Goal: Information Seeking & Learning: Check status

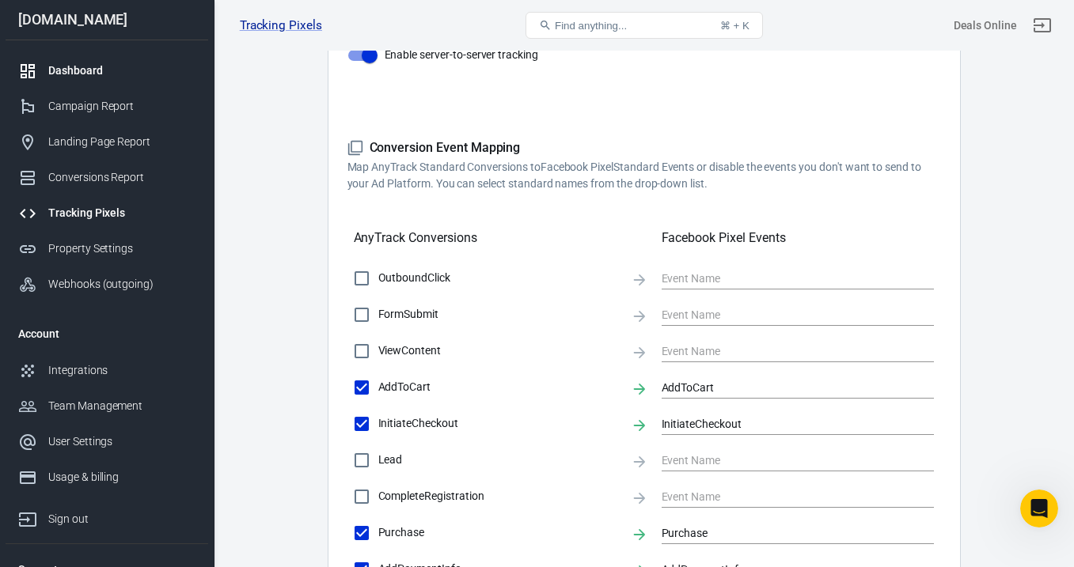
click at [106, 71] on div "Dashboard" at bounding box center [121, 71] width 147 height 17
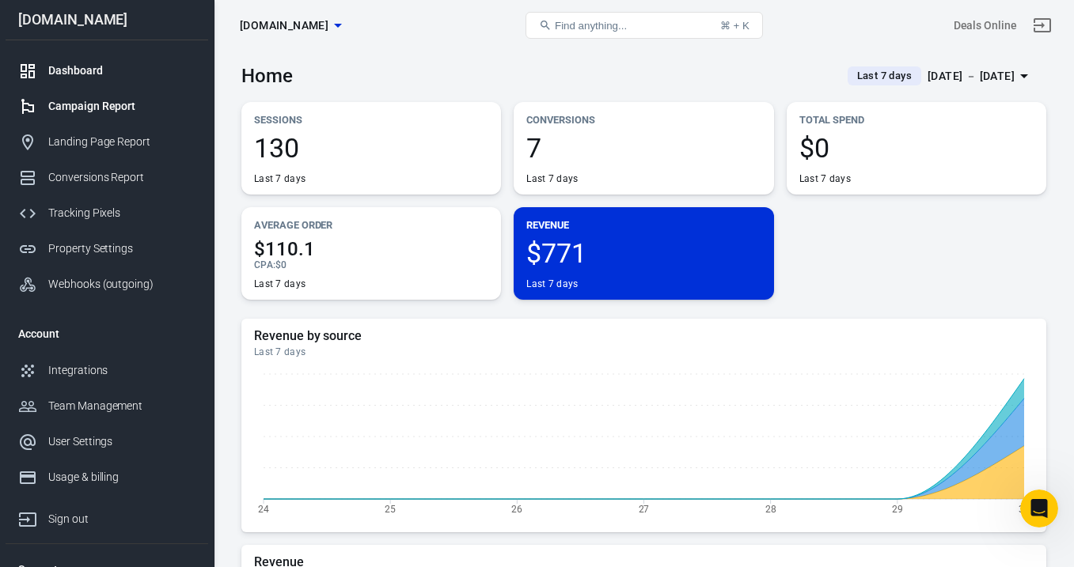
click at [121, 109] on div "Campaign Report" at bounding box center [121, 106] width 147 height 17
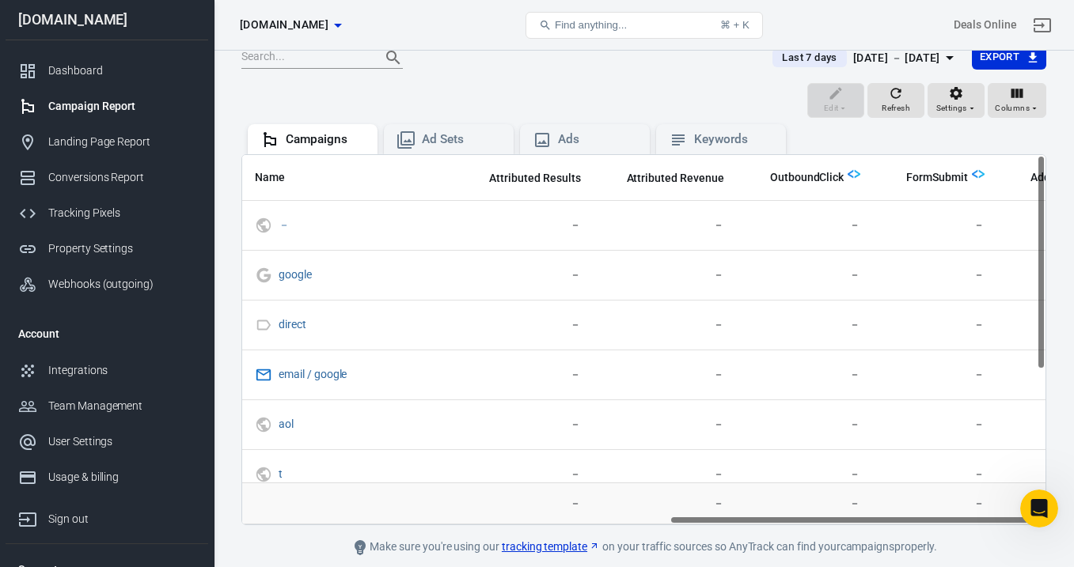
scroll to position [0, 910]
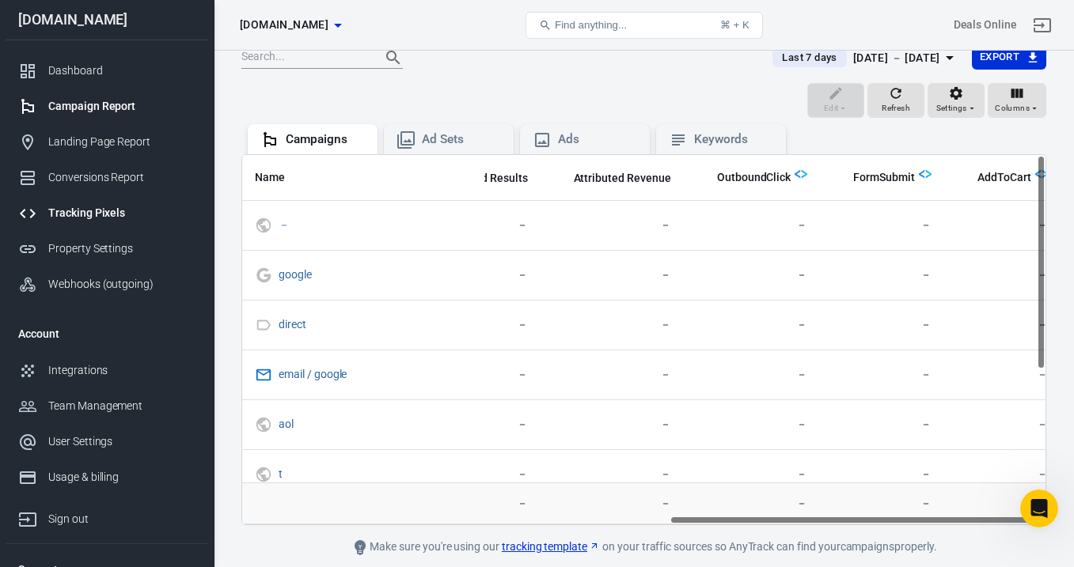
click at [120, 207] on div "Tracking Pixels" at bounding box center [121, 213] width 147 height 17
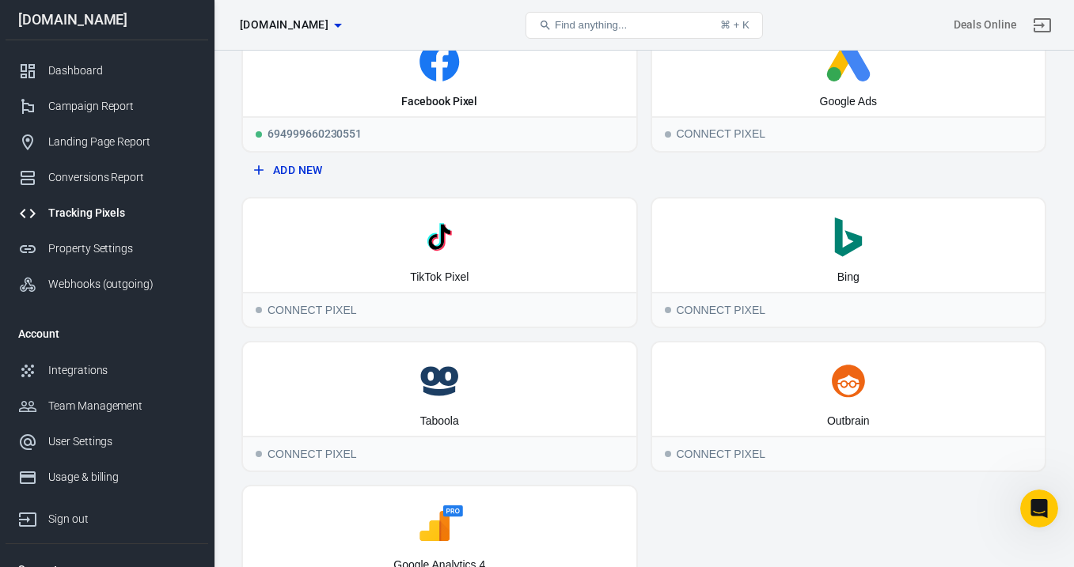
scroll to position [23, 0]
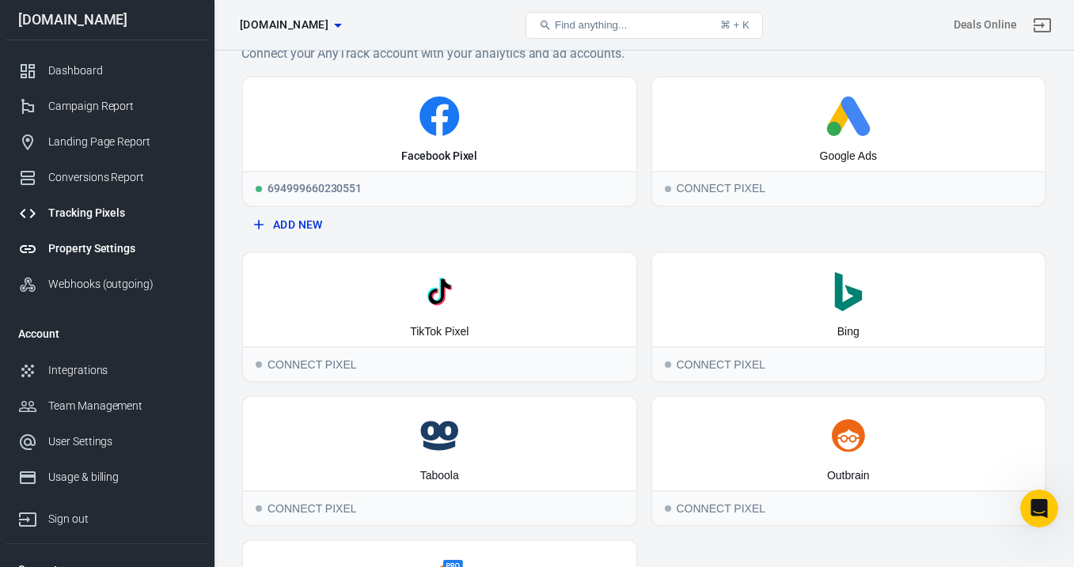
click at [165, 237] on link "Property Settings" at bounding box center [107, 249] width 203 height 36
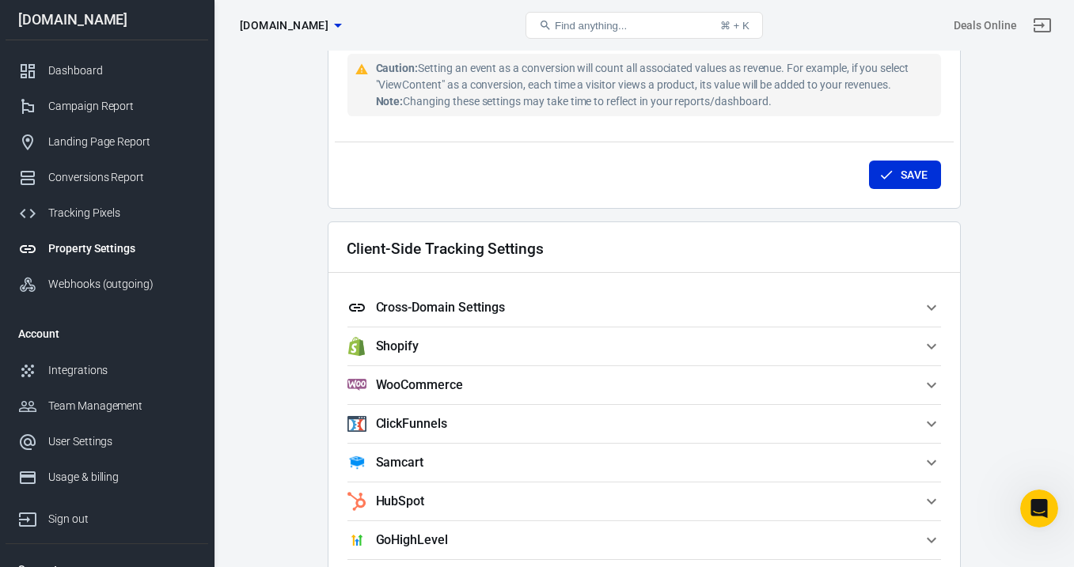
scroll to position [1235, 0]
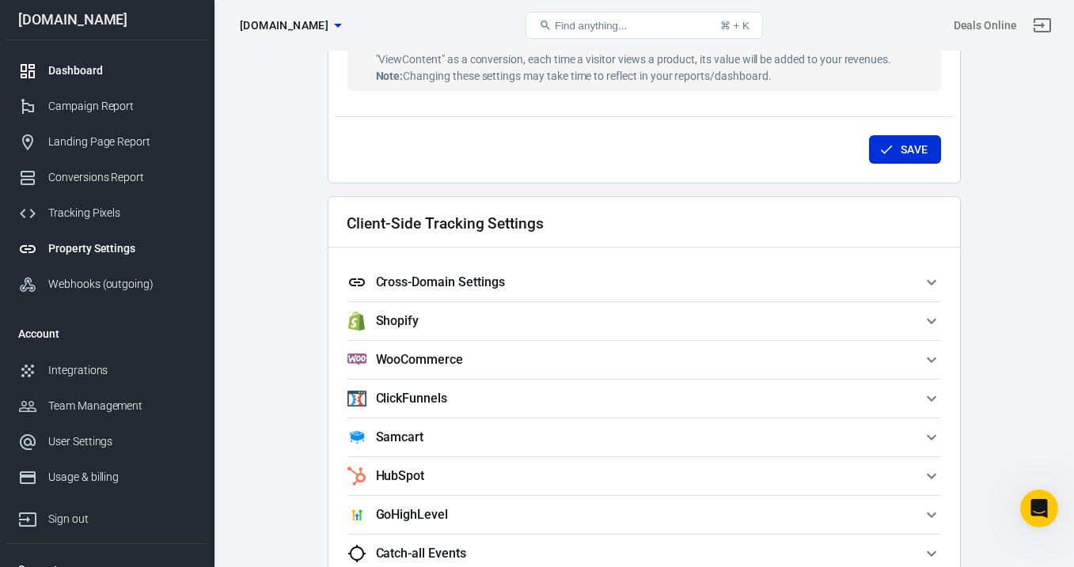
click at [106, 70] on div "Dashboard" at bounding box center [121, 71] width 147 height 17
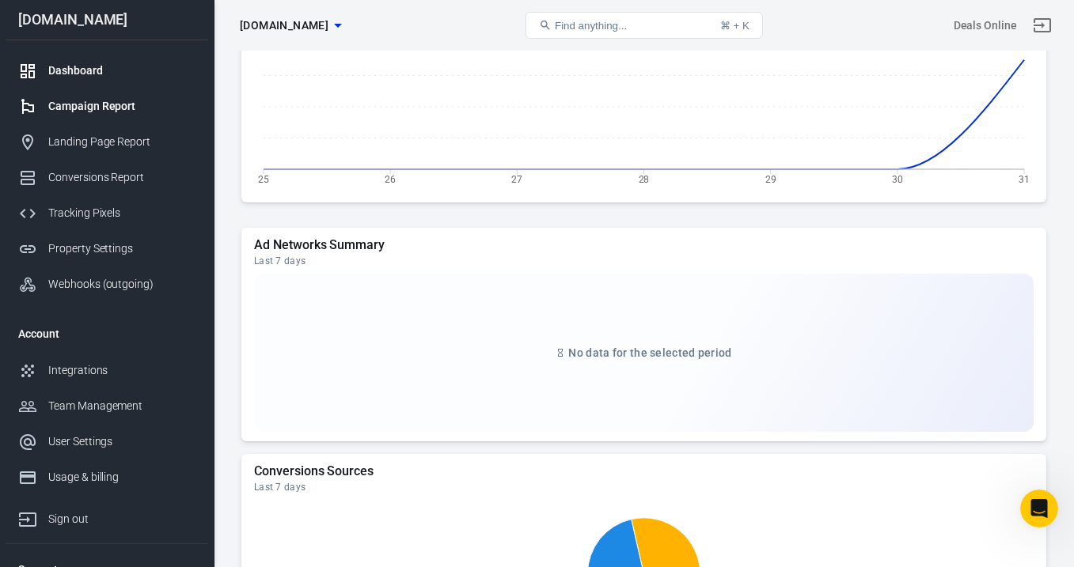
click at [169, 105] on div "Campaign Report" at bounding box center [121, 106] width 147 height 17
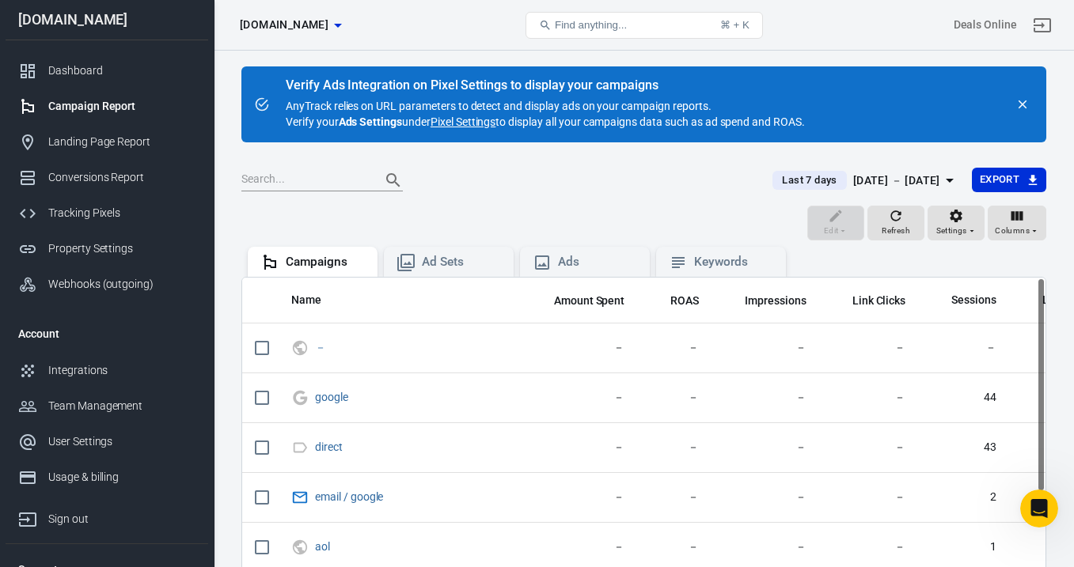
click at [467, 121] on link "Pixel Settings" at bounding box center [463, 122] width 65 height 16
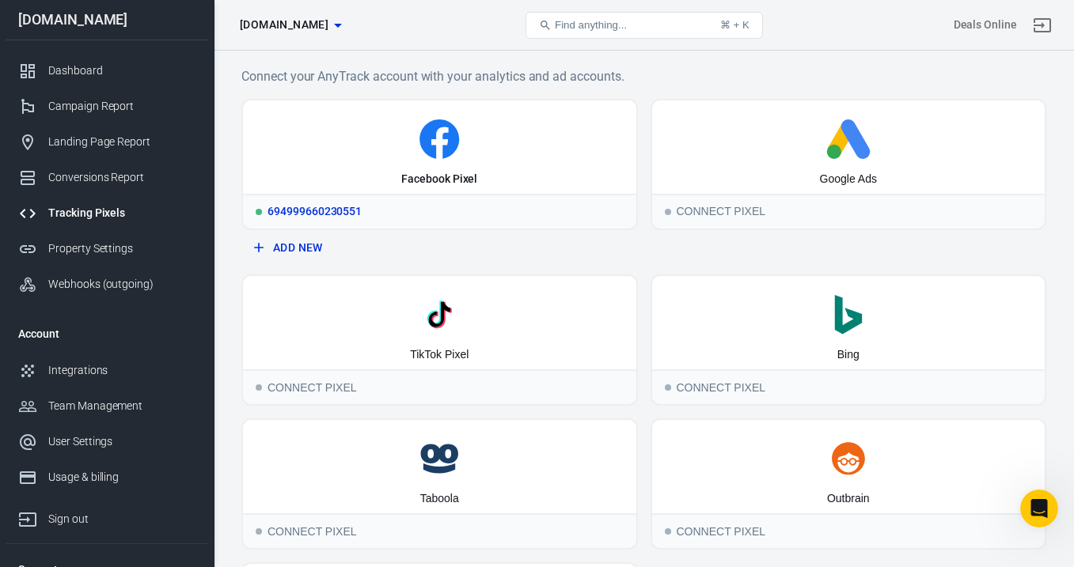
click at [426, 169] on div "Facebook Pixel" at bounding box center [439, 147] width 393 height 93
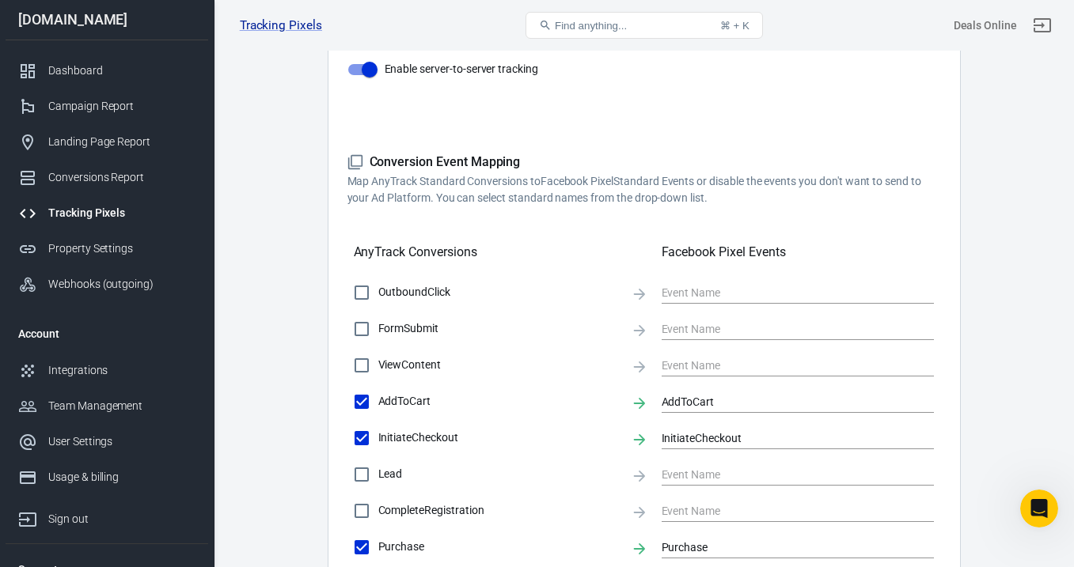
scroll to position [554, 0]
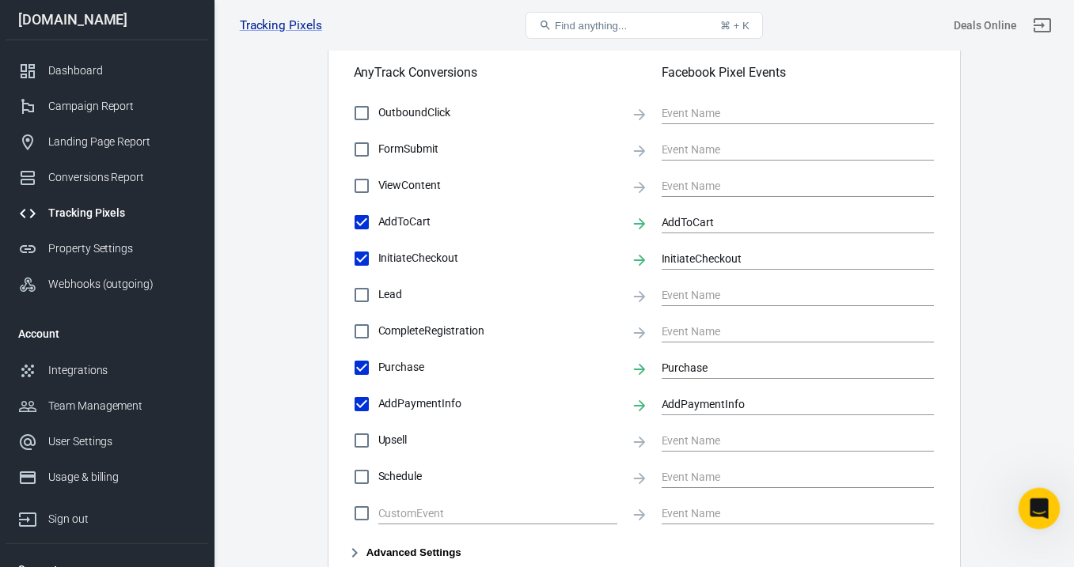
click at [1034, 507] on icon "Open Intercom Messenger" at bounding box center [1037, 507] width 26 height 26
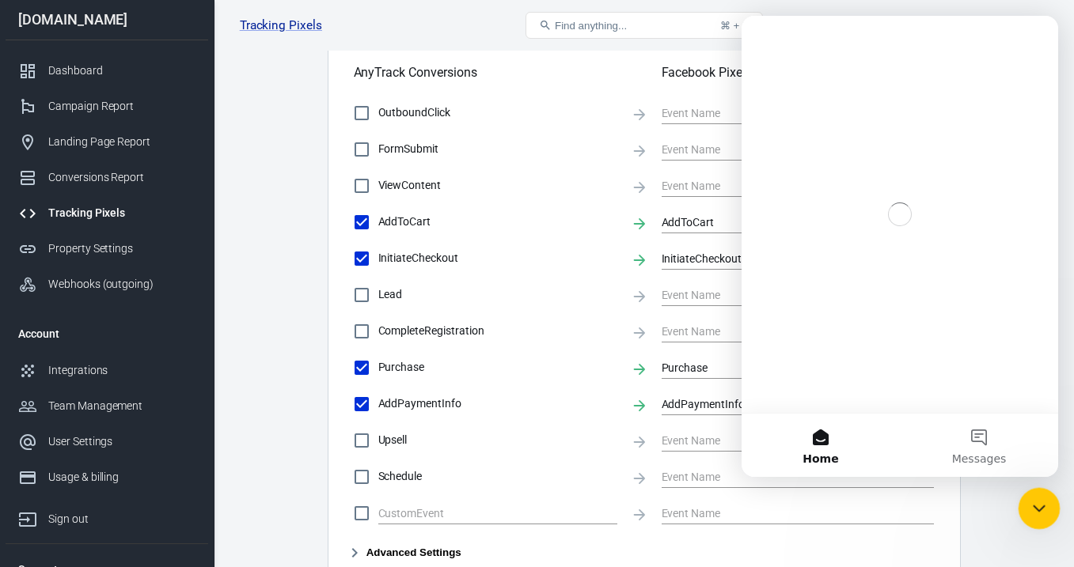
scroll to position [0, 0]
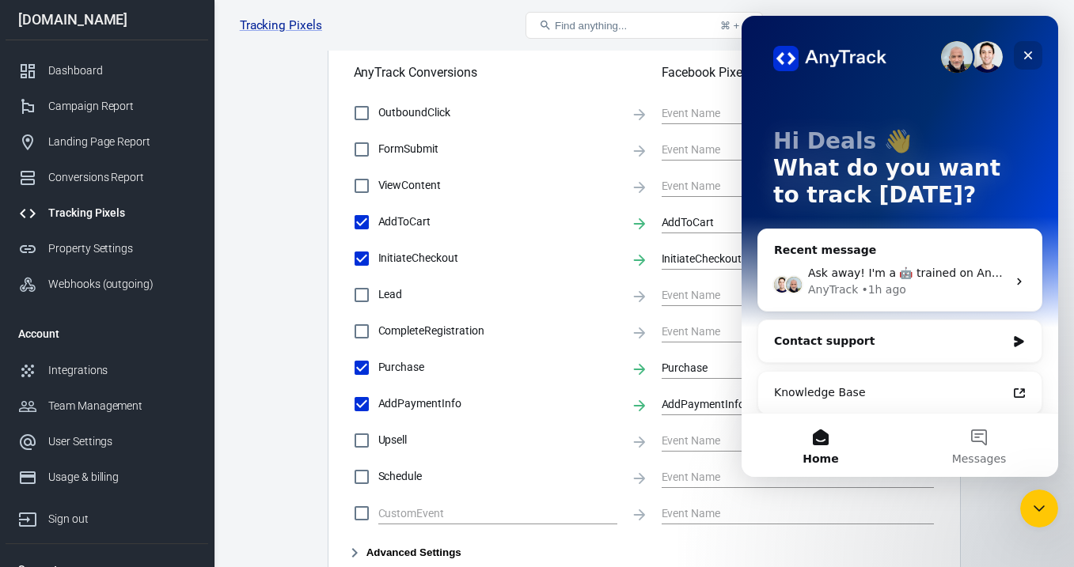
click at [1029, 59] on icon "Close" at bounding box center [1028, 55] width 13 height 13
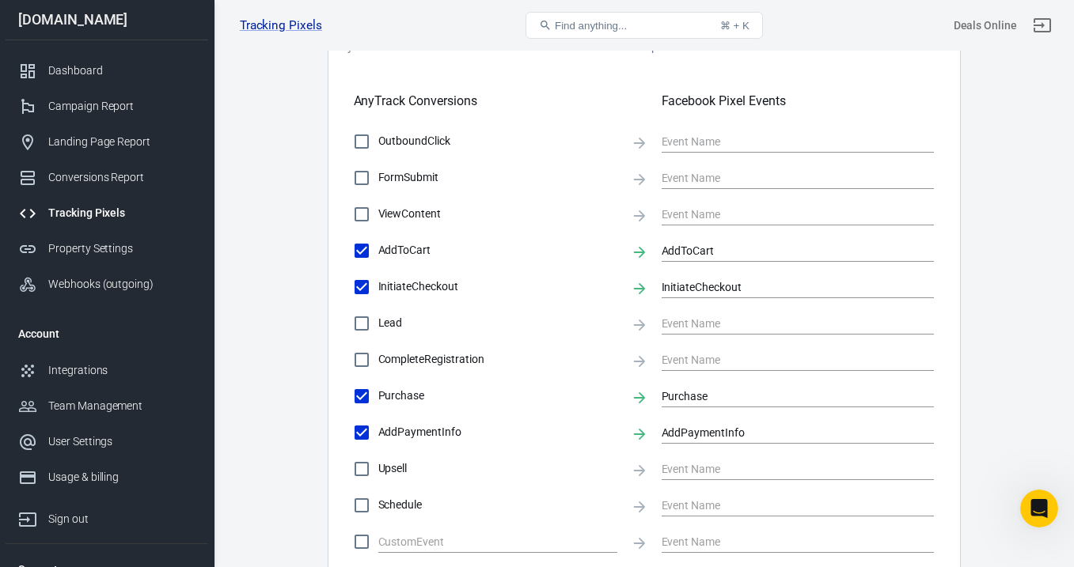
scroll to position [486, 0]
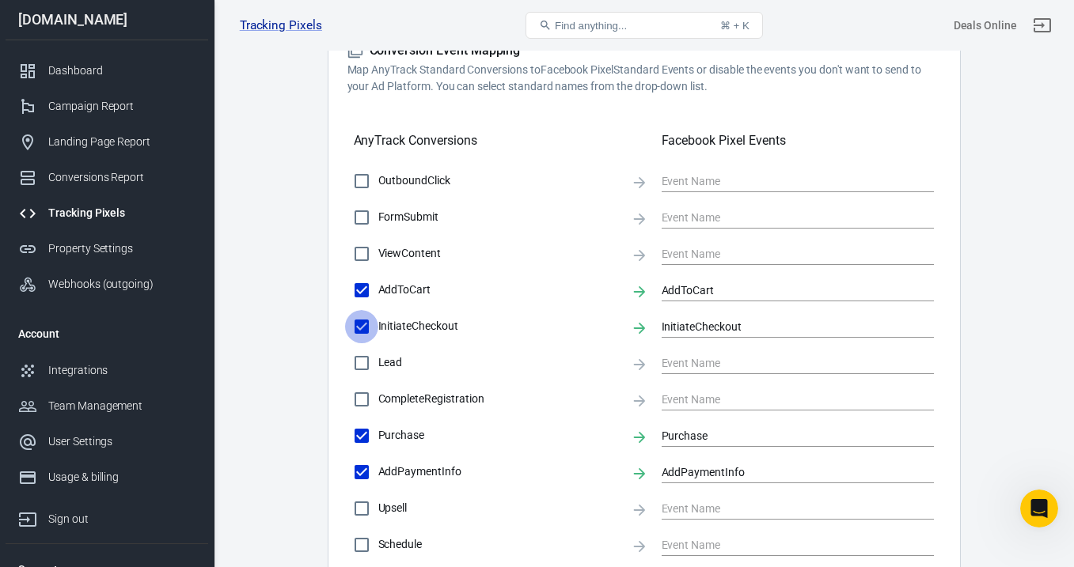
click at [361, 327] on input "InitiateCheckout" at bounding box center [361, 326] width 33 height 33
checkbox input "false"
click at [361, 298] on input "AddToCart" at bounding box center [361, 290] width 33 height 33
checkbox input "false"
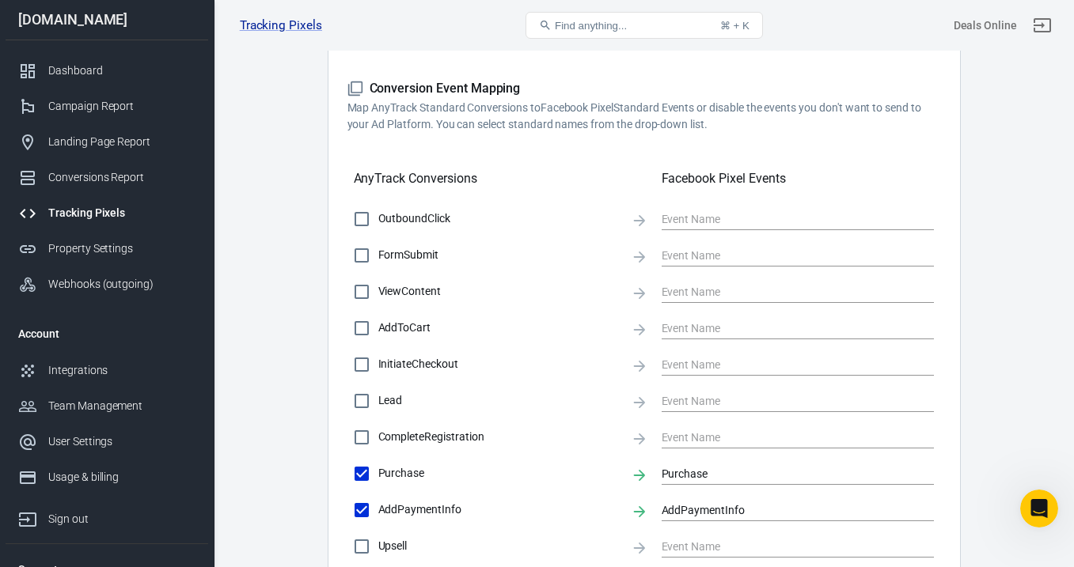
scroll to position [425, 0]
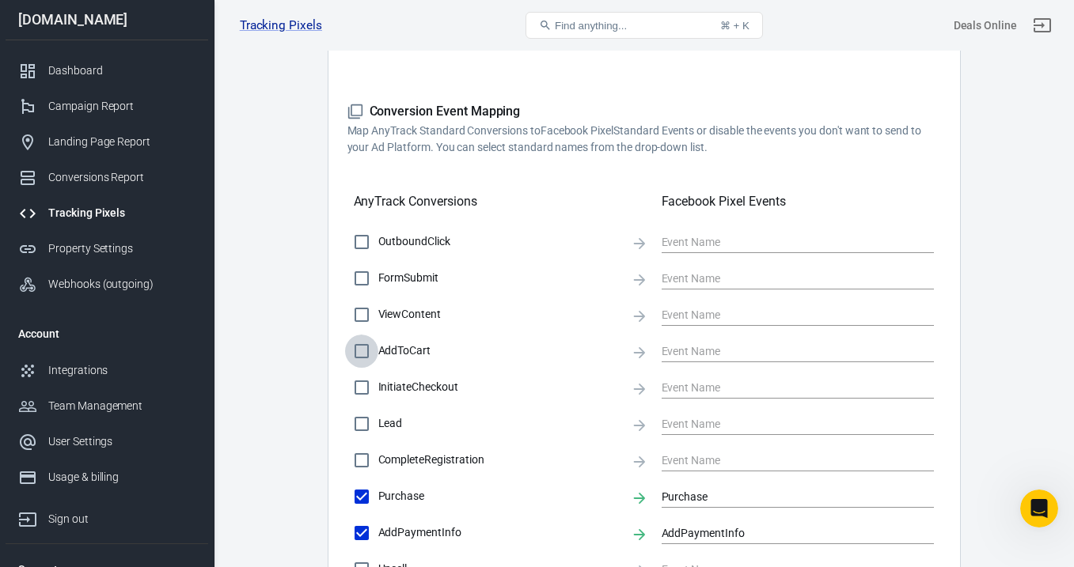
click at [361, 346] on input "AddToCart" at bounding box center [361, 351] width 33 height 33
checkbox input "true"
type input "AddToCart"
click at [365, 384] on input "InitiateCheckout" at bounding box center [361, 387] width 33 height 33
checkbox input "true"
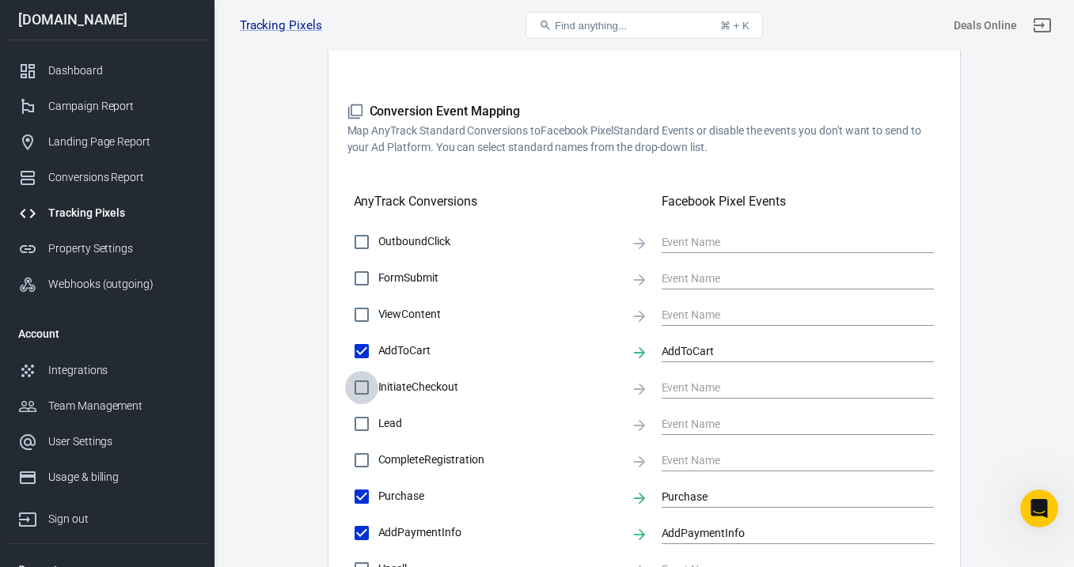
type input "InitiateCheckout"
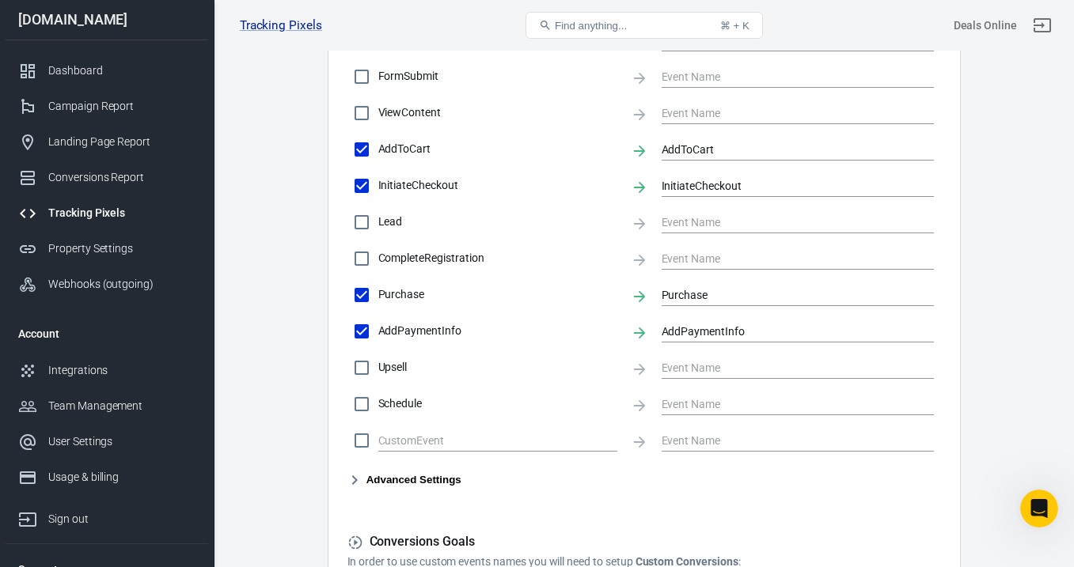
scroll to position [811, 0]
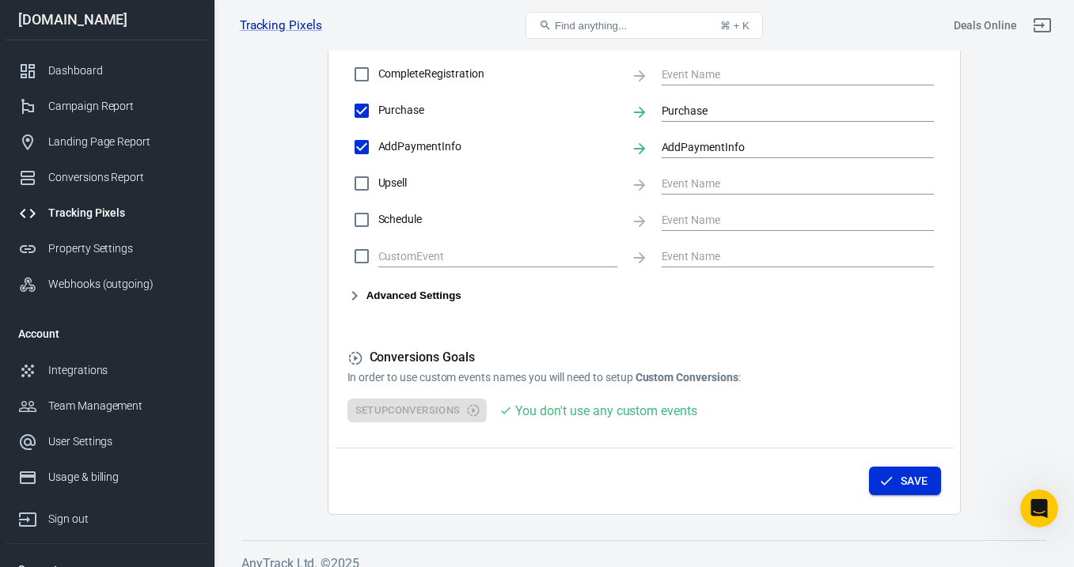
click at [923, 493] on button "Save" at bounding box center [905, 481] width 72 height 29
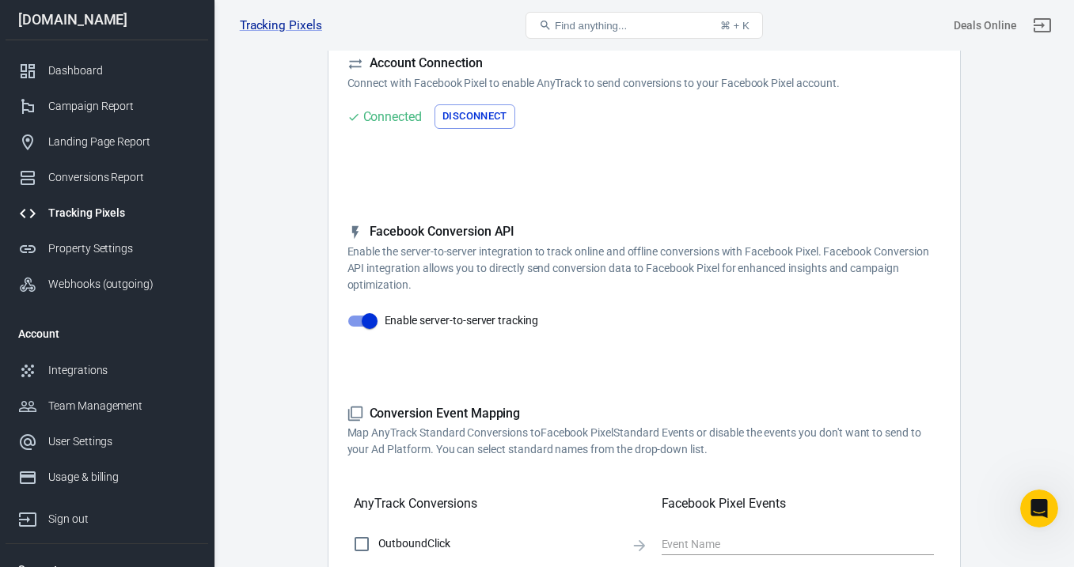
scroll to position [0, 0]
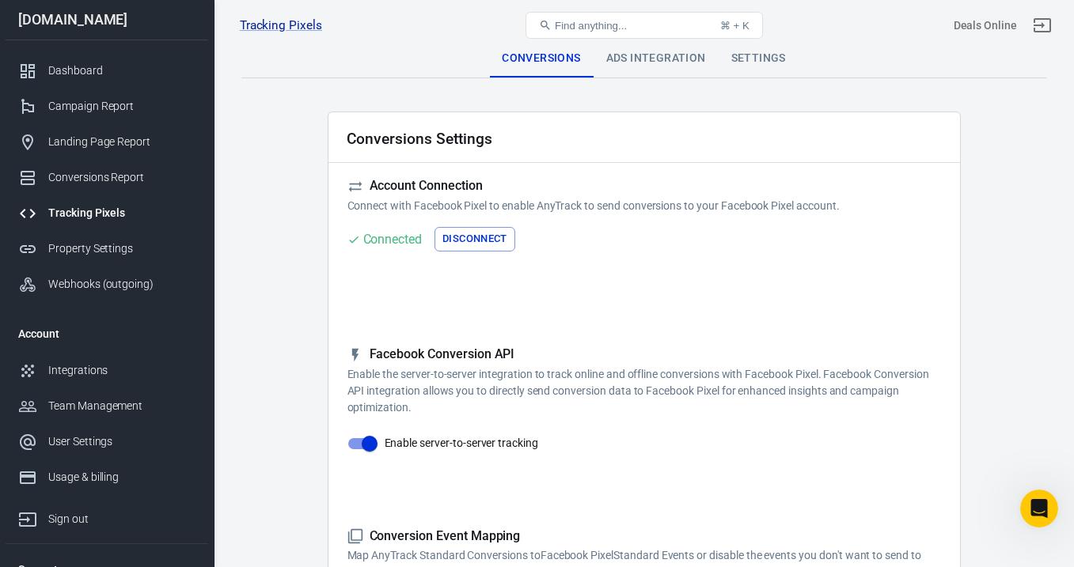
click at [667, 70] on div "Ads Integration" at bounding box center [656, 59] width 125 height 38
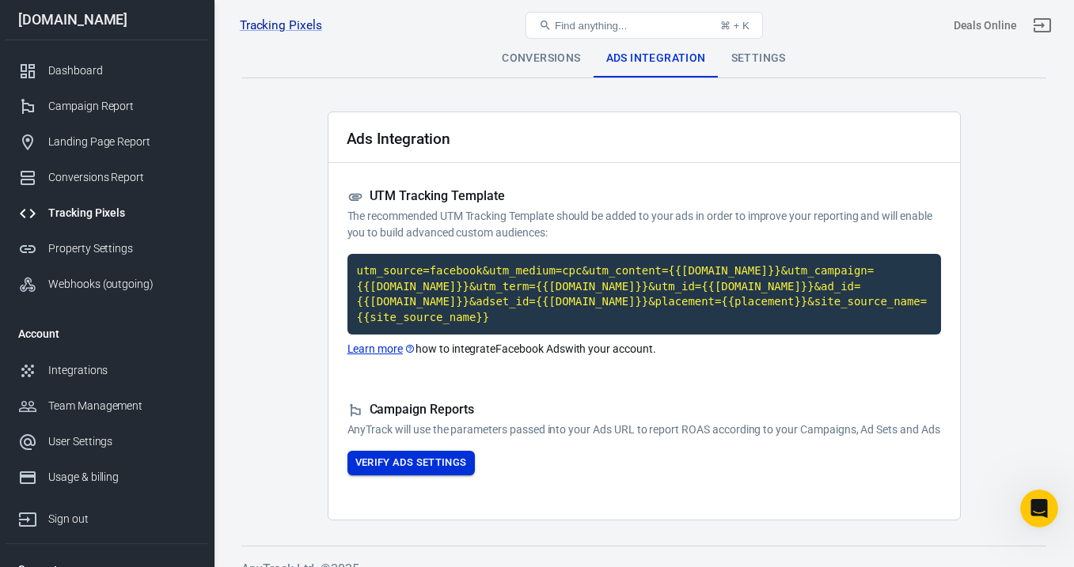
click at [415, 476] on button "Verify Ads Settings" at bounding box center [410, 463] width 127 height 25
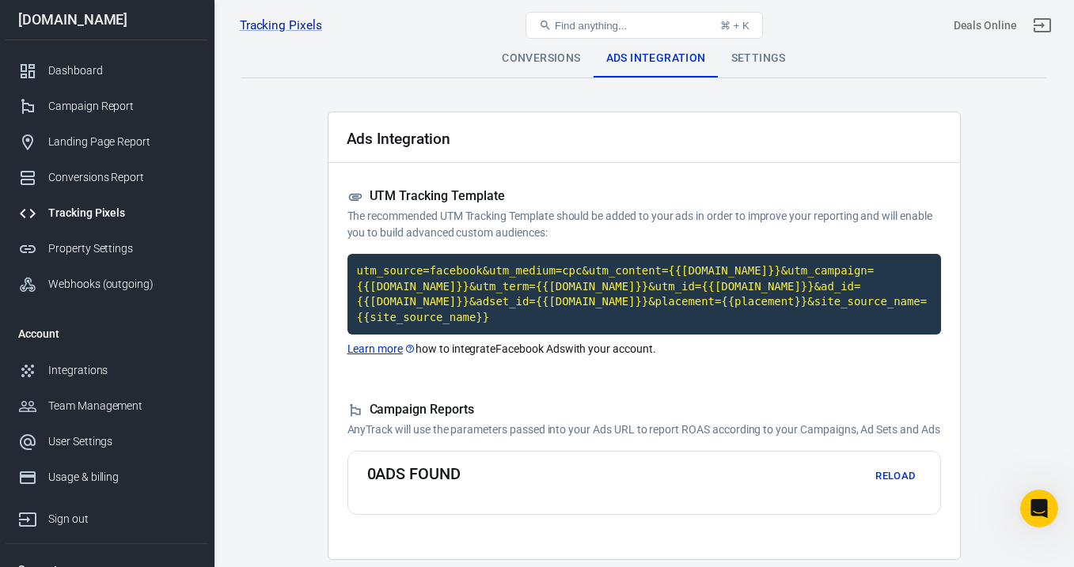
click at [704, 438] on p "AnyTrack will use the parameters passed into your Ads URL to report ROAS accord…" at bounding box center [644, 430] width 594 height 17
click at [768, 57] on div "Settings" at bounding box center [759, 59] width 80 height 38
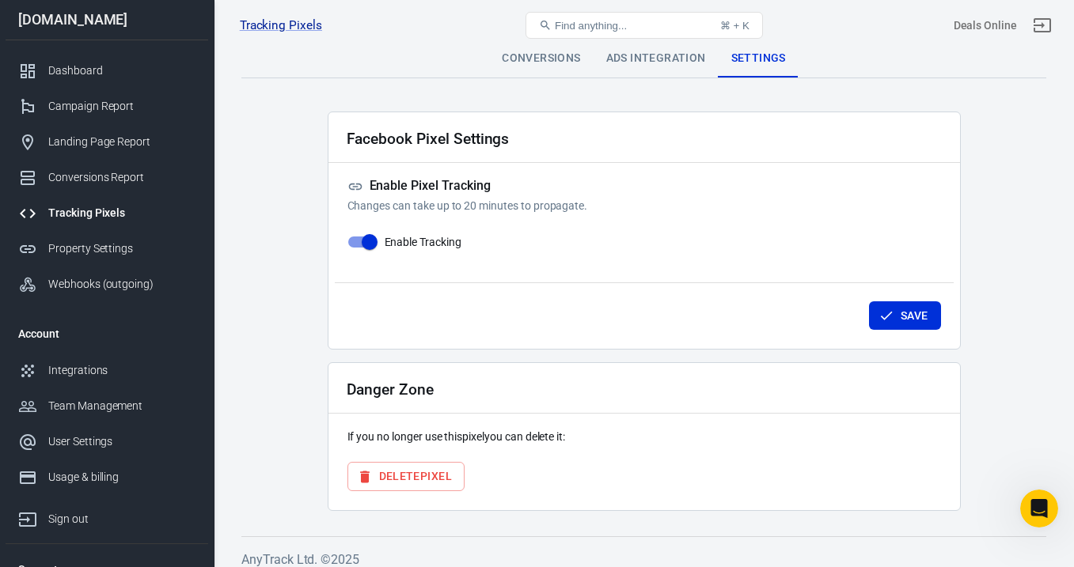
click at [553, 68] on div "Conversions" at bounding box center [541, 59] width 104 height 38
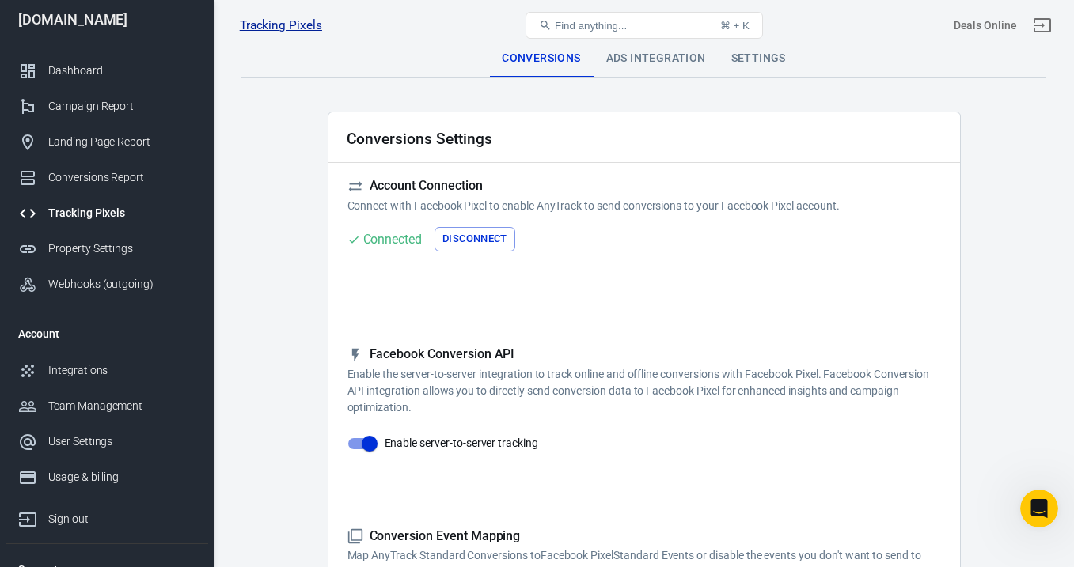
click at [304, 25] on link "Tracking Pixels" at bounding box center [281, 25] width 82 height 17
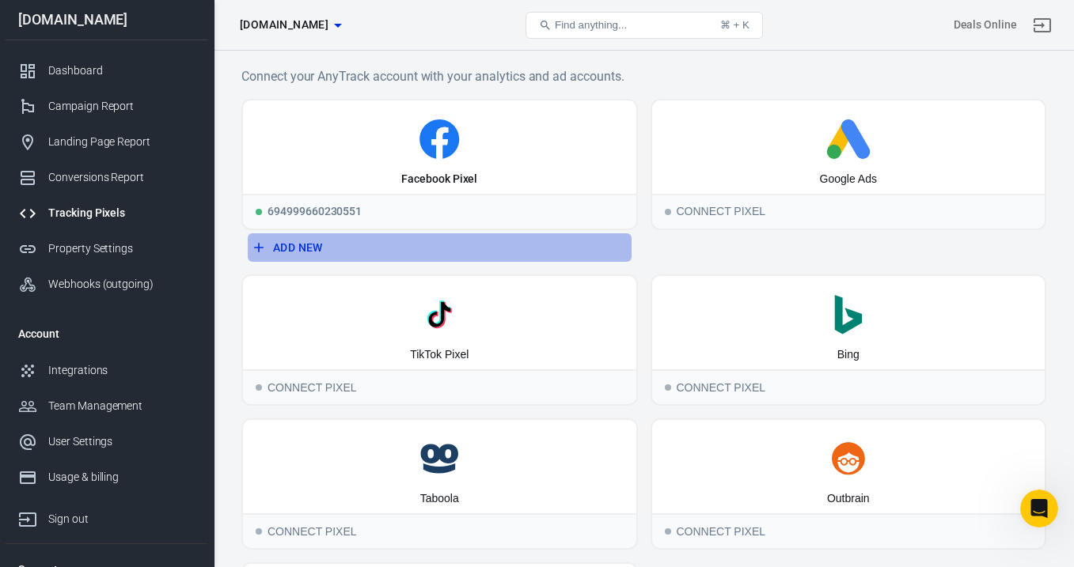
click at [299, 245] on button "Add New" at bounding box center [440, 247] width 384 height 29
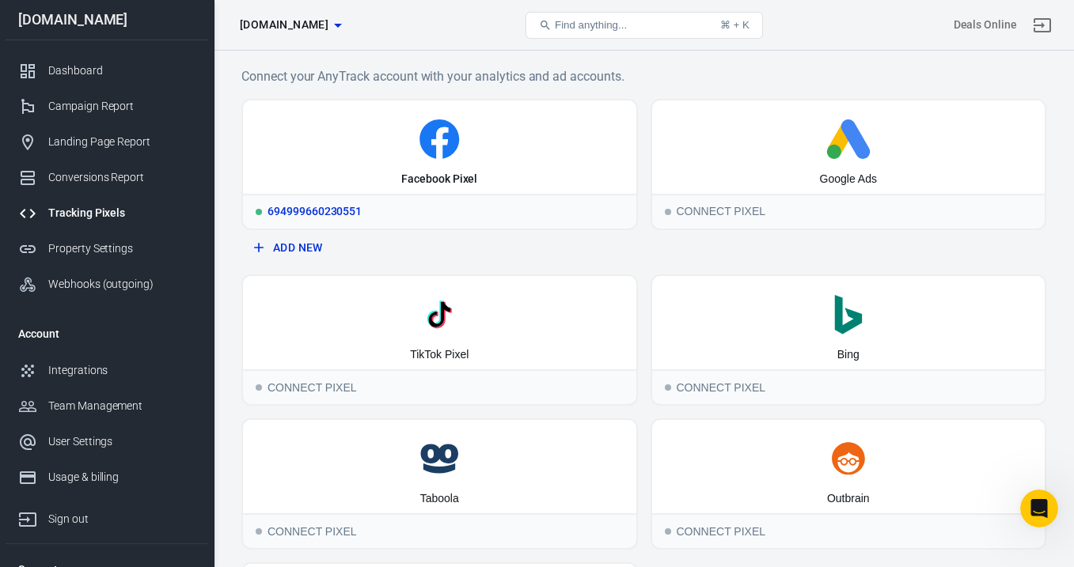
click at [443, 188] on div "Facebook Pixel" at bounding box center [439, 147] width 393 height 93
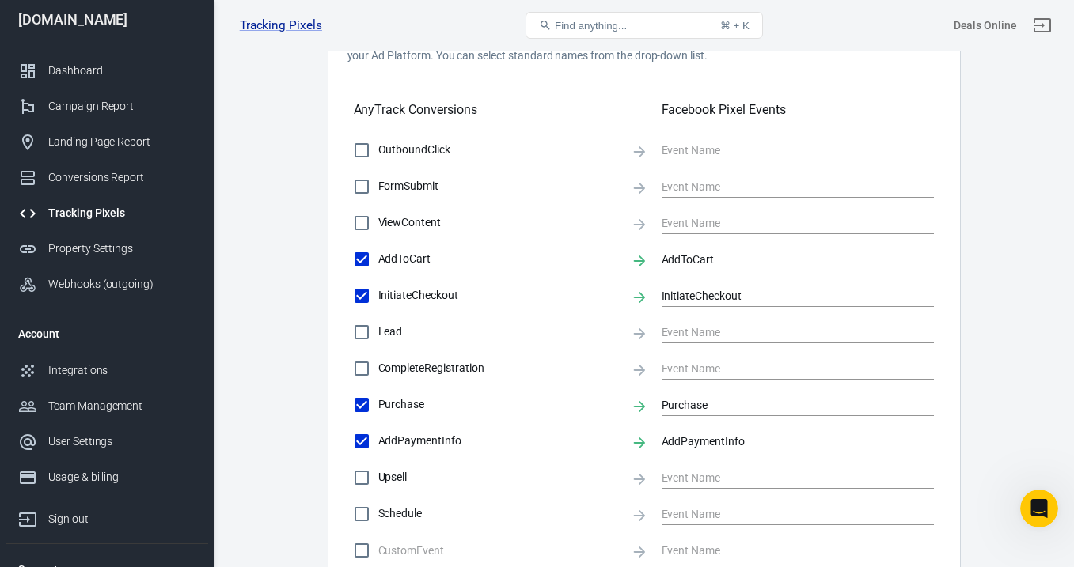
scroll to position [529, 0]
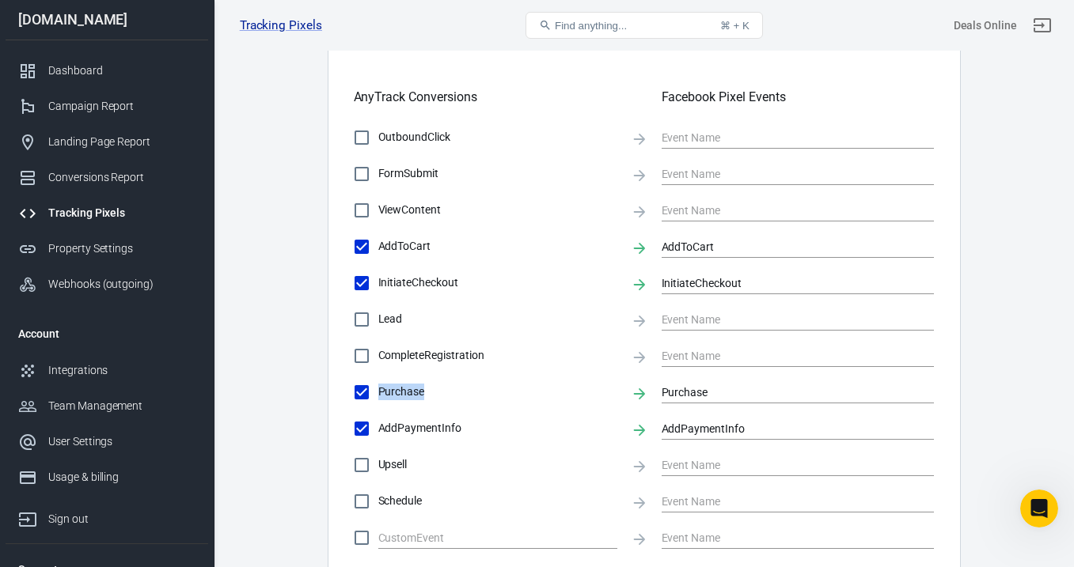
drag, startPoint x: 378, startPoint y: 394, endPoint x: 436, endPoint y: 394, distance: 57.8
click at [436, 394] on span "Purchase" at bounding box center [498, 392] width 240 height 17
copy span "Purchase"
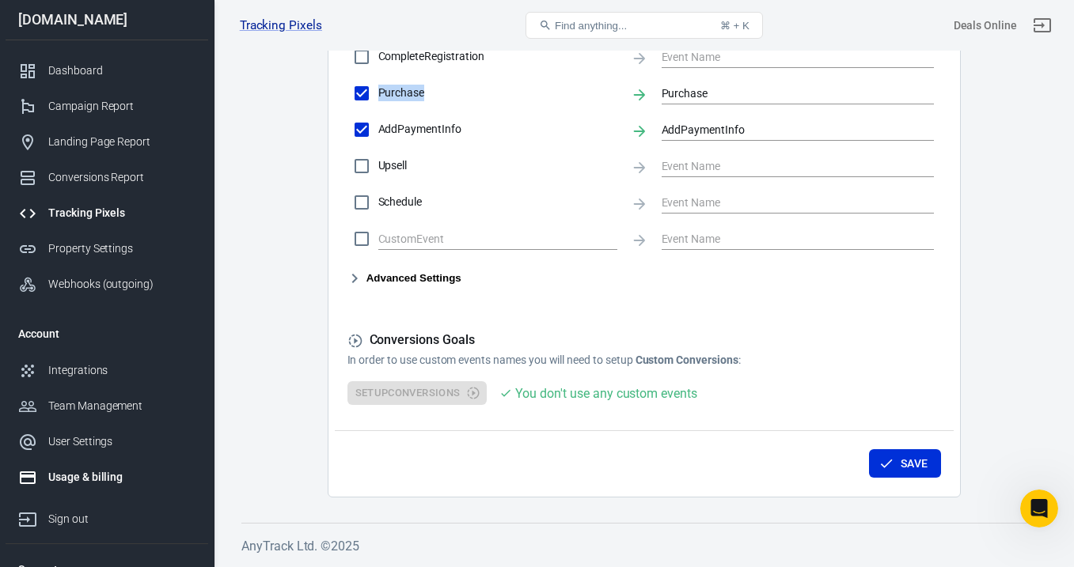
click at [94, 487] on link "Usage & billing" at bounding box center [107, 478] width 203 height 36
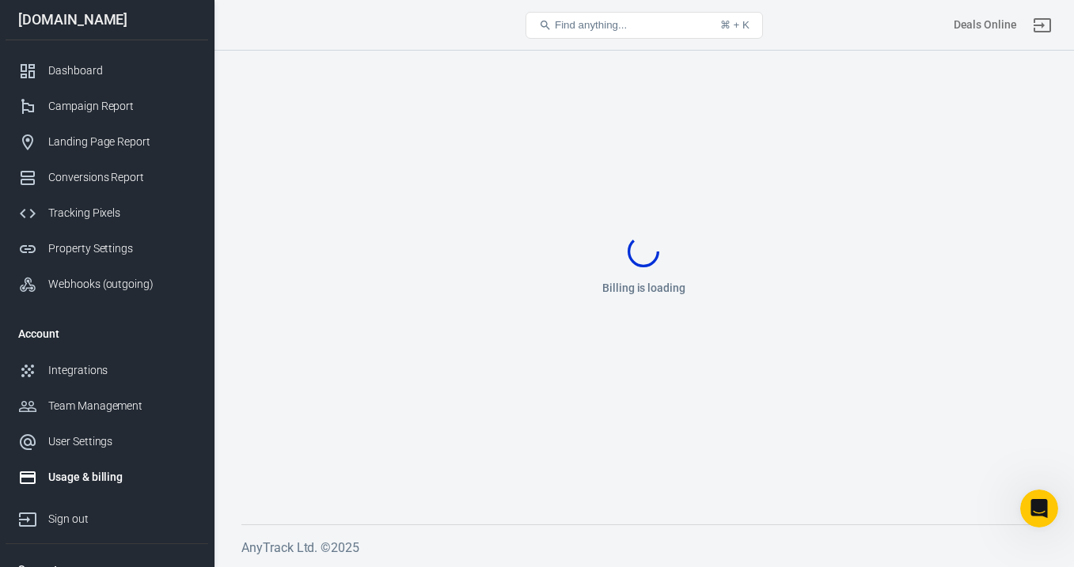
scroll to position [558, 0]
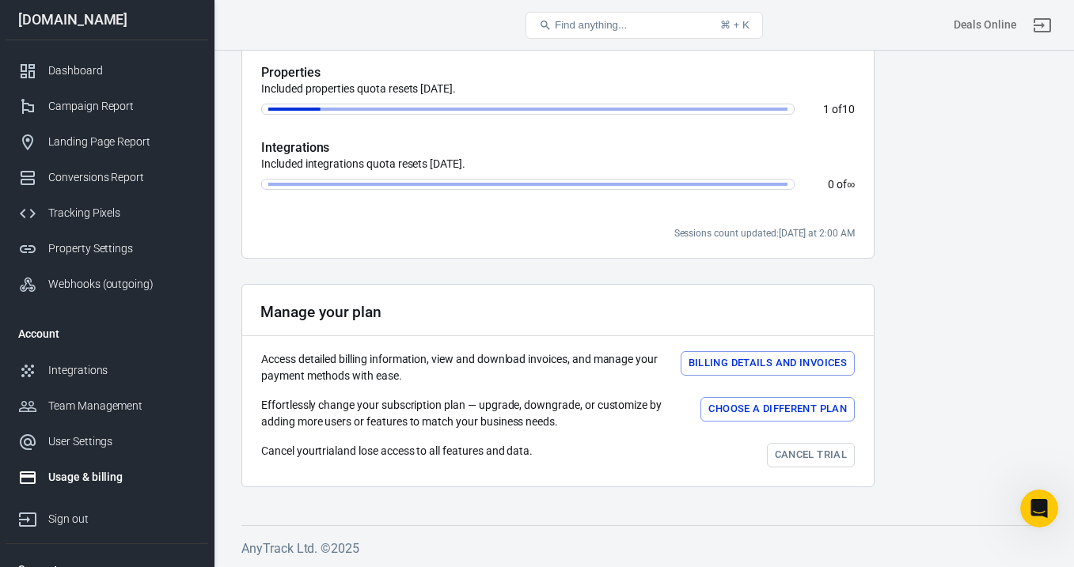
click at [708, 400] on button "Choose a different plan" at bounding box center [777, 409] width 154 height 25
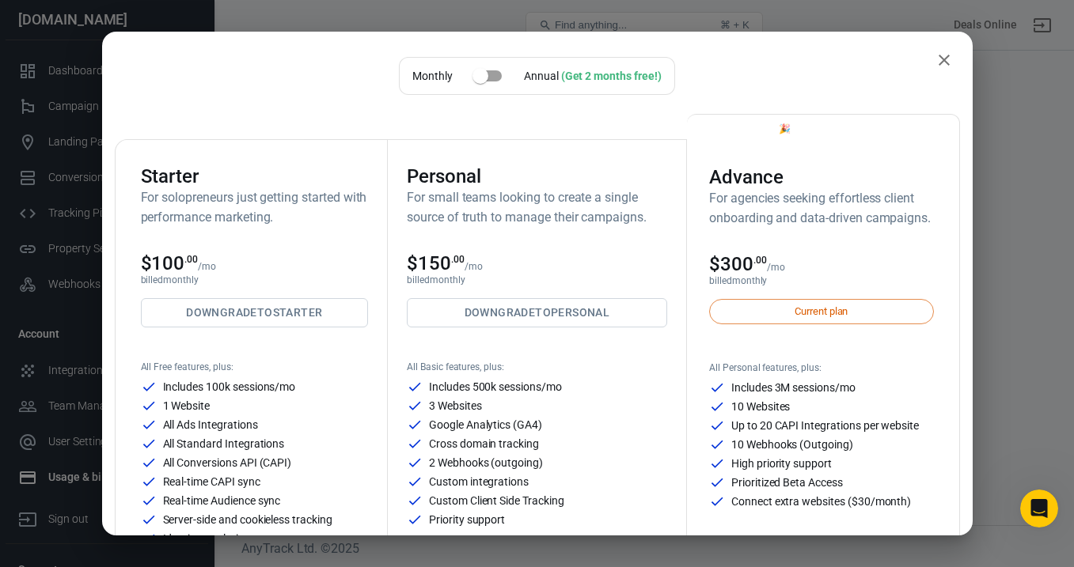
click at [303, 321] on link "Downgrade to Starter" at bounding box center [255, 312] width 228 height 29
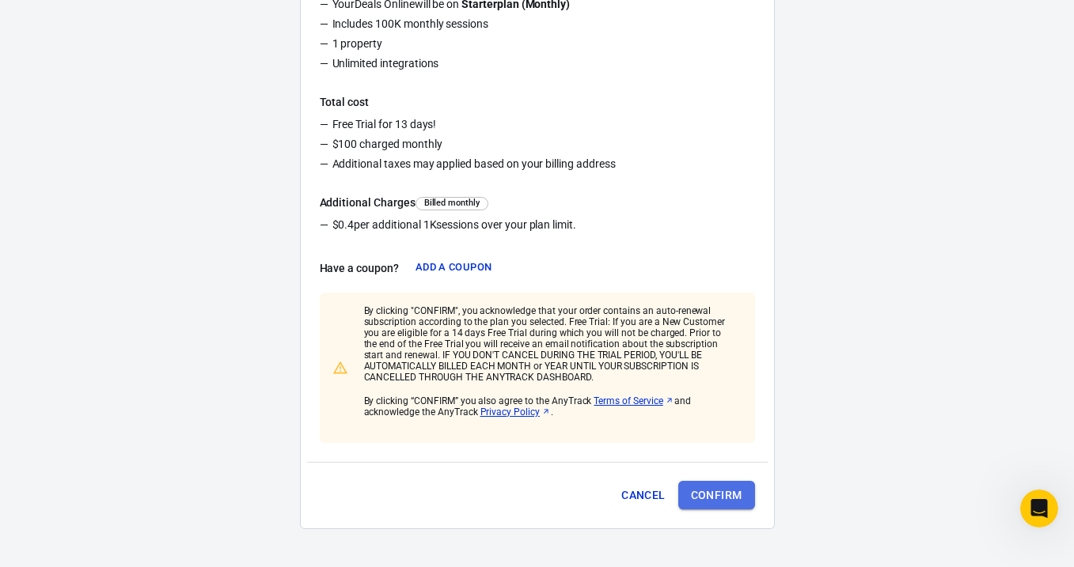
click at [703, 495] on button "Confirm" at bounding box center [716, 495] width 77 height 29
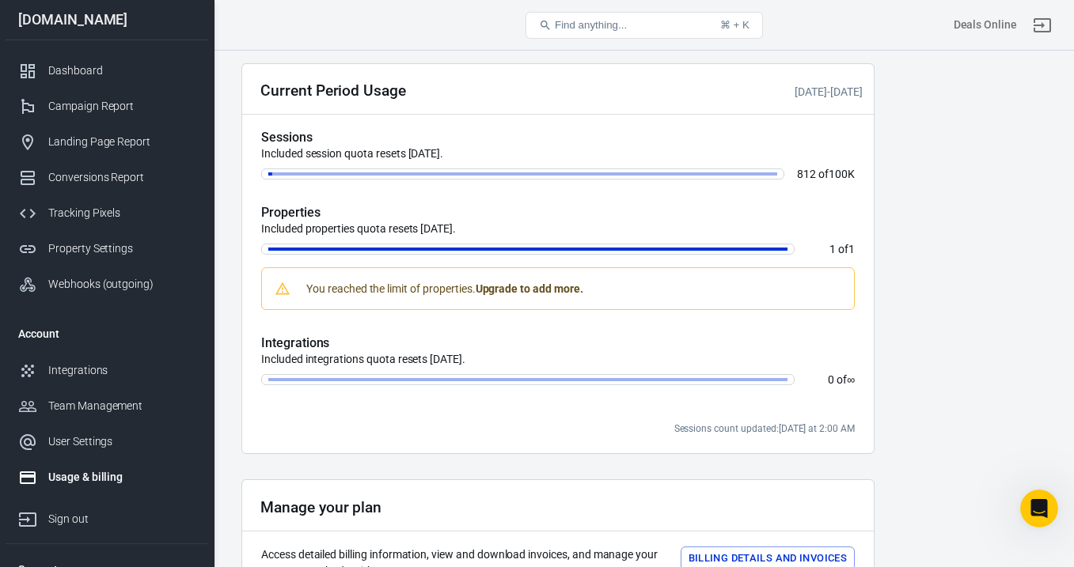
scroll to position [379, 0]
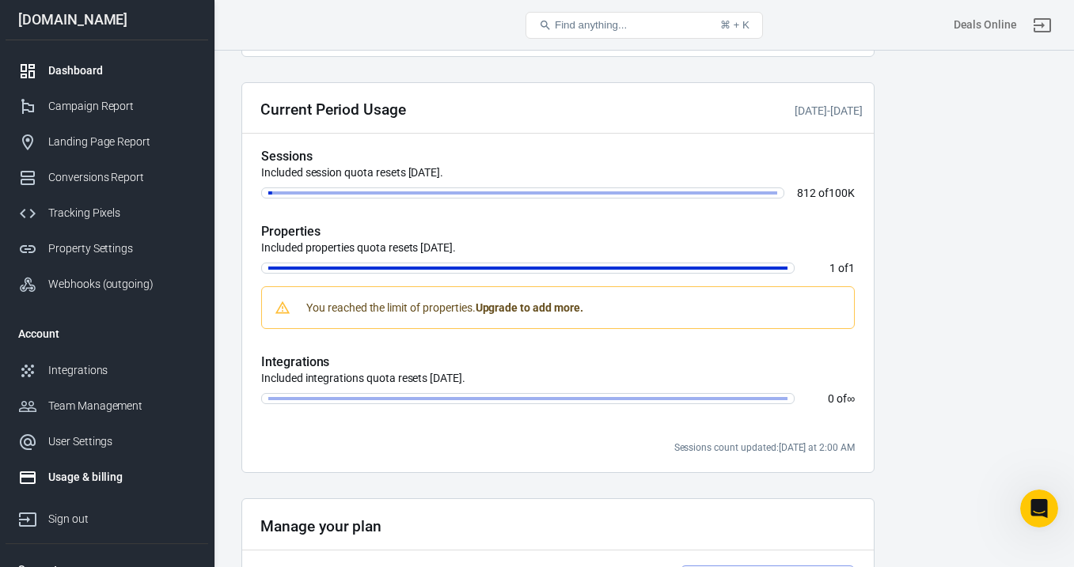
click at [78, 66] on div "Dashboard" at bounding box center [121, 71] width 147 height 17
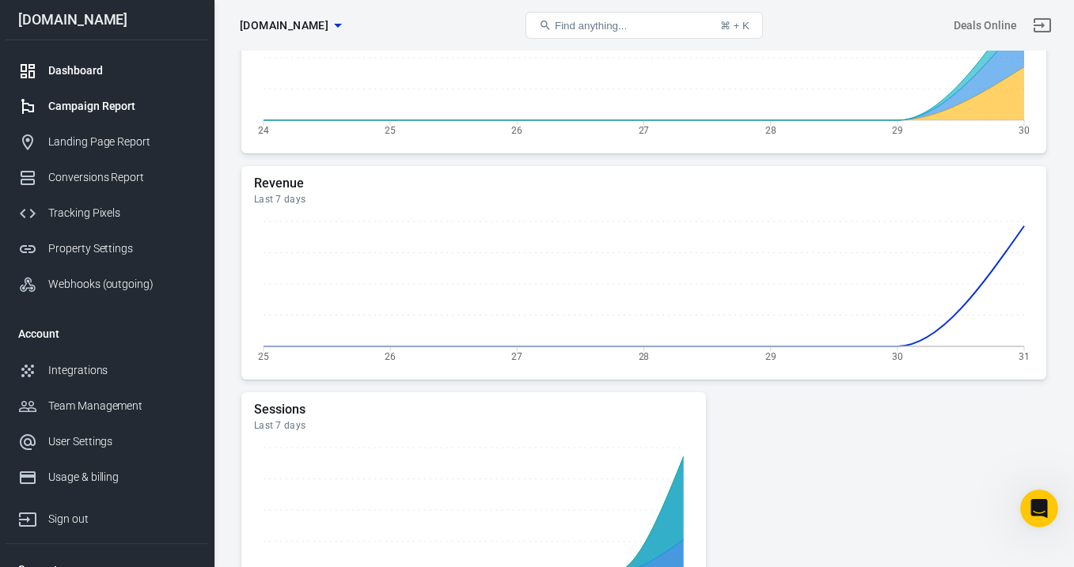
click at [101, 102] on div "Campaign Report" at bounding box center [121, 106] width 147 height 17
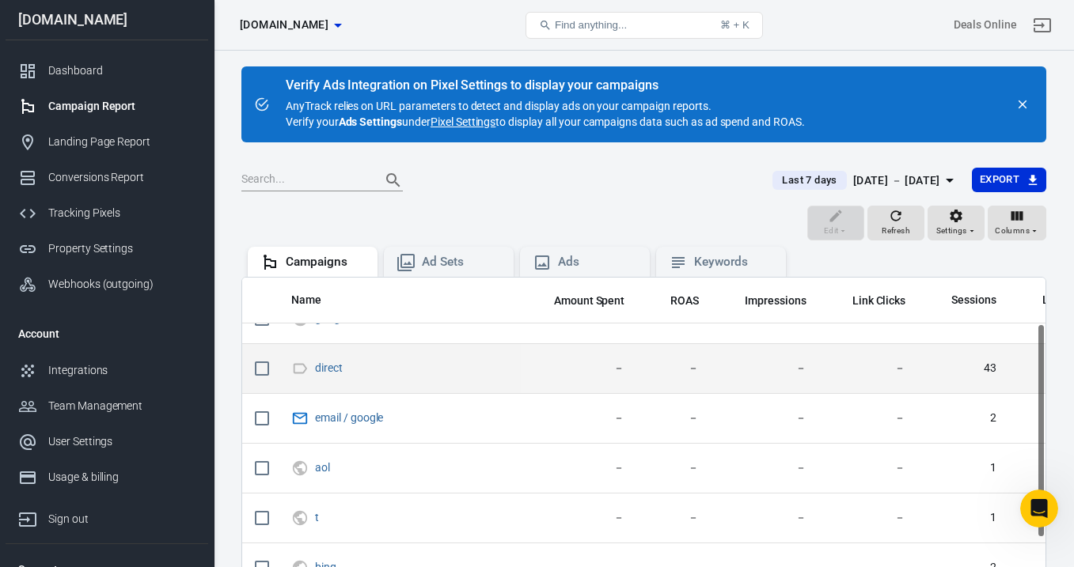
scroll to position [80, 0]
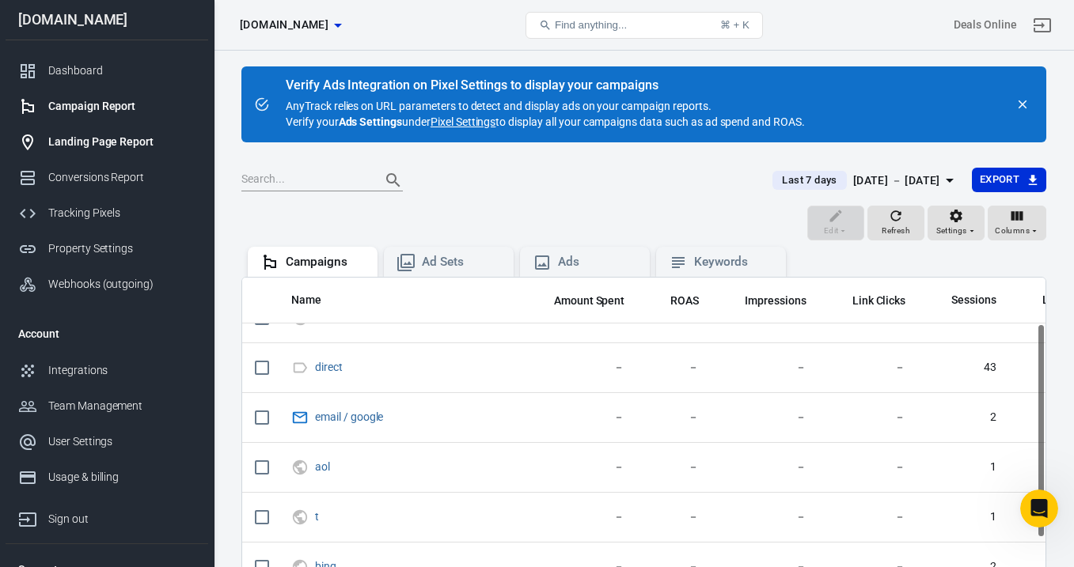
click at [123, 136] on div "Landing Page Report" at bounding box center [121, 142] width 147 height 17
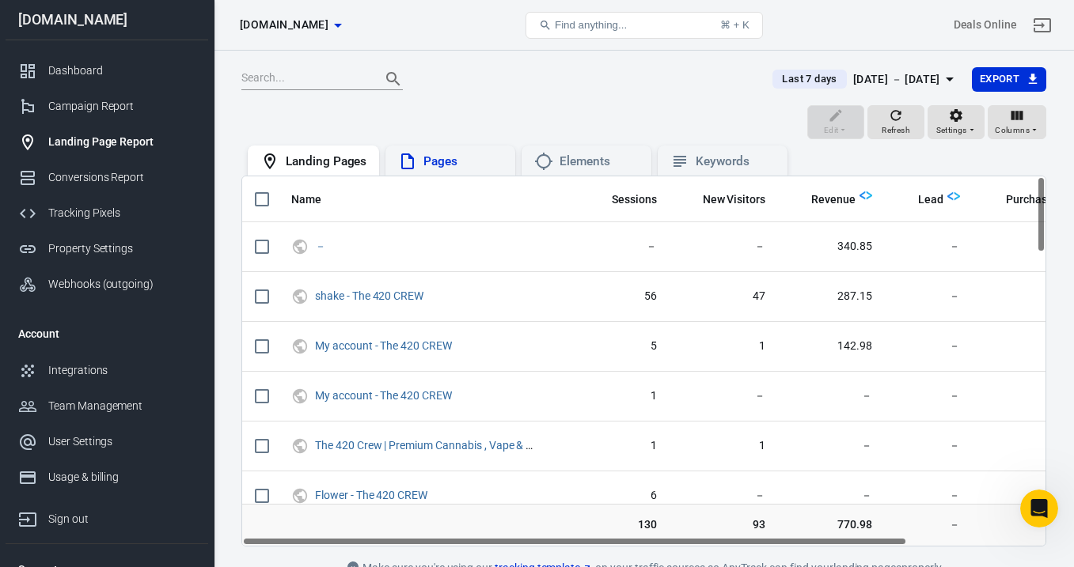
click at [464, 168] on div "Pages" at bounding box center [462, 162] width 79 height 17
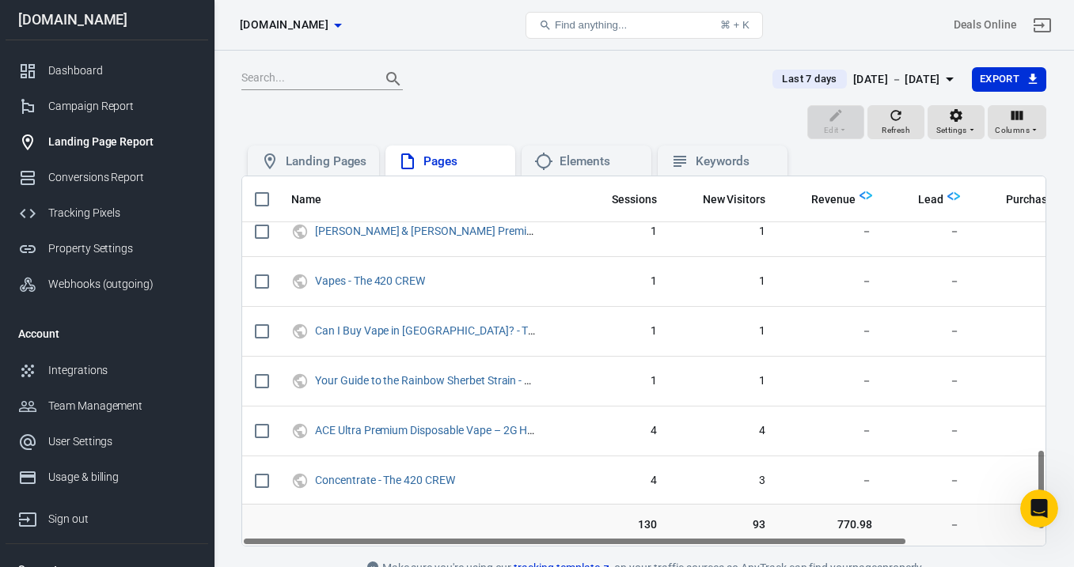
scroll to position [1314, 0]
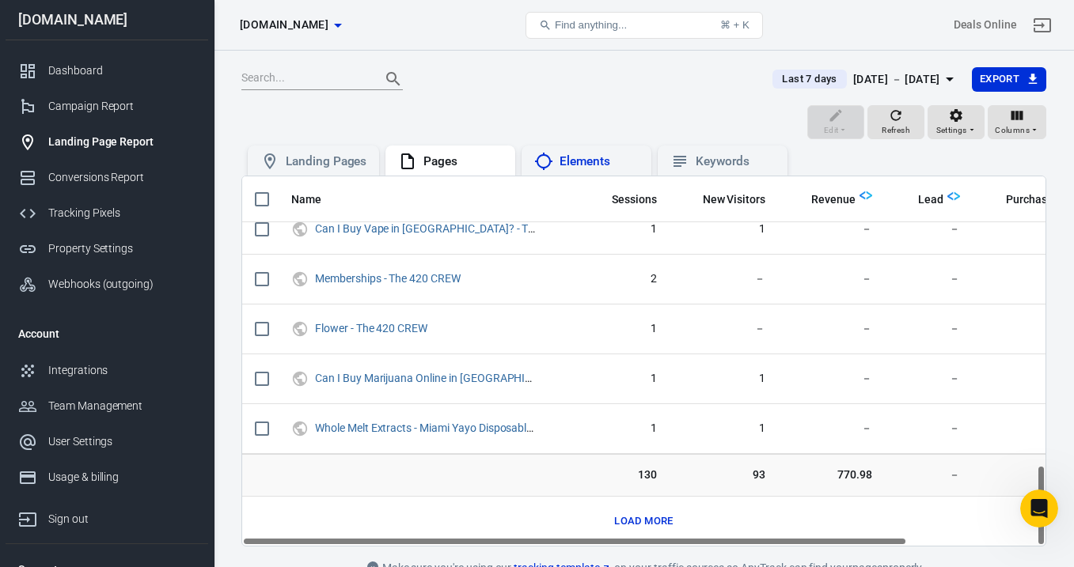
click at [603, 157] on div "Elements" at bounding box center [599, 162] width 79 height 17
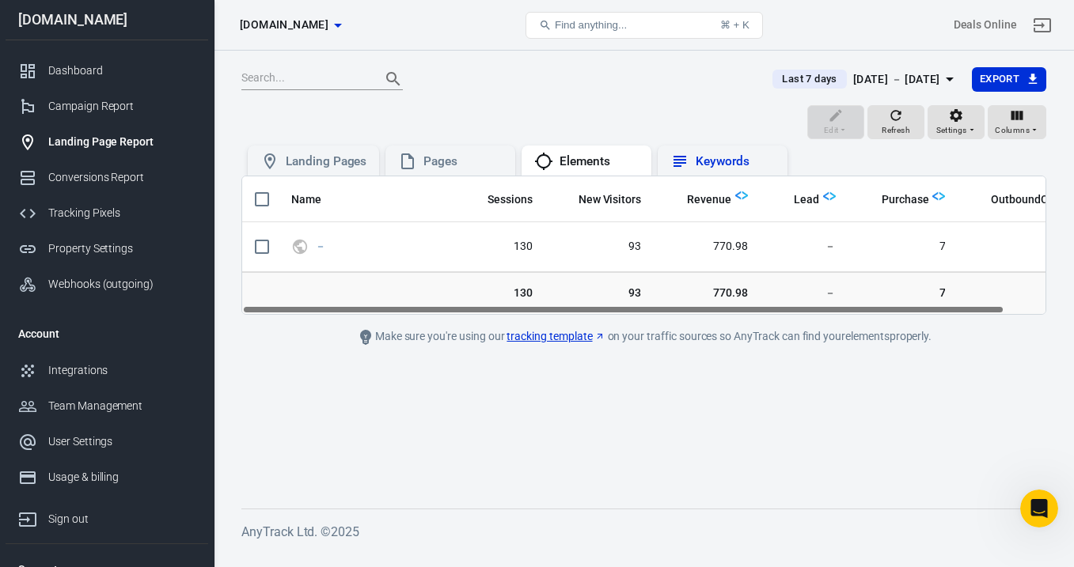
click at [720, 157] on div "Keywords" at bounding box center [735, 162] width 79 height 17
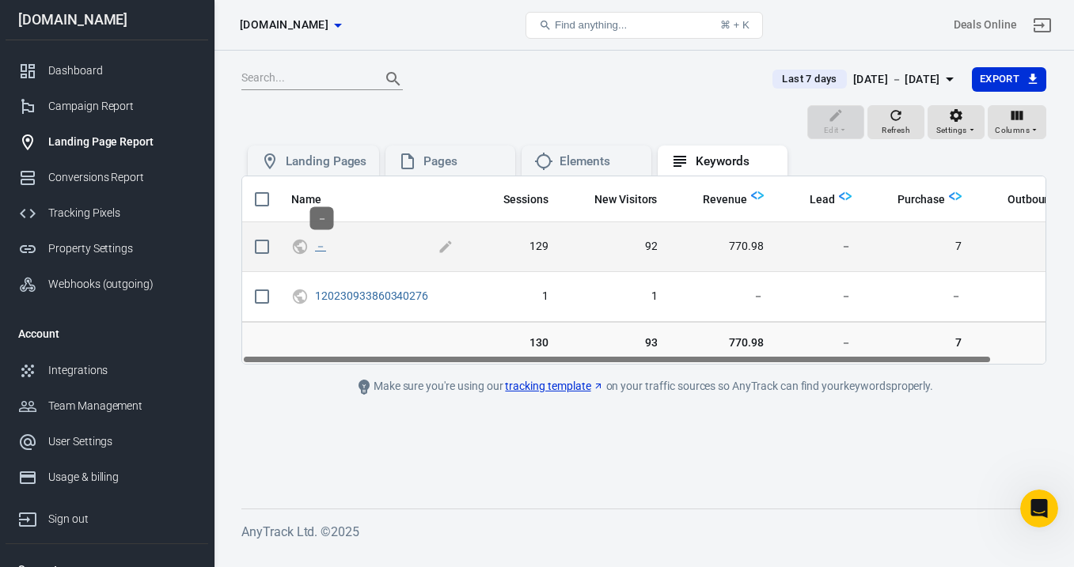
click at [323, 247] on link "－" at bounding box center [320, 246] width 11 height 13
checkbox input "true"
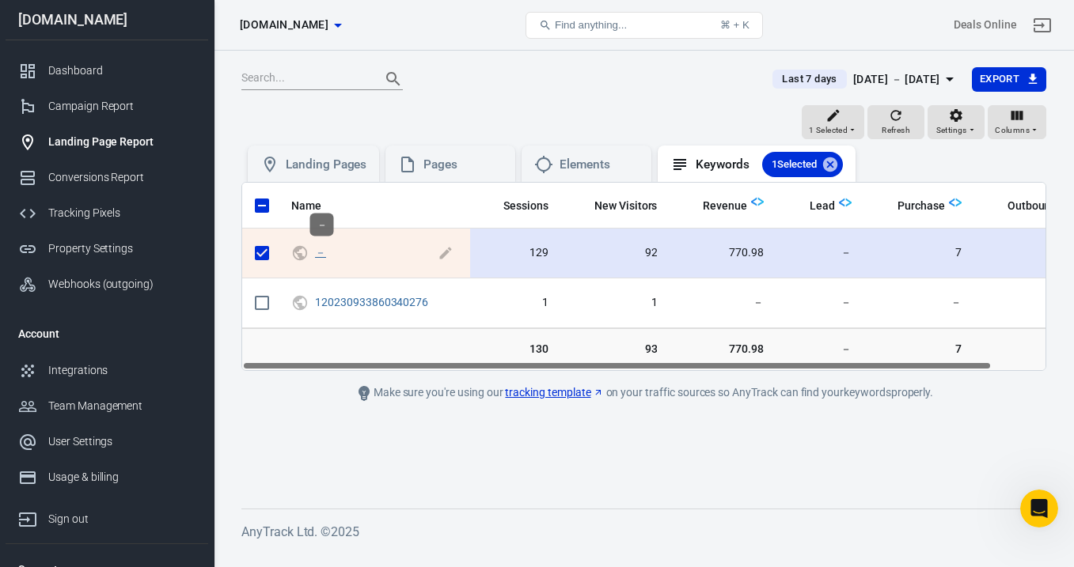
click at [323, 251] on link "－" at bounding box center [320, 252] width 11 height 13
click at [446, 248] on icon "scrollable content" at bounding box center [446, 253] width 16 height 16
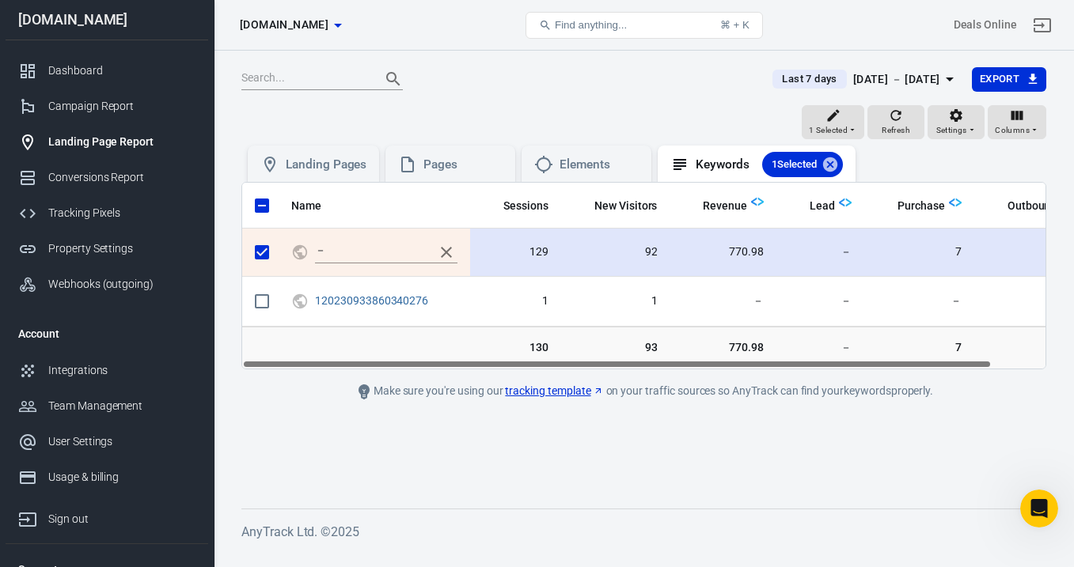
click at [446, 248] on icon "scrollable content" at bounding box center [446, 252] width 19 height 19
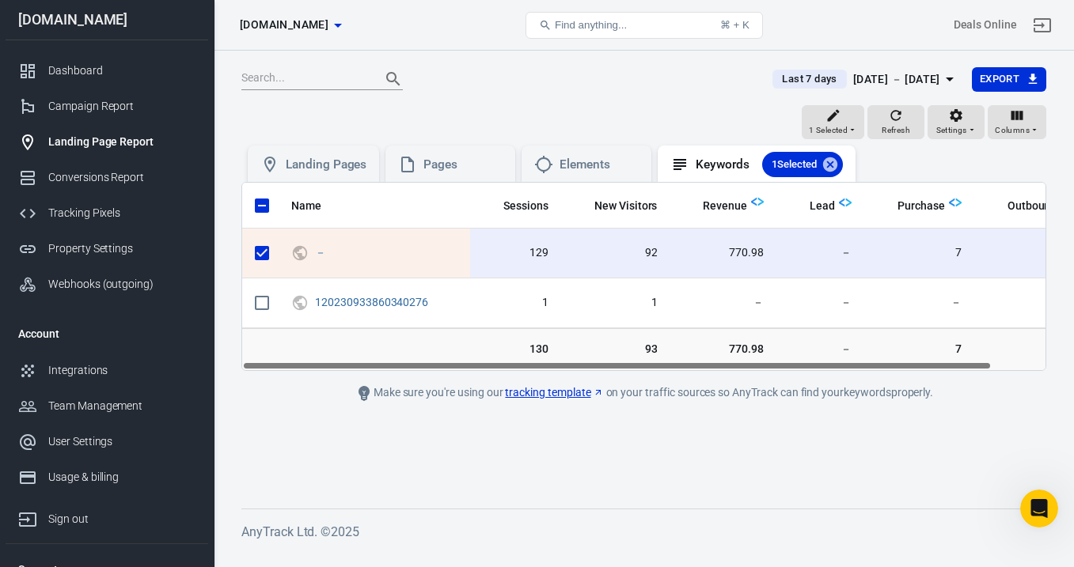
click at [871, 83] on div "Aug 25 － Aug 31, 2025" at bounding box center [896, 80] width 87 height 20
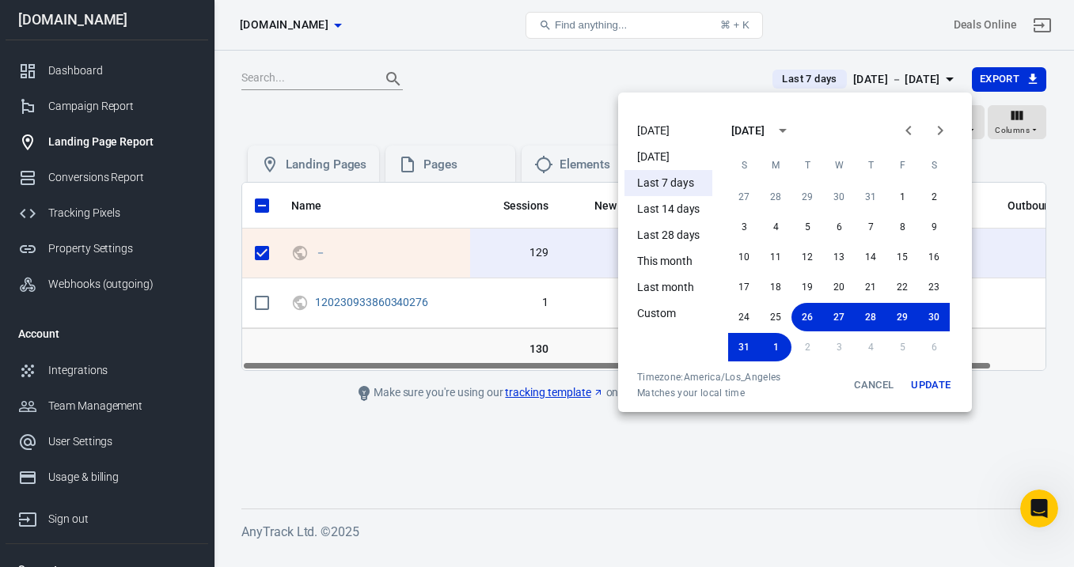
click at [679, 124] on li "Today" at bounding box center [668, 131] width 88 height 26
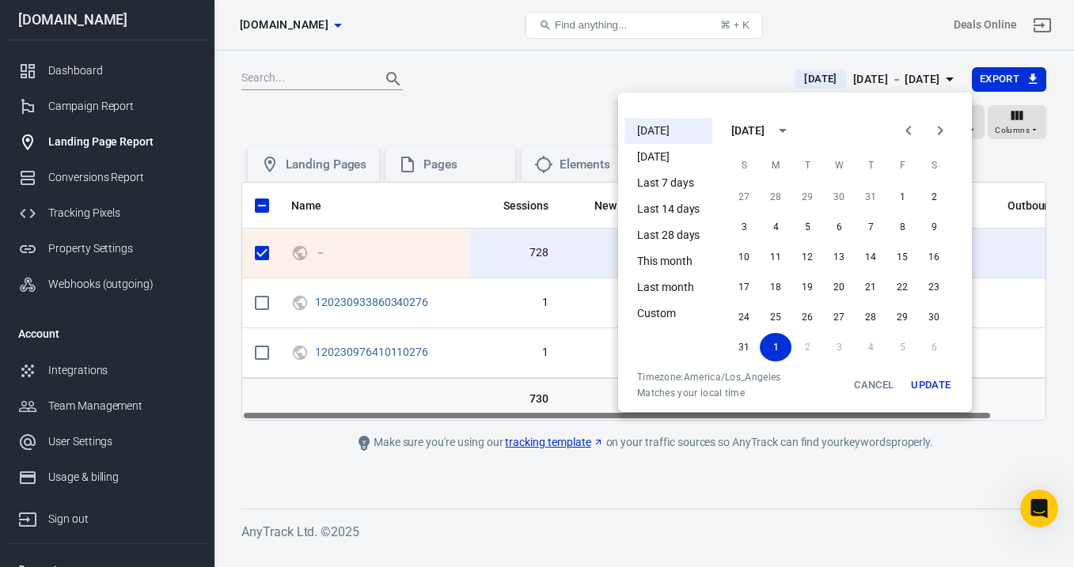
click at [450, 483] on div at bounding box center [537, 283] width 1074 height 567
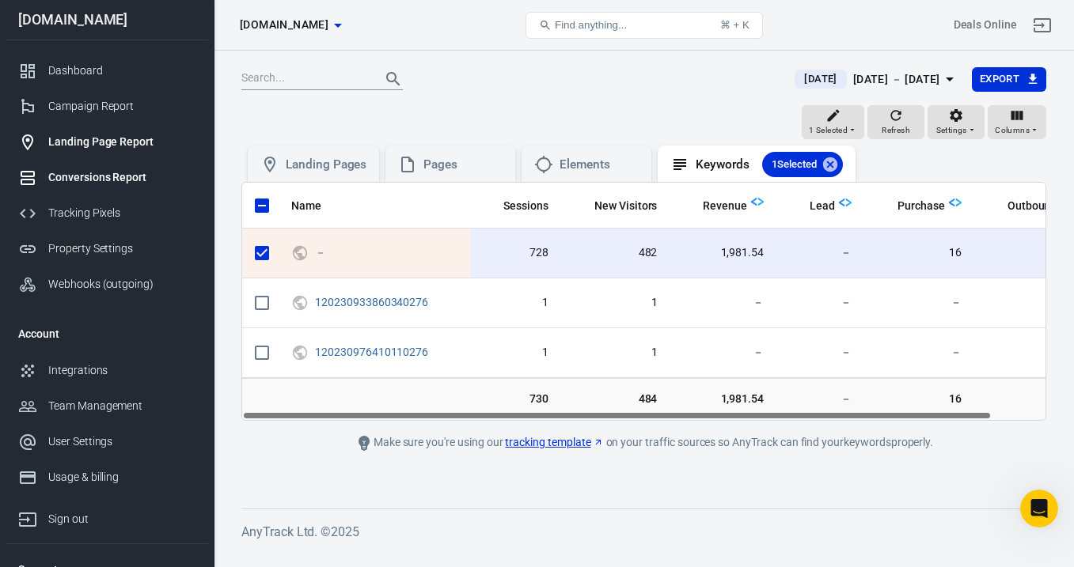
click at [123, 180] on div "Conversions Report" at bounding box center [121, 177] width 147 height 17
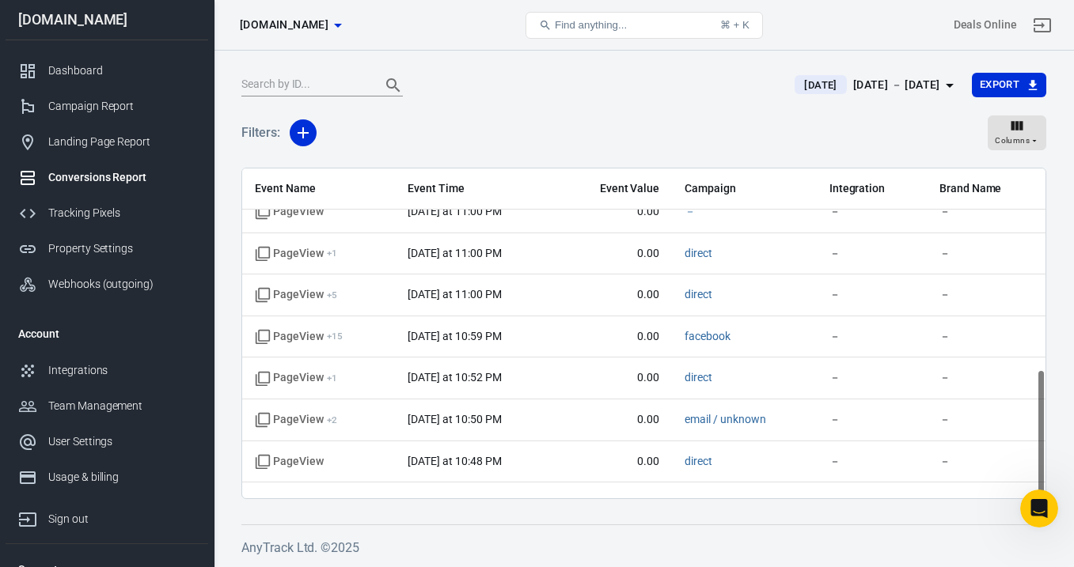
scroll to position [510, 0]
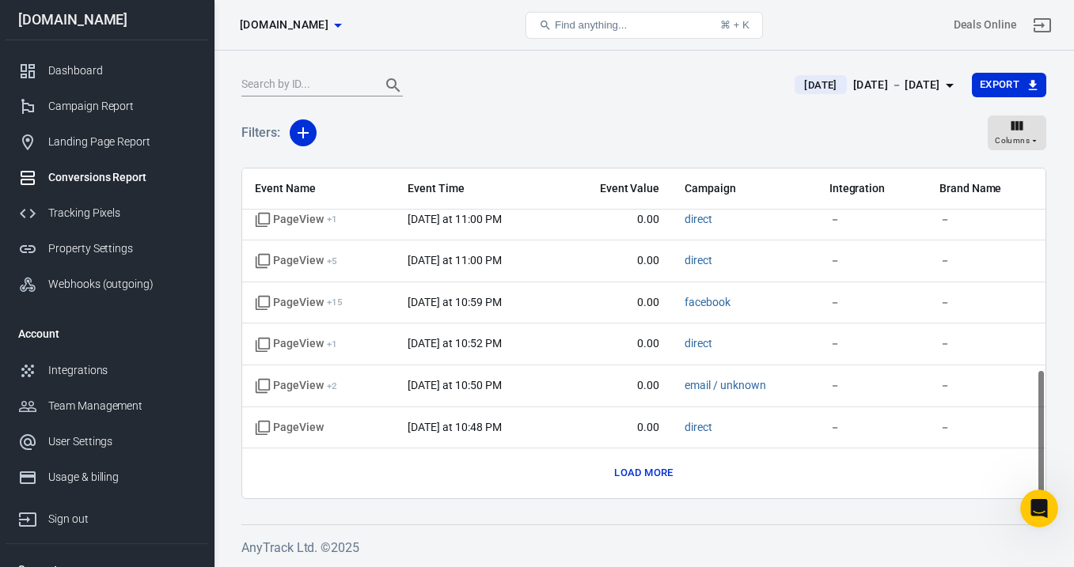
click at [633, 477] on button "Load more" at bounding box center [643, 473] width 66 height 25
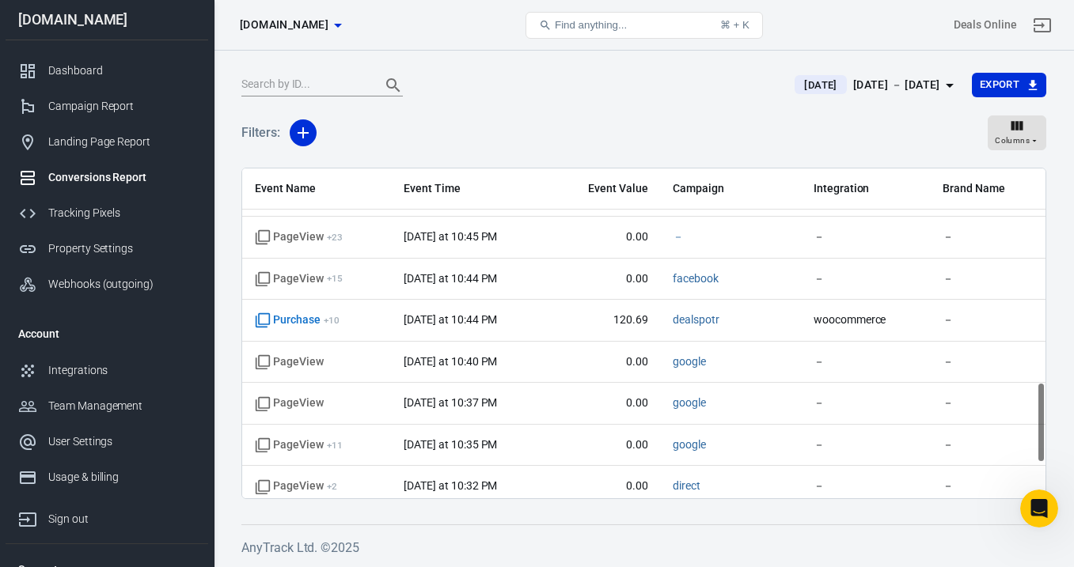
scroll to position [1010, 0]
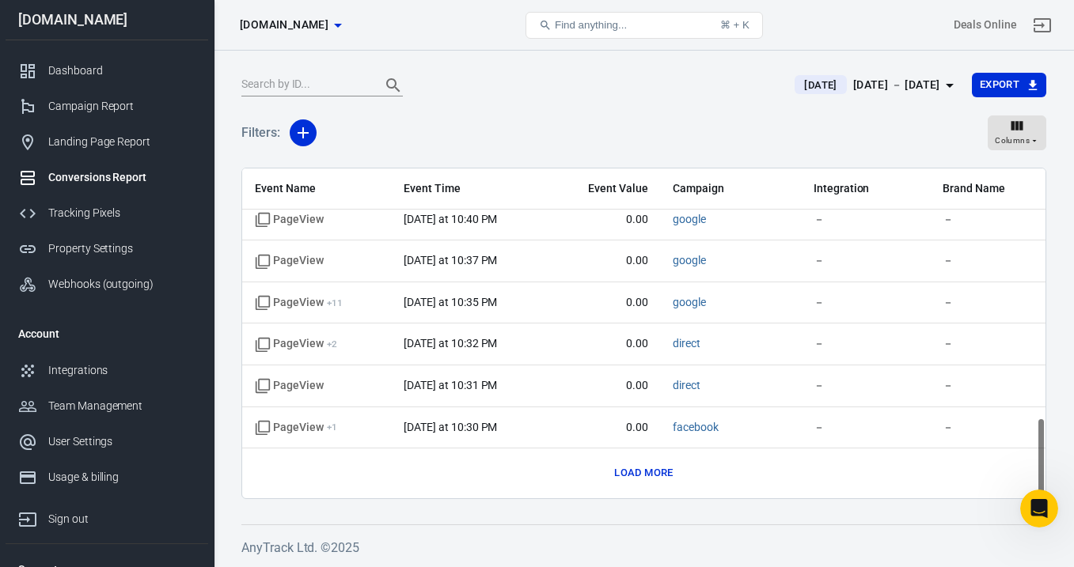
click at [633, 477] on button "Load more" at bounding box center [643, 473] width 66 height 25
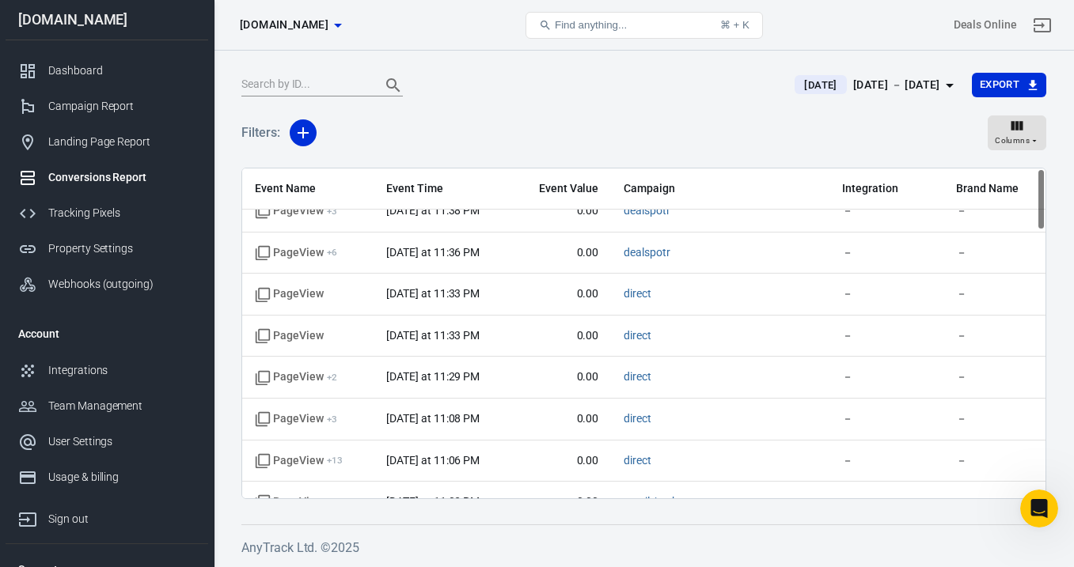
scroll to position [0, 0]
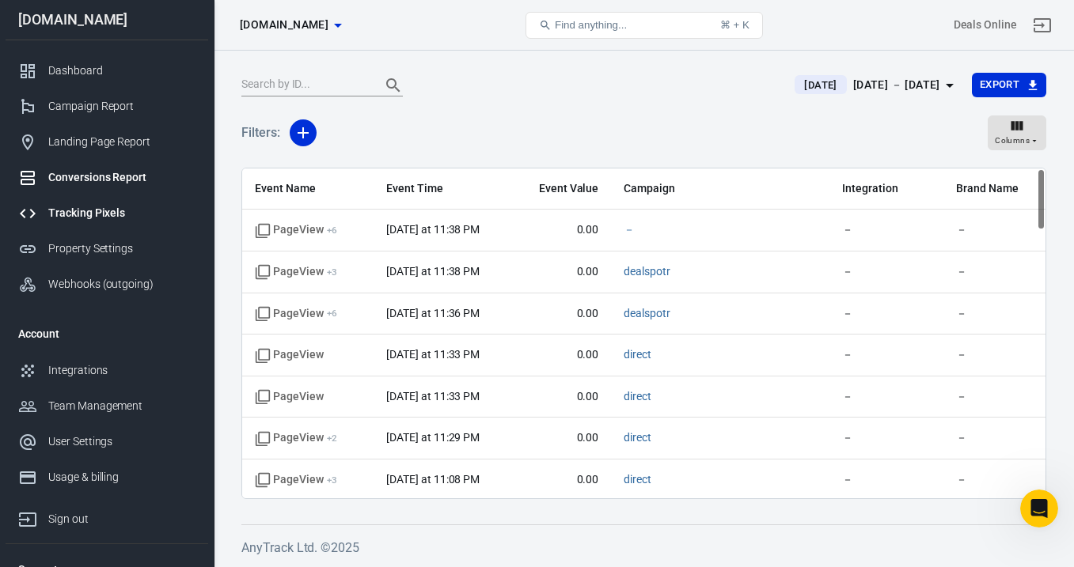
click at [65, 213] on div "Tracking Pixels" at bounding box center [121, 213] width 147 height 17
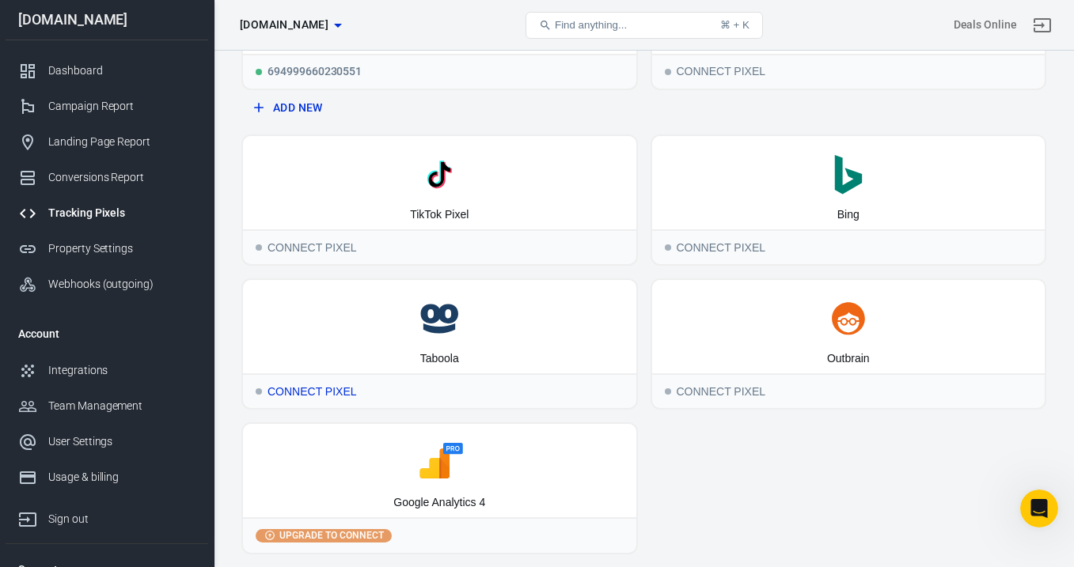
scroll to position [195, 0]
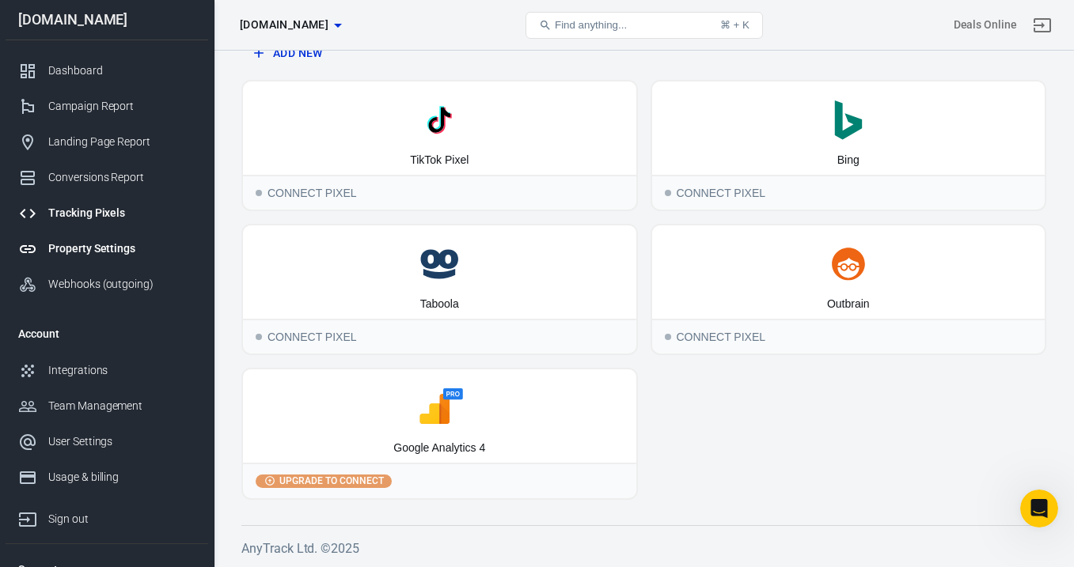
click at [126, 246] on div "Property Settings" at bounding box center [121, 249] width 147 height 17
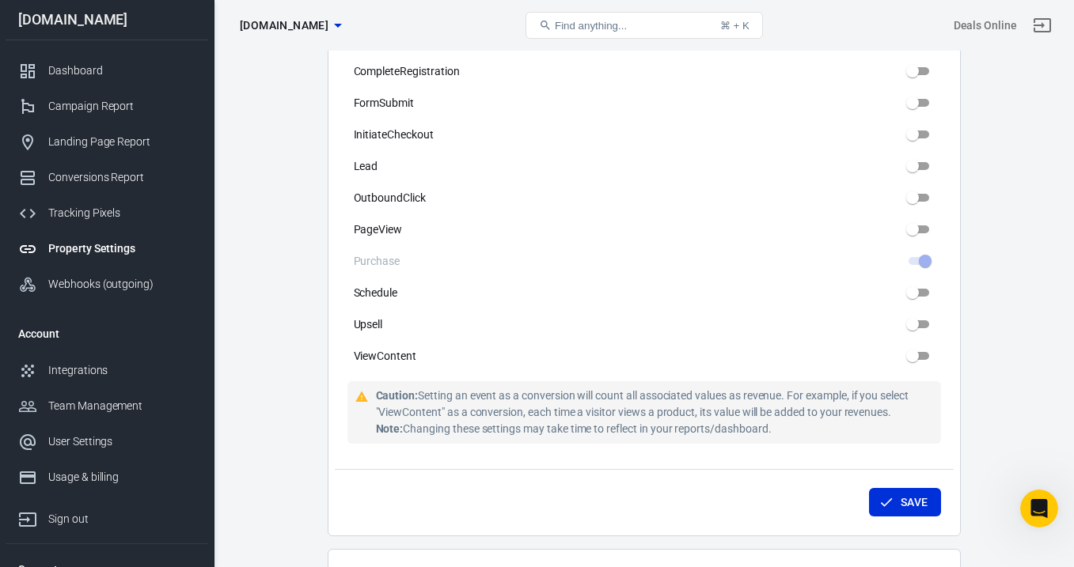
scroll to position [1026, 0]
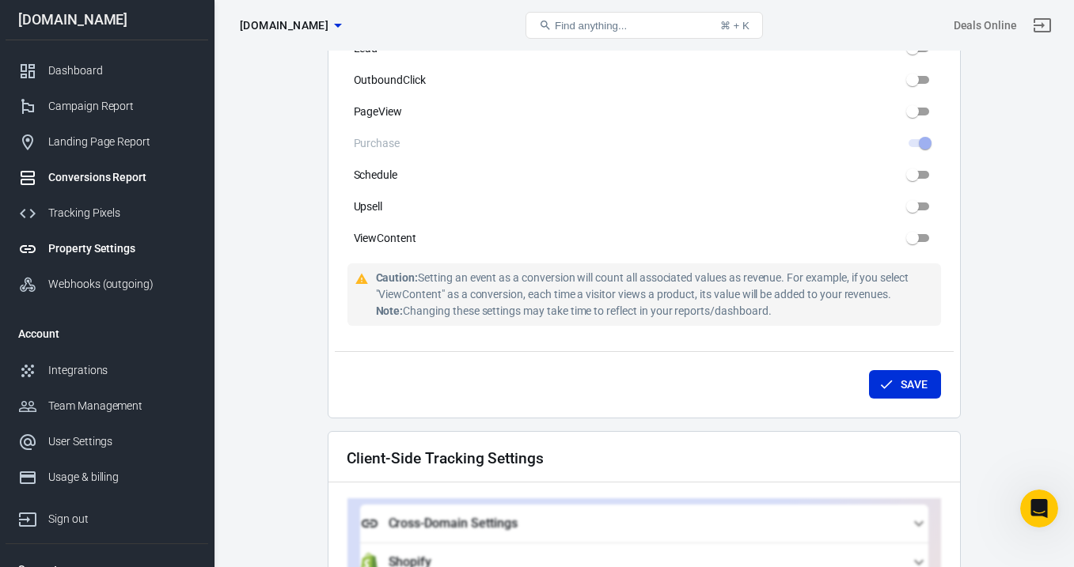
click at [130, 181] on div "Conversions Report" at bounding box center [121, 177] width 147 height 17
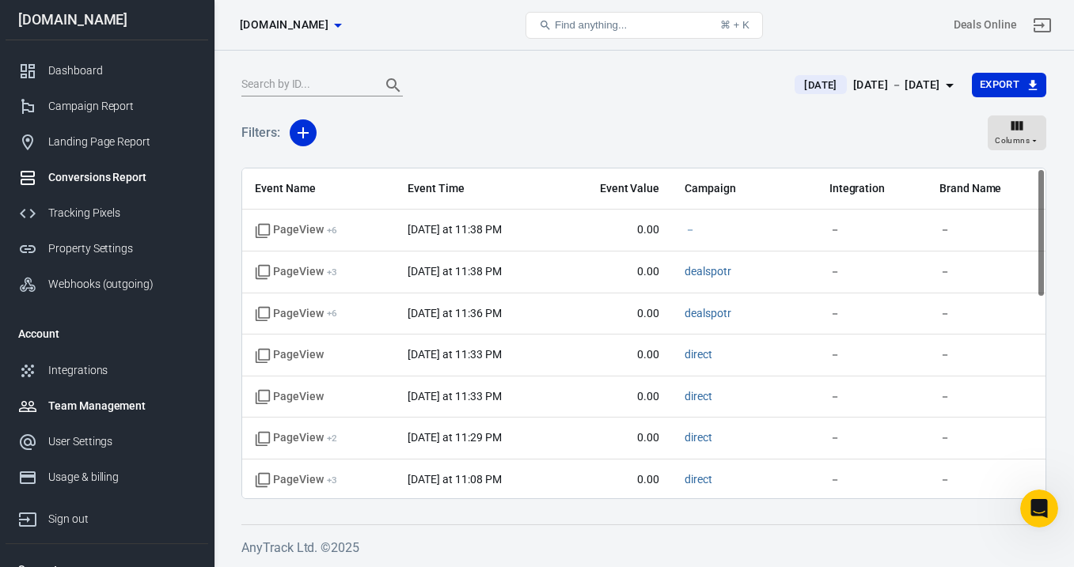
scroll to position [57, 0]
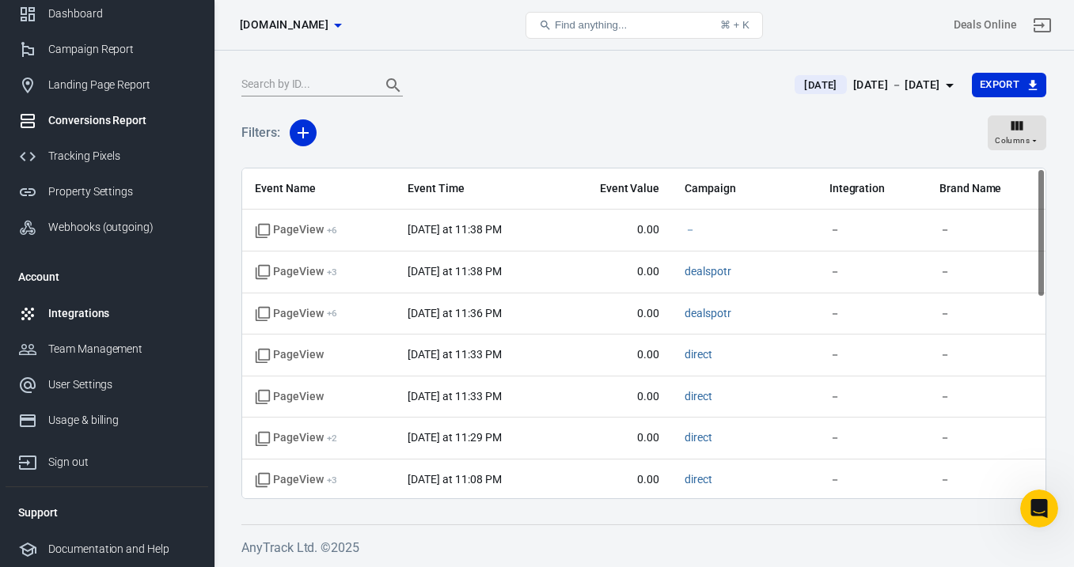
click at [93, 321] on div "Integrations" at bounding box center [121, 313] width 147 height 17
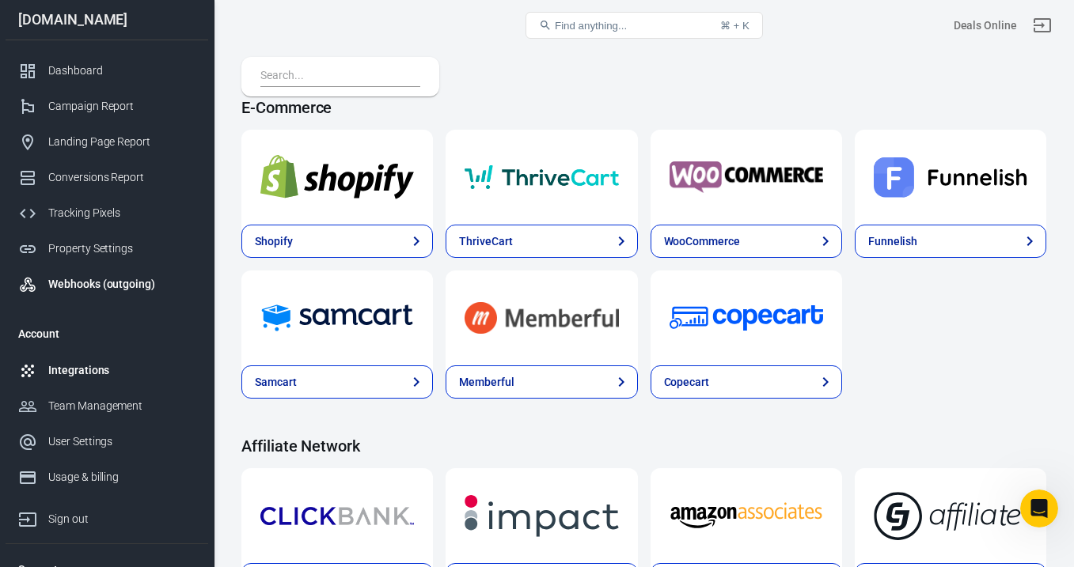
click at [93, 285] on div "Webhooks (outgoing)" at bounding box center [121, 284] width 147 height 17
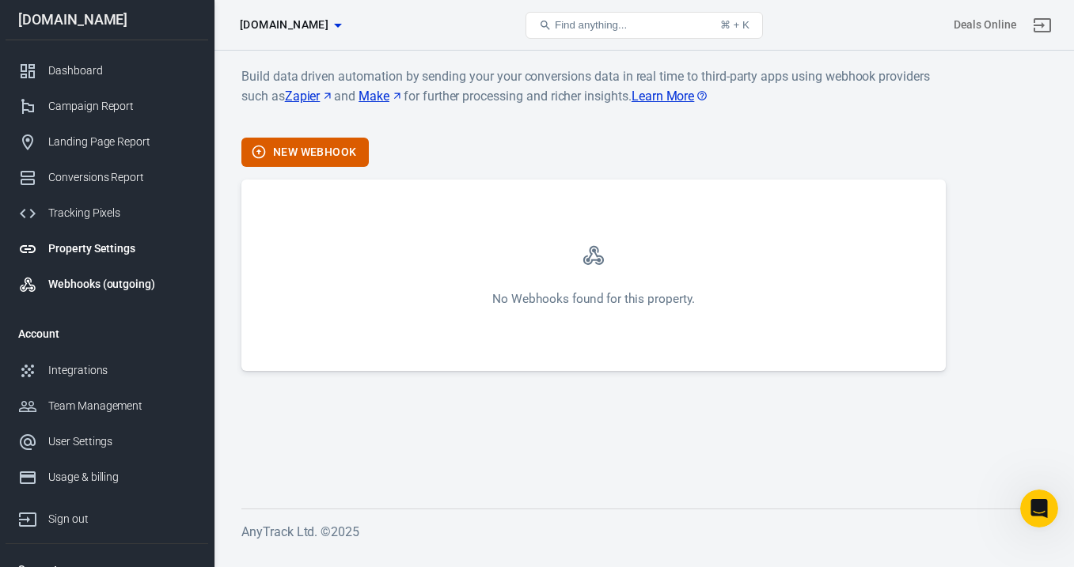
click at [92, 250] on div "Property Settings" at bounding box center [121, 249] width 147 height 17
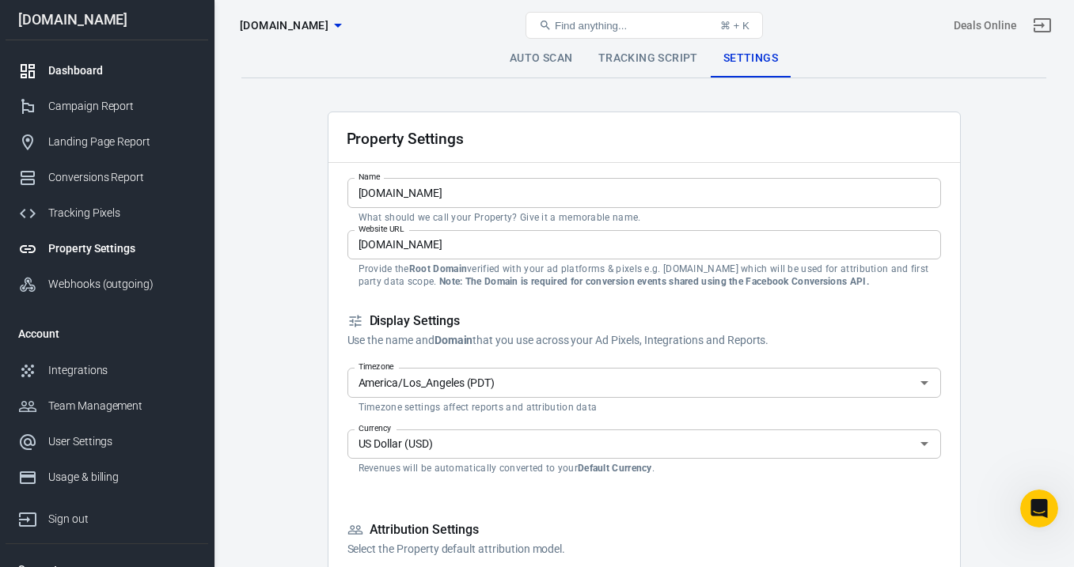
click at [117, 60] on link "Dashboard" at bounding box center [107, 71] width 203 height 36
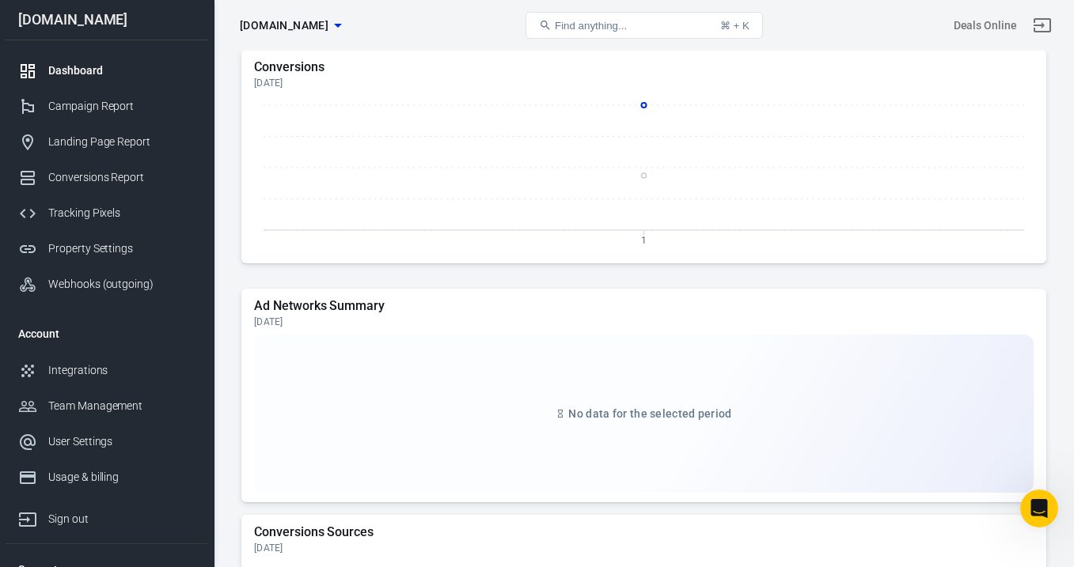
scroll to position [1102, 0]
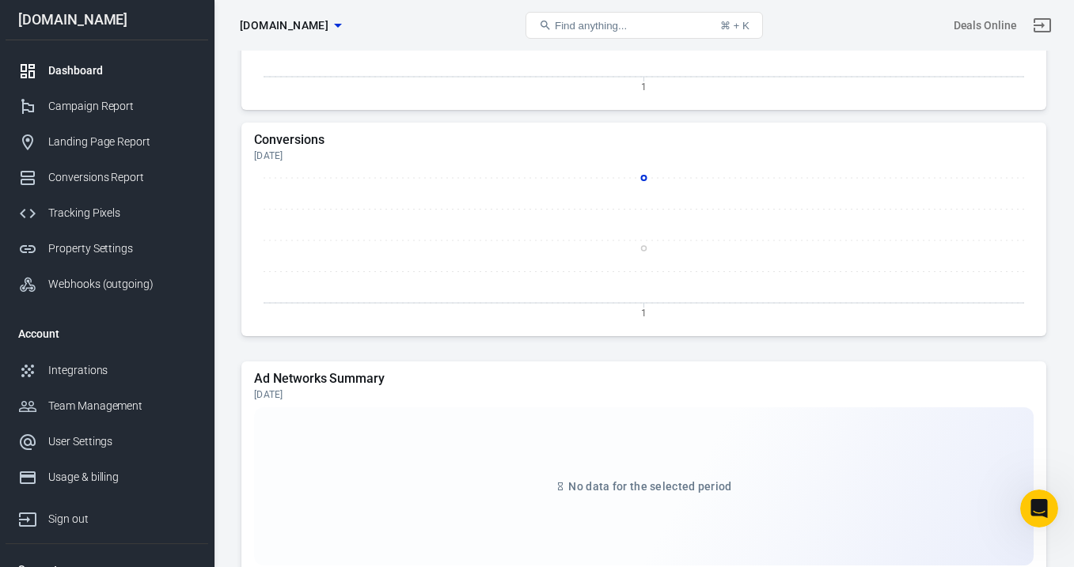
click at [644, 173] on icon "1" at bounding box center [644, 248] width 780 height 158
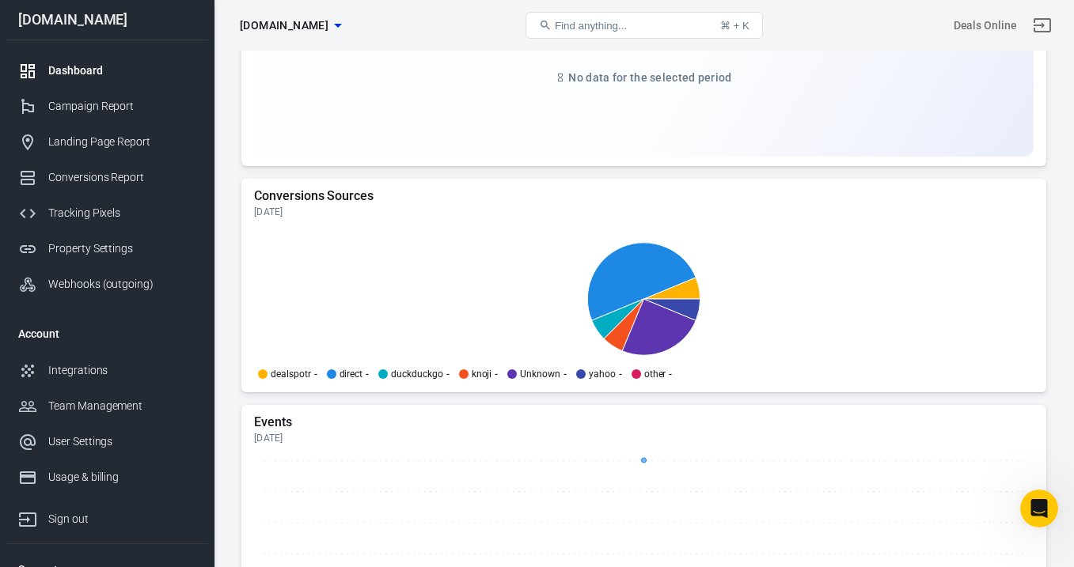
scroll to position [1731, 0]
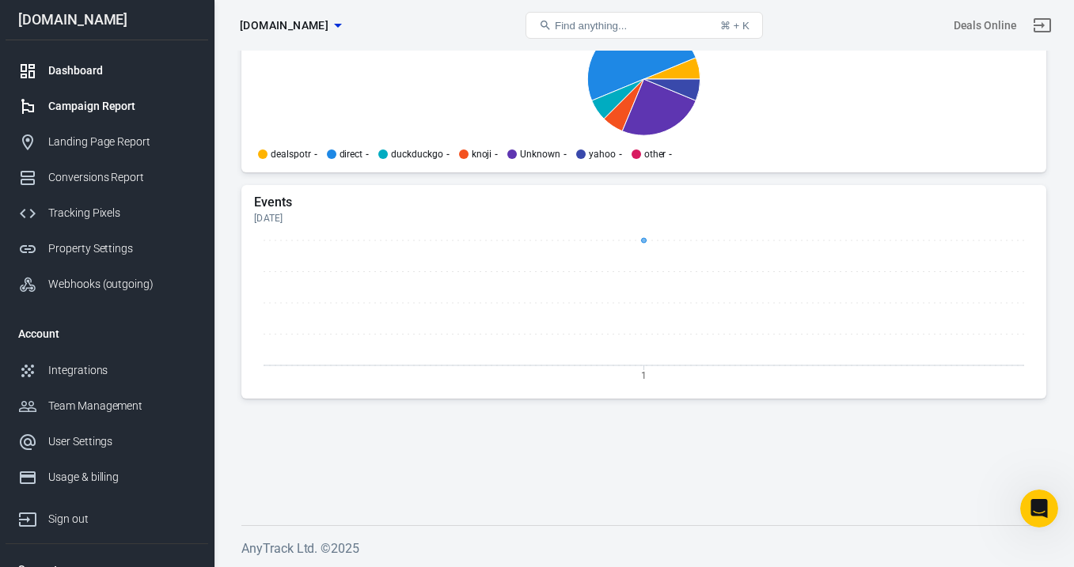
click at [97, 101] on div "Campaign Report" at bounding box center [121, 106] width 147 height 17
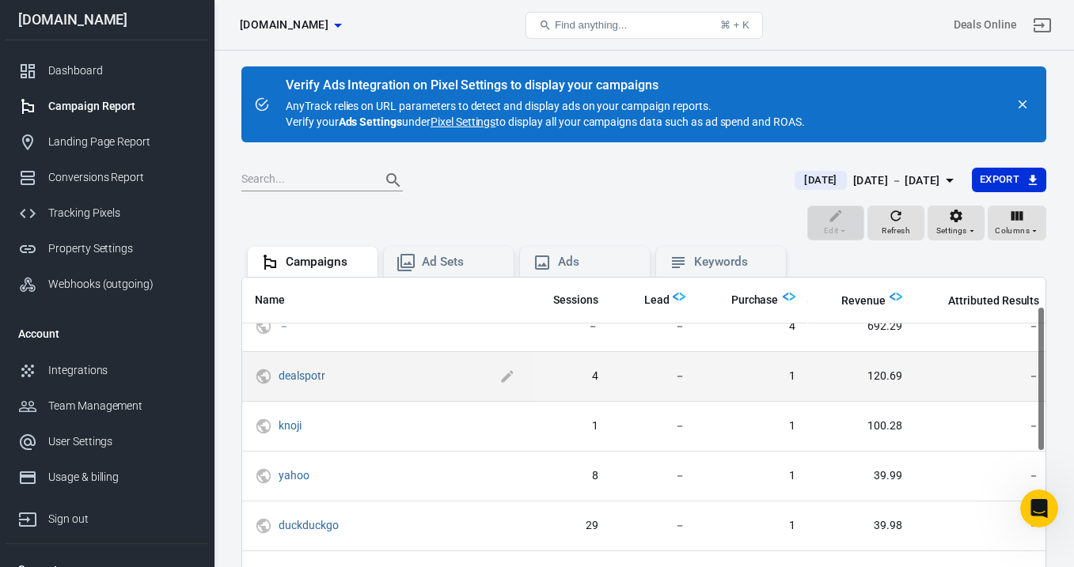
scroll to position [72, 446]
click at [312, 377] on link "dealspotr" at bounding box center [302, 375] width 47 height 13
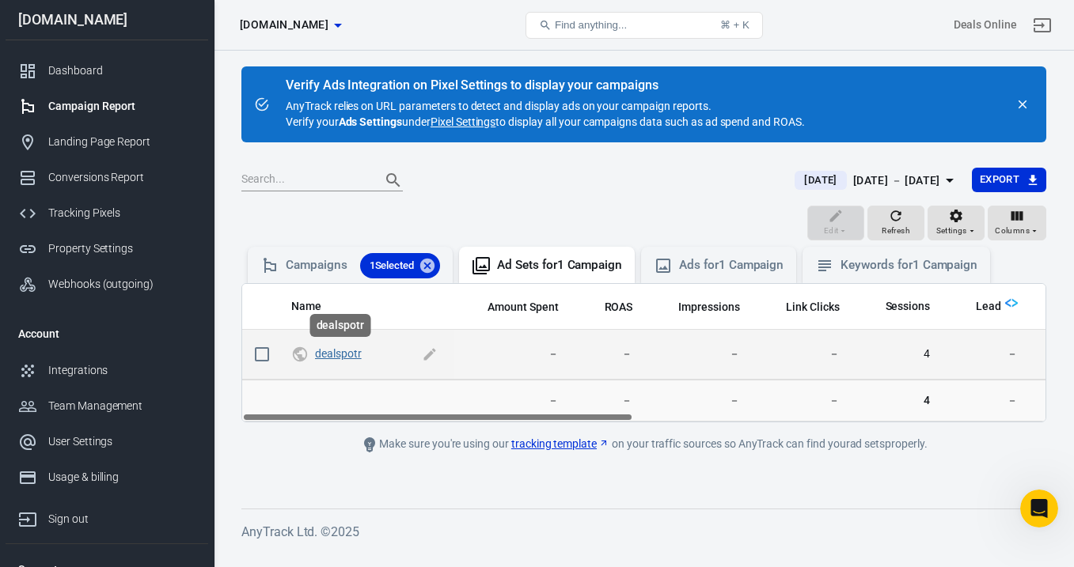
click at [336, 355] on link "dealspotr" at bounding box center [338, 353] width 47 height 13
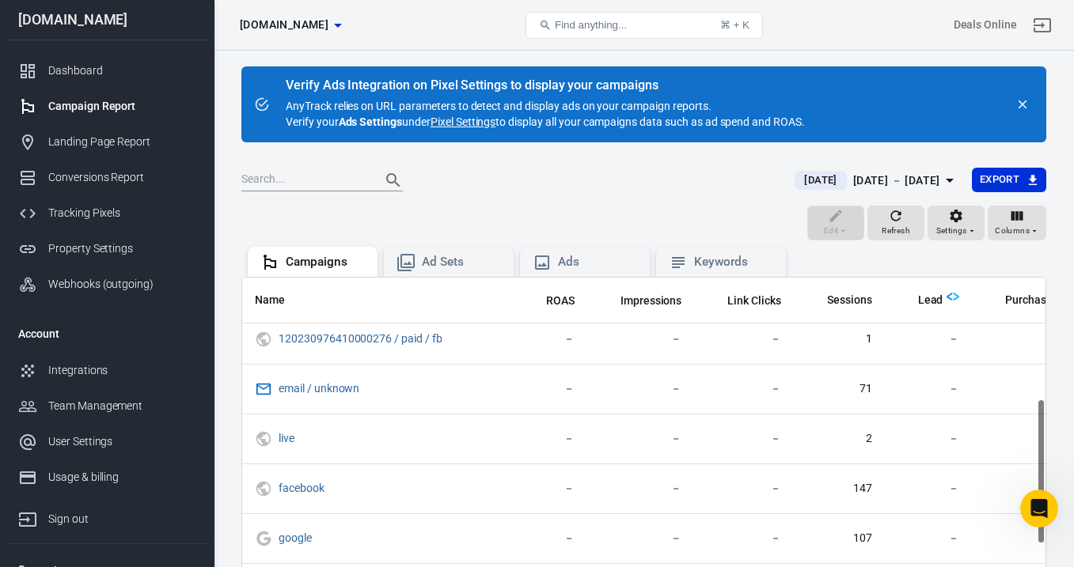
scroll to position [0, 173]
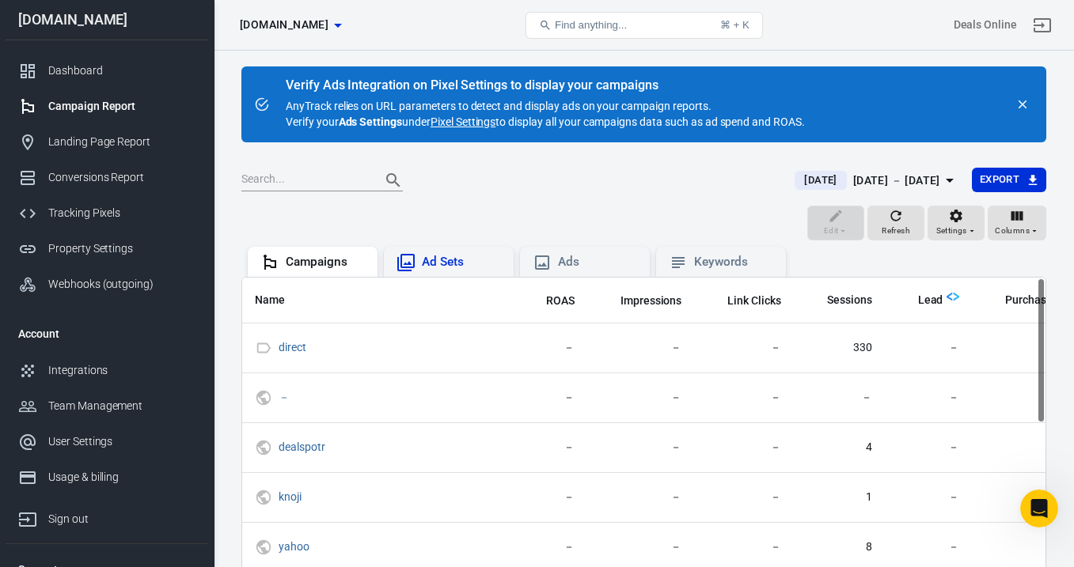
click at [465, 251] on div "Ad Sets" at bounding box center [449, 262] width 130 height 30
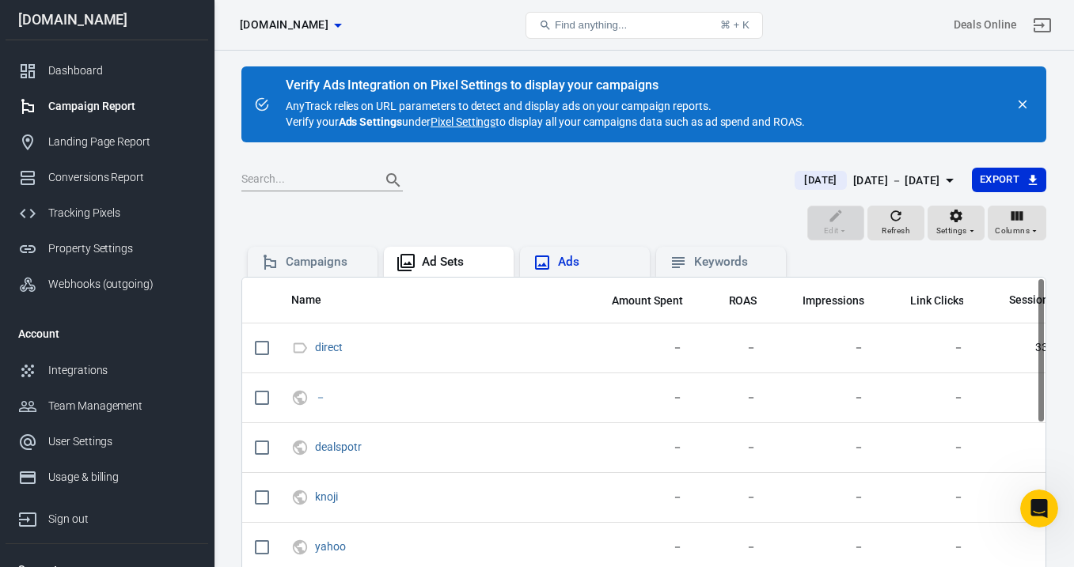
click at [594, 259] on div "Ads" at bounding box center [597, 262] width 79 height 17
click at [719, 272] on div "Keywords" at bounding box center [721, 262] width 130 height 30
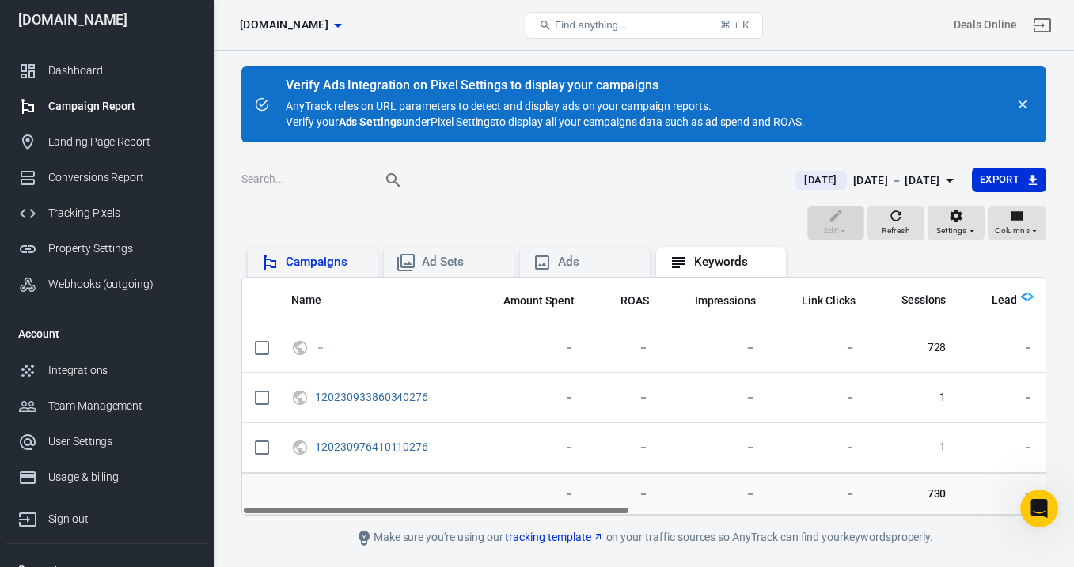
click at [323, 270] on div "Campaigns" at bounding box center [325, 262] width 79 height 17
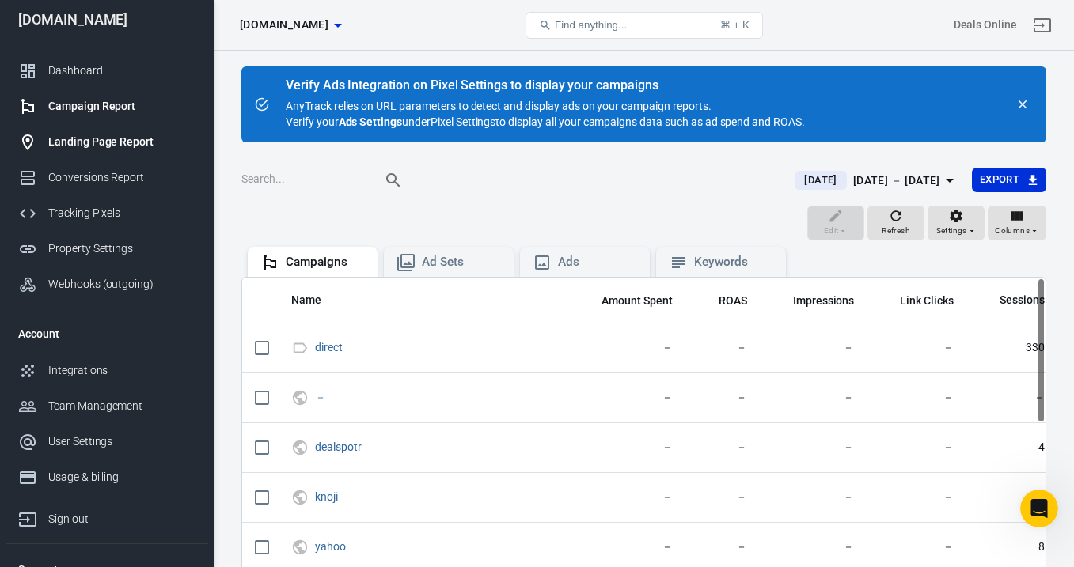
click at [104, 141] on div "Landing Page Report" at bounding box center [121, 142] width 147 height 17
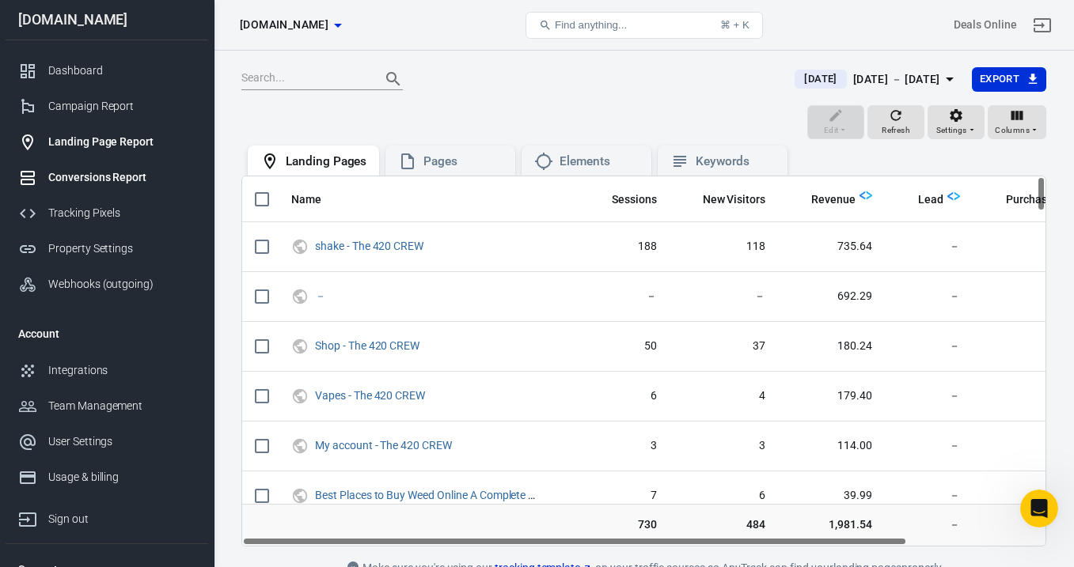
click at [104, 169] on div "Conversions Report" at bounding box center [121, 177] width 147 height 17
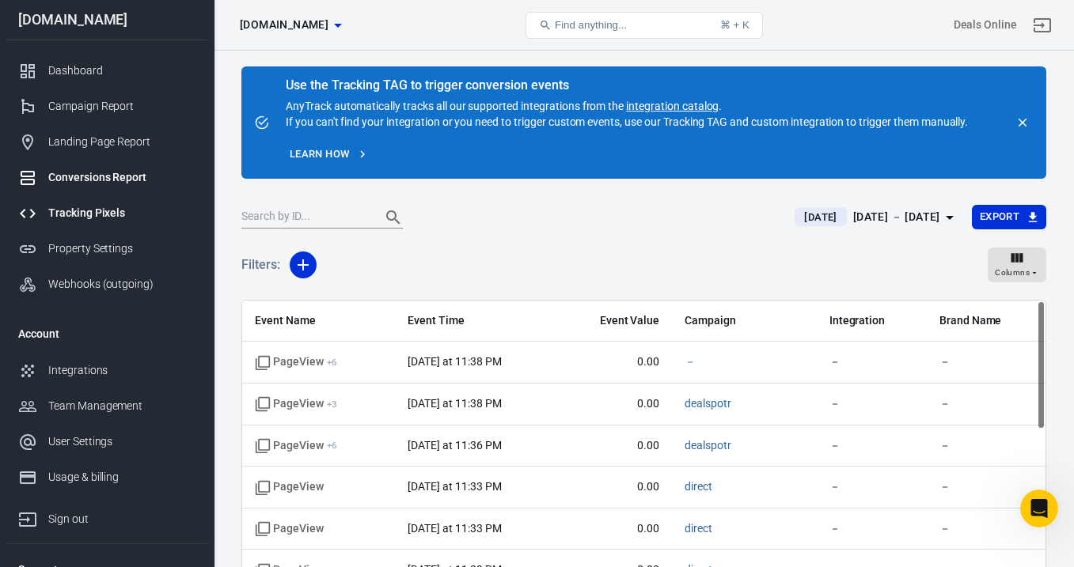
click at [112, 215] on div "Tracking Pixels" at bounding box center [121, 213] width 147 height 17
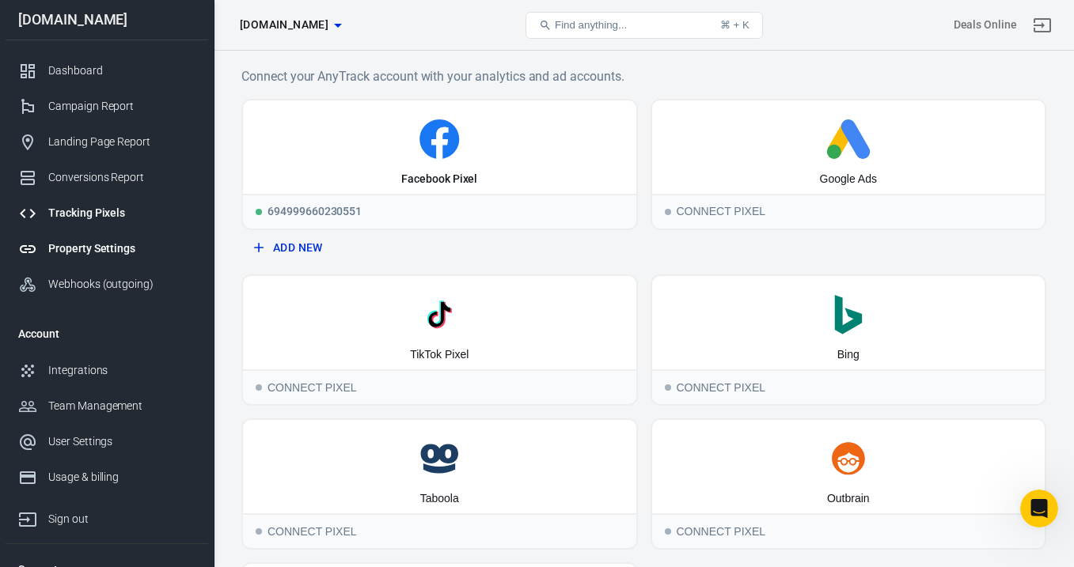
click at [122, 247] on div "Property Settings" at bounding box center [121, 249] width 147 height 17
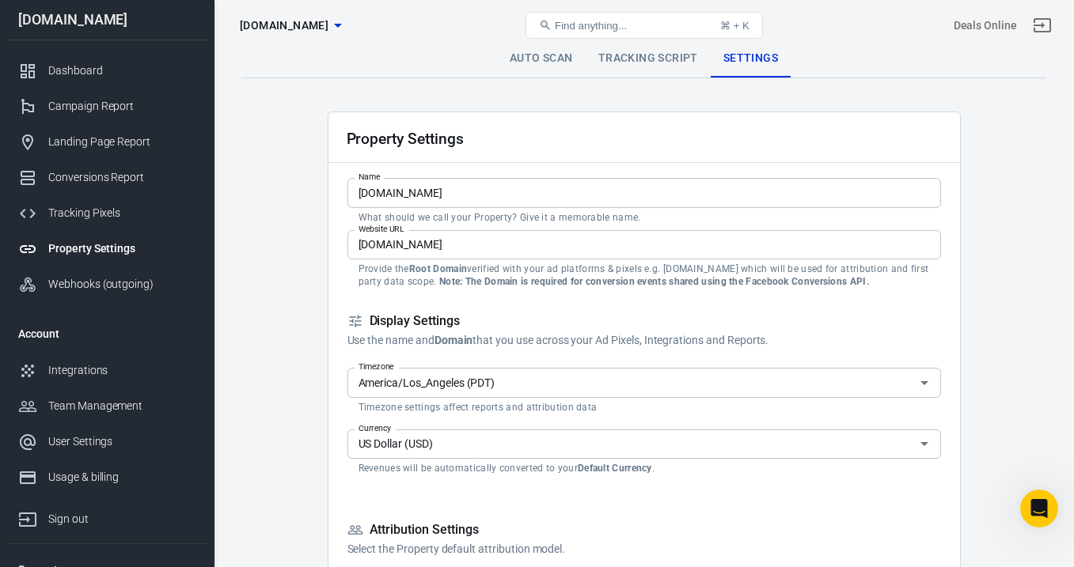
click at [541, 66] on link "Auto Scan" at bounding box center [541, 59] width 89 height 38
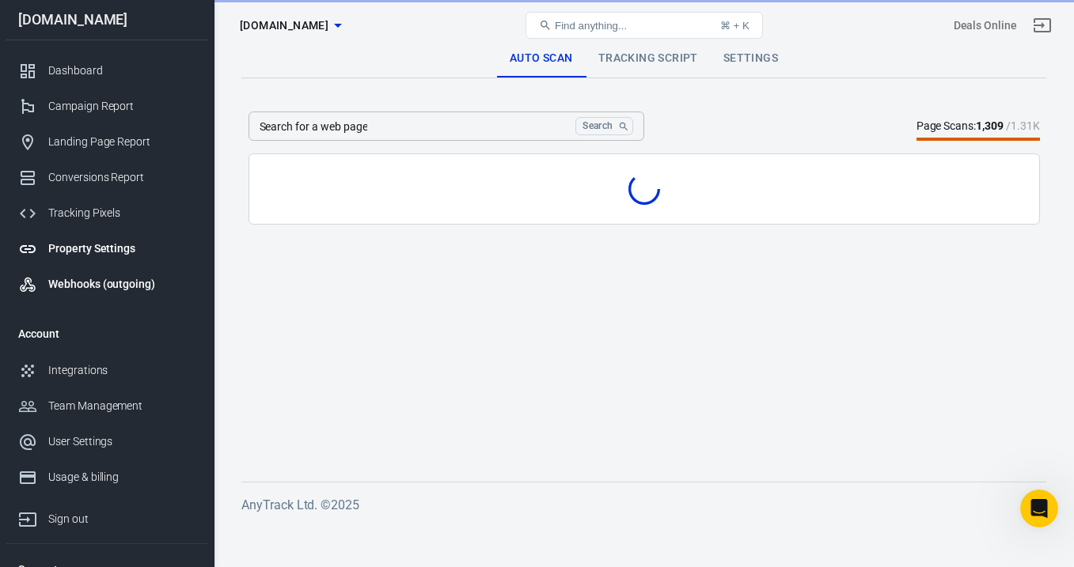
click at [146, 290] on div "Webhooks (outgoing)" at bounding box center [121, 284] width 147 height 17
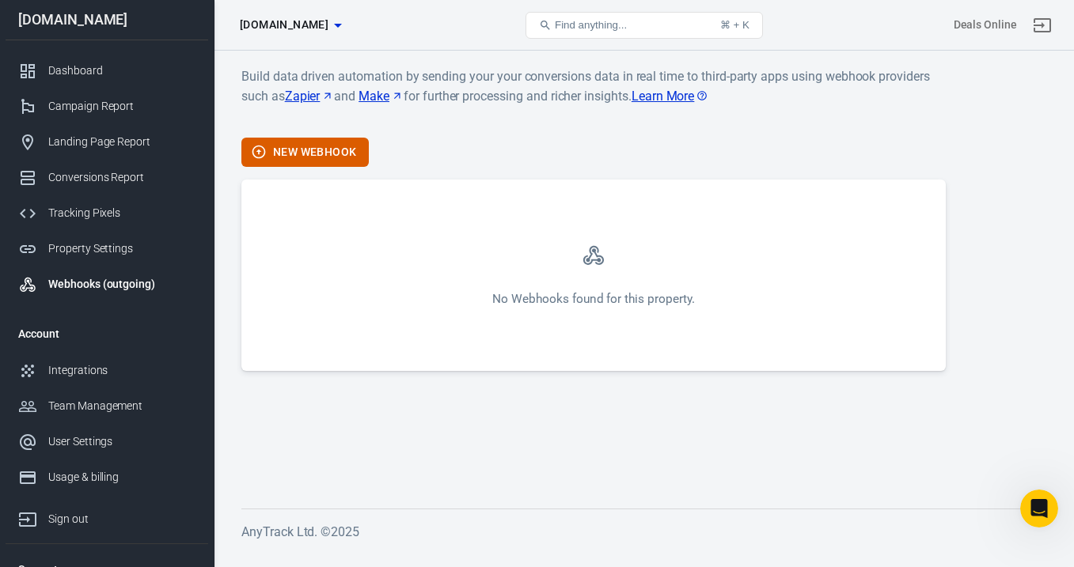
click at [106, 28] on div "[DOMAIN_NAME]" at bounding box center [107, 20] width 203 height 40
click at [82, 72] on div "Dashboard" at bounding box center [121, 71] width 147 height 17
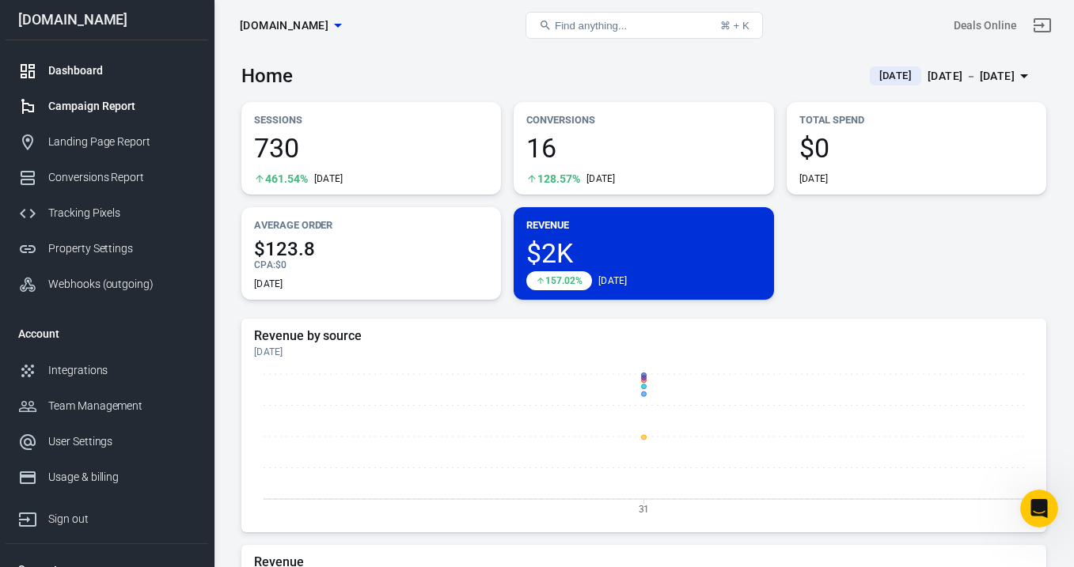
click at [94, 98] on div "Campaign Report" at bounding box center [121, 106] width 147 height 17
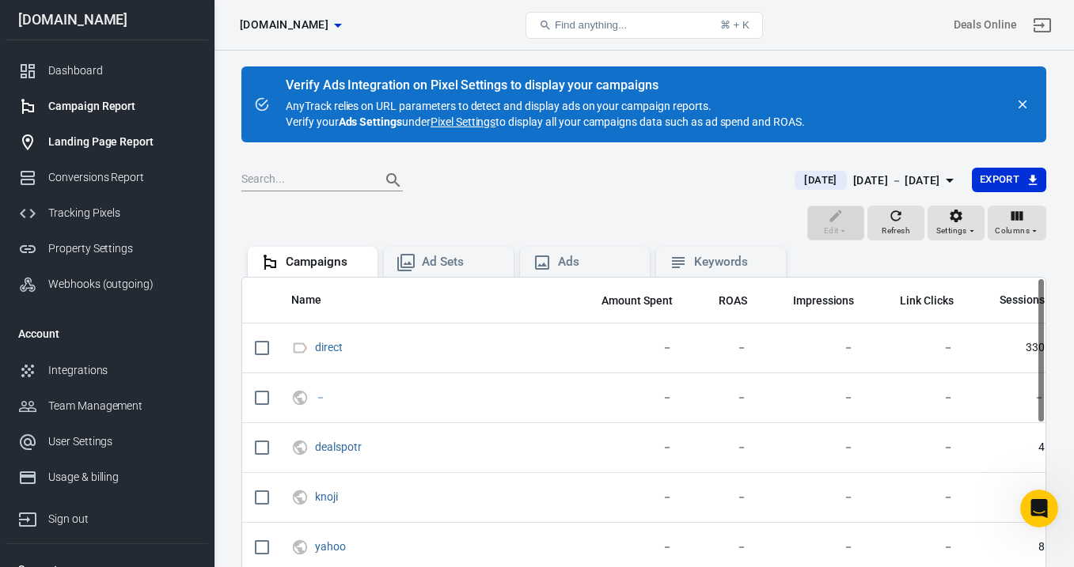
click at [102, 152] on link "Landing Page Report" at bounding box center [107, 142] width 203 height 36
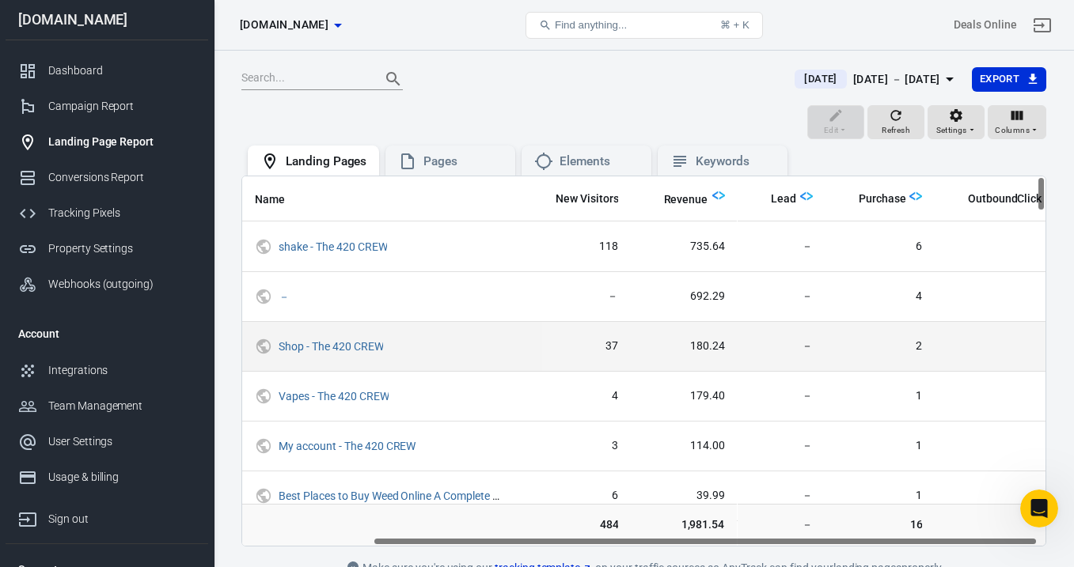
scroll to position [0, 167]
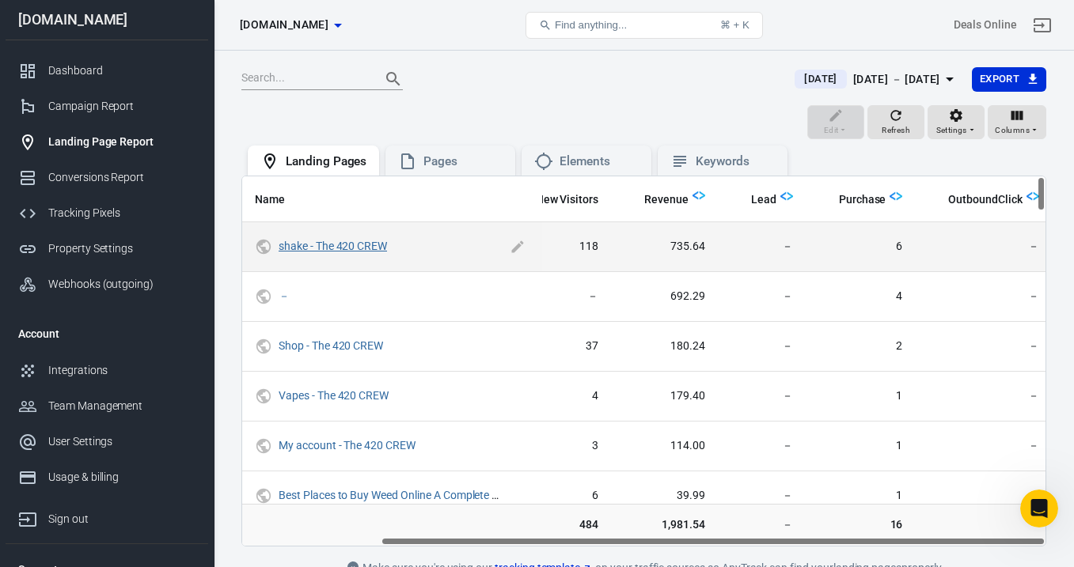
click at [368, 251] on link "shake - The 420 CREW" at bounding box center [333, 246] width 108 height 13
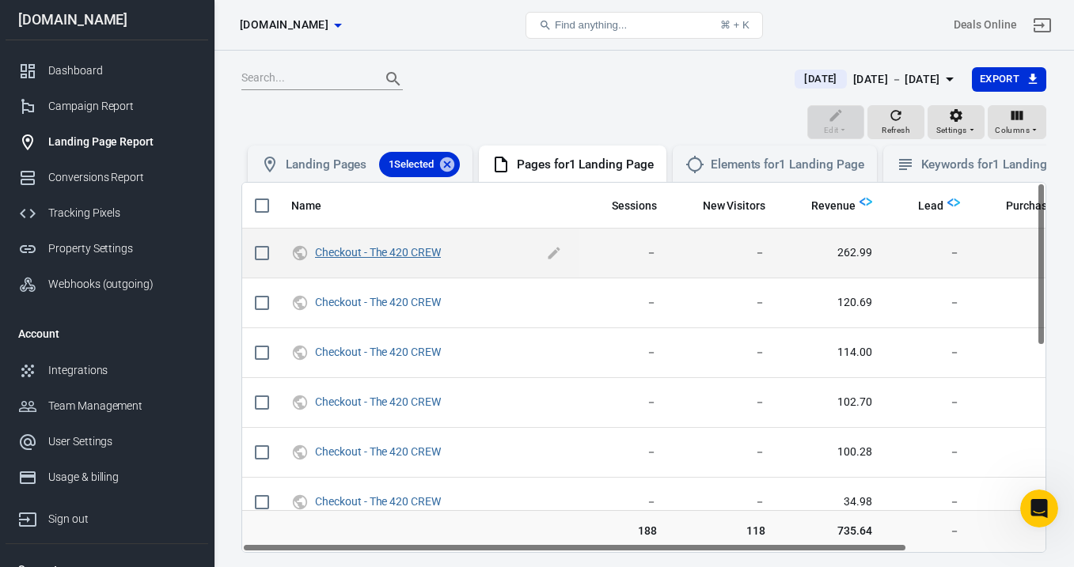
click at [423, 254] on link "Checkout - The 420 CREW" at bounding box center [378, 252] width 126 height 13
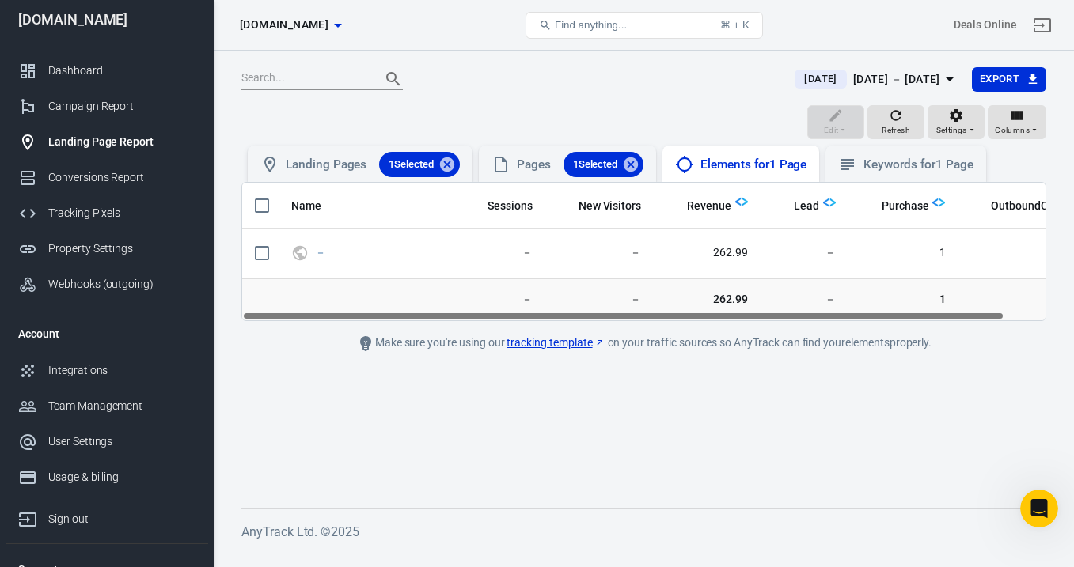
click at [819, 169] on div "Elements for 1 Page" at bounding box center [740, 164] width 157 height 36
click at [900, 162] on div "Keywords for 1 Page" at bounding box center [917, 165] width 109 height 17
click at [518, 156] on div "Pages 1 Selected" at bounding box center [567, 164] width 152 height 25
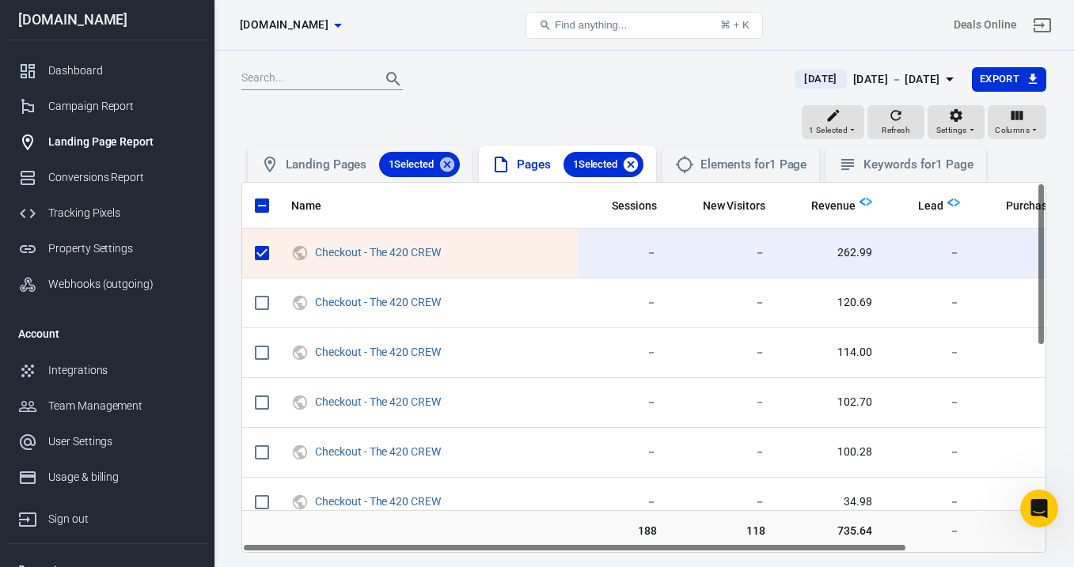
click at [636, 162] on icon at bounding box center [631, 164] width 14 height 14
checkbox input "false"
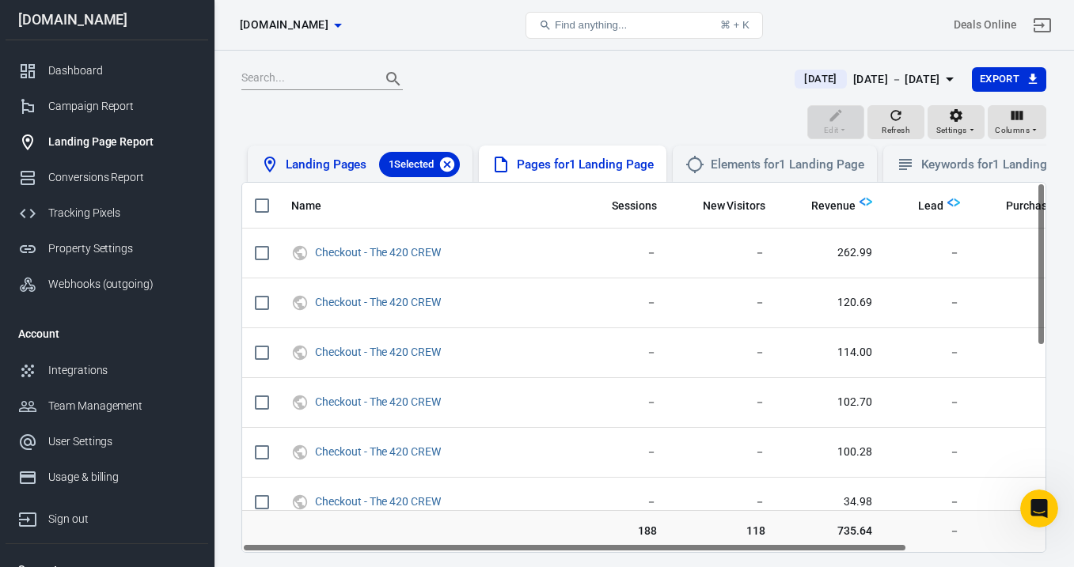
click at [446, 162] on icon at bounding box center [446, 164] width 17 height 17
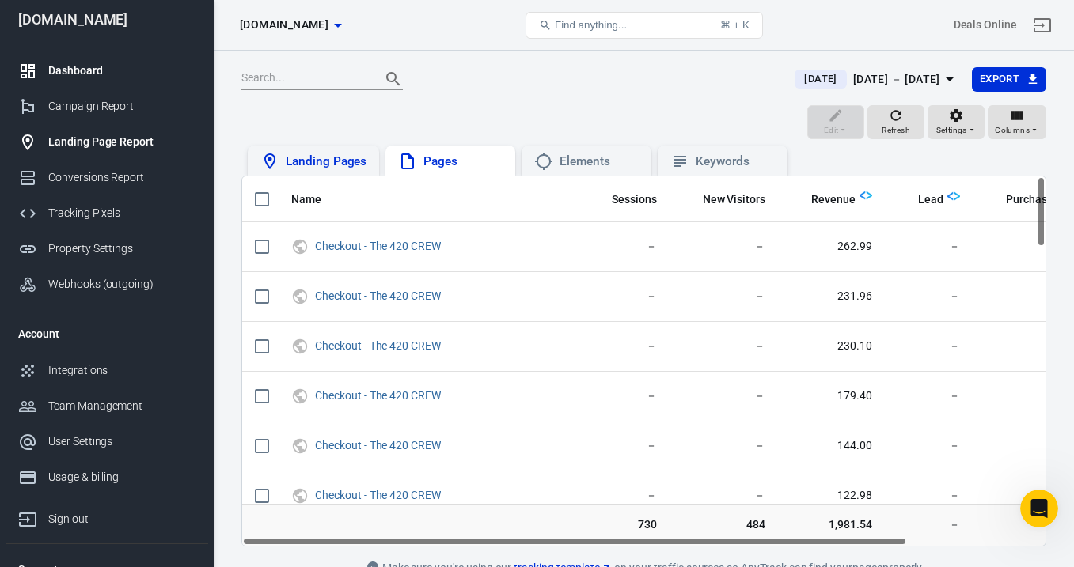
click at [139, 65] on div "Dashboard" at bounding box center [121, 71] width 147 height 17
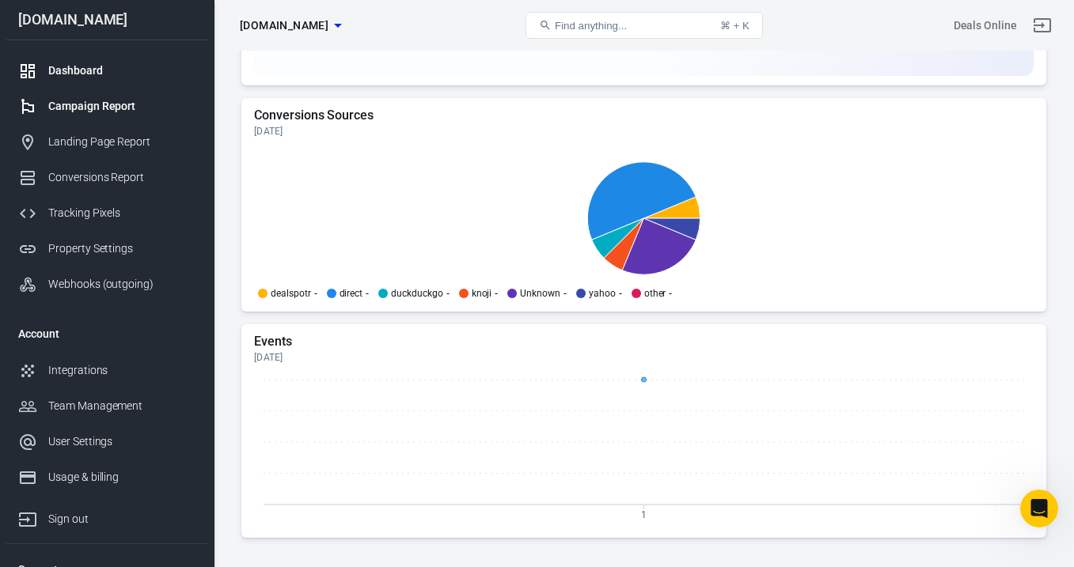
click at [105, 108] on div "Campaign Report" at bounding box center [121, 106] width 147 height 17
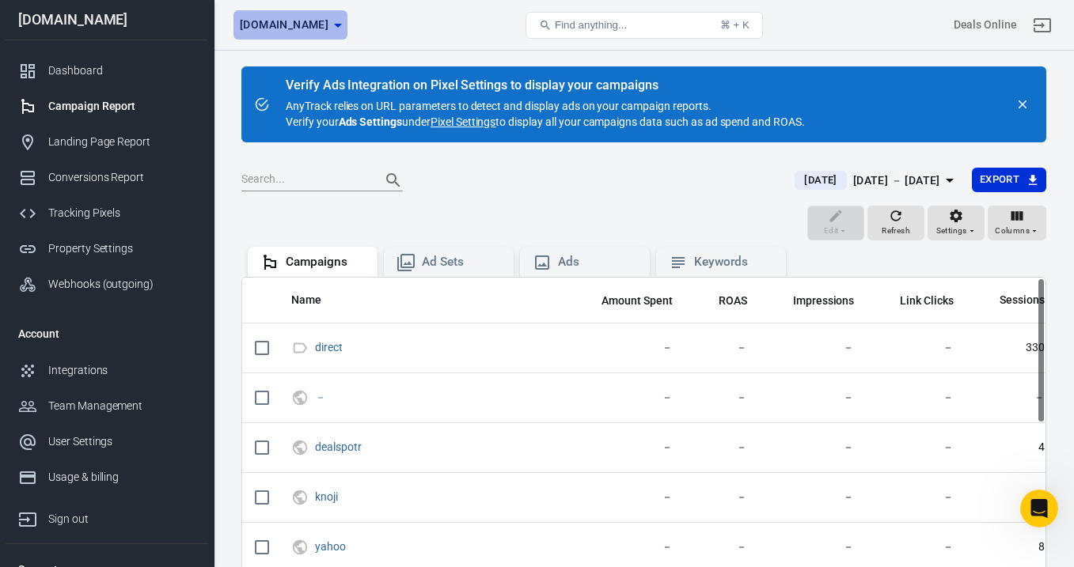
click at [293, 28] on span "[DOMAIN_NAME]" at bounding box center [284, 25] width 89 height 20
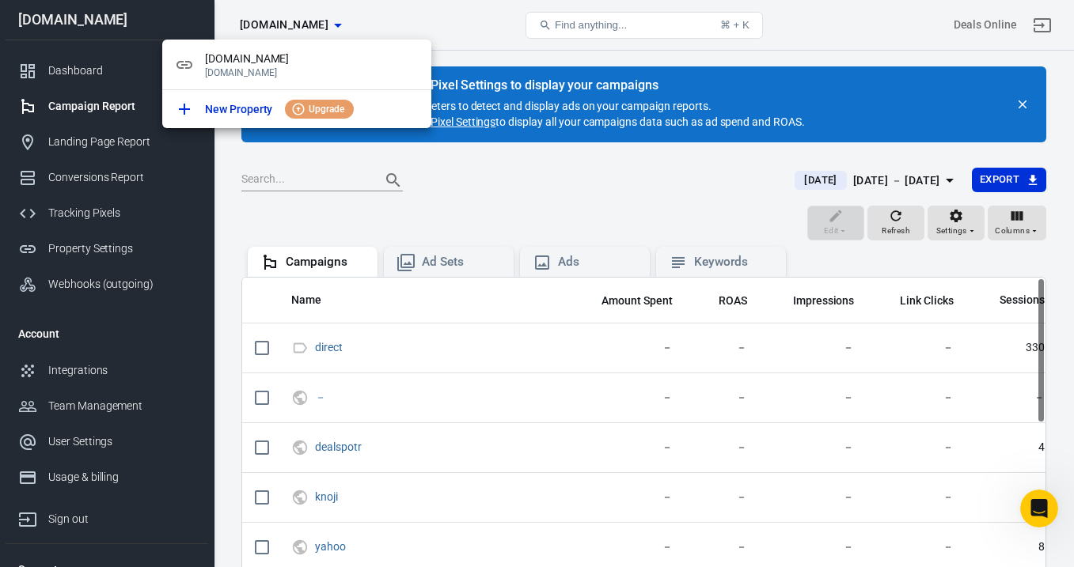
click at [506, 26] on div at bounding box center [537, 283] width 1074 height 567
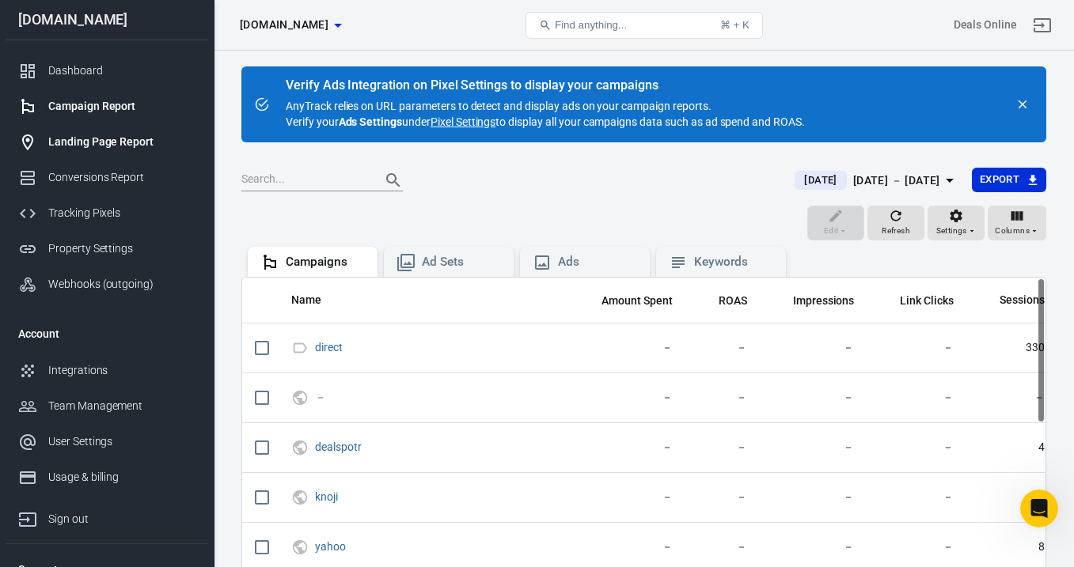
click at [151, 141] on div "Landing Page Report" at bounding box center [121, 142] width 147 height 17
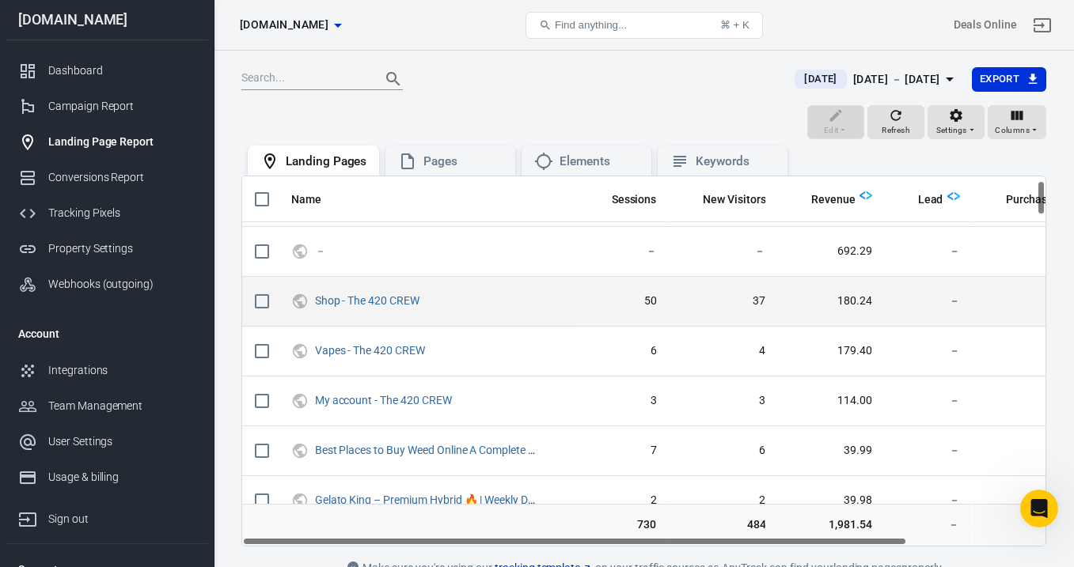
scroll to position [46, 0]
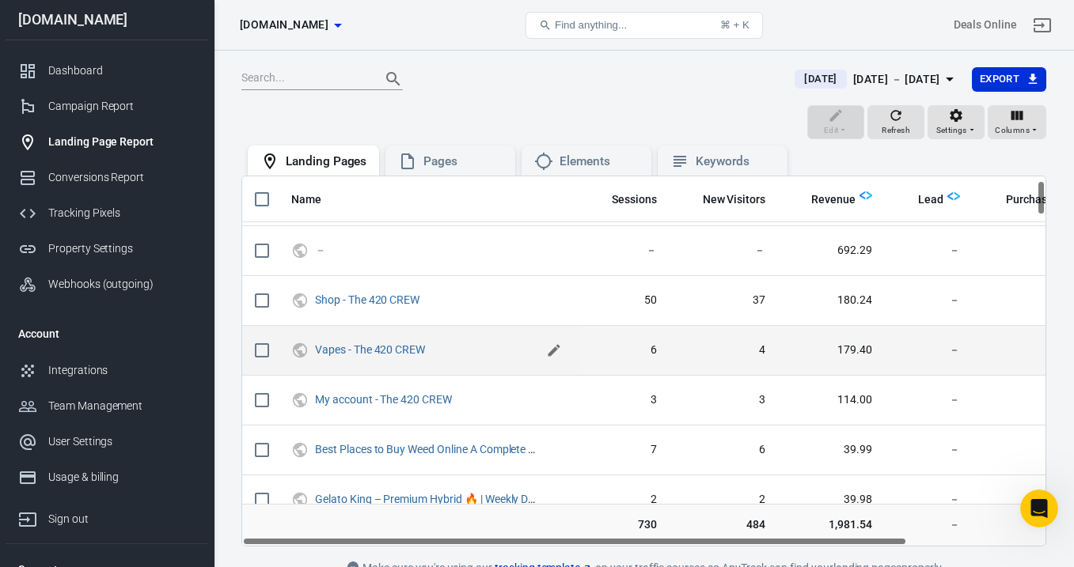
click at [552, 352] on icon "scrollable content" at bounding box center [554, 351] width 12 height 12
click at [552, 352] on icon "scrollable content" at bounding box center [554, 349] width 11 height 11
click at [114, 177] on div "Conversions Report" at bounding box center [121, 177] width 147 height 17
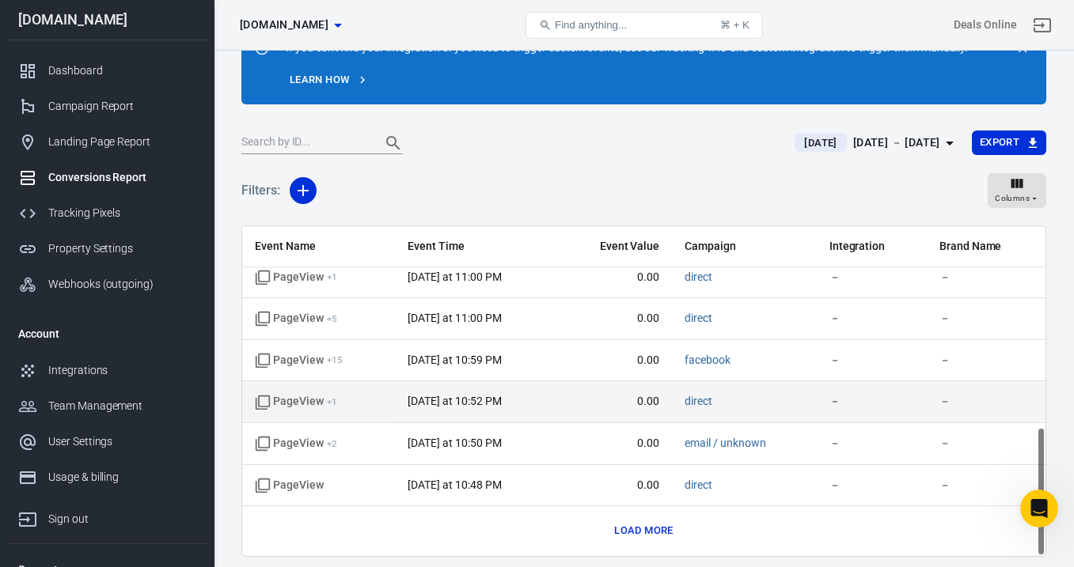
scroll to position [132, 0]
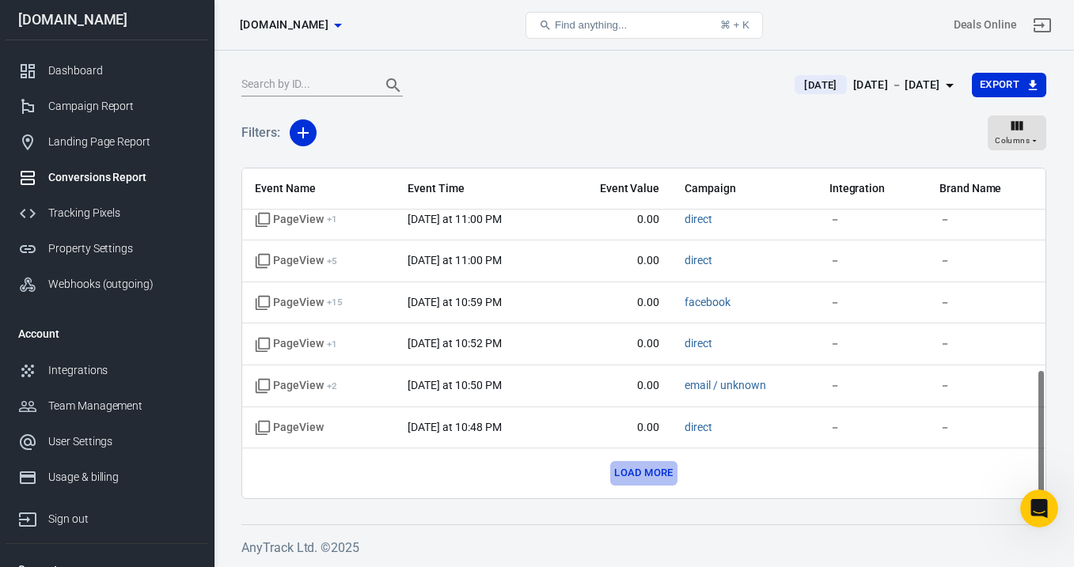
click at [646, 474] on button "Load more" at bounding box center [643, 473] width 66 height 25
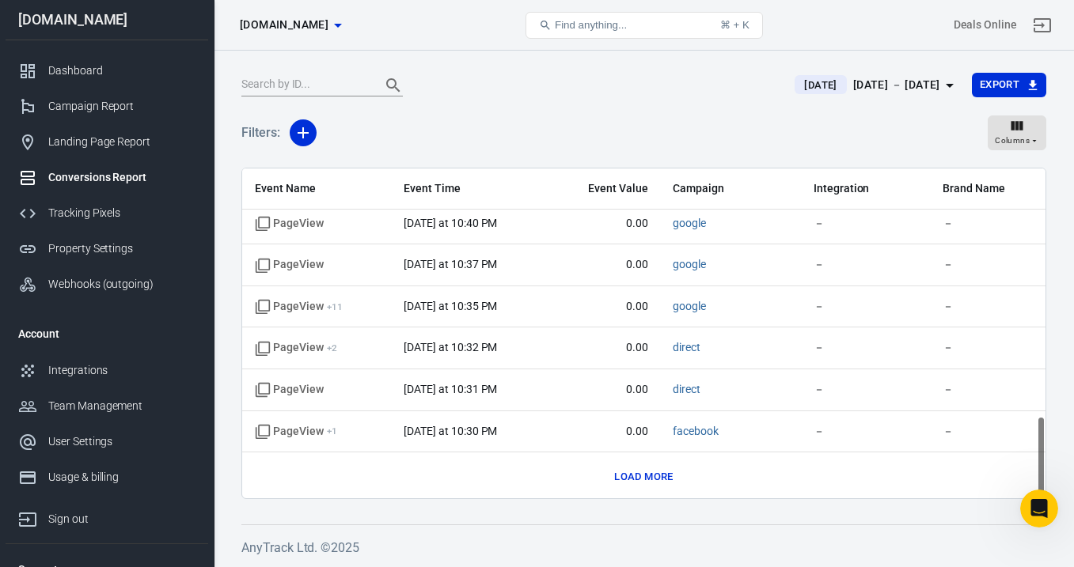
scroll to position [913, 0]
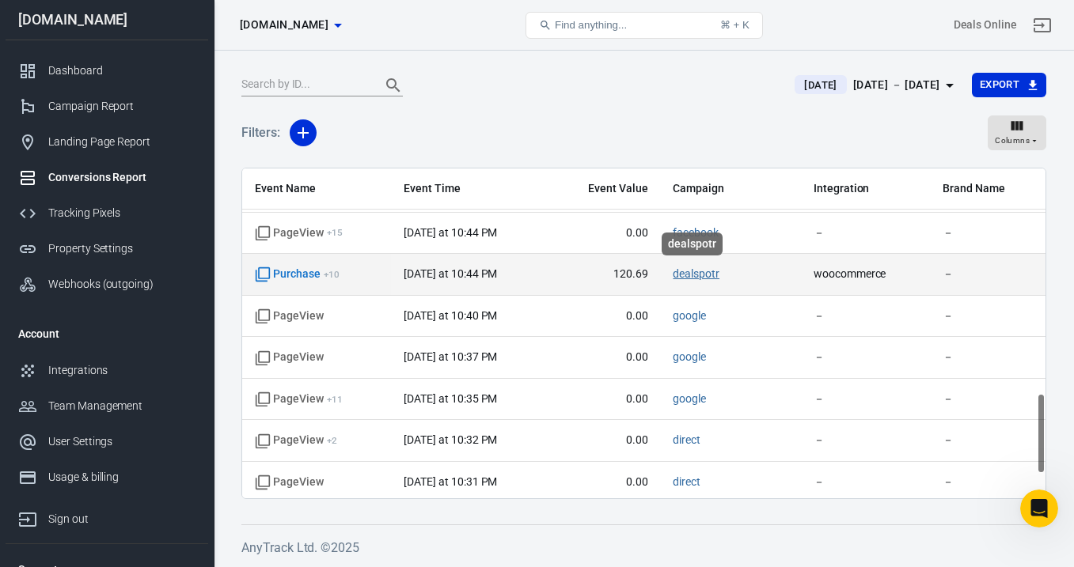
click at [698, 278] on link "dealspotr" at bounding box center [696, 274] width 47 height 13
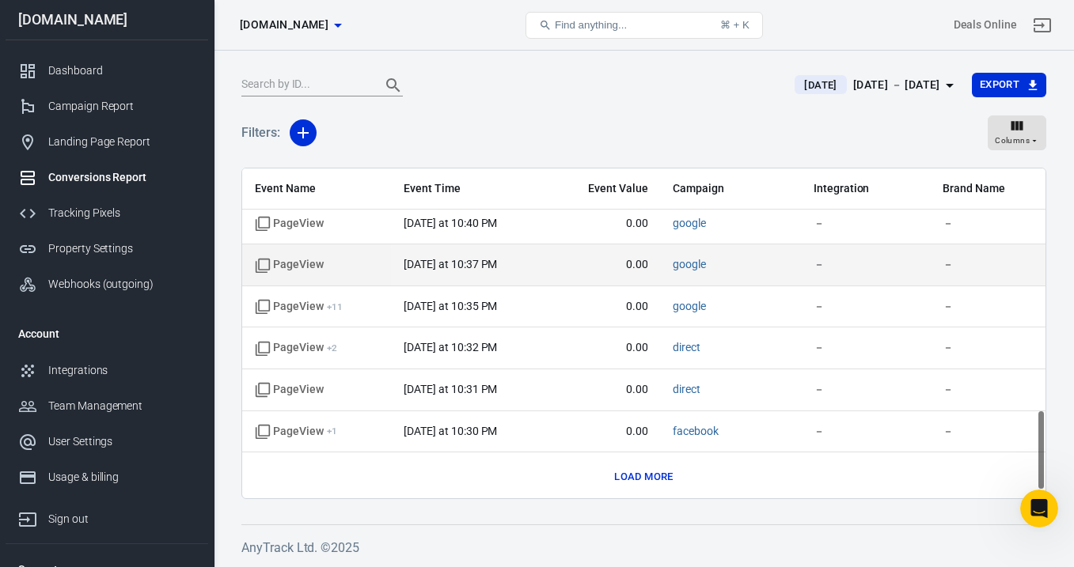
scroll to position [1010, 0]
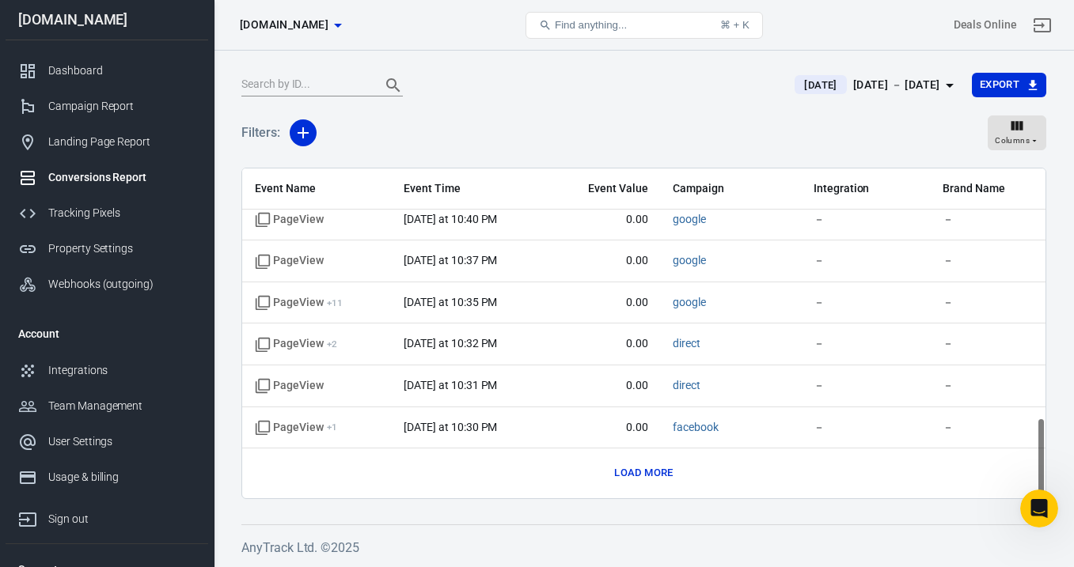
click at [636, 472] on button "Load more" at bounding box center [643, 473] width 66 height 25
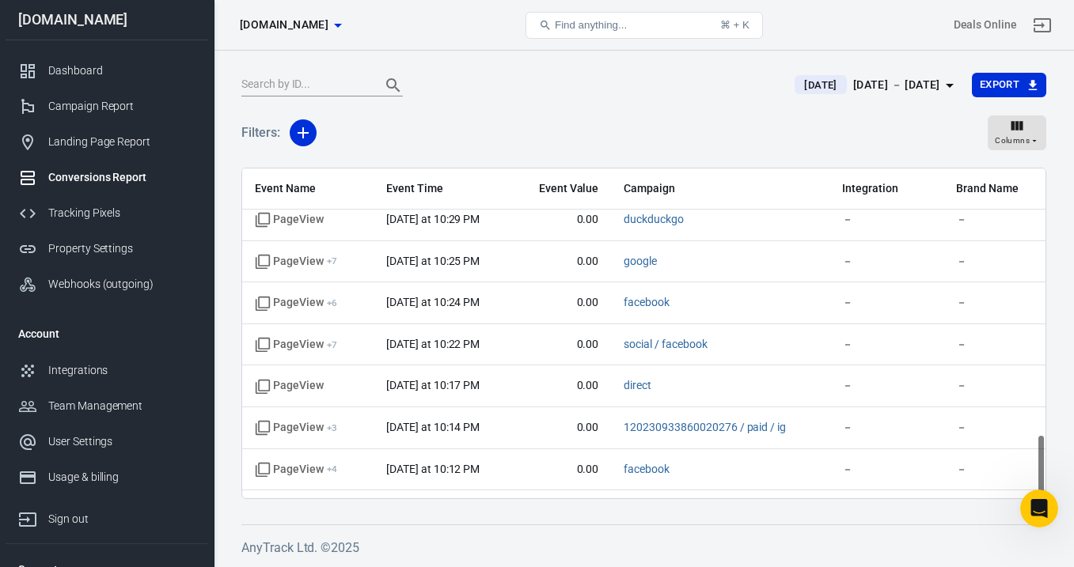
scroll to position [1426, 0]
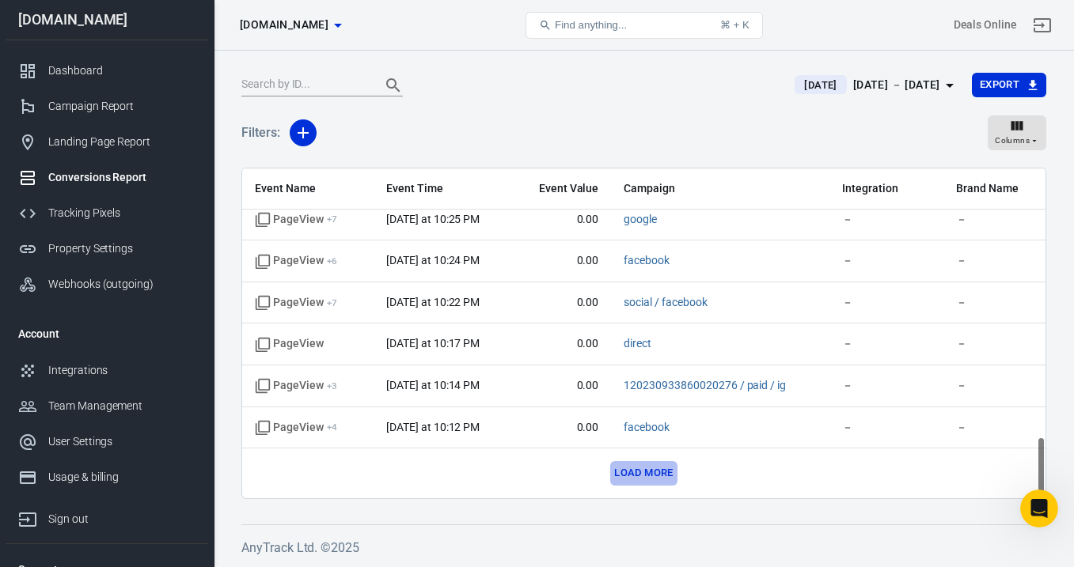
click at [647, 482] on button "Load more" at bounding box center [643, 473] width 66 height 25
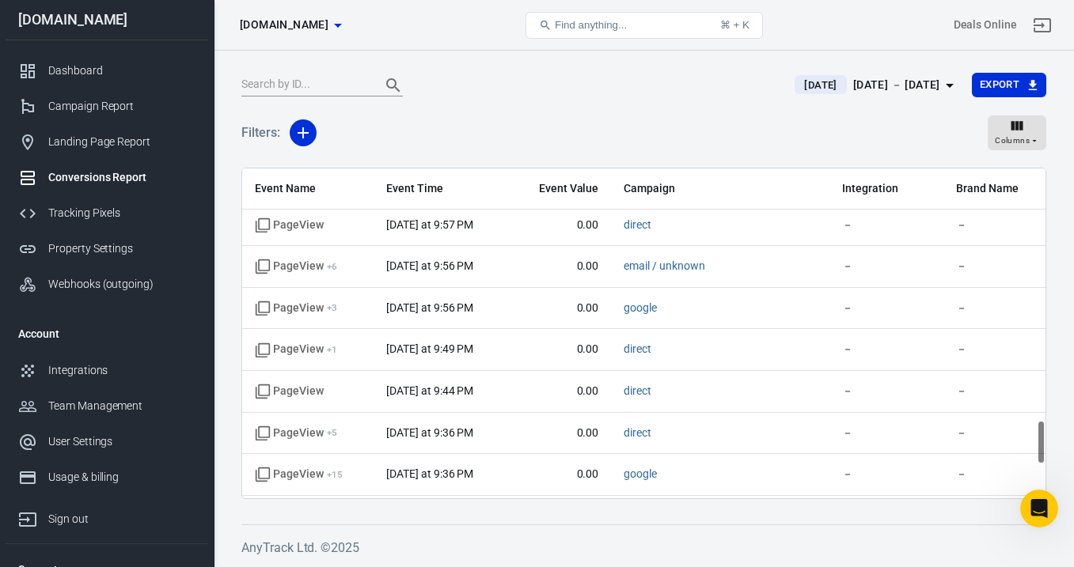
scroll to position [2079, 0]
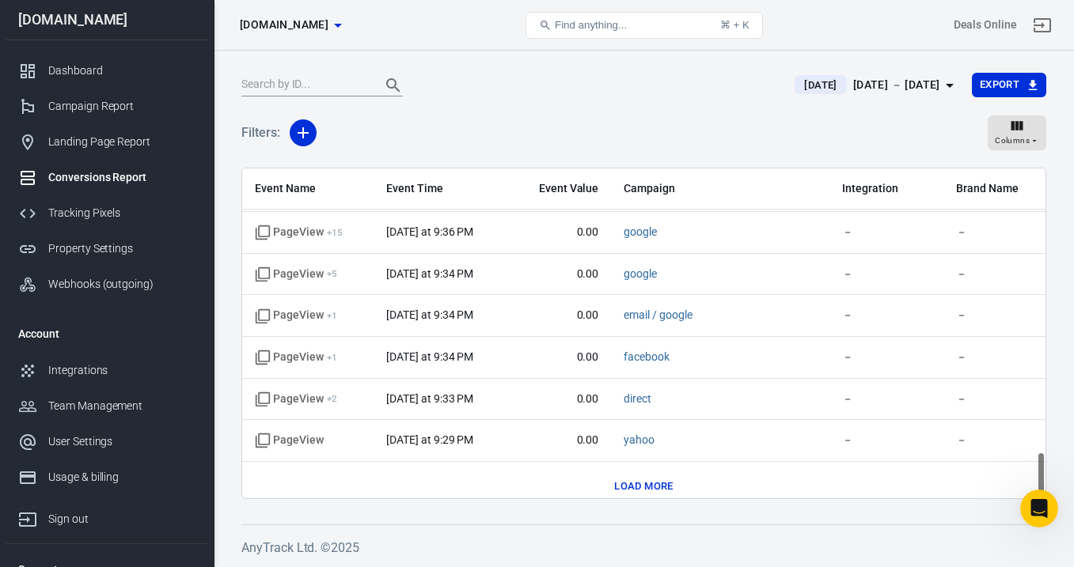
click at [640, 485] on button "Load more" at bounding box center [643, 487] width 66 height 25
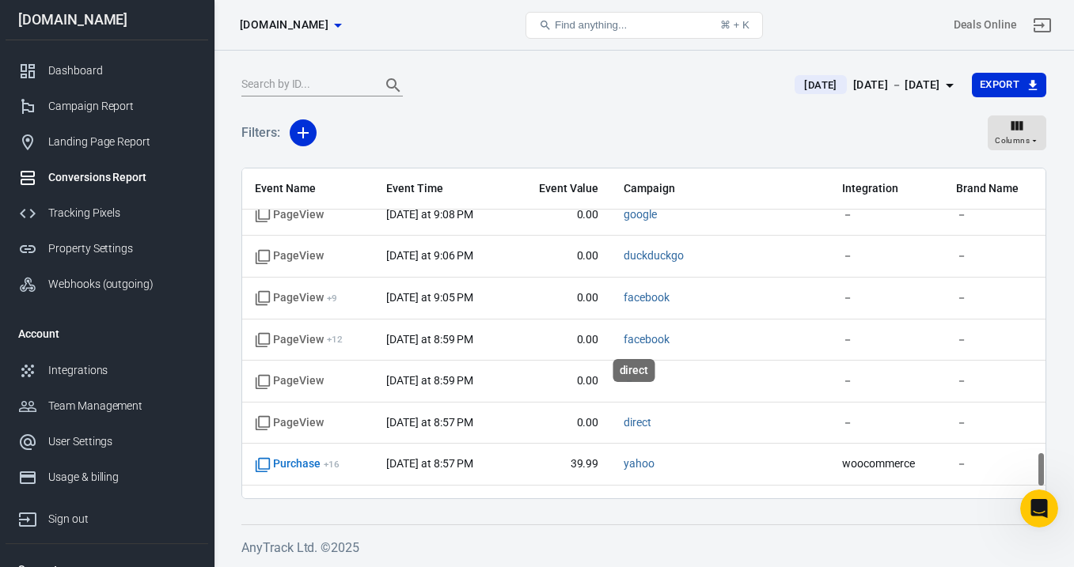
scroll to position [2618, 0]
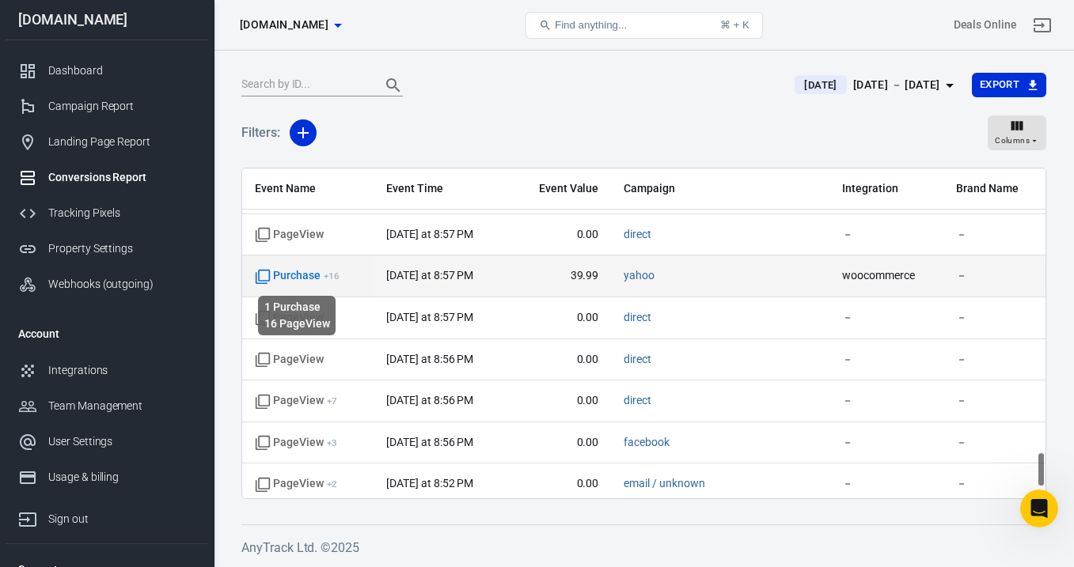
click at [313, 277] on span "Purchase + 16" at bounding box center [297, 276] width 85 height 16
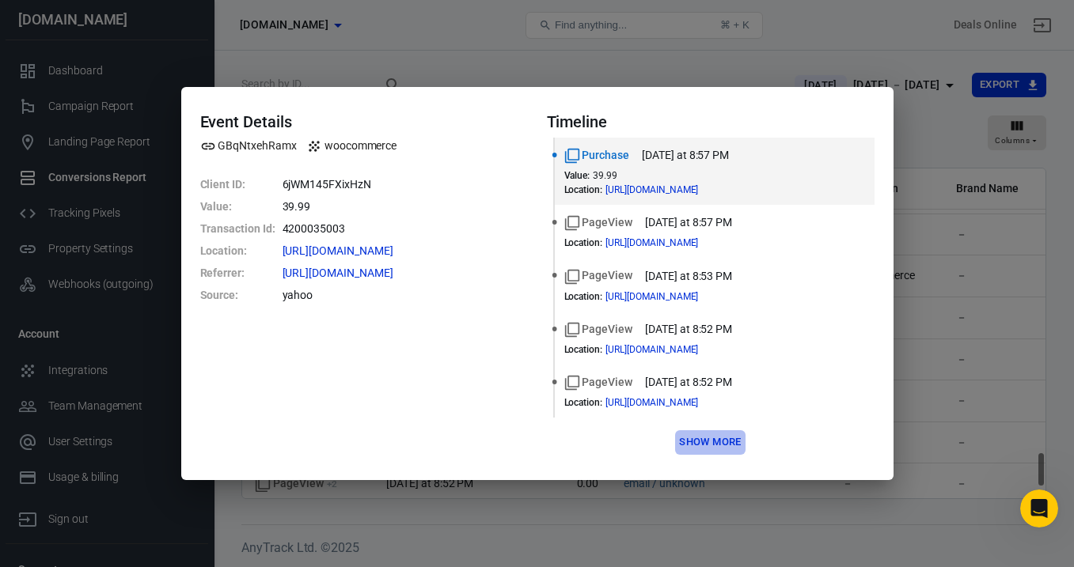
click at [679, 448] on button "Show more" at bounding box center [710, 443] width 70 height 25
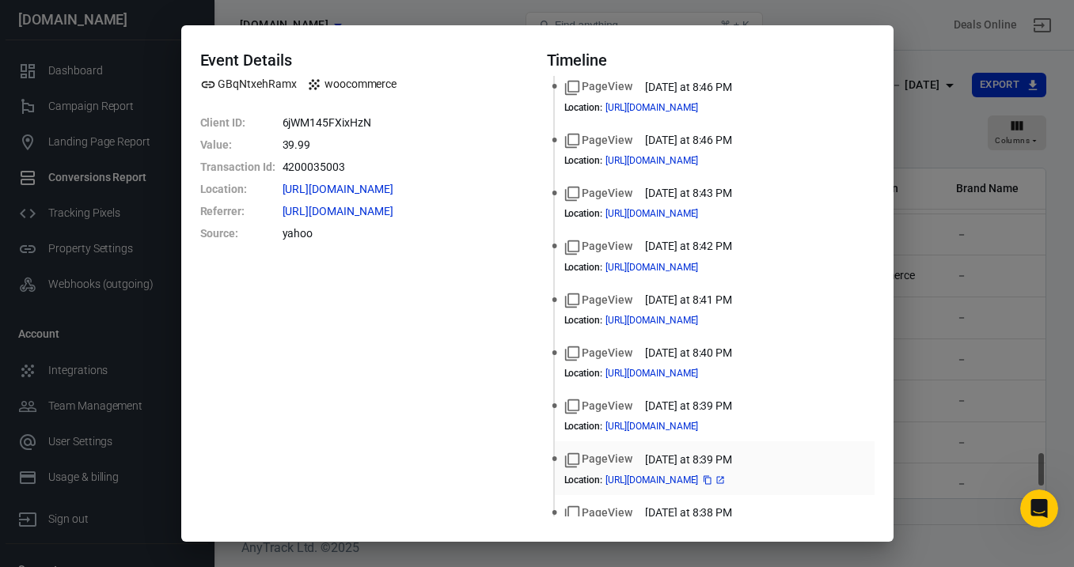
scroll to position [479, 0]
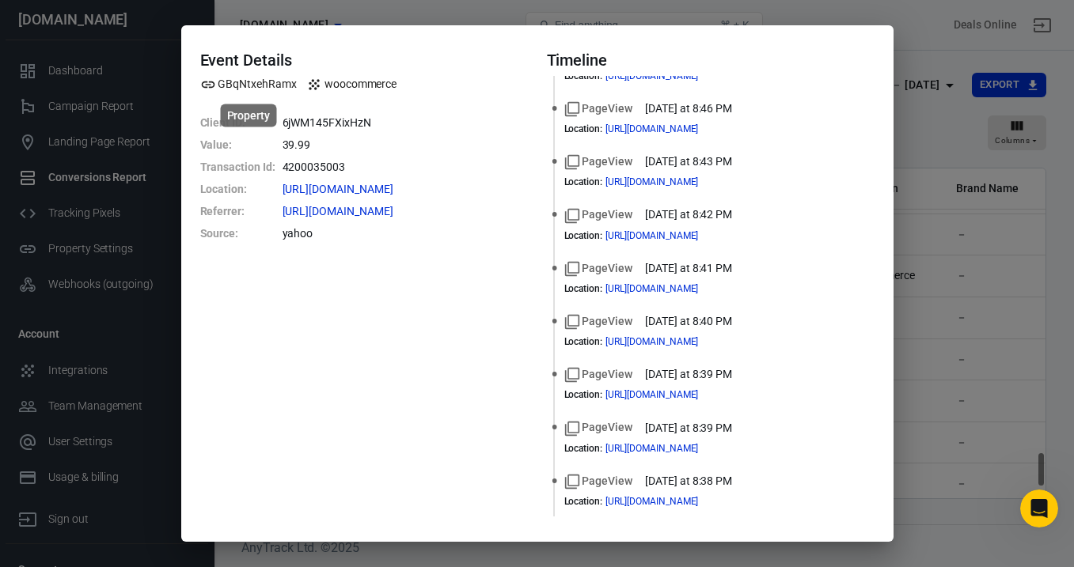
click at [209, 88] on icon "Property" at bounding box center [207, 85] width 13 height 6
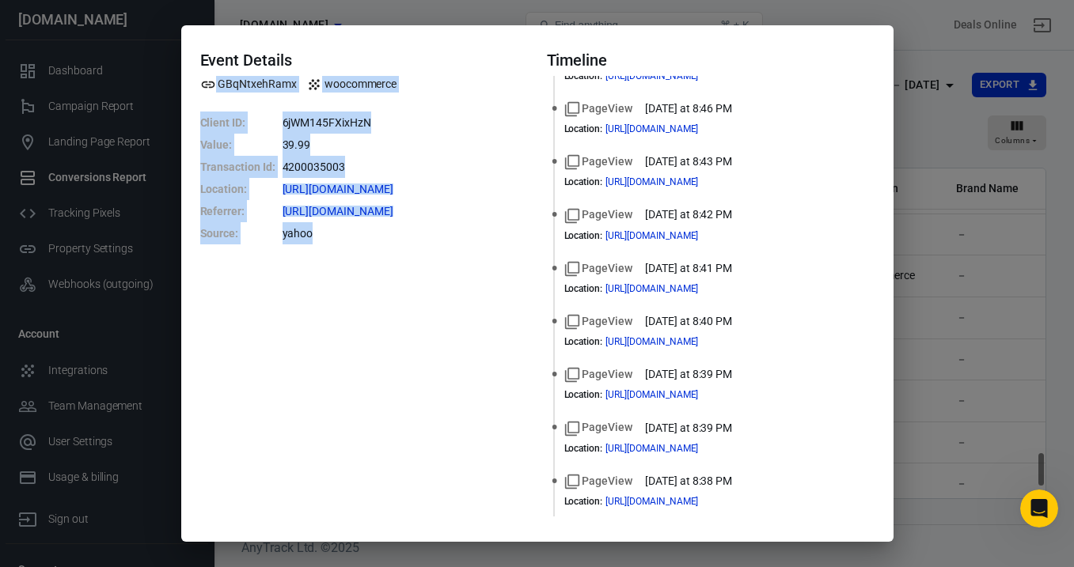
drag, startPoint x: 353, startPoint y: 245, endPoint x: 199, endPoint y: 72, distance: 231.6
click at [200, 72] on div "Event Details GBqNtxehRamx woocommerce Client ID : 6jWM145FXixHzN Value : 39.99…" at bounding box center [364, 284] width 328 height 466
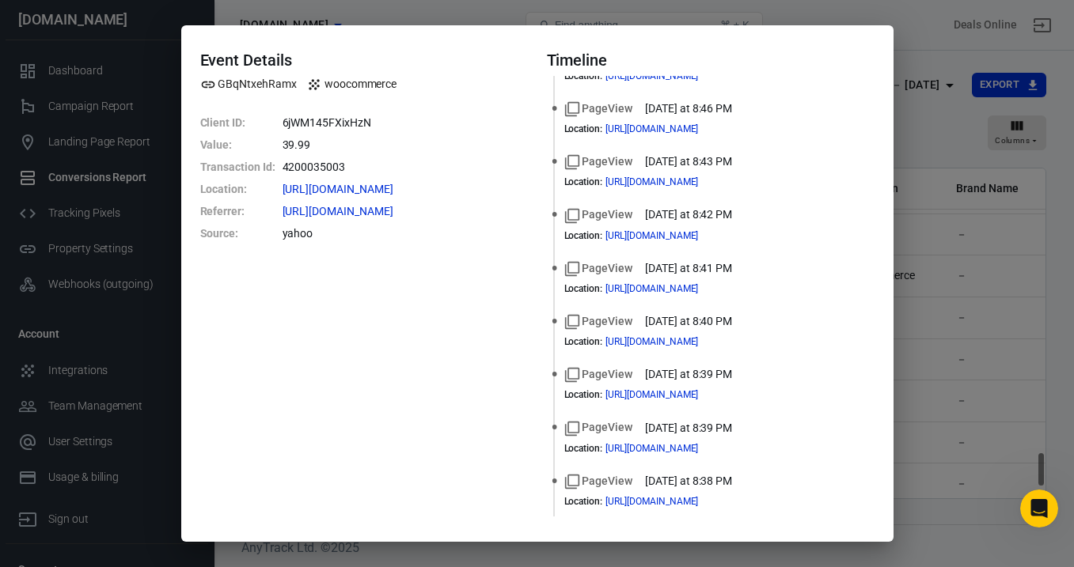
click at [195, 49] on div "Event Details GBqNtxehRamx woocommerce Client ID : 6jWM145FXixHzN Value : 39.99…" at bounding box center [537, 283] width 712 height 517
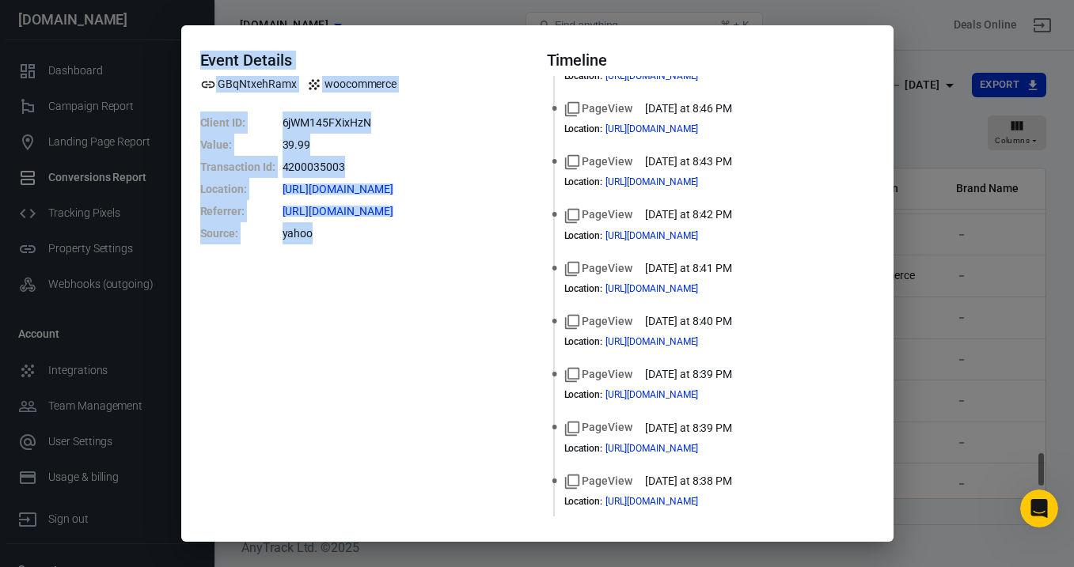
drag, startPoint x: 195, startPoint y: 55, endPoint x: 337, endPoint y: 234, distance: 228.8
click at [337, 234] on div "Event Details GBqNtxehRamx woocommerce Client ID : 6jWM145FXixHzN Value : 39.99…" at bounding box center [537, 283] width 712 height 517
copy div "Event Details GBqNtxehRamx woocommerce Client ID : 6jWM145FXixHzN Value : 39.99…"
click at [498, 243] on dd "yahoo" at bounding box center [405, 233] width 245 height 22
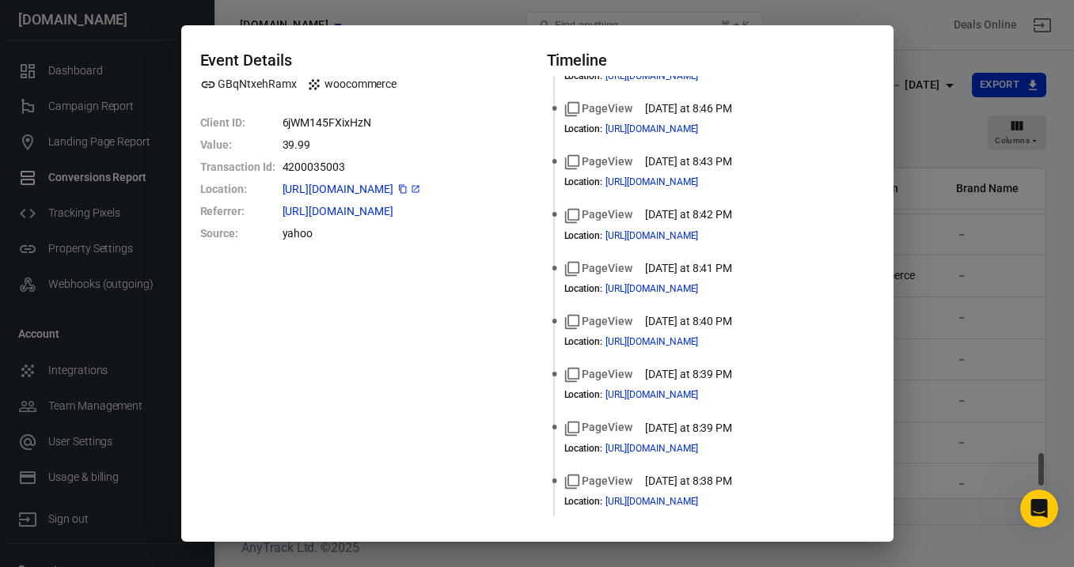
click at [420, 189] on icon at bounding box center [415, 188] width 9 height 9
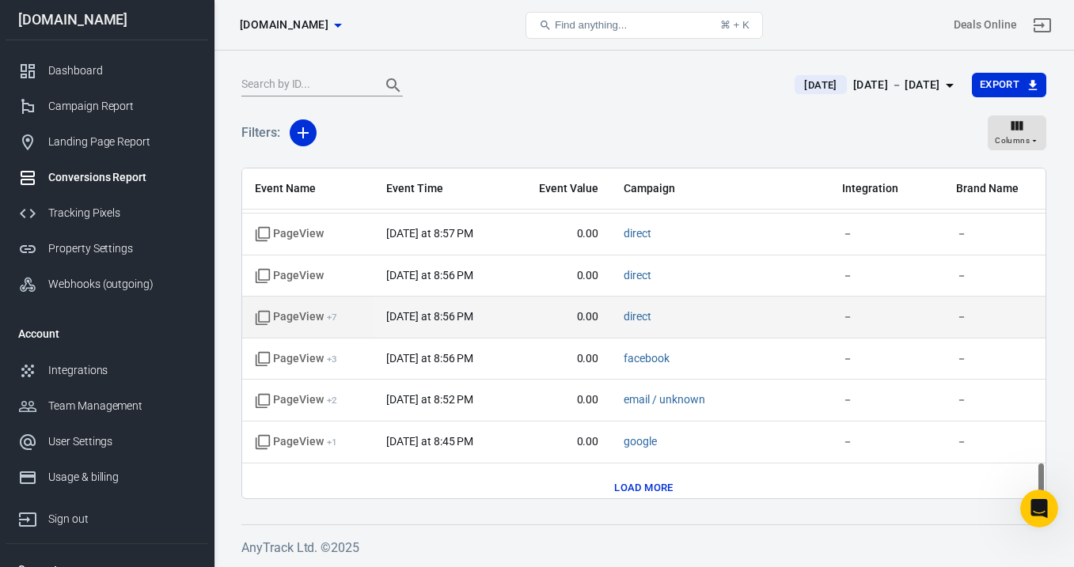
scroll to position [2716, 0]
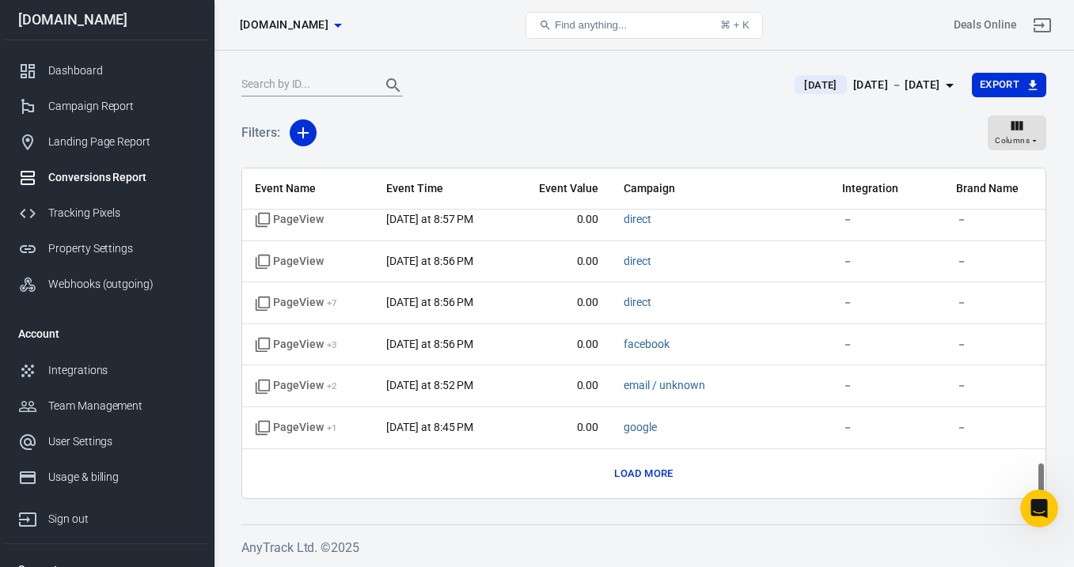
click at [650, 482] on button "Load more" at bounding box center [643, 474] width 66 height 25
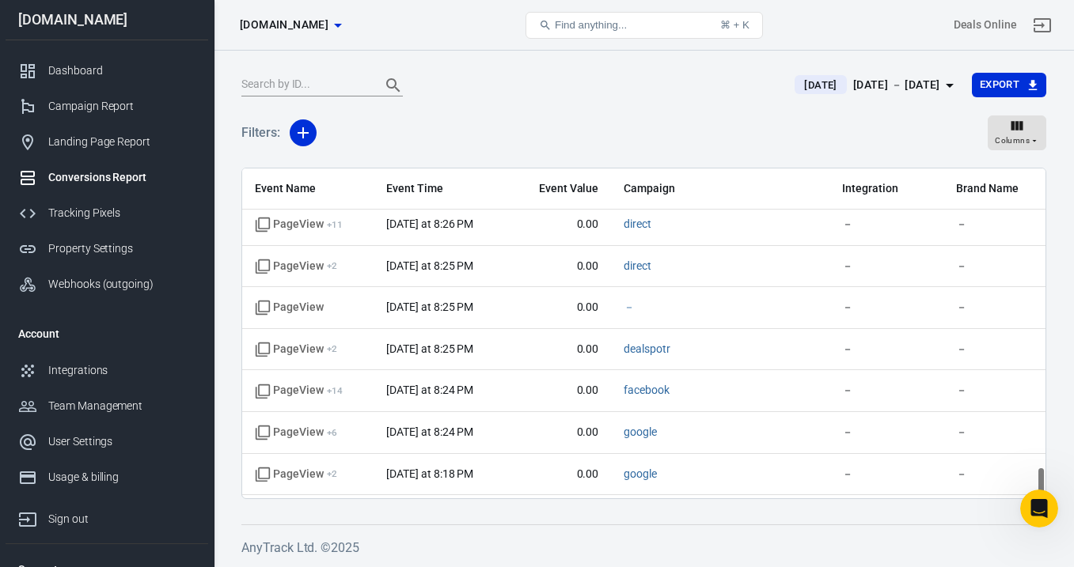
scroll to position [3383, 0]
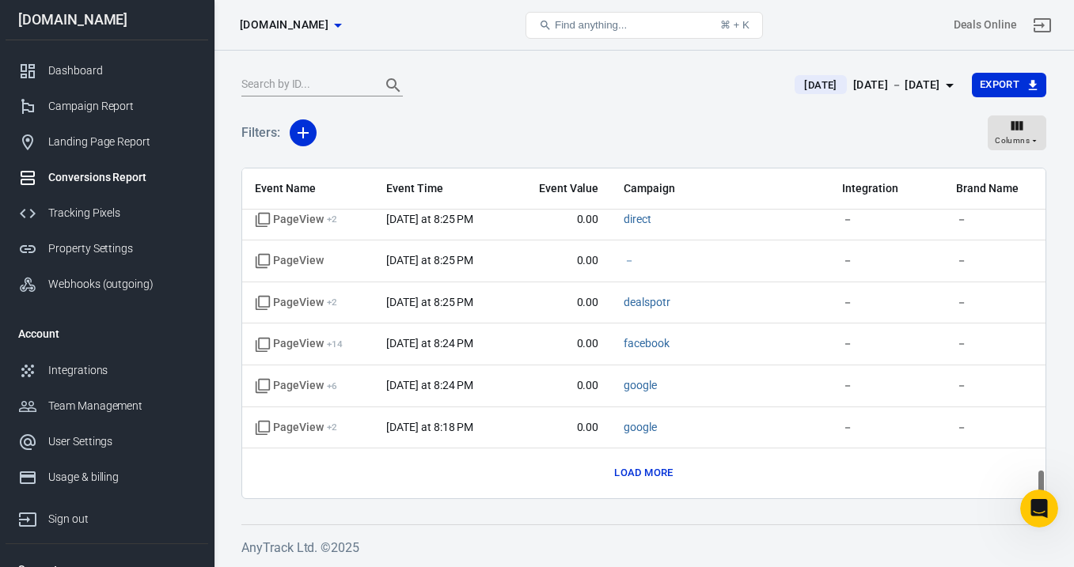
click at [653, 473] on button "Load more" at bounding box center [643, 473] width 66 height 25
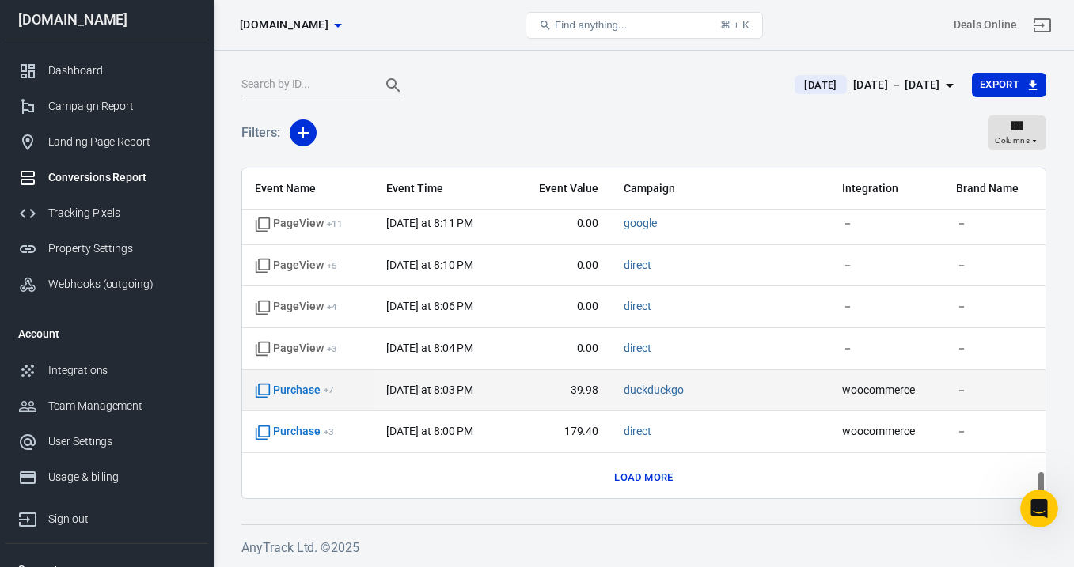
scroll to position [3715, 0]
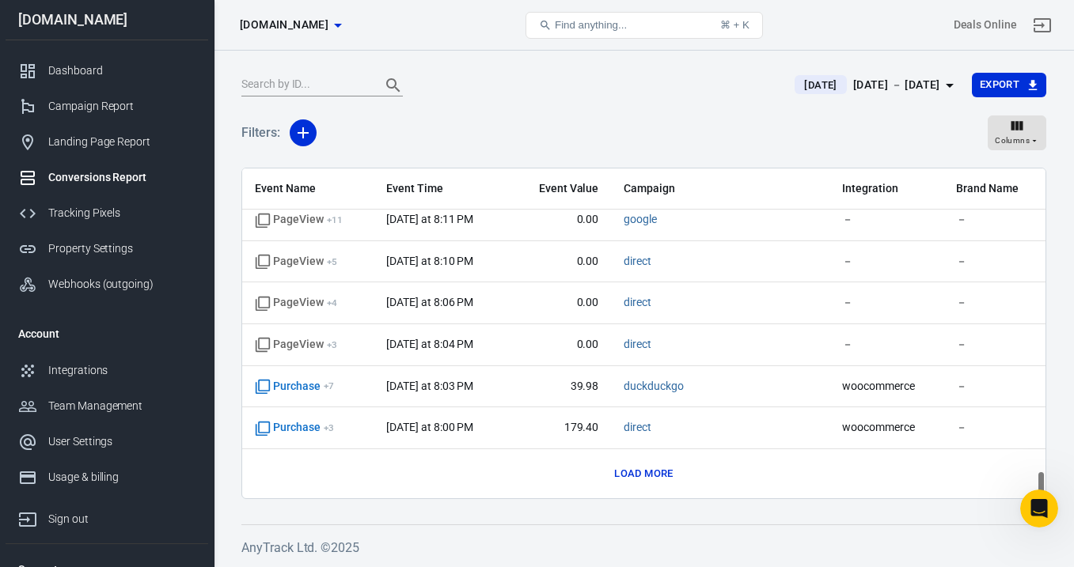
click at [651, 472] on button "Load more" at bounding box center [643, 474] width 66 height 25
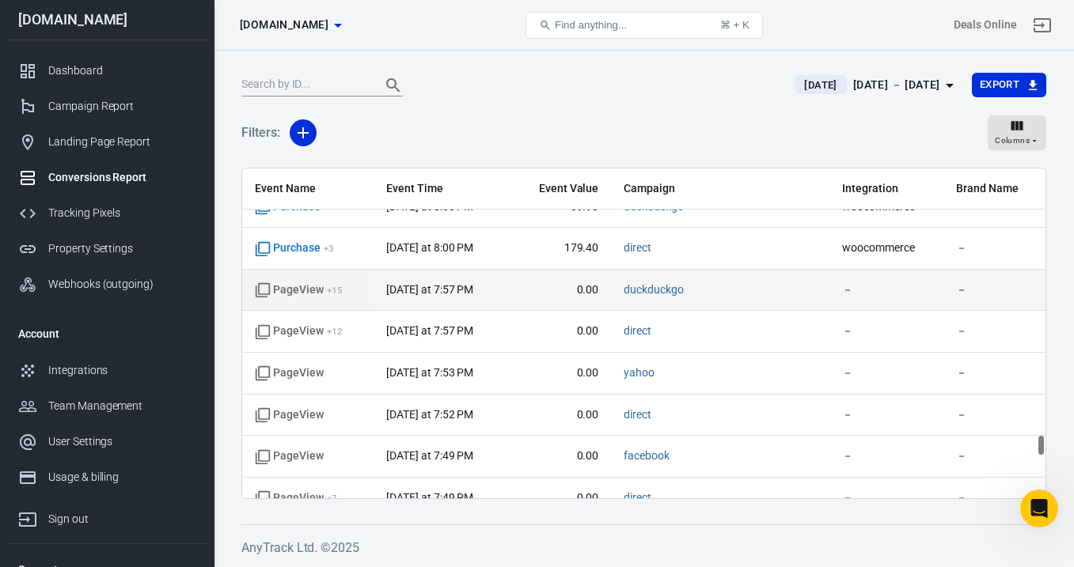
scroll to position [3796, 0]
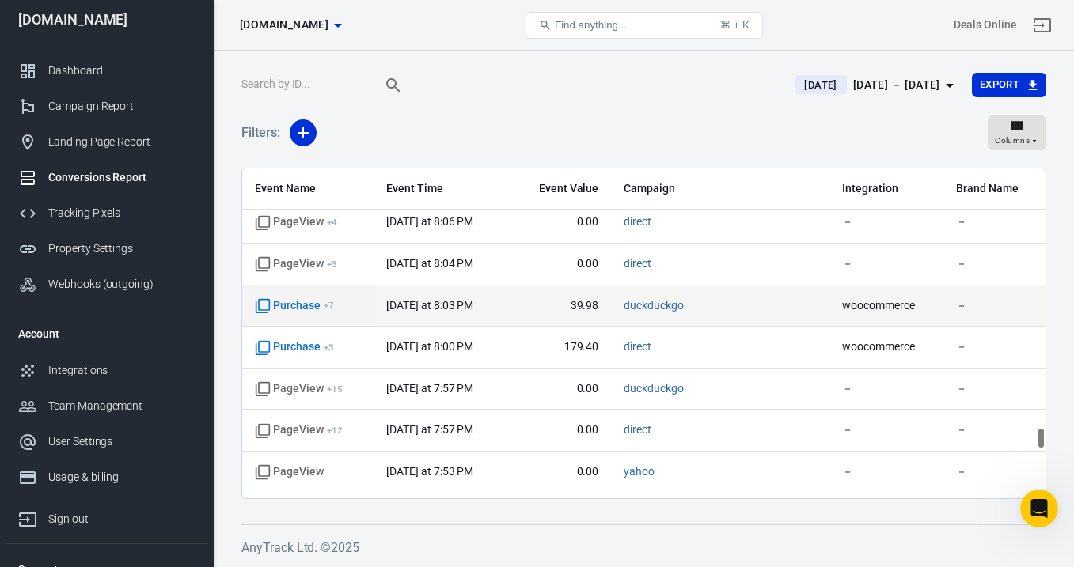
click at [304, 302] on span "Purchase + 7" at bounding box center [294, 306] width 79 height 16
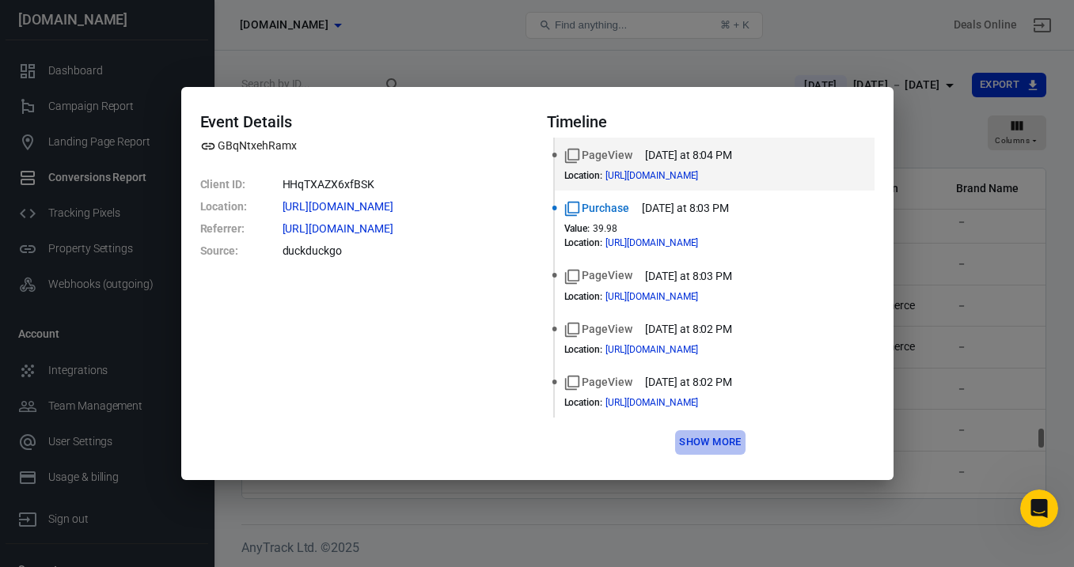
click at [734, 447] on button "Show more" at bounding box center [710, 443] width 70 height 25
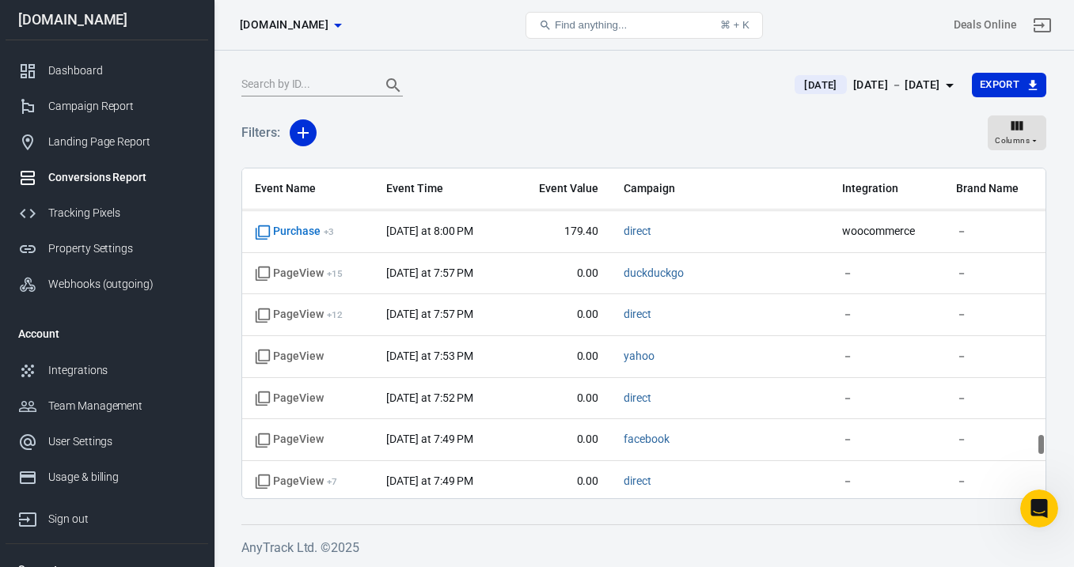
scroll to position [3877, 0]
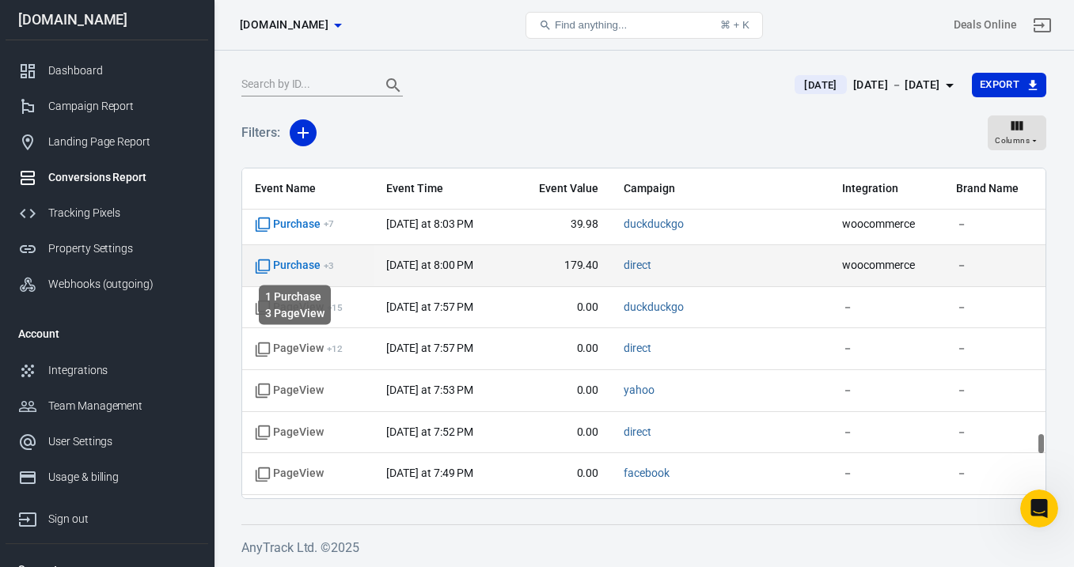
click at [317, 269] on span "Purchase + 3" at bounding box center [294, 266] width 79 height 16
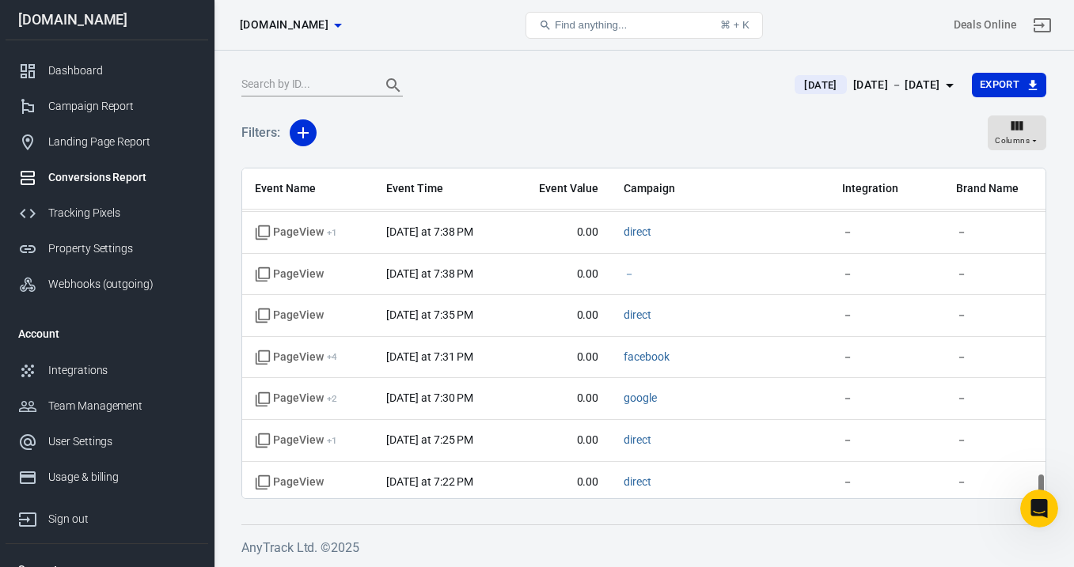
scroll to position [4493, 0]
click at [666, 484] on button "Load more" at bounding box center [643, 487] width 66 height 25
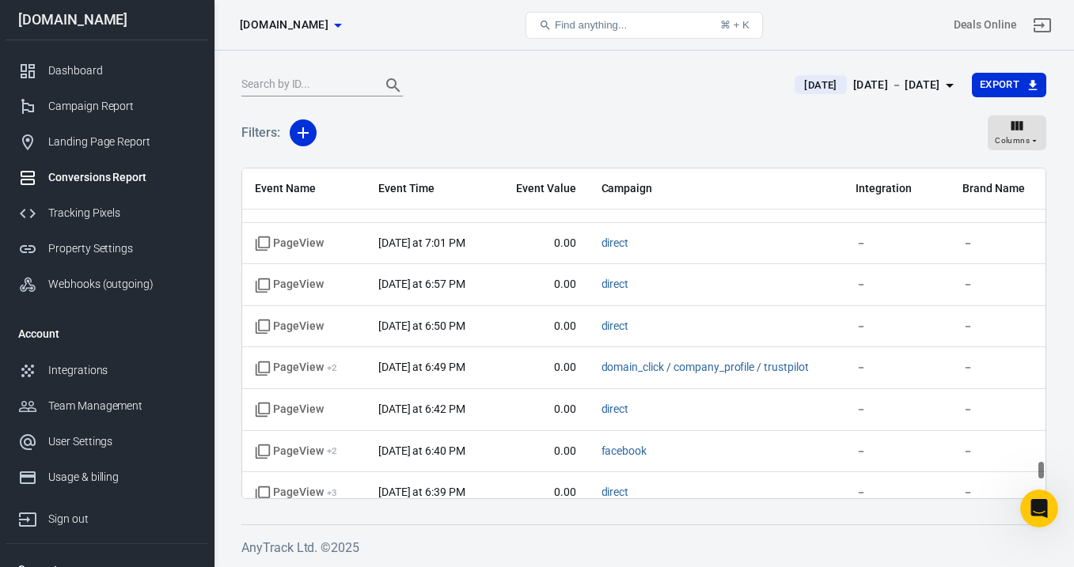
scroll to position [5073, 0]
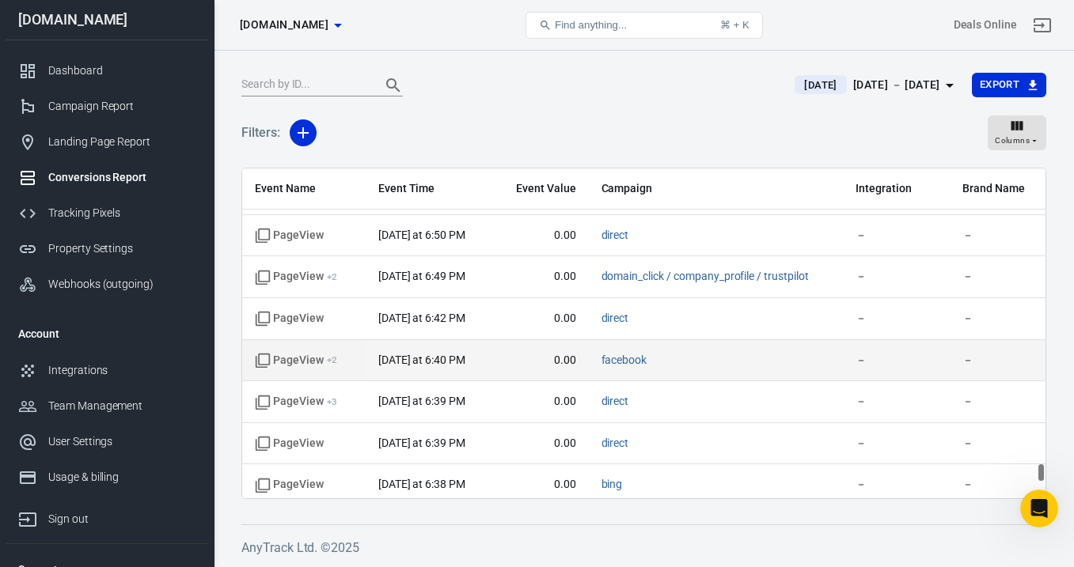
click at [298, 359] on span "PageView + 2" at bounding box center [296, 361] width 82 height 16
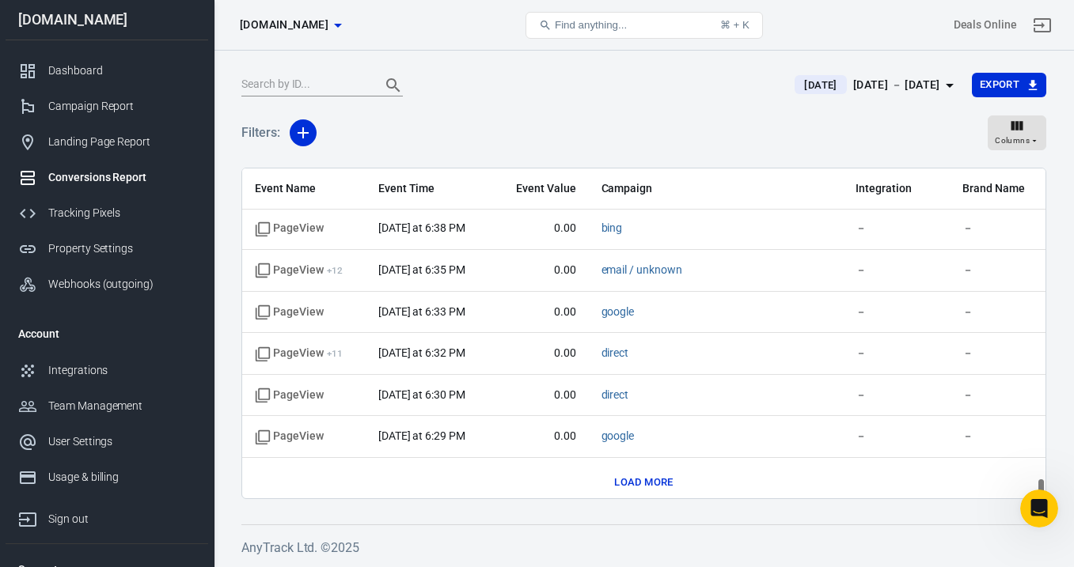
scroll to position [5339, 0]
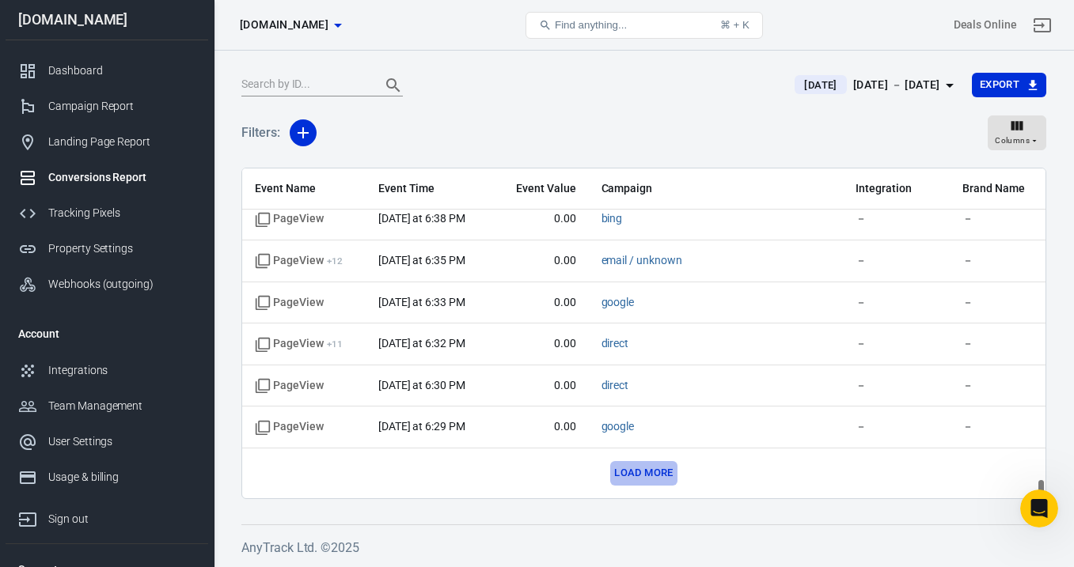
click at [663, 476] on button "Load more" at bounding box center [643, 473] width 66 height 25
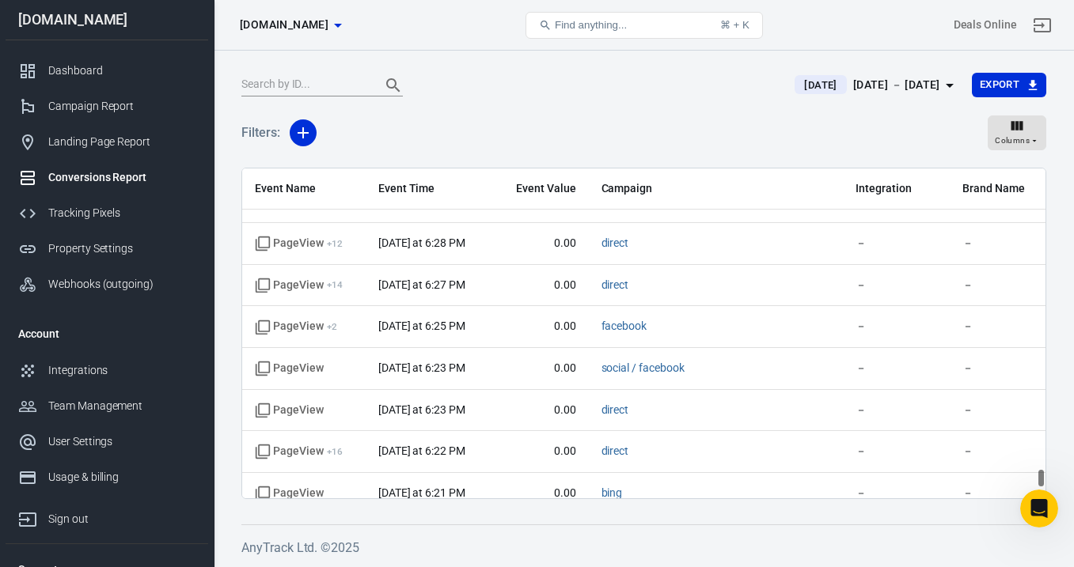
scroll to position [5784, 0]
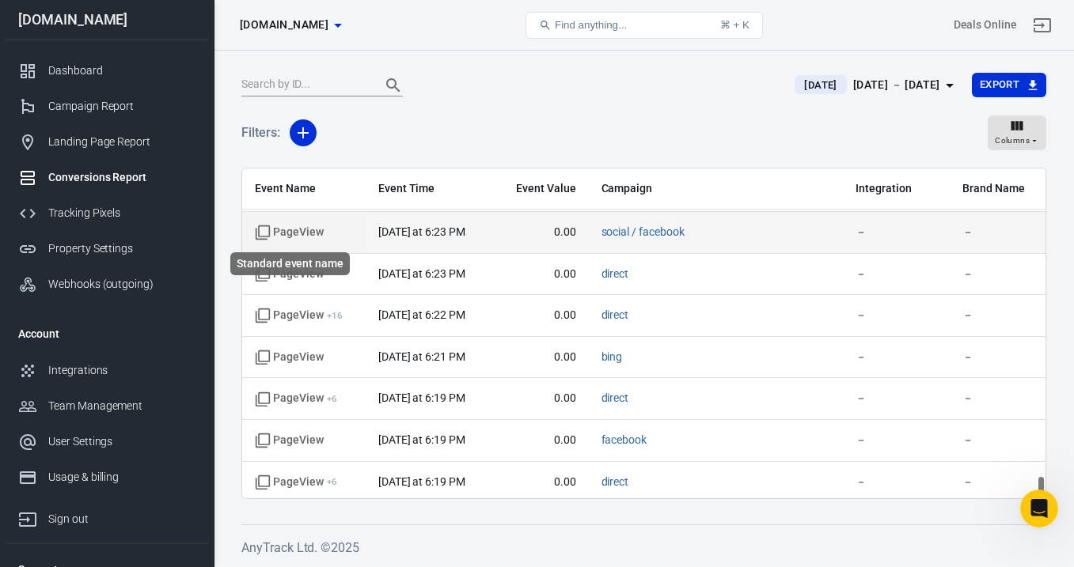
click at [313, 230] on span "PageView" at bounding box center [289, 233] width 69 height 16
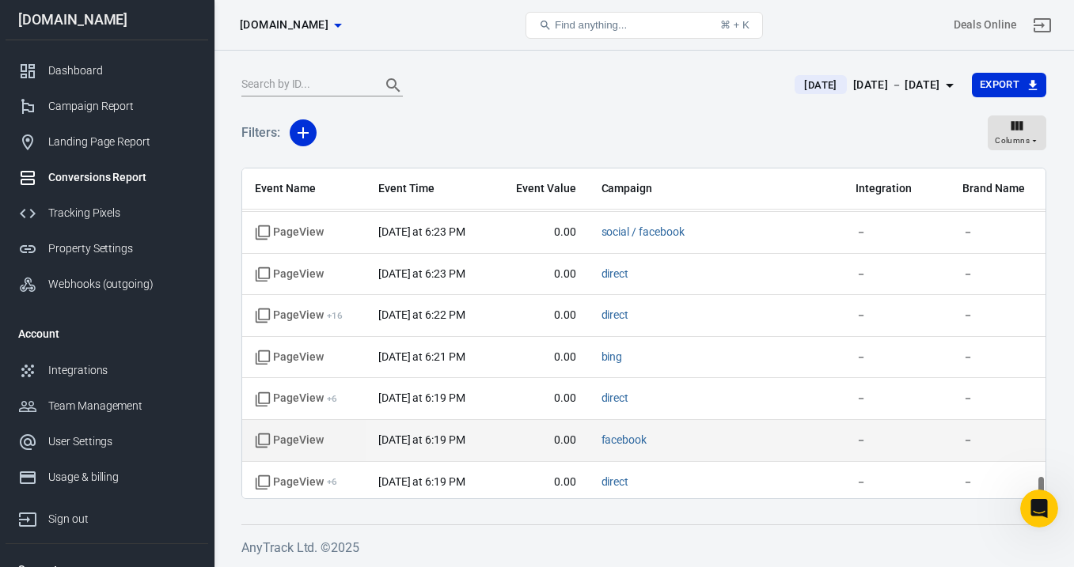
scroll to position [5839, 0]
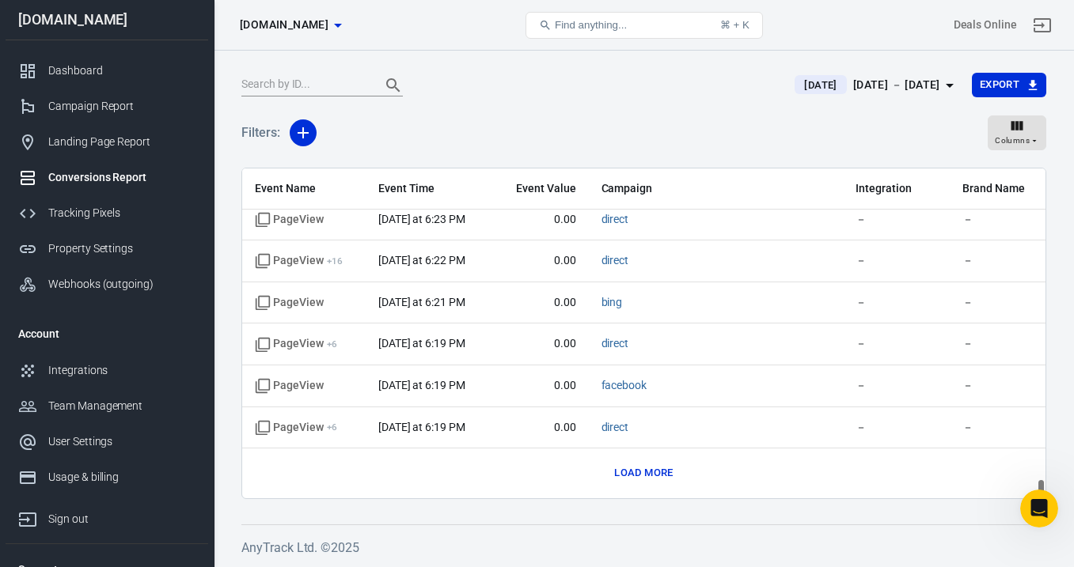
click at [644, 476] on button "Load more" at bounding box center [643, 473] width 66 height 25
click at [647, 462] on button "Load more" at bounding box center [643, 473] width 66 height 25
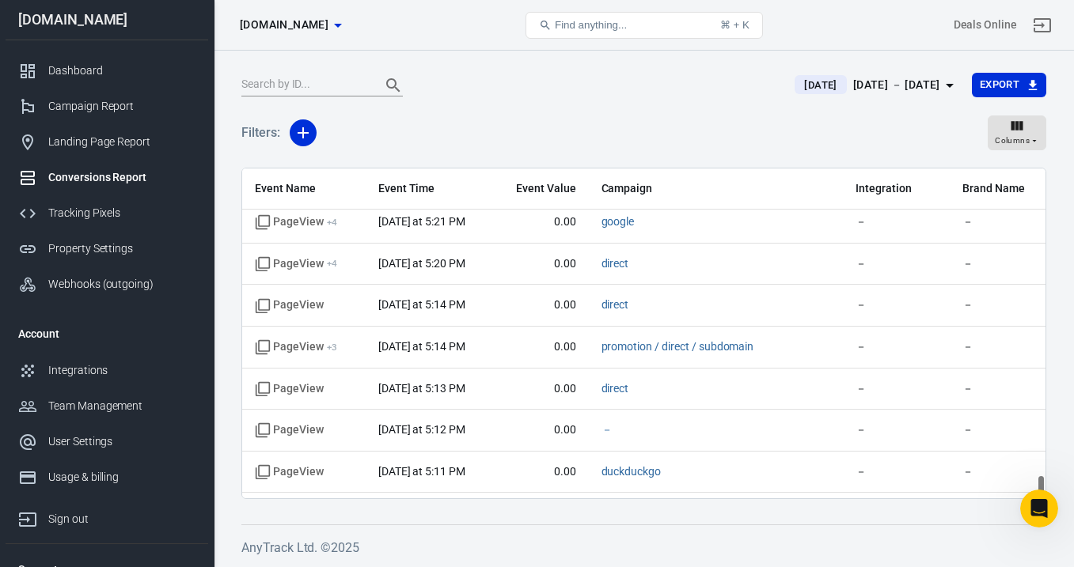
scroll to position [7503, 0]
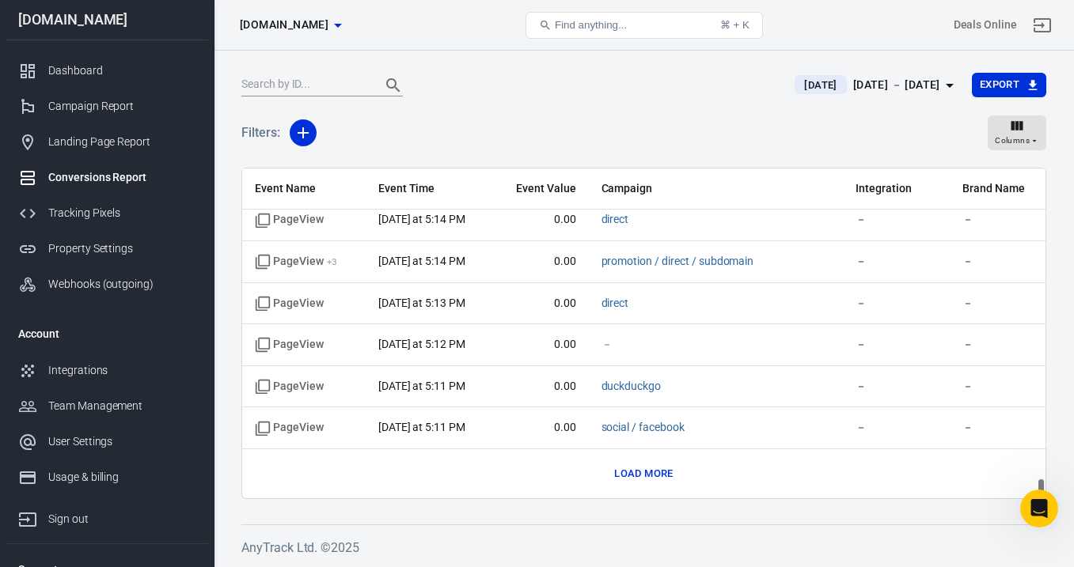
click at [626, 478] on button "Load more" at bounding box center [643, 474] width 66 height 25
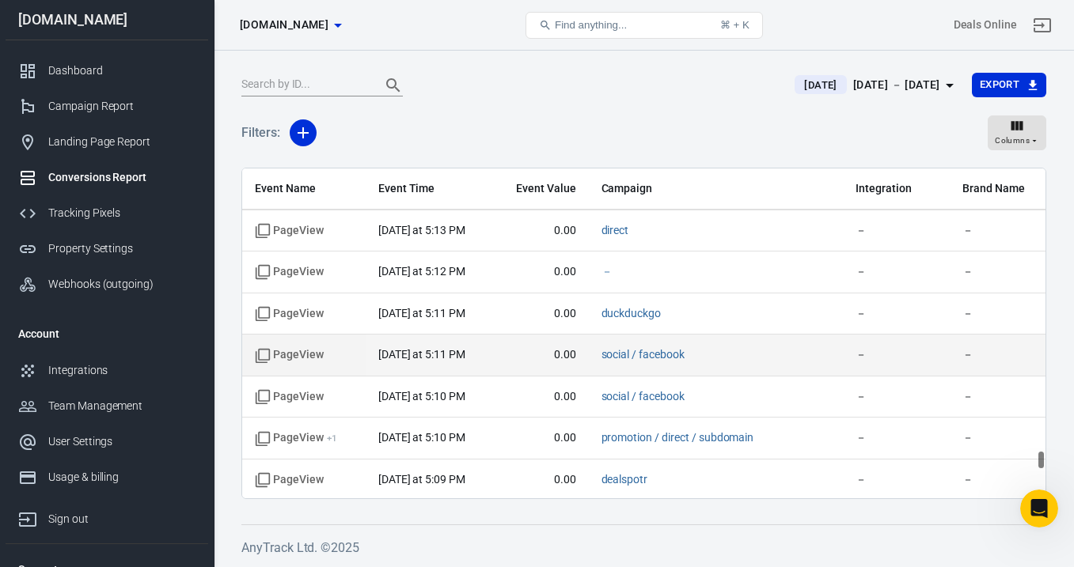
scroll to position [7637, 0]
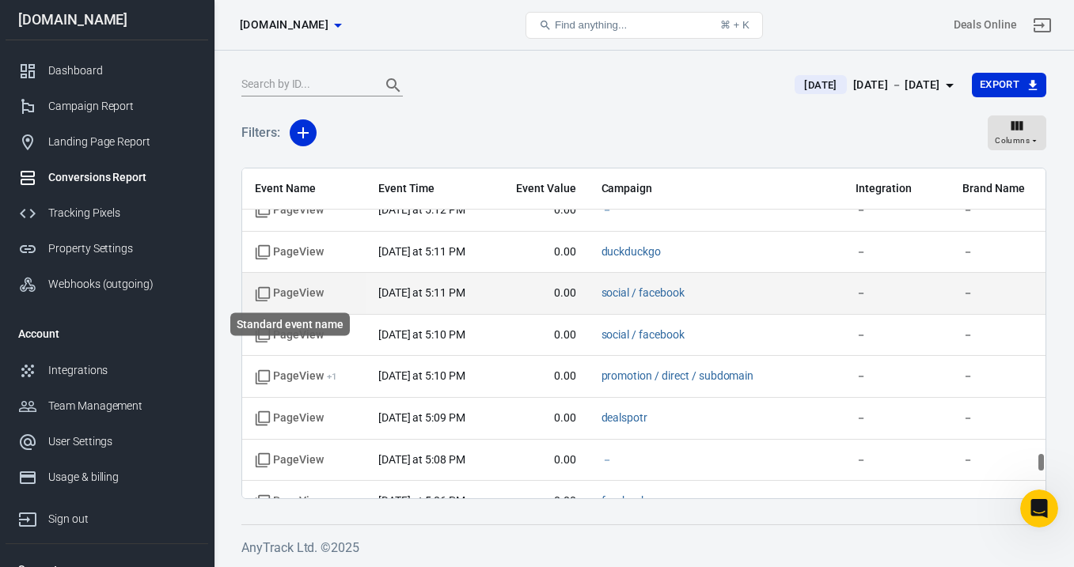
click at [265, 293] on icon "Standard event name" at bounding box center [263, 295] width 16 height 16
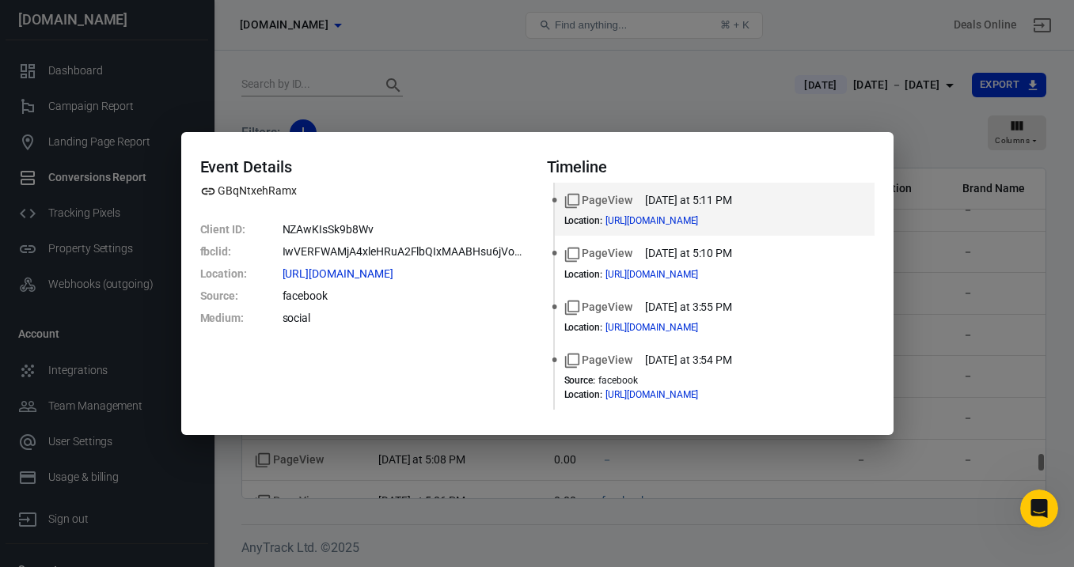
click at [693, 120] on div "Event Details GBqNtxehRamx Client ID : NZAwKIsSk9b8Wv fbclid : IwVERFWAMjA4xleH…" at bounding box center [537, 283] width 1074 height 567
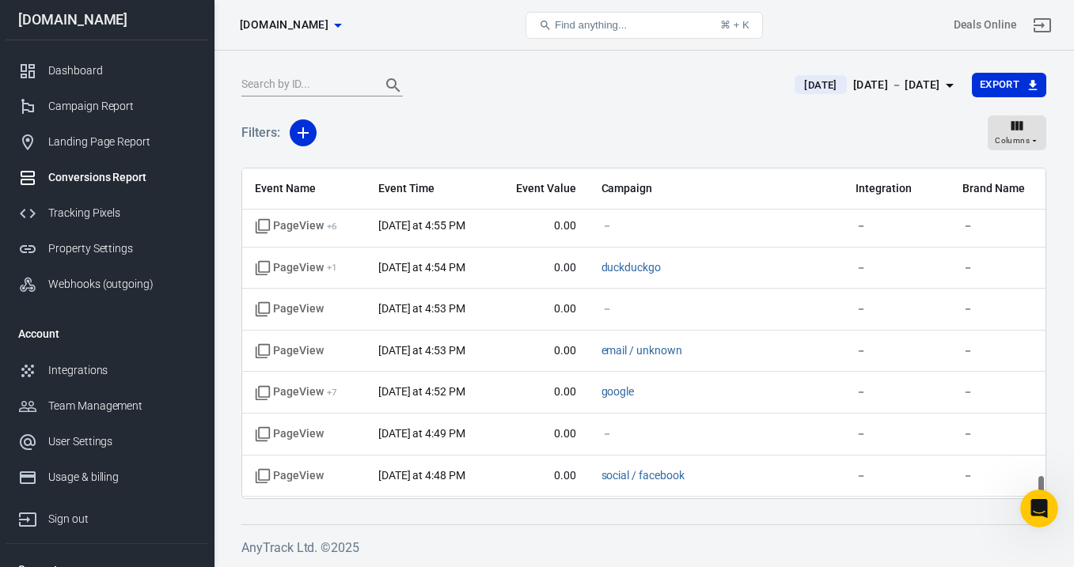
scroll to position [8336, 0]
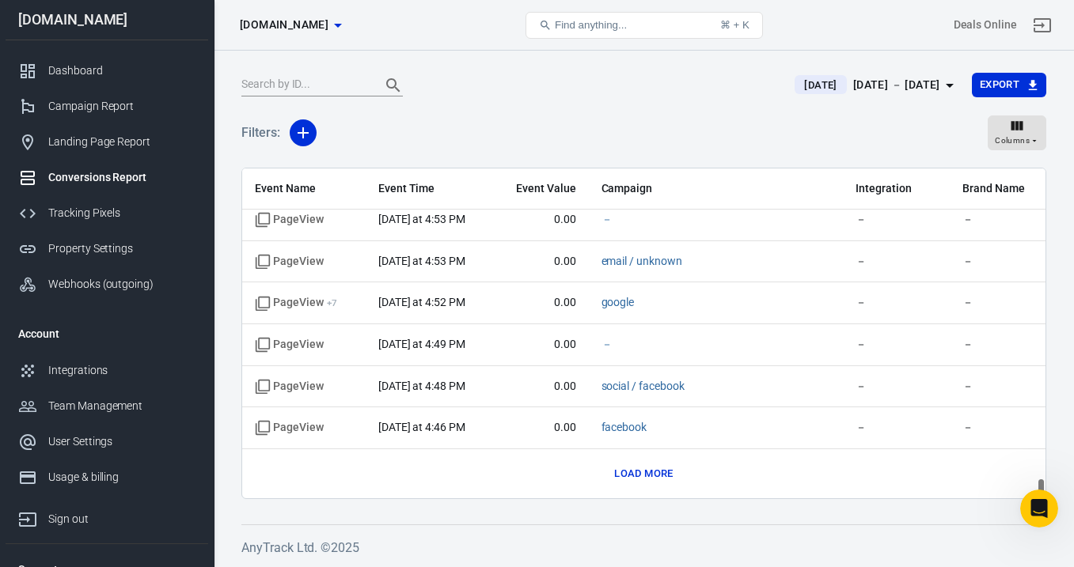
click at [619, 478] on button "Load more" at bounding box center [643, 474] width 66 height 25
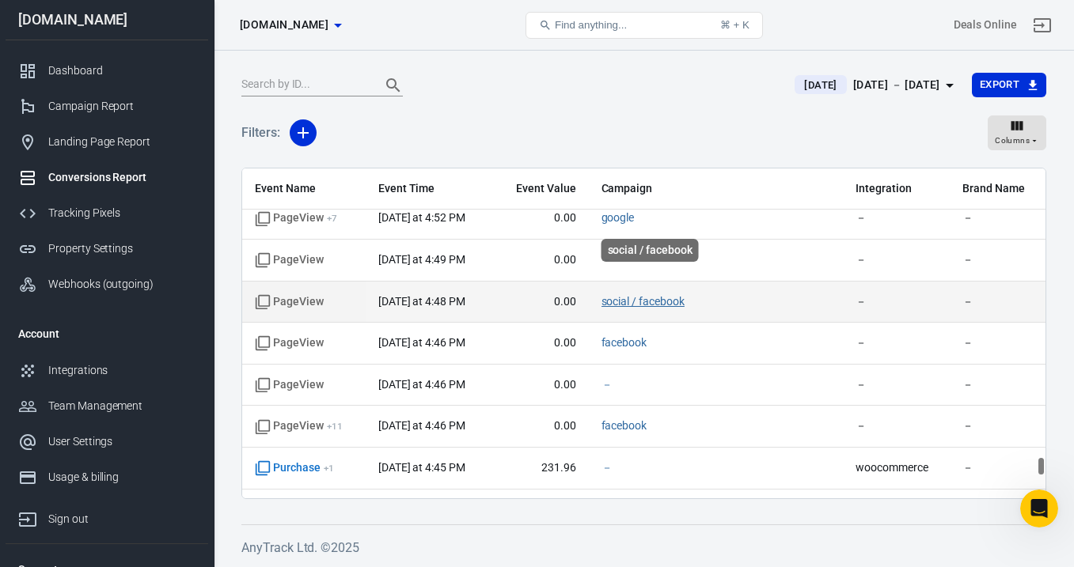
scroll to position [8563, 0]
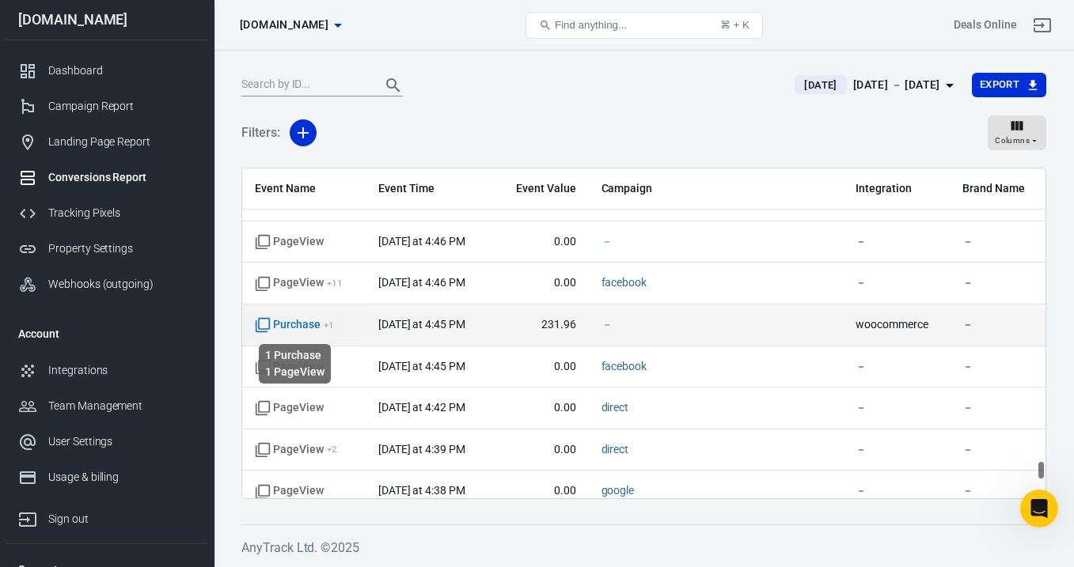
click at [298, 325] on span "Purchase + 1" at bounding box center [294, 325] width 79 height 16
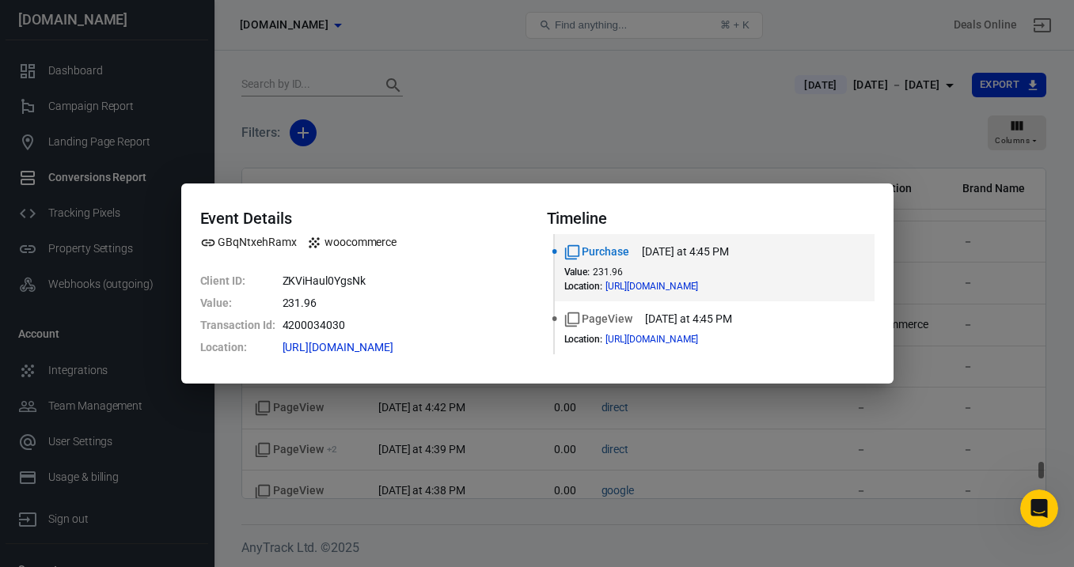
click at [467, 160] on div "Event Details GBqNtxehRamx woocommerce Client ID : ZKViHaul0YgsNk Value : 231.9…" at bounding box center [537, 283] width 1074 height 567
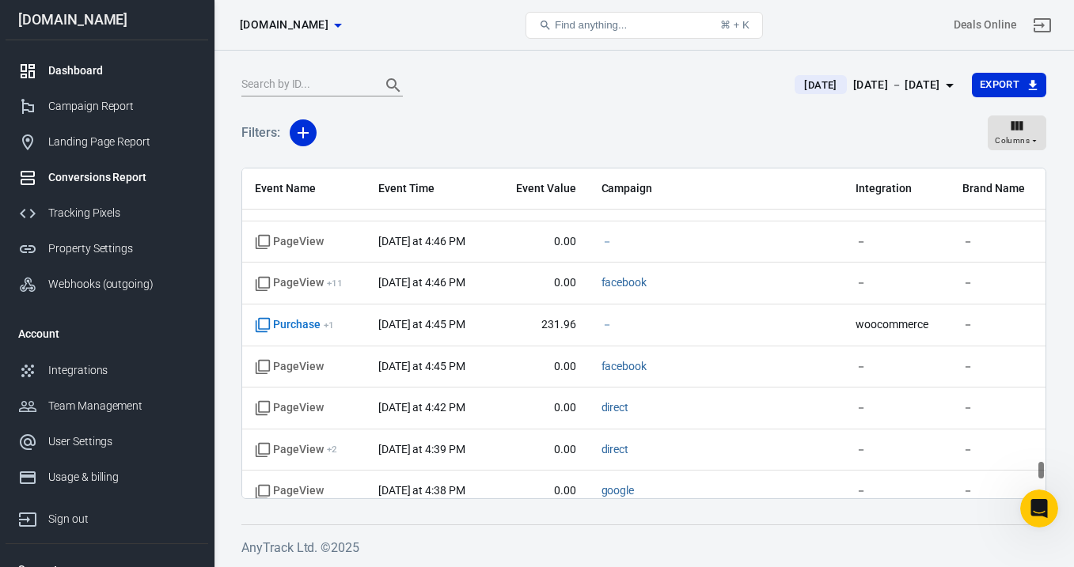
click at [97, 68] on div "Dashboard" at bounding box center [121, 71] width 147 height 17
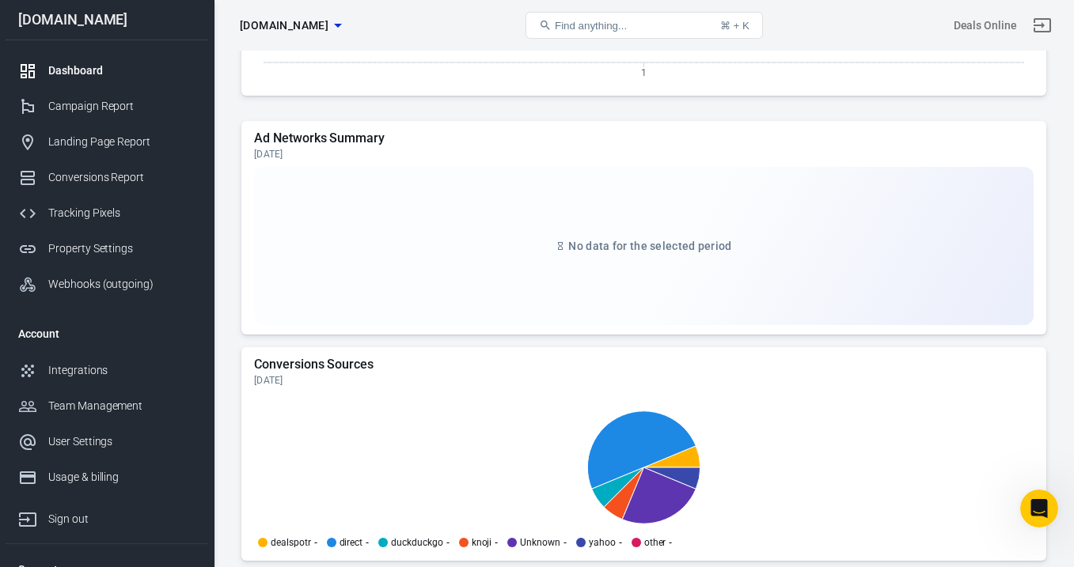
scroll to position [1470, 0]
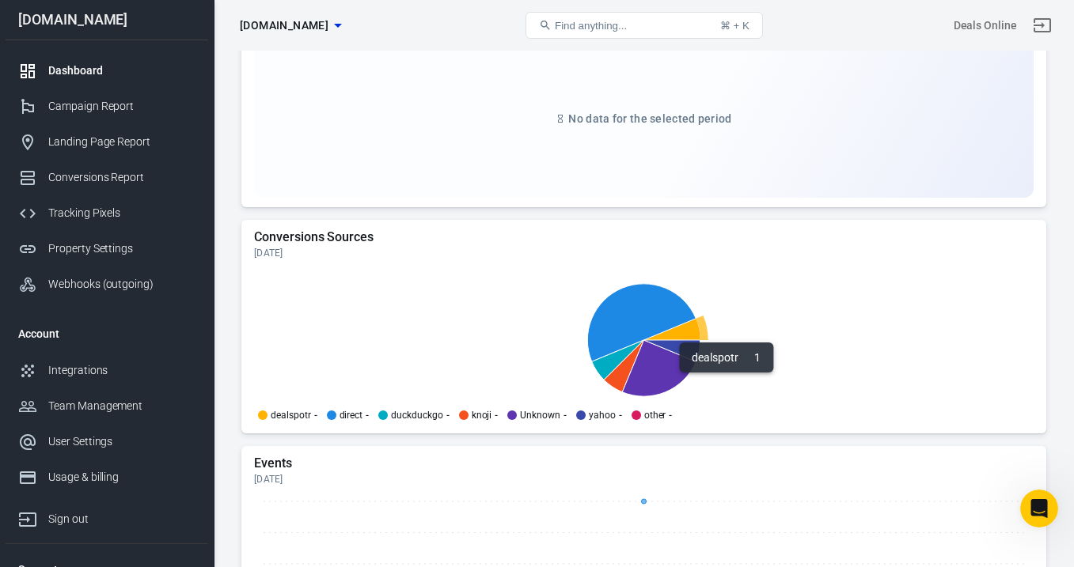
click at [693, 333] on icon at bounding box center [672, 328] width 56 height 21
click at [294, 416] on p "dealspotr" at bounding box center [291, 415] width 40 height 9
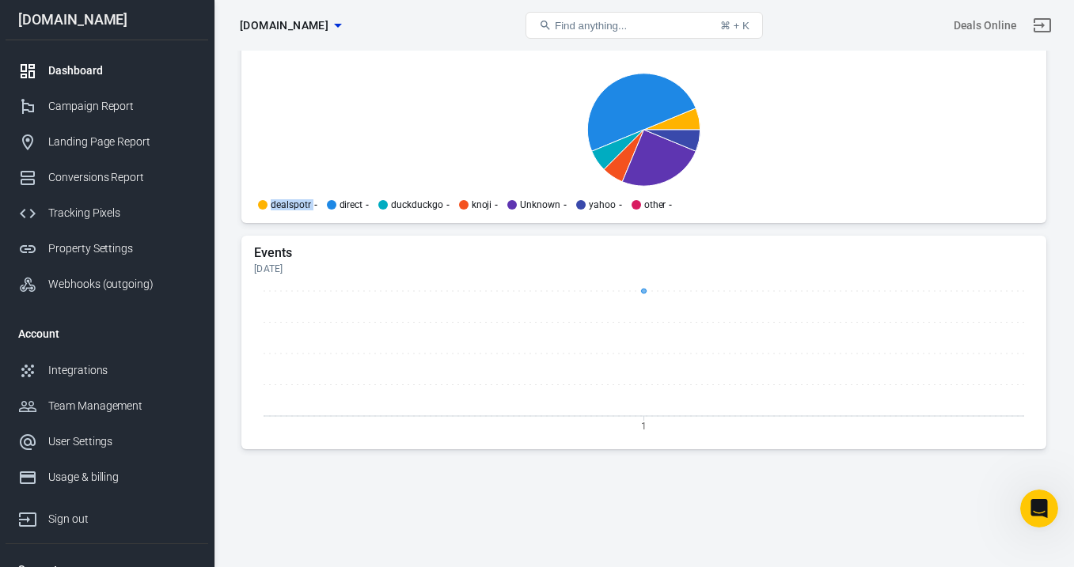
scroll to position [1731, 0]
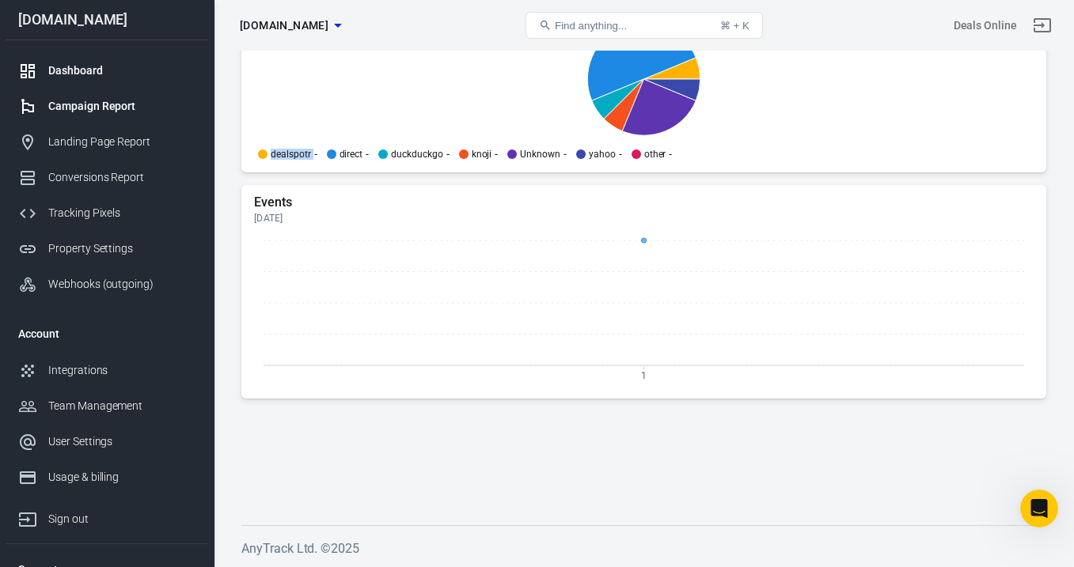
click at [105, 104] on div "Campaign Report" at bounding box center [121, 106] width 147 height 17
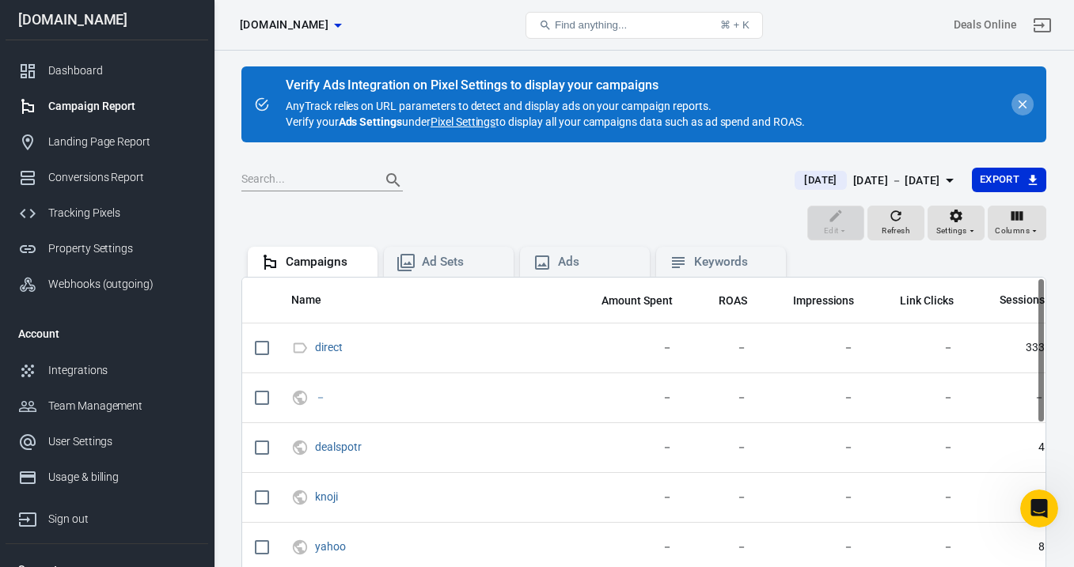
click at [1022, 104] on icon "close" at bounding box center [1023, 105] width 9 height 9
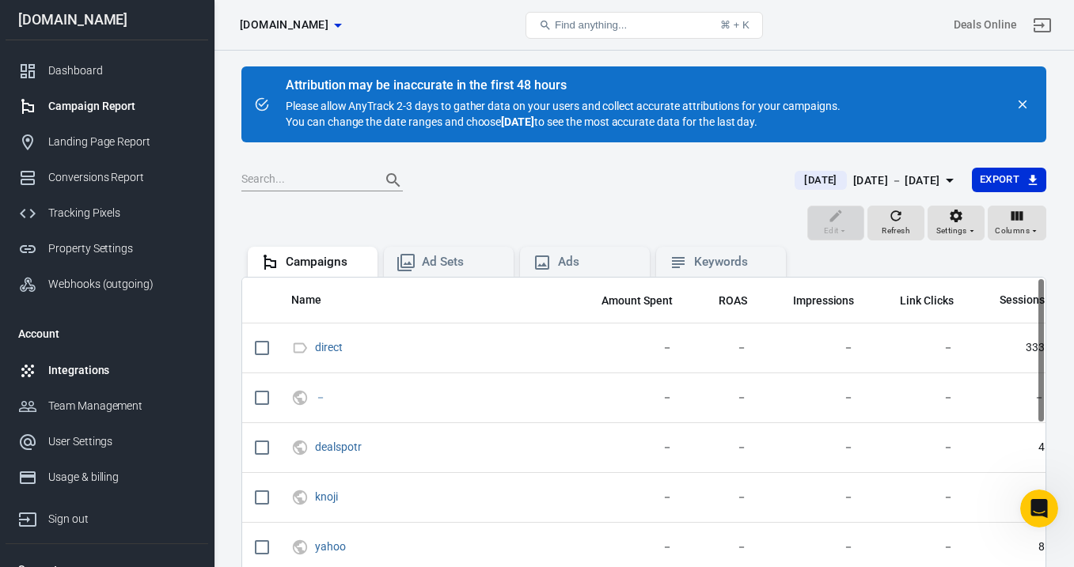
scroll to position [57, 0]
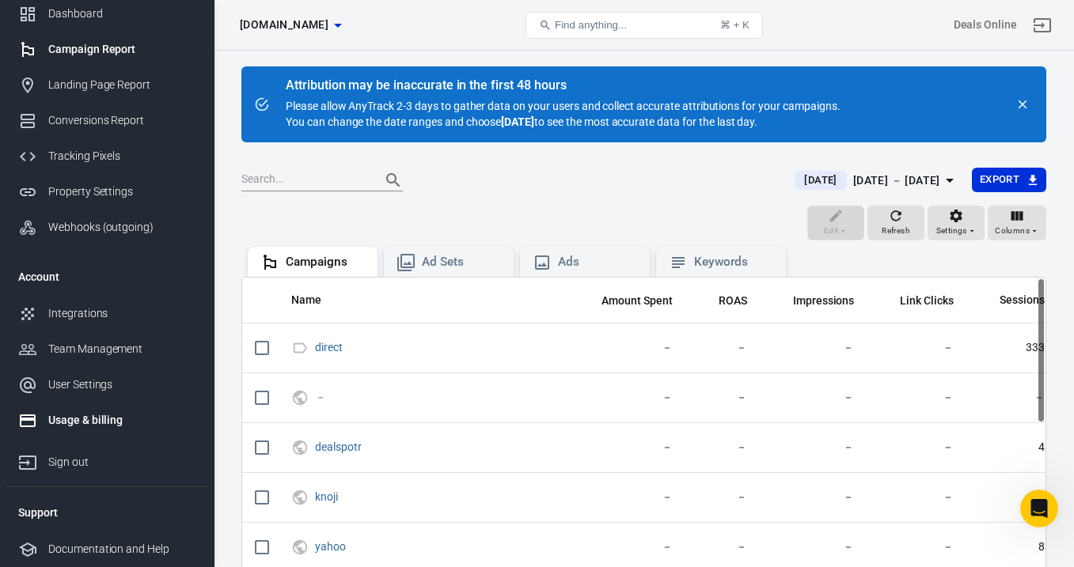
click at [94, 418] on div "Usage & billing" at bounding box center [121, 420] width 147 height 17
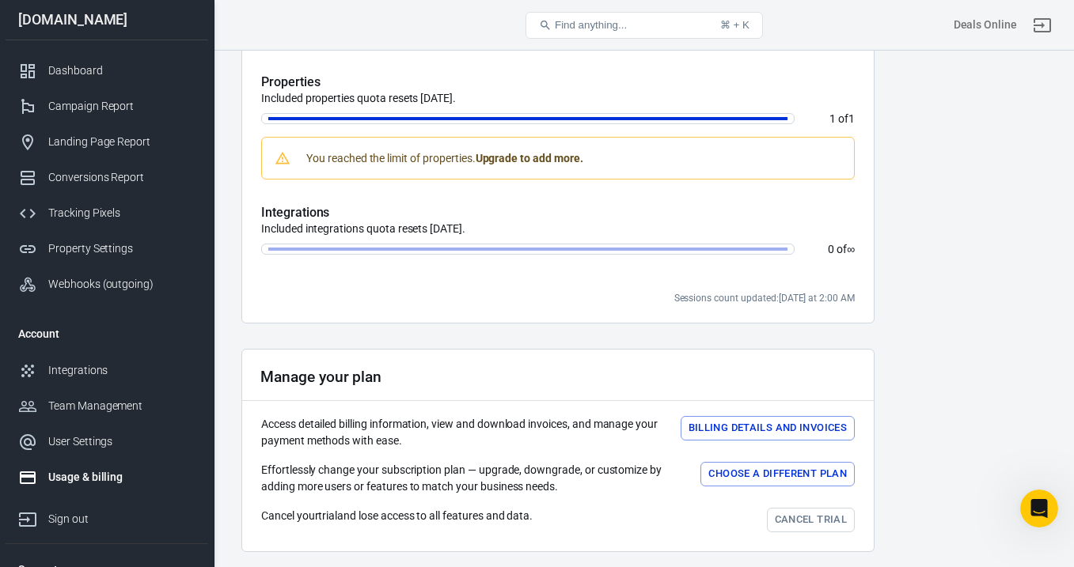
scroll to position [594, 0]
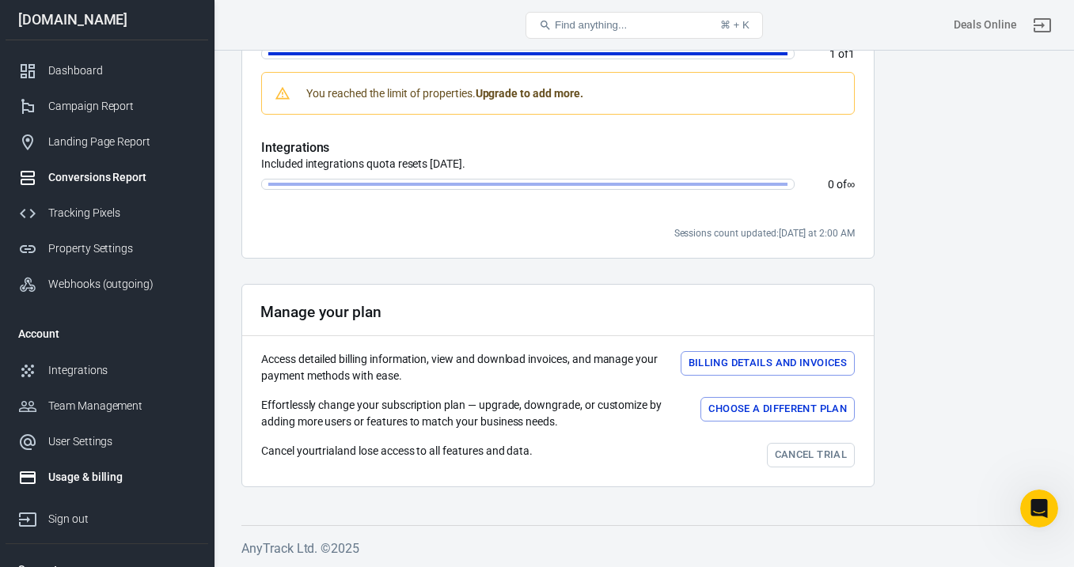
click at [135, 174] on div "Conversions Report" at bounding box center [121, 177] width 147 height 17
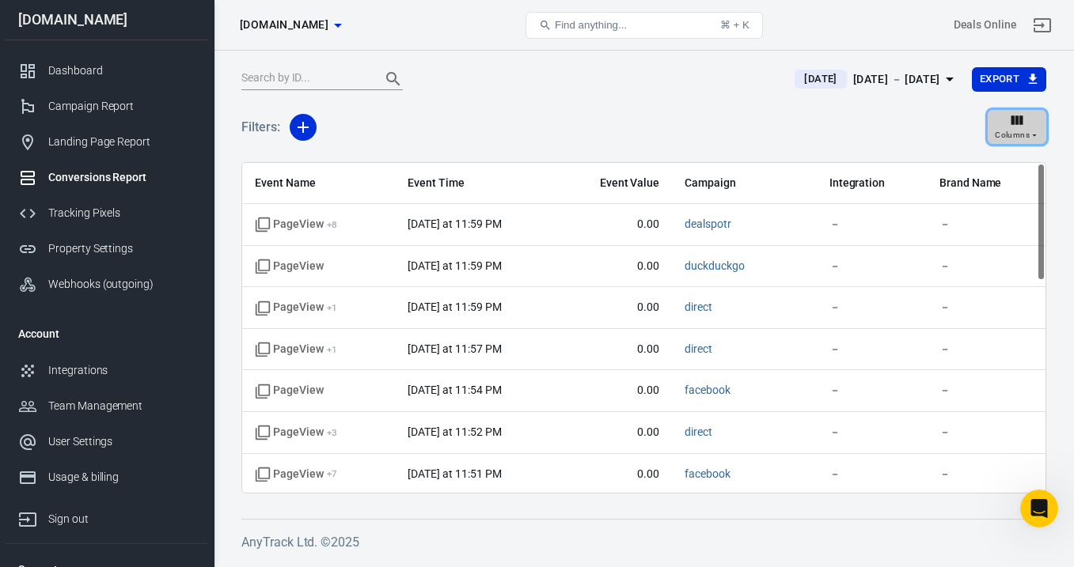
click at [1017, 138] on span "Columns" at bounding box center [1012, 135] width 35 height 14
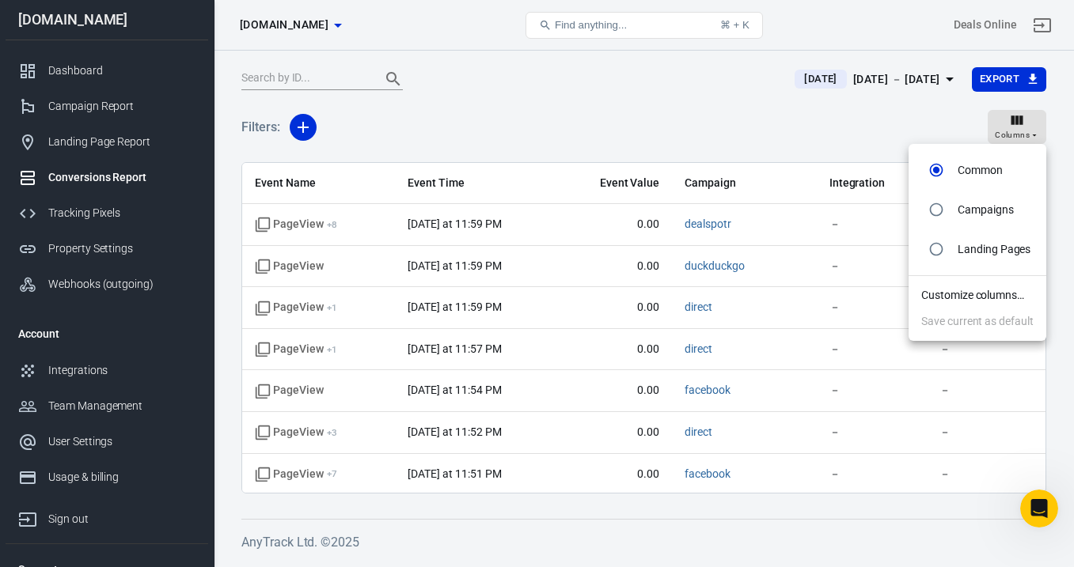
click at [1008, 236] on li "Landing Pages" at bounding box center [978, 250] width 138 height 40
radio input "false"
radio input "true"
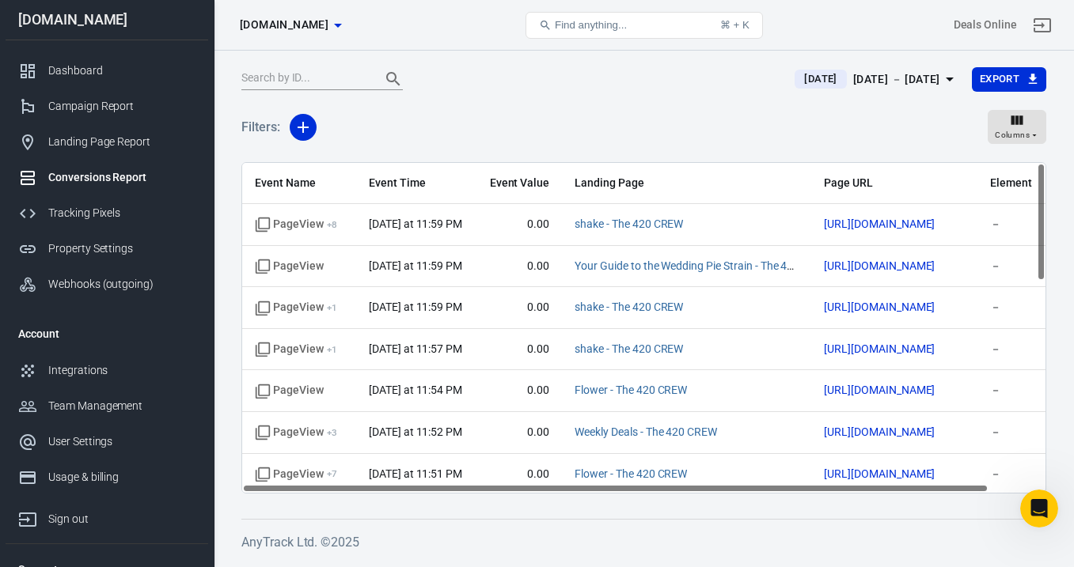
click at [988, 137] on div "Filters: Columns" at bounding box center [643, 133] width 805 height 57
click at [1023, 125] on icon "button" at bounding box center [1017, 120] width 16 height 16
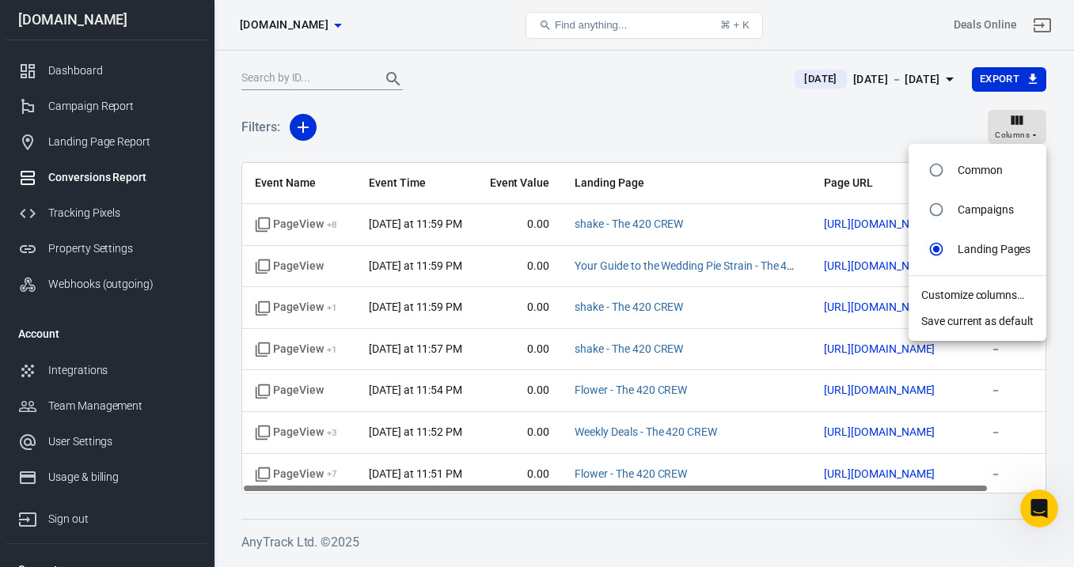
click at [992, 196] on li "Campaigns" at bounding box center [978, 210] width 138 height 40
radio input "true"
radio input "false"
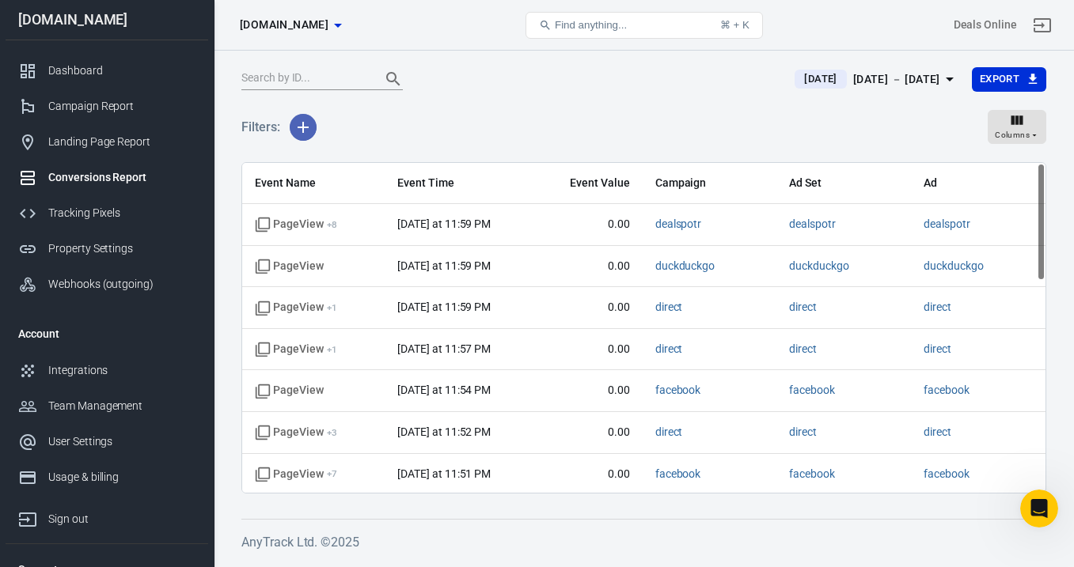
click at [307, 131] on icon "button" at bounding box center [303, 127] width 19 height 19
click at [365, 168] on li "Event Name" at bounding box center [344, 161] width 108 height 28
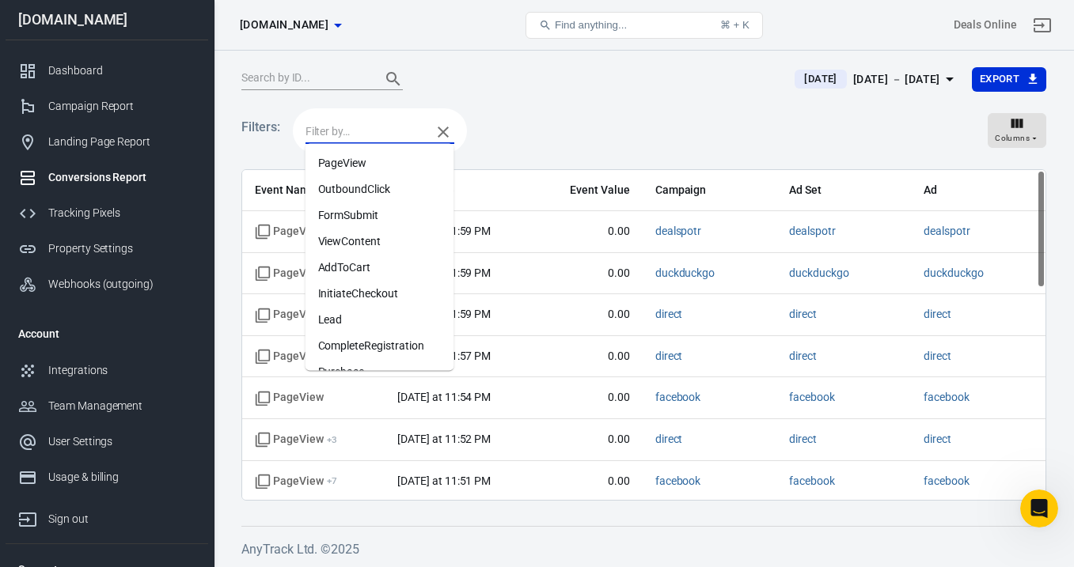
click at [397, 137] on input "text" at bounding box center [364, 132] width 118 height 20
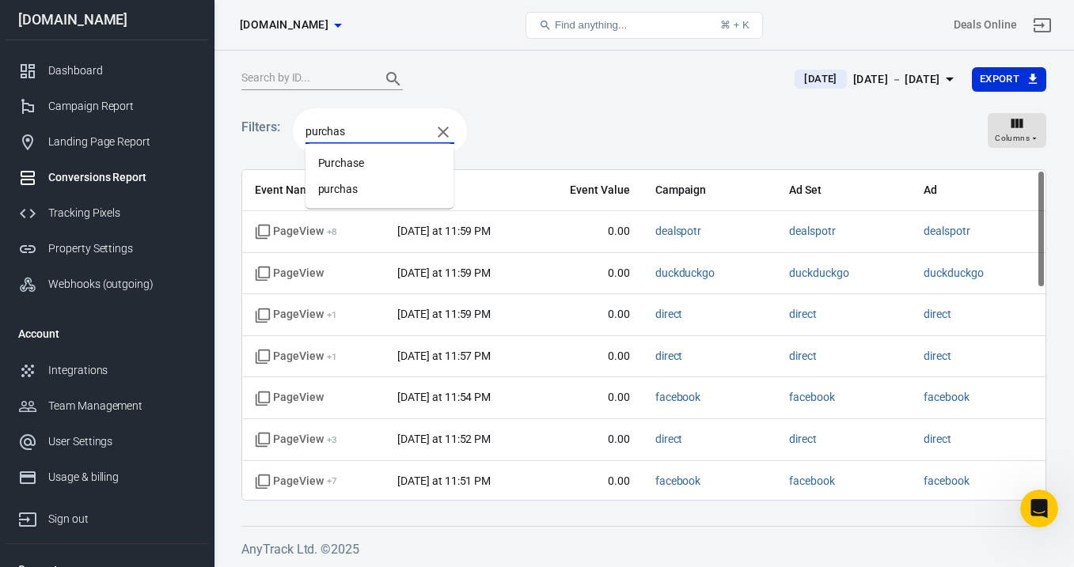
type input "purchase"
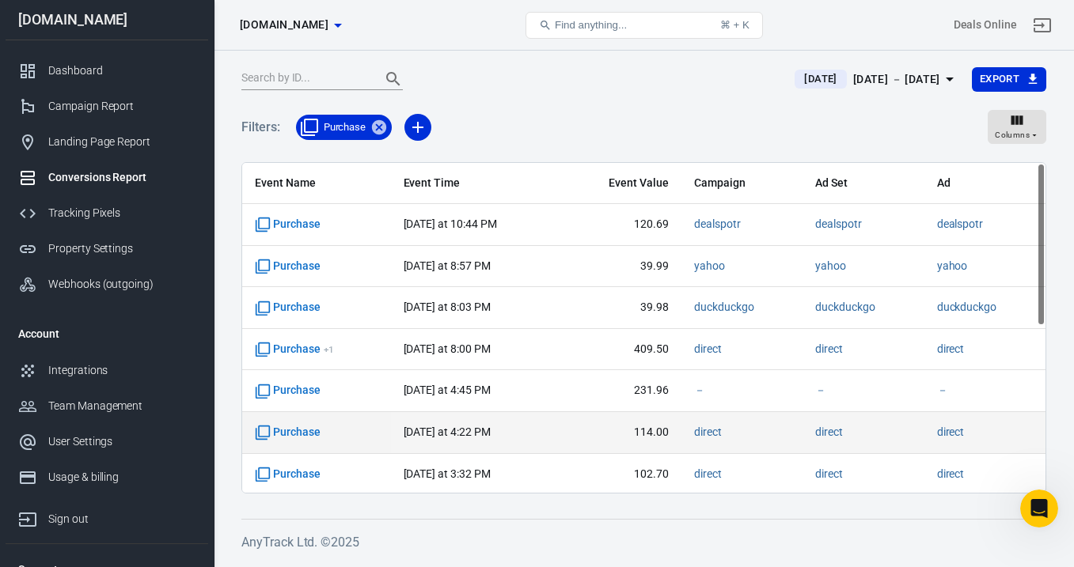
drag, startPoint x: 494, startPoint y: 411, endPoint x: 268, endPoint y: 415, distance: 226.4
click at [268, 415] on tbody "Purchase yesterday at 10:44 PM 120.69 dealspotr dealspotr dealspotr Purchase ye…" at bounding box center [643, 516] width 803 height 624
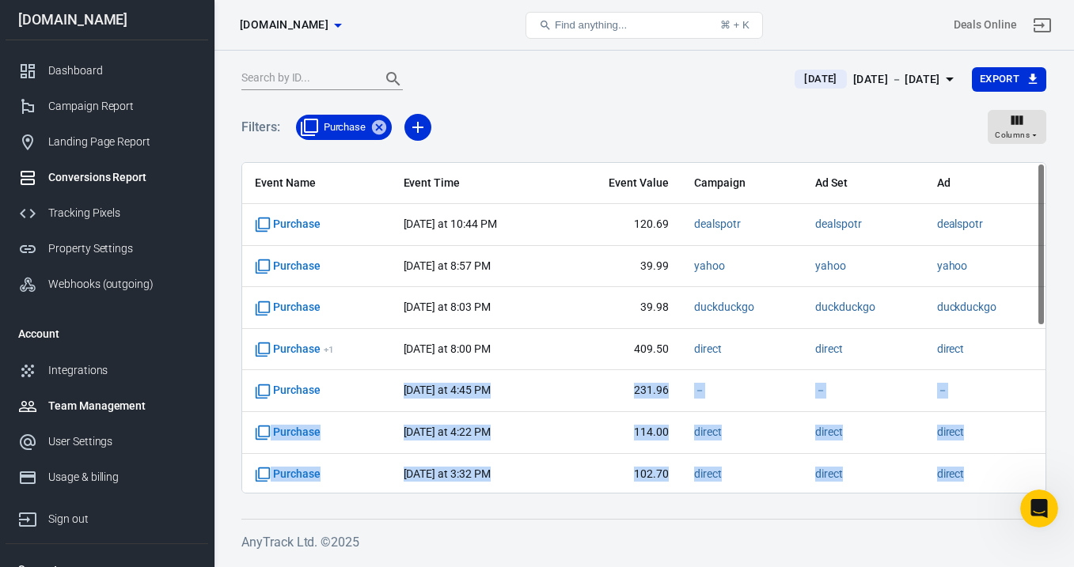
click at [184, 411] on div "Conversion Events the420crew.com Find anything... ⌘ + K Deals Online the420crew…" at bounding box center [537, 306] width 1074 height 511
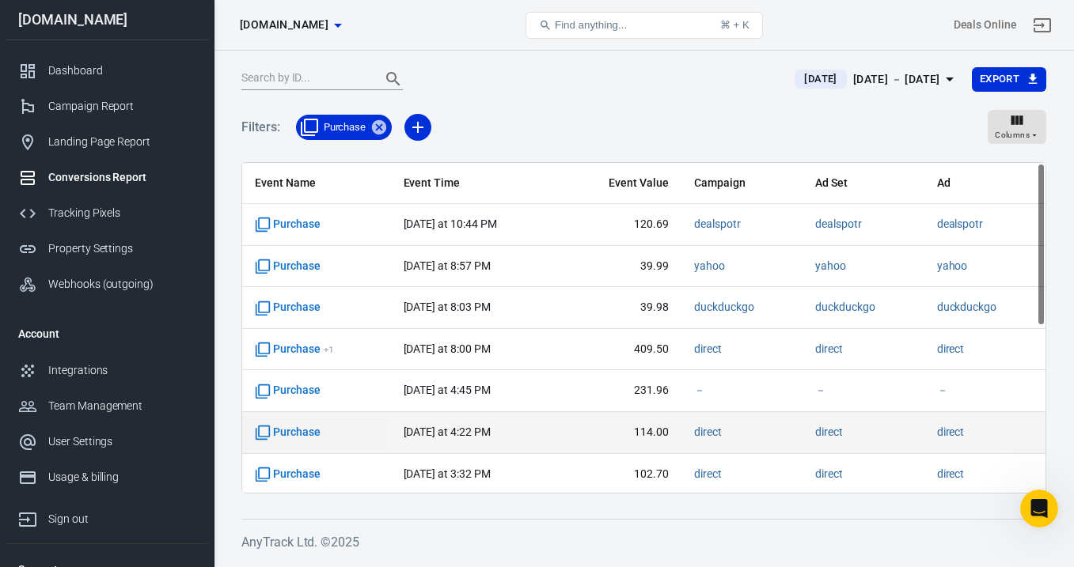
click at [488, 421] on td "yesterday at 4:22 PM" at bounding box center [475, 433] width 169 height 42
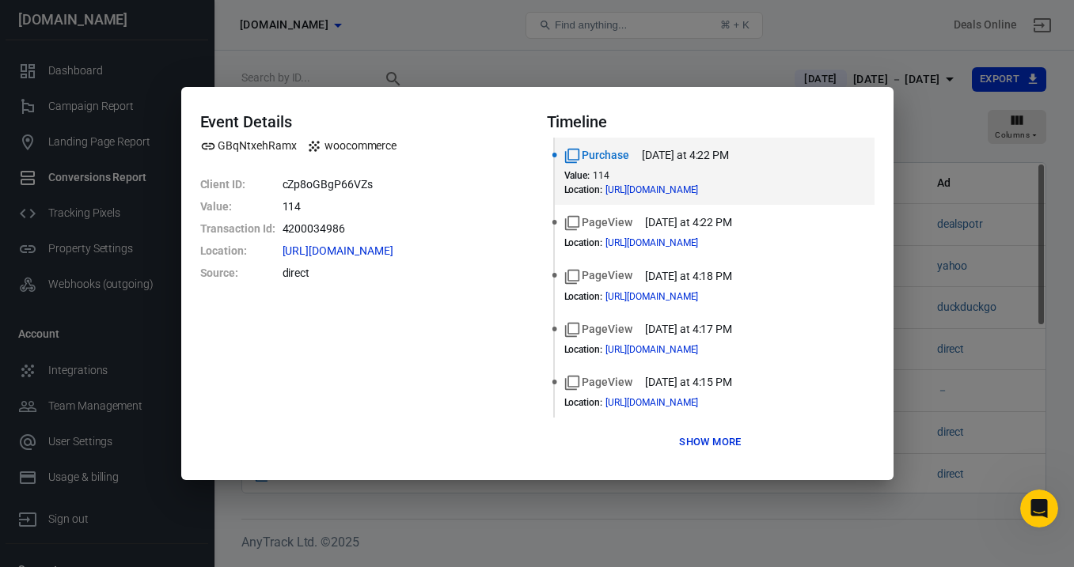
click at [701, 442] on button "Show more" at bounding box center [710, 443] width 70 height 25
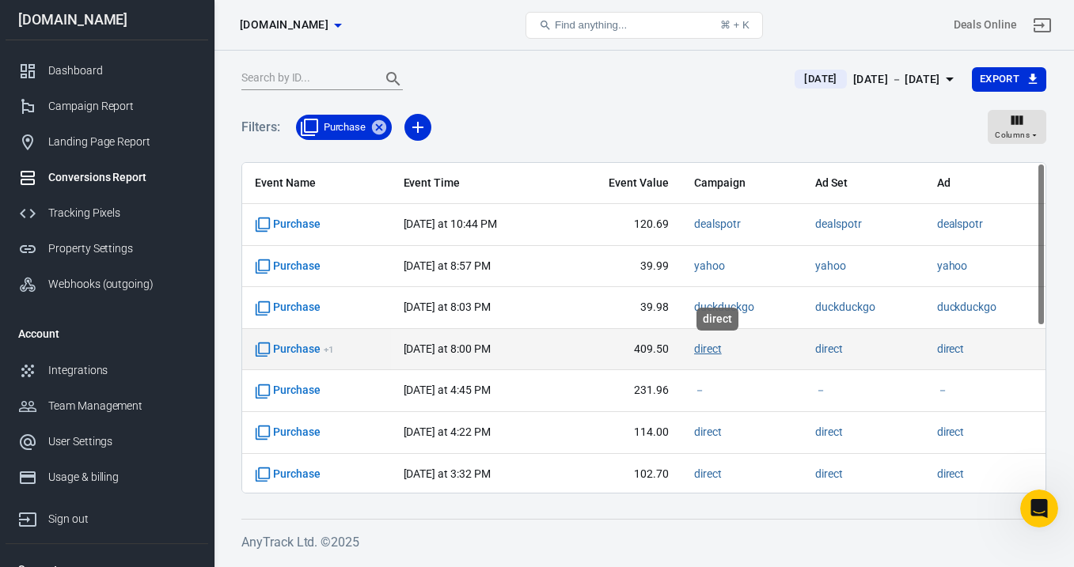
click at [722, 349] on link "direct" at bounding box center [708, 349] width 28 height 13
click at [306, 342] on span "Purchase + 1" at bounding box center [294, 350] width 79 height 16
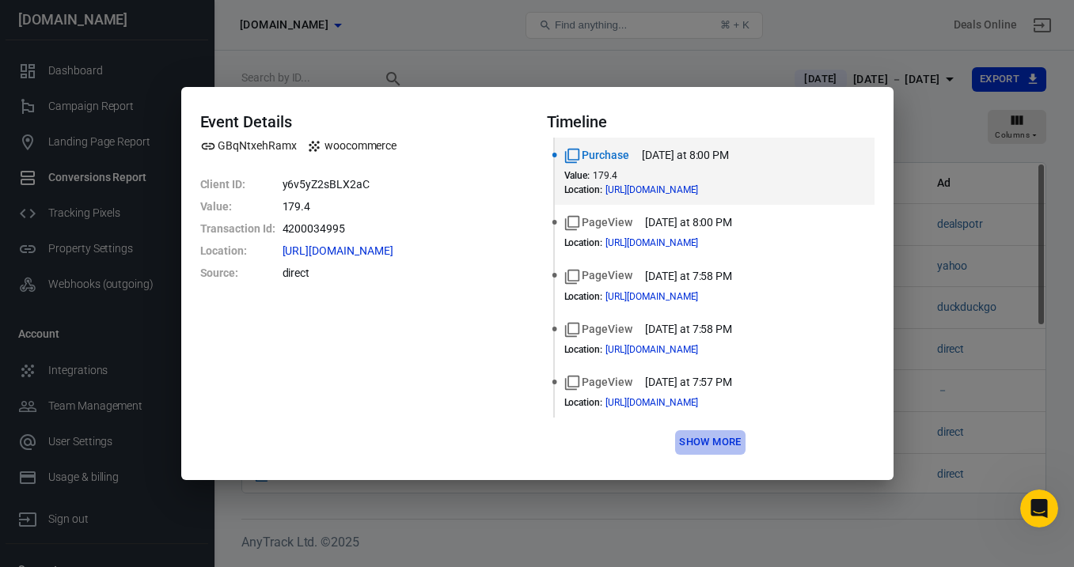
click at [704, 446] on button "Show more" at bounding box center [710, 443] width 70 height 25
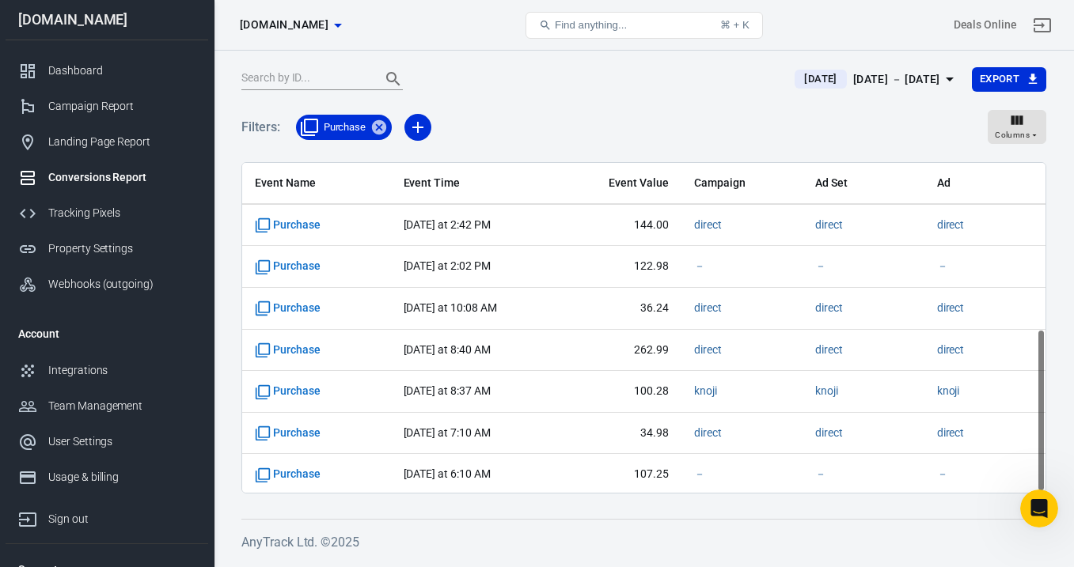
scroll to position [336, 0]
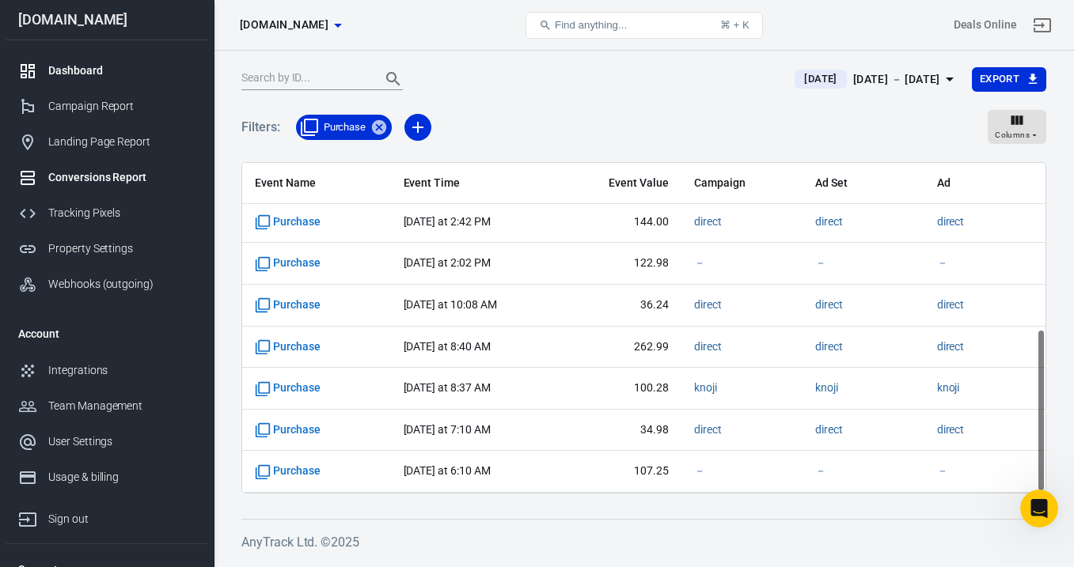
click at [95, 55] on link "Dashboard" at bounding box center [107, 71] width 203 height 36
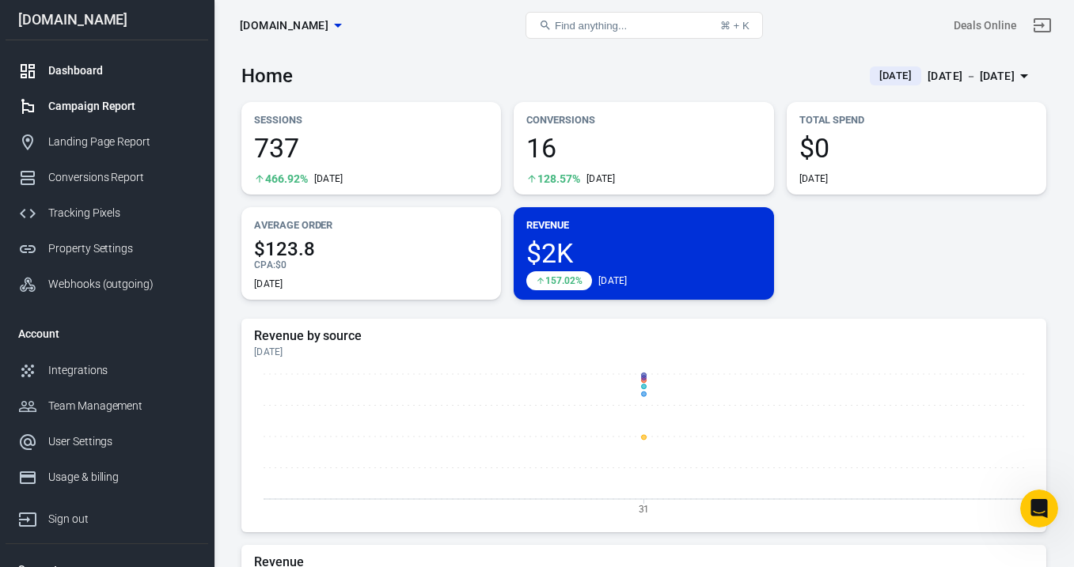
click at [123, 111] on div "Campaign Report" at bounding box center [121, 106] width 147 height 17
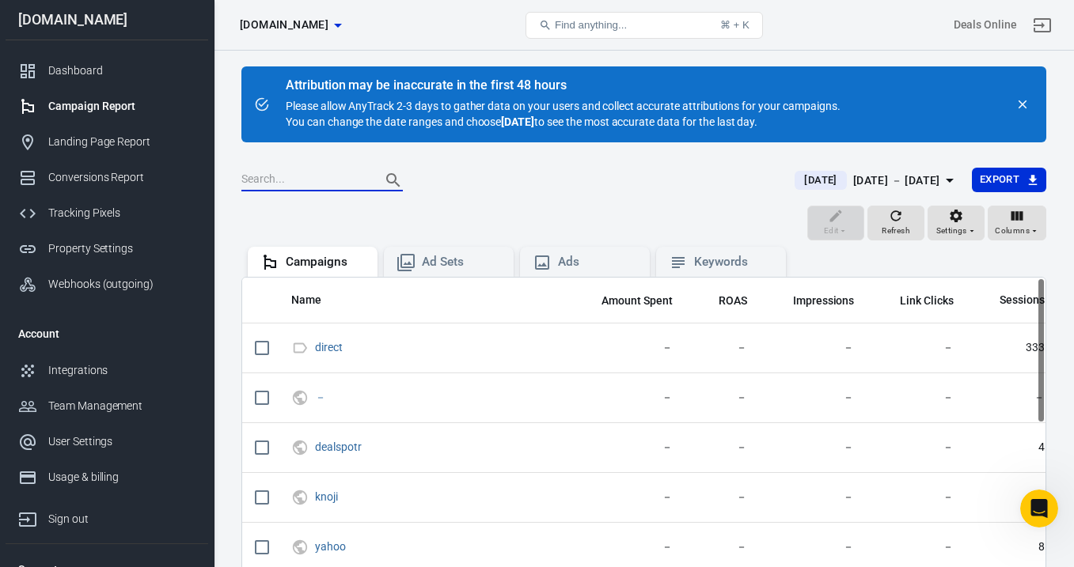
click at [315, 177] on input "text" at bounding box center [304, 180] width 127 height 21
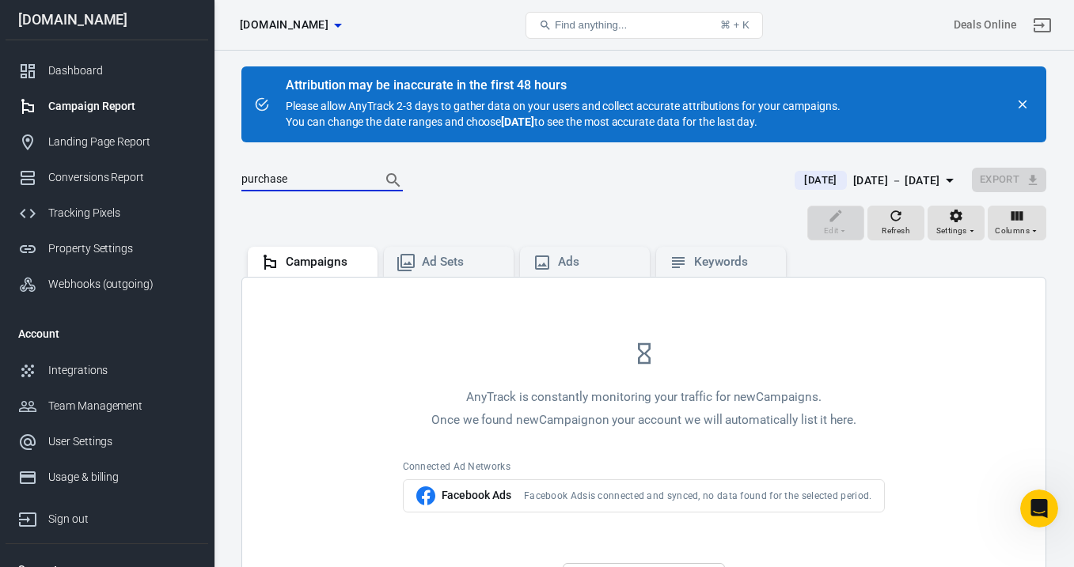
type input "purchase"
click at [374, 161] on button "Search" at bounding box center [393, 180] width 38 height 38
click at [436, 266] on div "Ad Sets" at bounding box center [461, 262] width 79 height 17
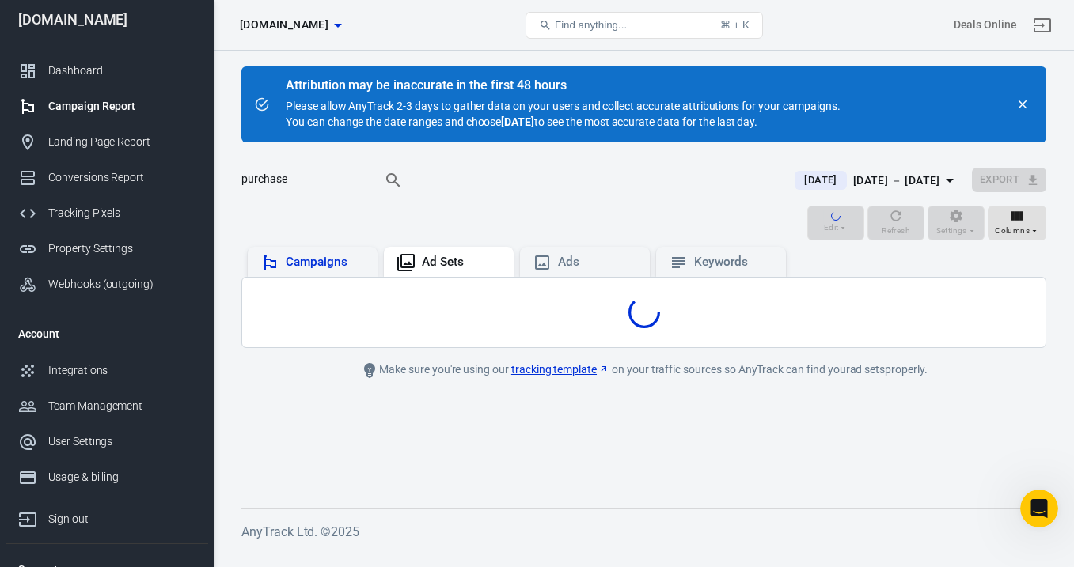
click at [341, 259] on div "Campaigns" at bounding box center [325, 262] width 79 height 17
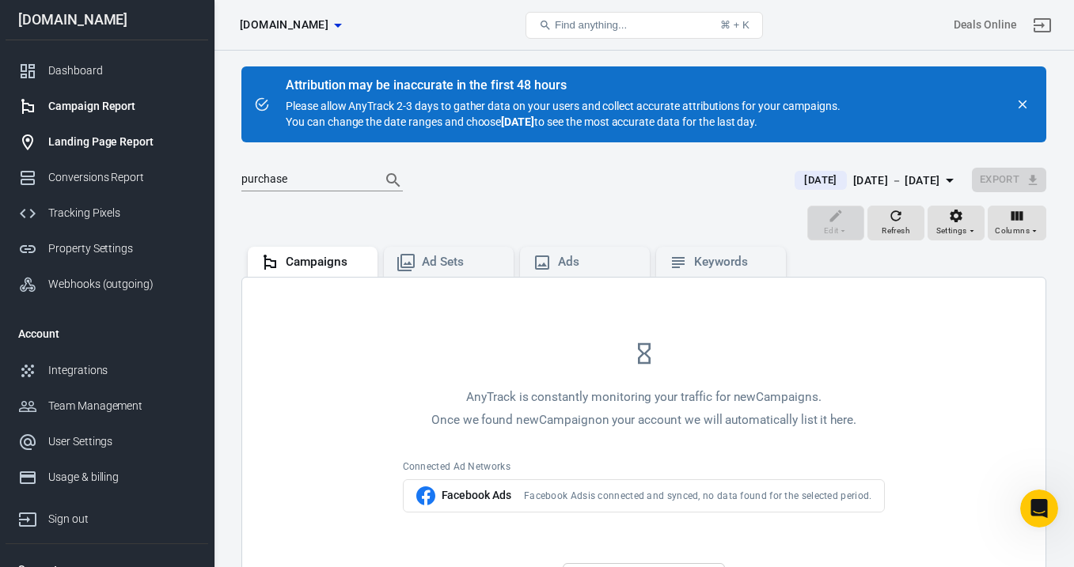
click at [122, 135] on div "Landing Page Report" at bounding box center [121, 142] width 147 height 17
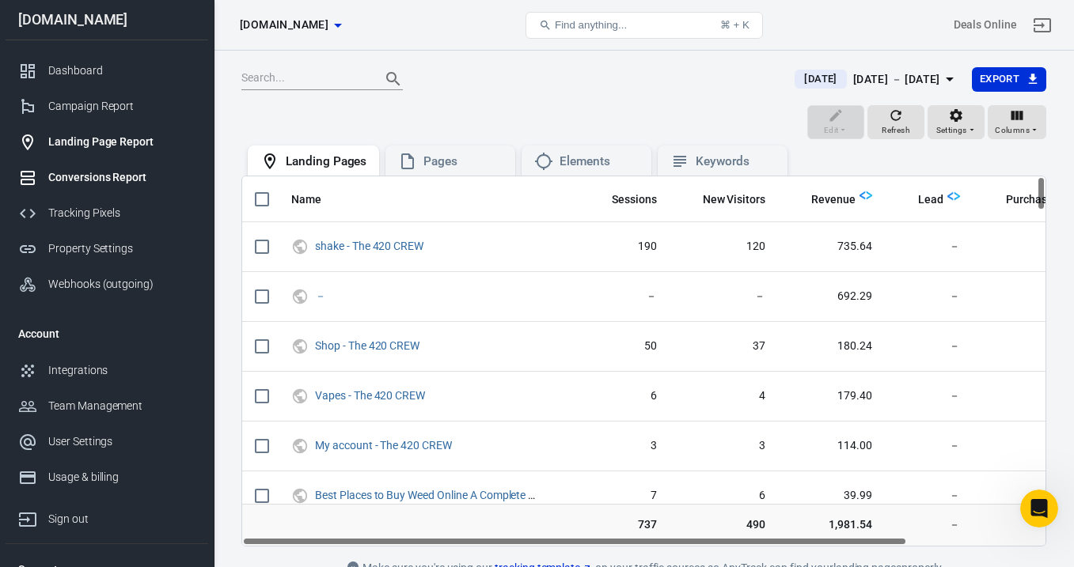
click at [123, 178] on div "Conversions Report" at bounding box center [121, 177] width 147 height 17
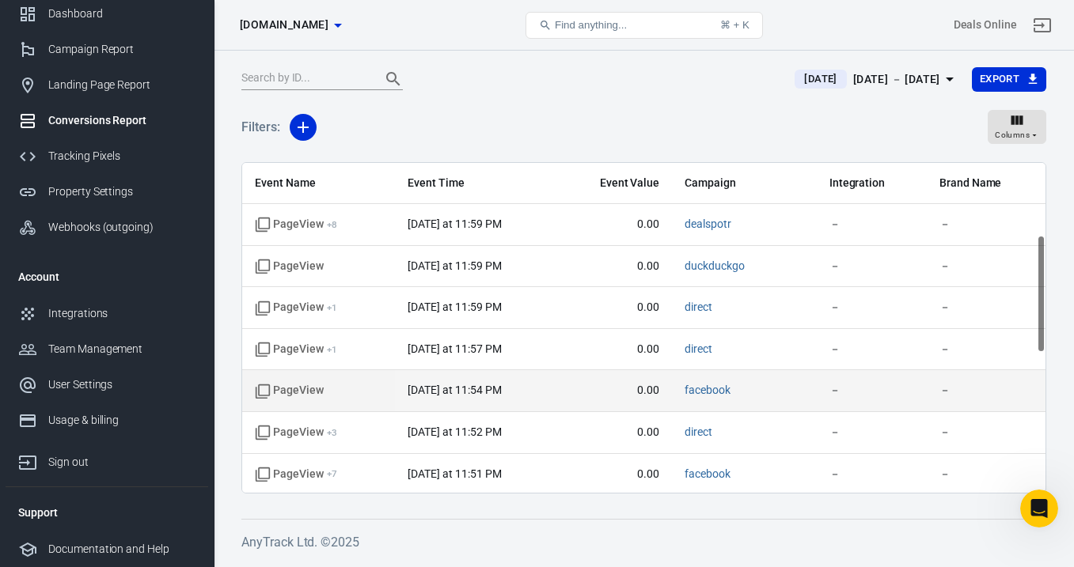
scroll to position [594, 0]
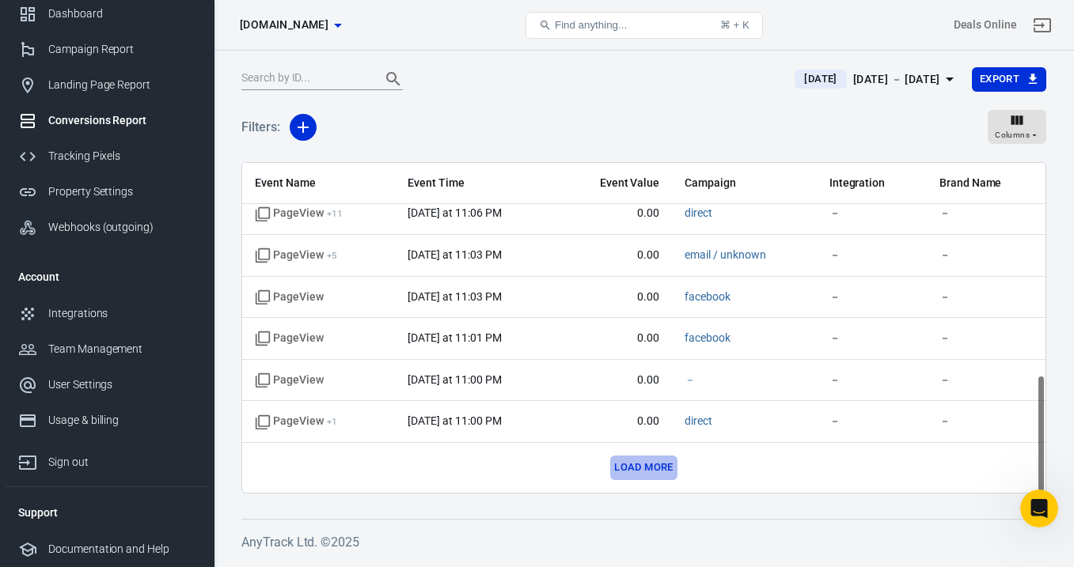
click at [643, 464] on button "Load more" at bounding box center [643, 468] width 66 height 25
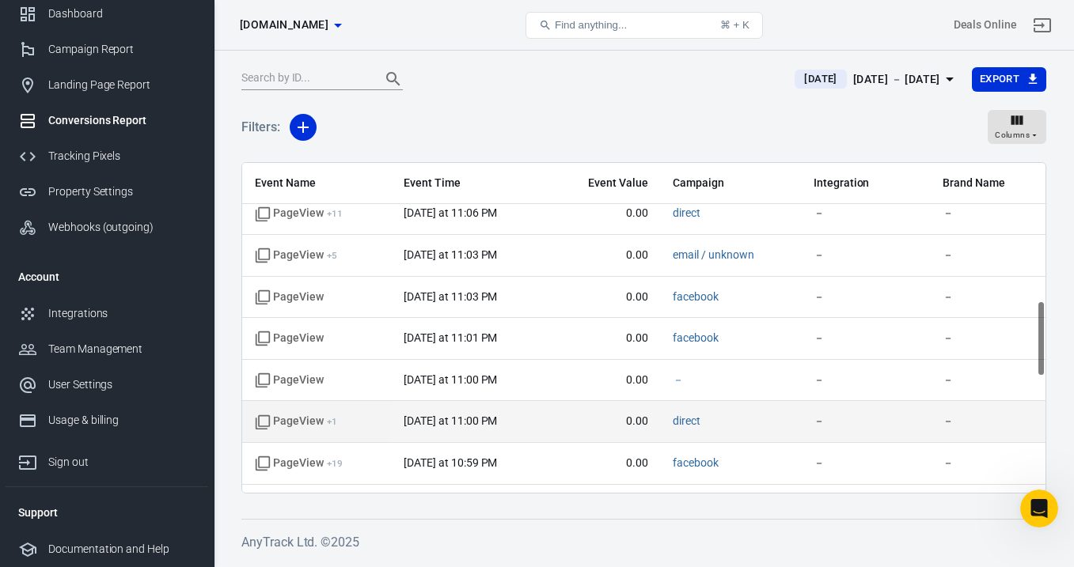
scroll to position [1093, 0]
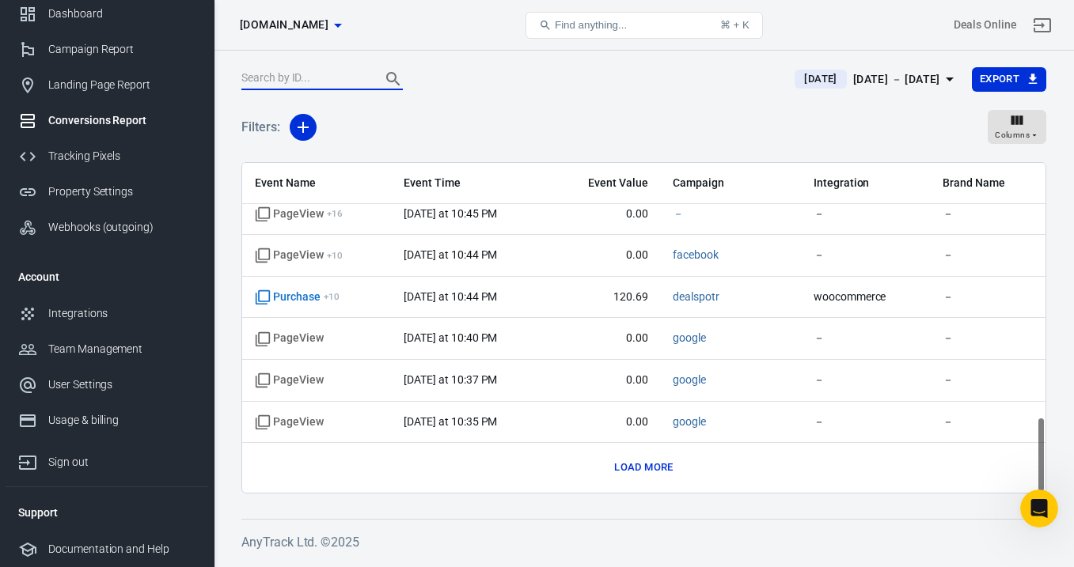
click at [342, 71] on input "text" at bounding box center [304, 79] width 127 height 21
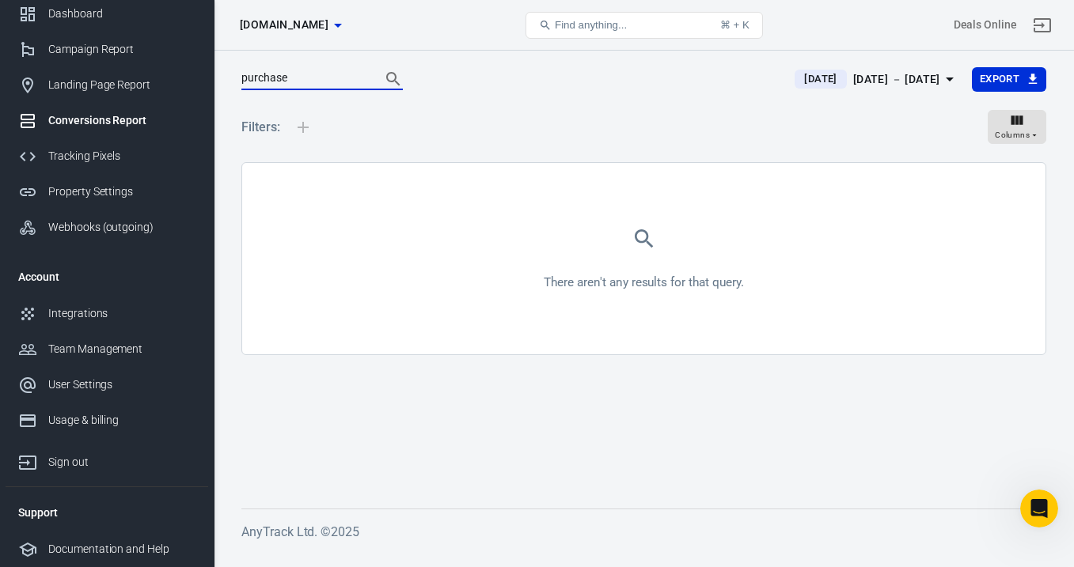
click at [374, 60] on button "Search" at bounding box center [393, 79] width 38 height 38
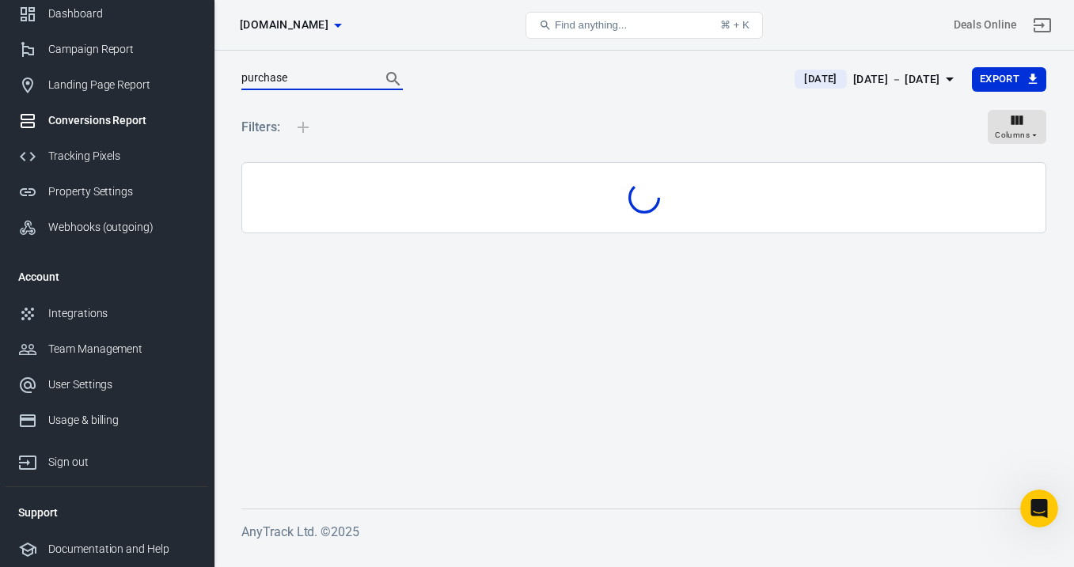
click at [374, 60] on button "Search" at bounding box center [393, 79] width 38 height 38
type input "p"
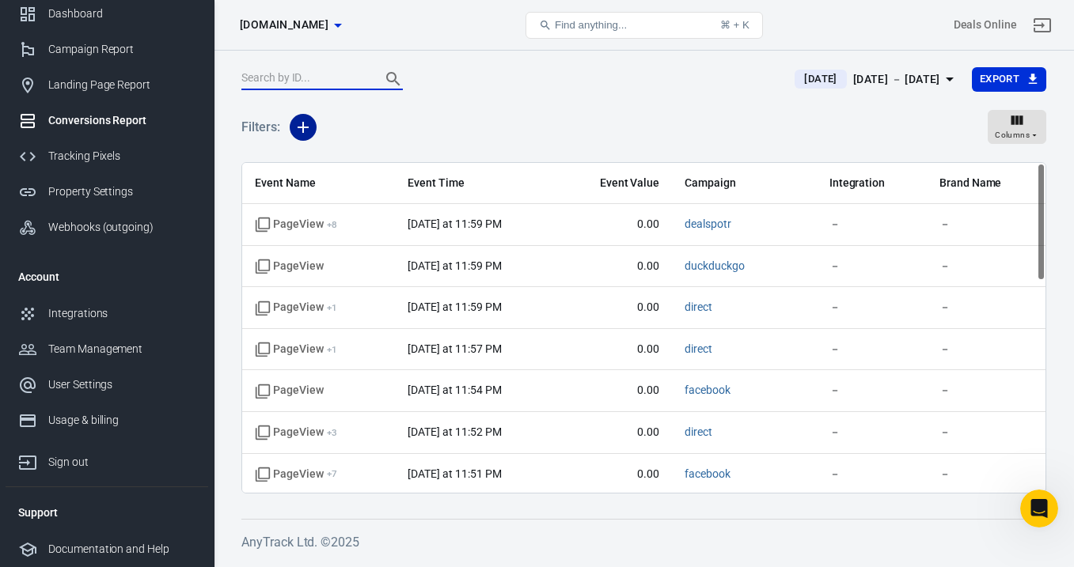
click at [302, 129] on icon "button" at bounding box center [303, 127] width 11 height 11
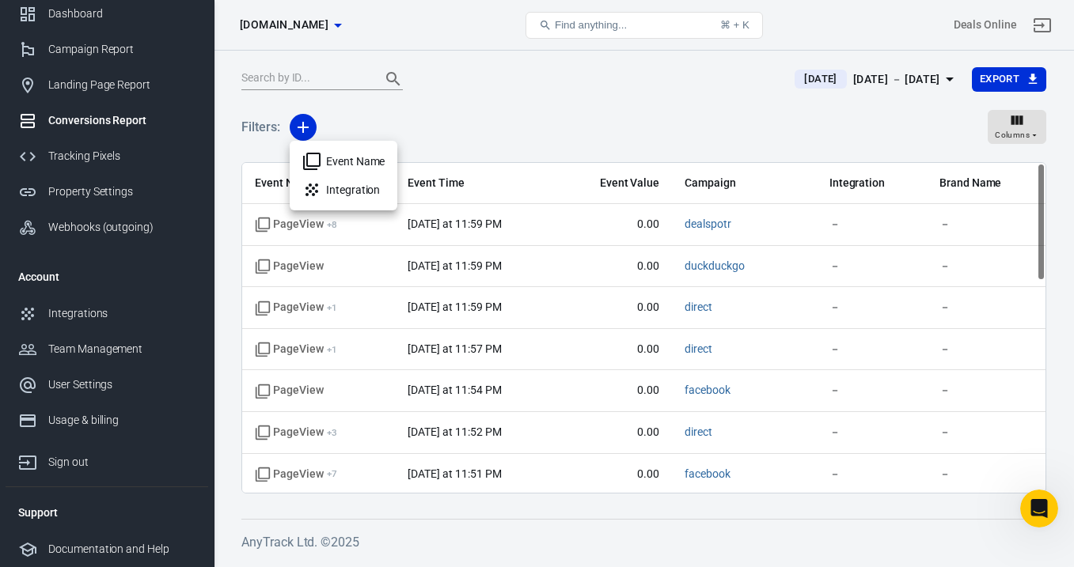
click at [338, 169] on li "Event Name" at bounding box center [344, 161] width 108 height 28
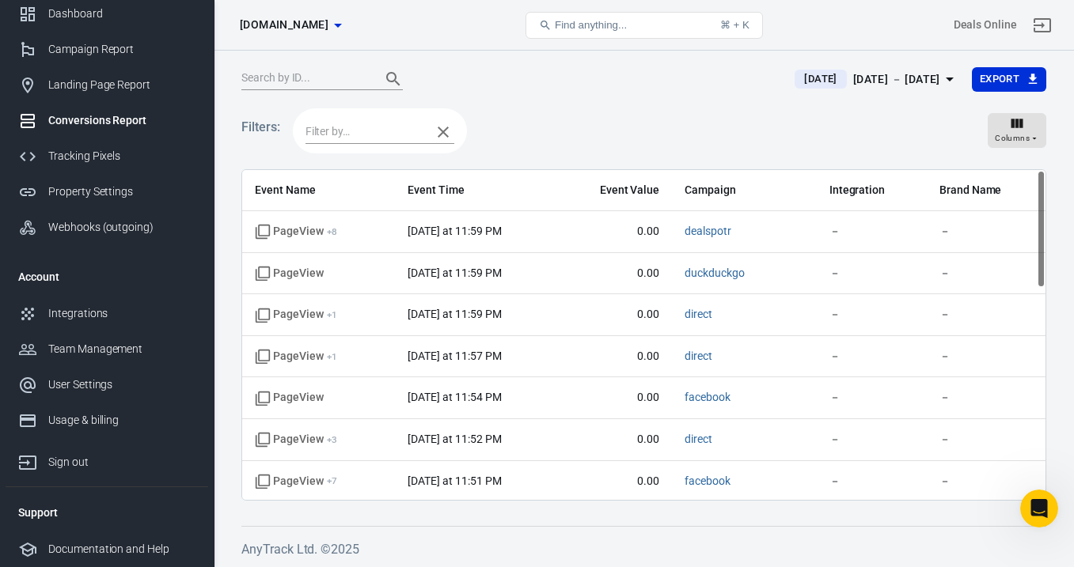
click at [336, 134] on input "text" at bounding box center [364, 132] width 118 height 20
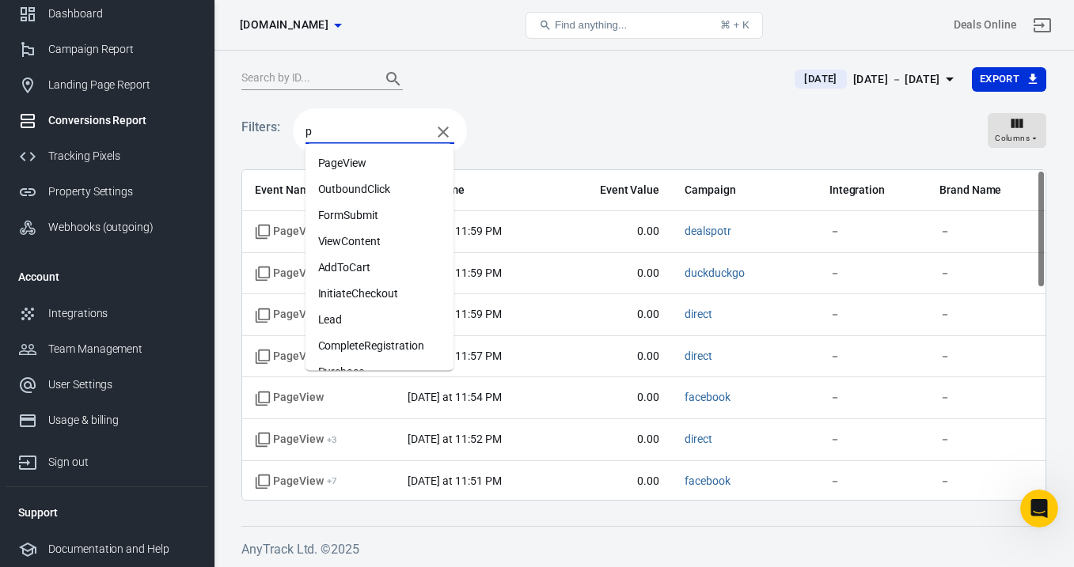
type input "pu"
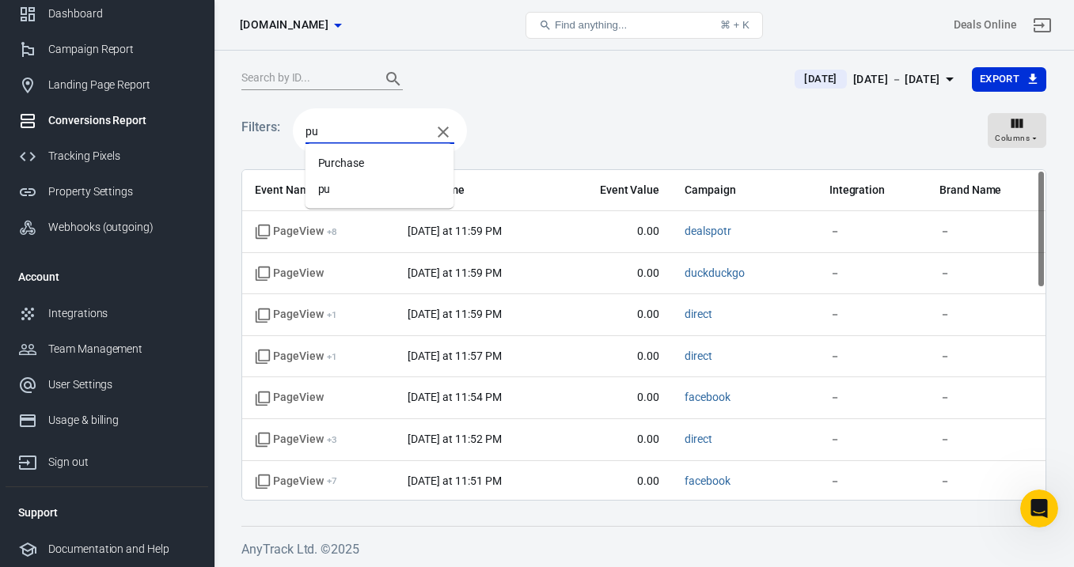
click at [355, 161] on li "Purchase" at bounding box center [379, 163] width 149 height 26
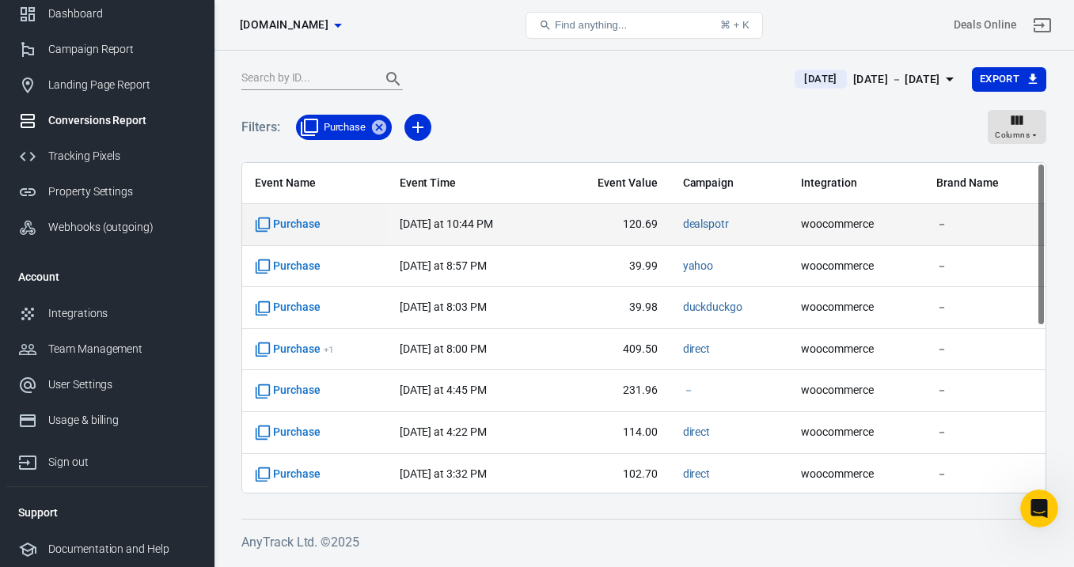
click at [309, 226] on span "Purchase" at bounding box center [288, 225] width 66 height 16
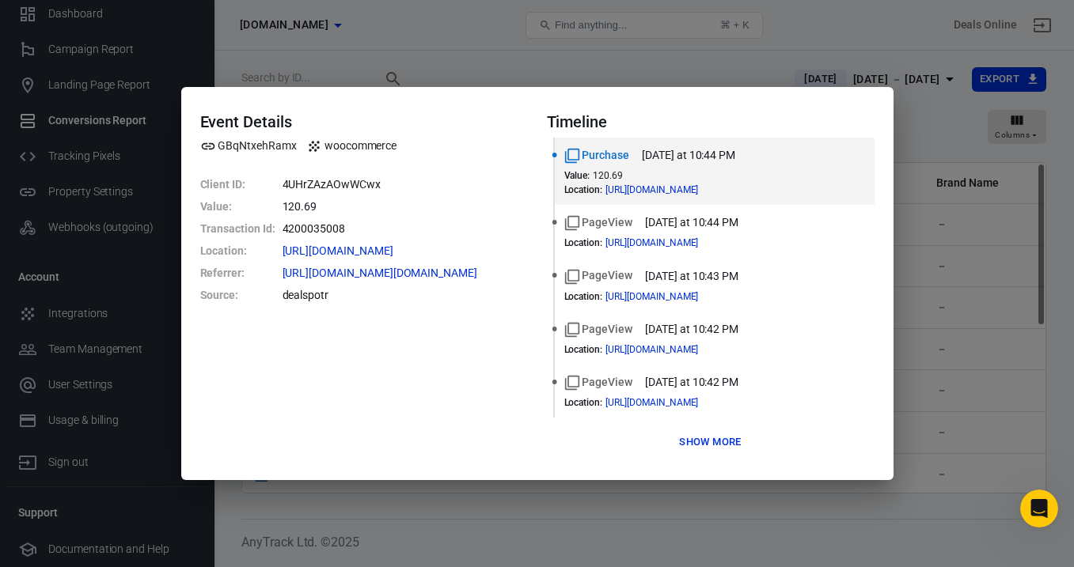
click at [312, 232] on dd "4200035008" at bounding box center [405, 229] width 245 height 22
copy dd "4200035008"
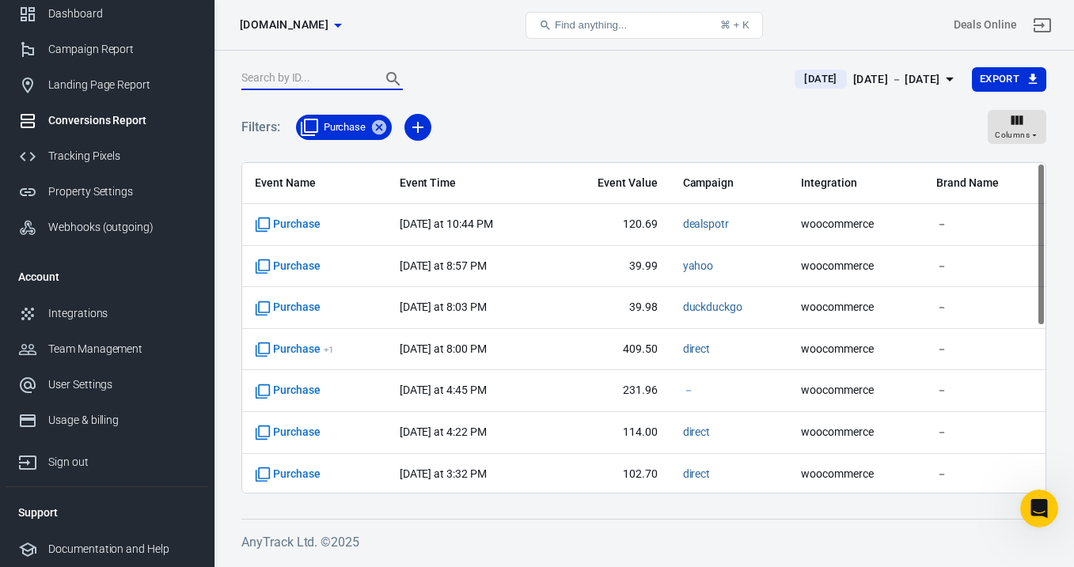
click at [306, 80] on input "text" at bounding box center [304, 79] width 127 height 21
paste input "4200035008"
click at [374, 60] on button "Search" at bounding box center [393, 79] width 38 height 38
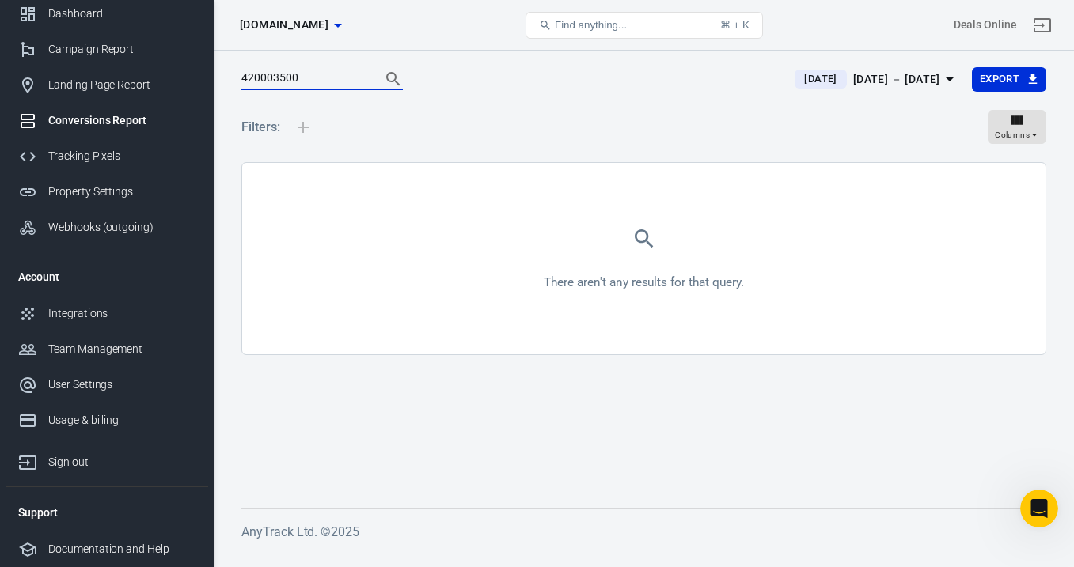
type input "4200035008"
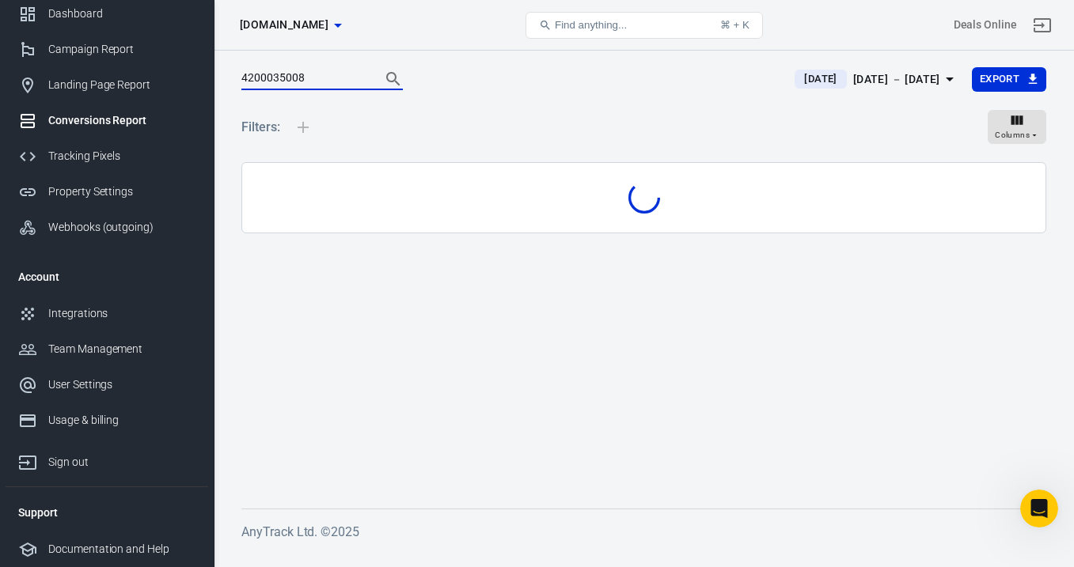
click at [374, 60] on button "Search" at bounding box center [393, 79] width 38 height 38
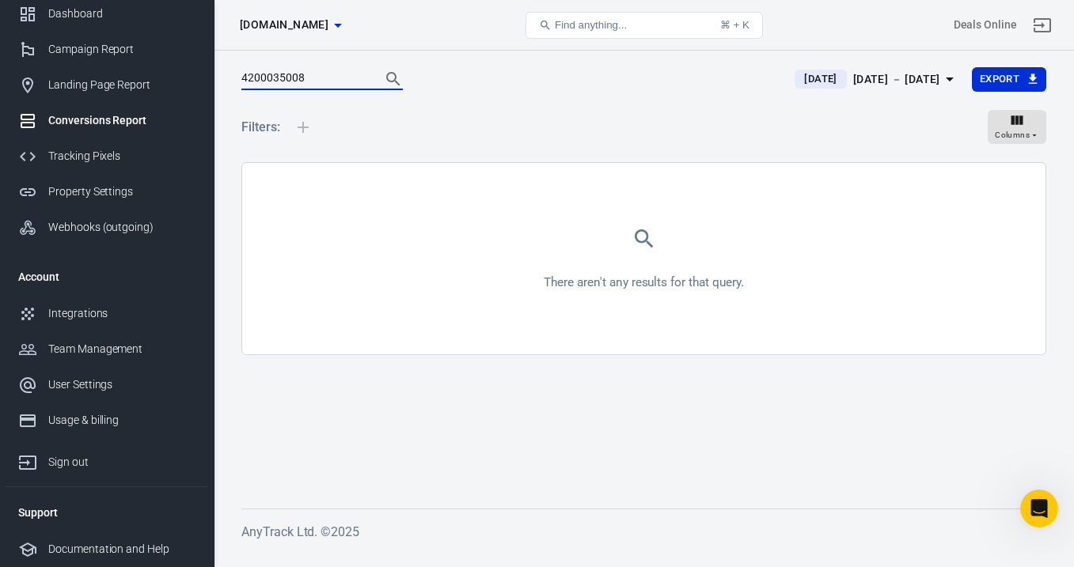
click at [284, 70] on input "4200035008" at bounding box center [304, 79] width 127 height 21
click at [374, 60] on button "Search" at bounding box center [393, 79] width 38 height 38
click at [309, 122] on div at bounding box center [303, 127] width 33 height 51
click at [295, 124] on div at bounding box center [303, 127] width 33 height 51
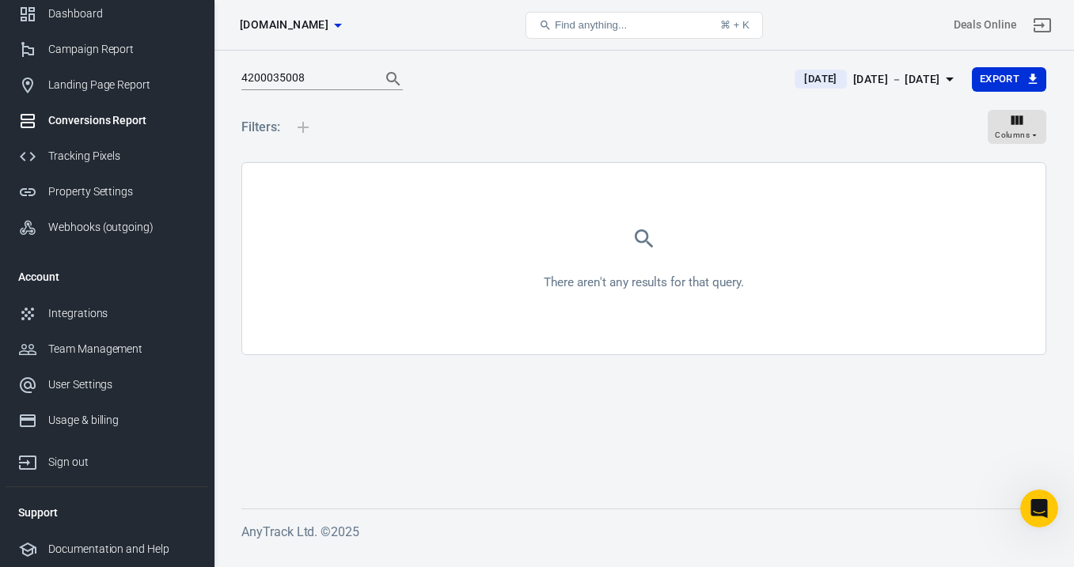
click at [311, 128] on div at bounding box center [303, 127] width 33 height 51
click at [329, 77] on input "4200035008" at bounding box center [304, 79] width 127 height 21
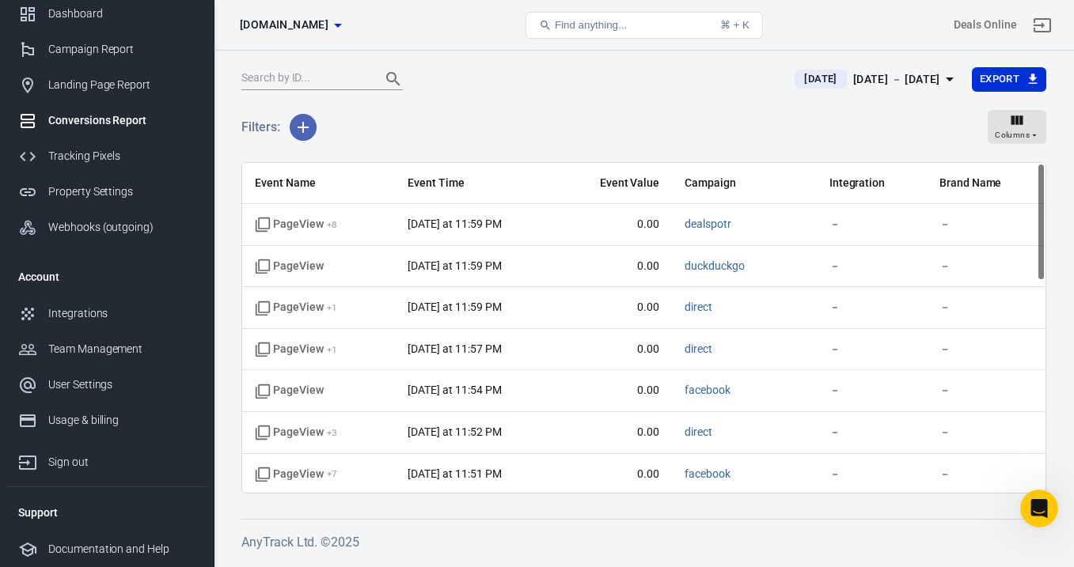
click at [306, 119] on icon "button" at bounding box center [303, 127] width 19 height 19
click at [345, 161] on li "Event Name" at bounding box center [344, 161] width 108 height 28
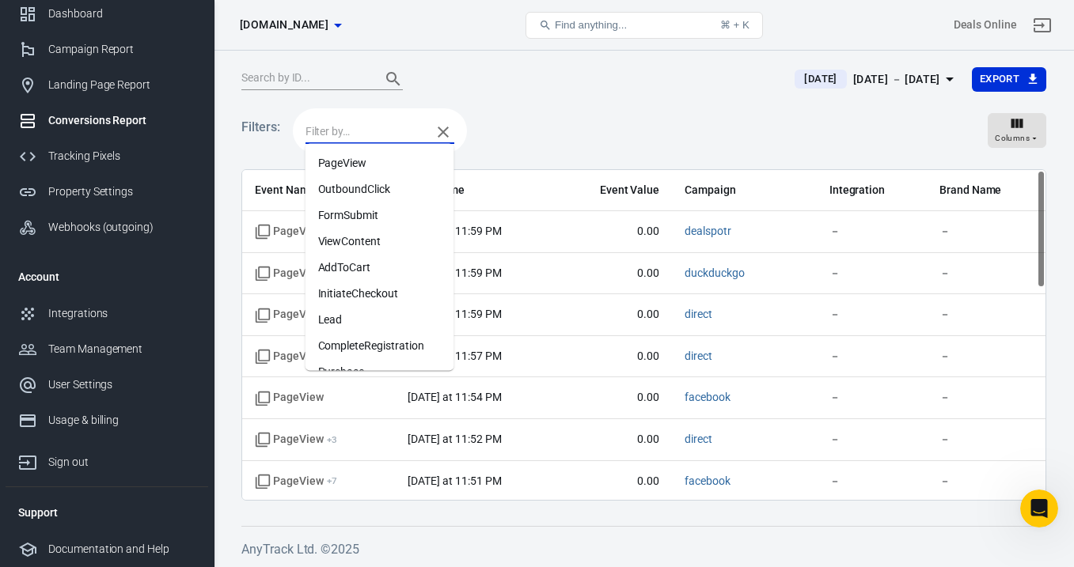
click at [374, 129] on input "text" at bounding box center [364, 132] width 118 height 20
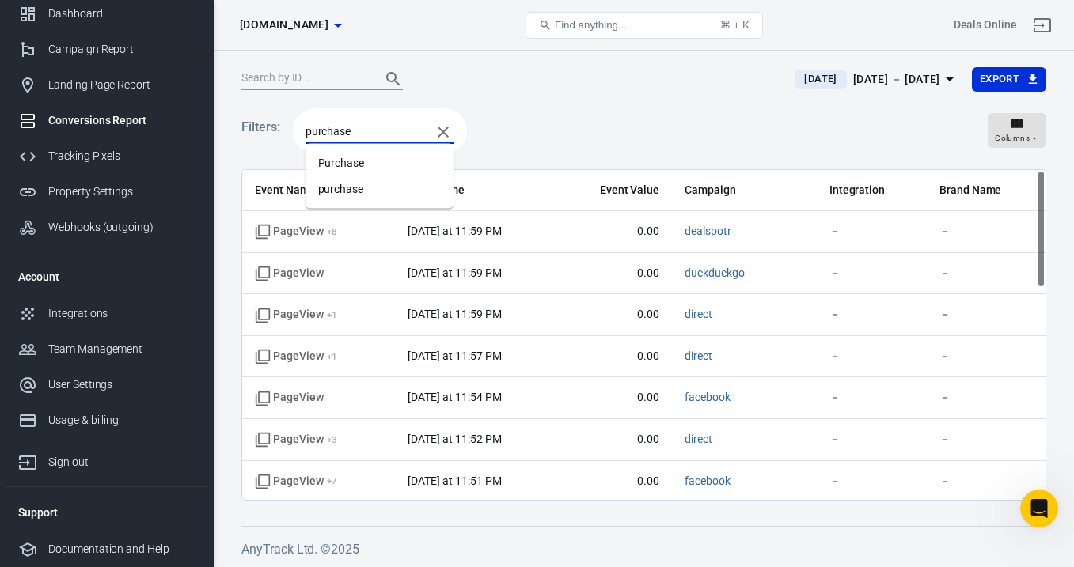
type input "purchased"
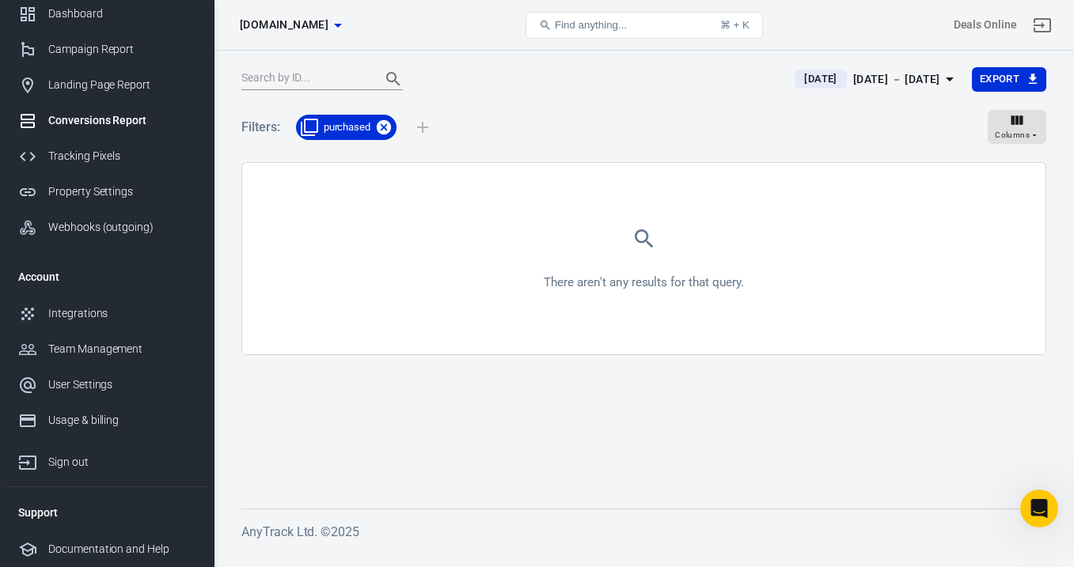
click at [389, 124] on icon at bounding box center [384, 127] width 14 height 14
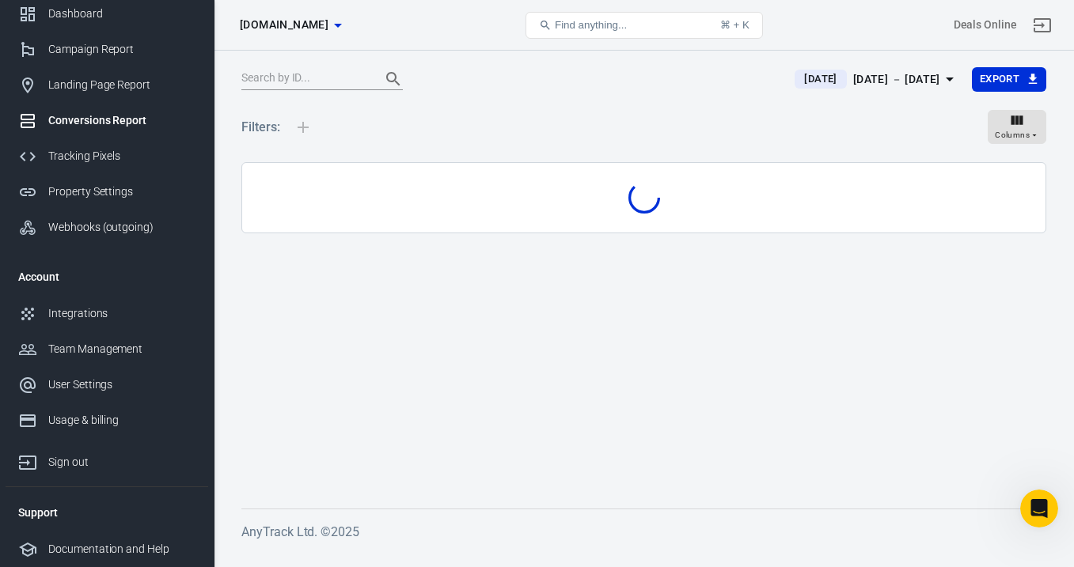
click at [366, 138] on div "Filters: Columns" at bounding box center [643, 133] width 805 height 57
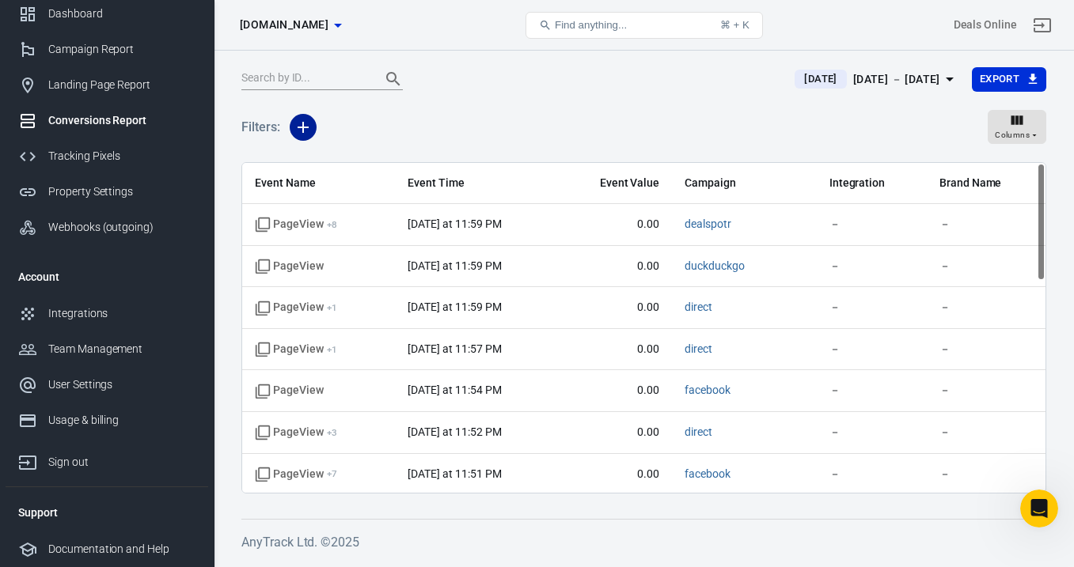
click at [312, 135] on icon "button" at bounding box center [303, 127] width 19 height 19
click at [353, 164] on li "Event Name" at bounding box center [344, 161] width 108 height 28
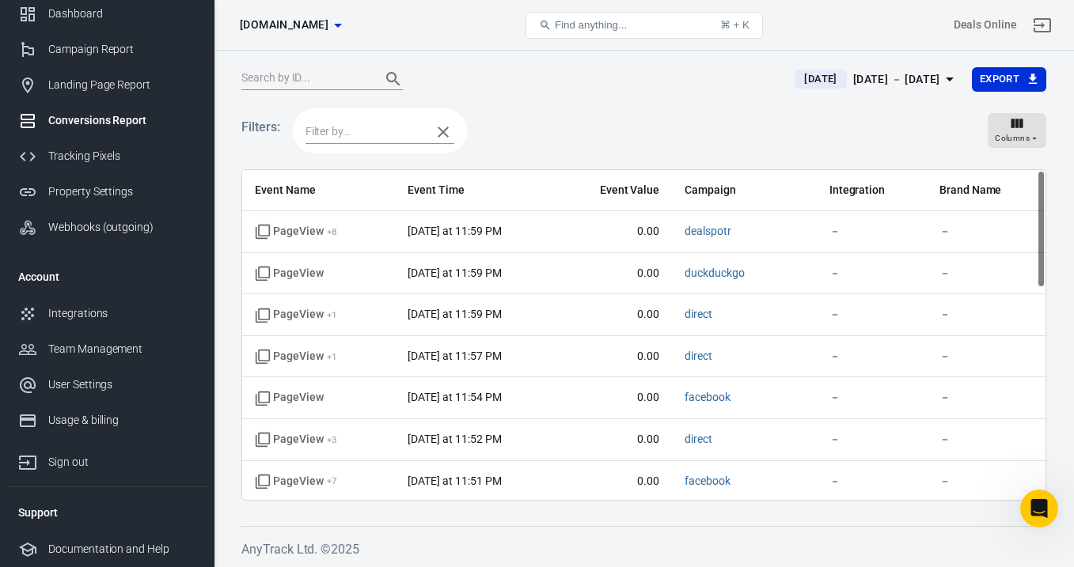
click at [353, 164] on div "Filters: Columns" at bounding box center [643, 137] width 805 height 64
click at [355, 145] on div at bounding box center [380, 130] width 174 height 45
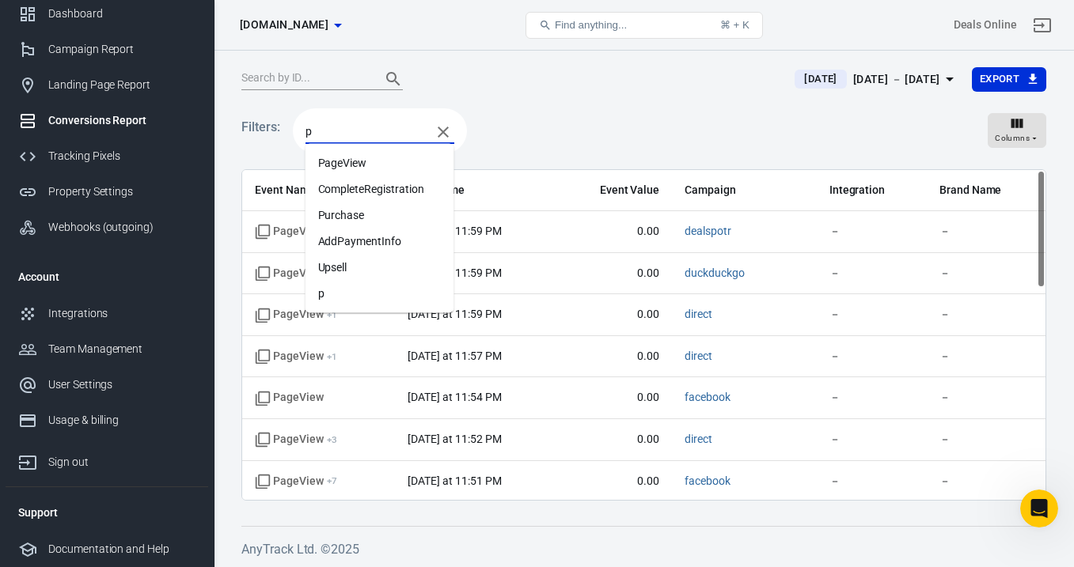
type input "pu"
click at [365, 161] on li "Purchase" at bounding box center [379, 163] width 149 height 26
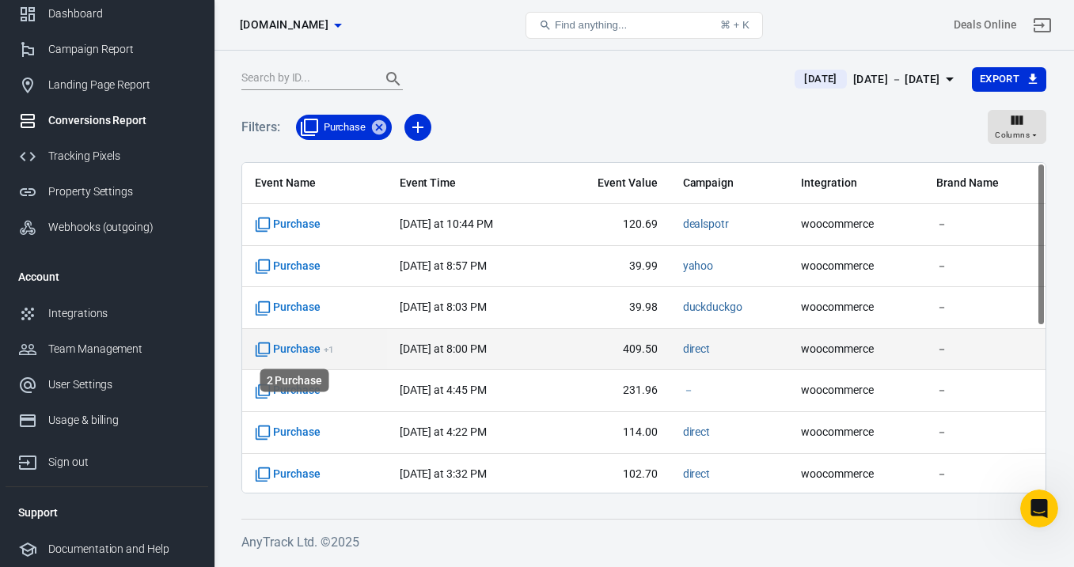
click at [305, 349] on span "Purchase + 1" at bounding box center [294, 350] width 79 height 16
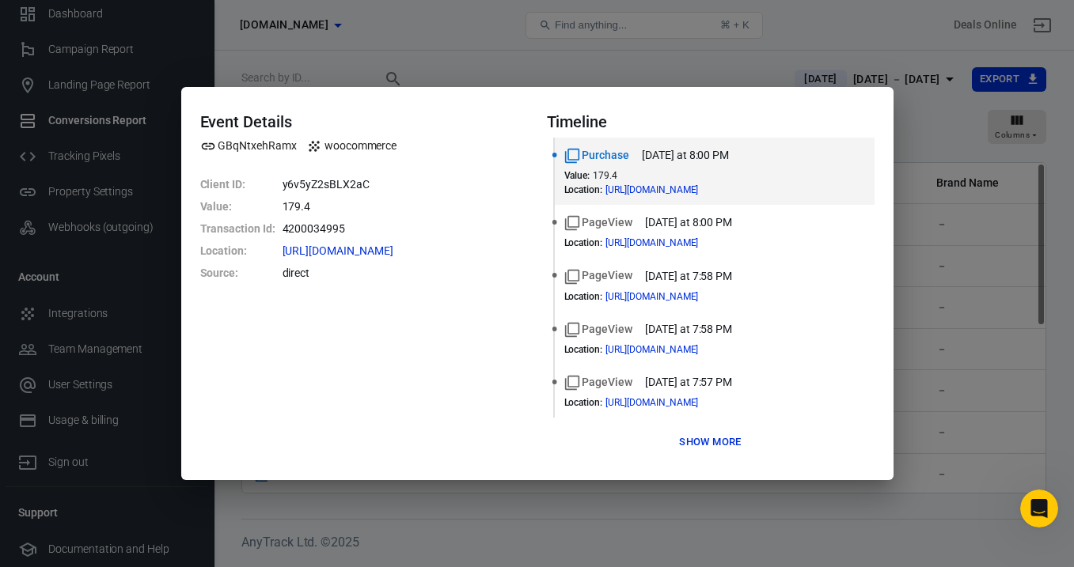
click at [321, 230] on dd "4200034995" at bounding box center [405, 229] width 245 height 22
copy dd "4200034995"
click at [737, 438] on button "Show more" at bounding box center [710, 443] width 70 height 25
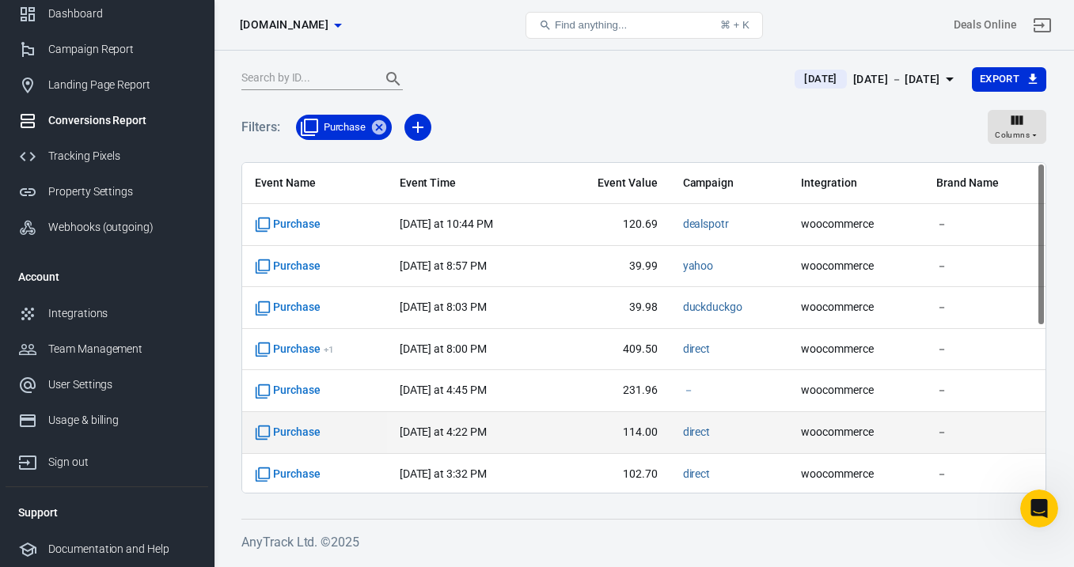
click at [312, 428] on span "Purchase" at bounding box center [288, 433] width 66 height 16
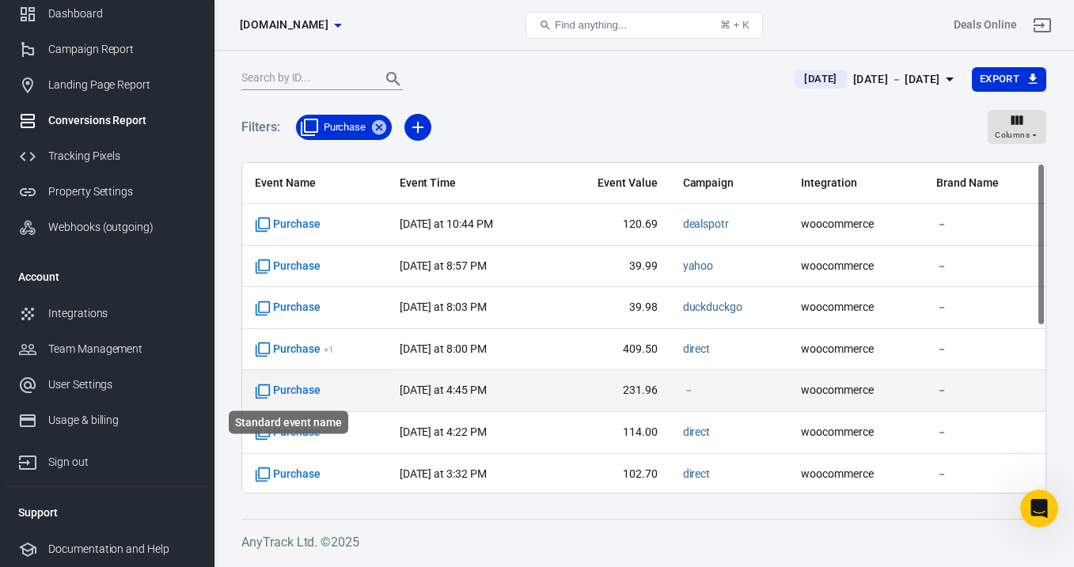
click at [302, 386] on span "Purchase" at bounding box center [288, 391] width 66 height 16
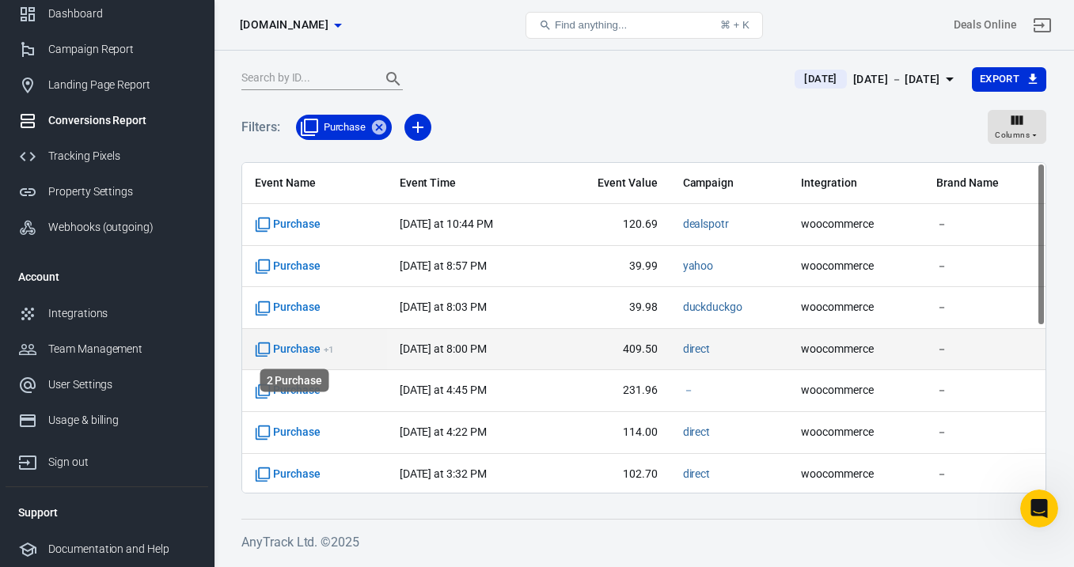
click at [309, 348] on span "Purchase + 1" at bounding box center [294, 350] width 79 height 16
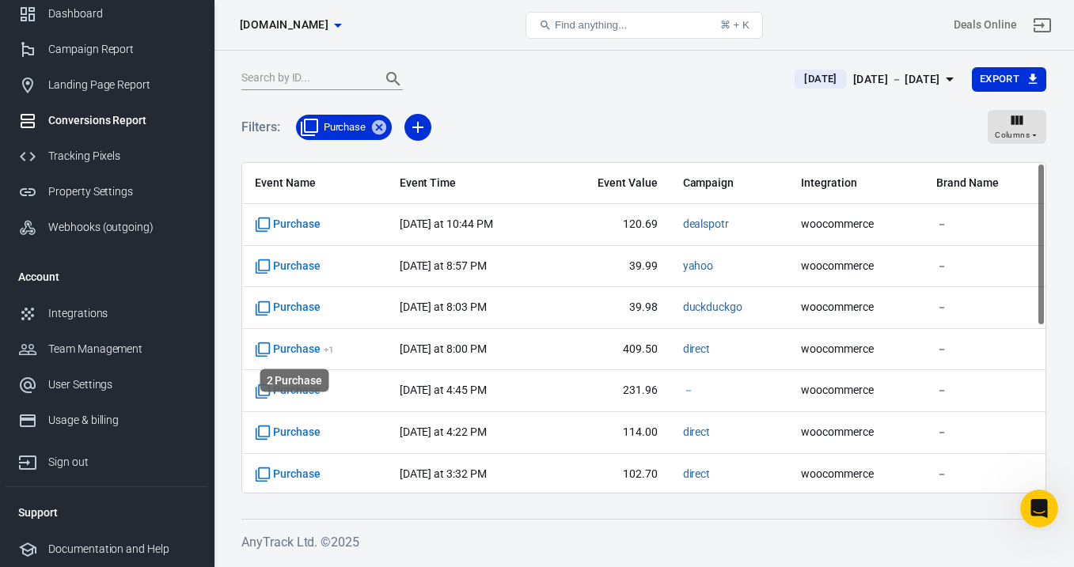
click at [302, 382] on li "2 Purchase" at bounding box center [295, 381] width 56 height 17
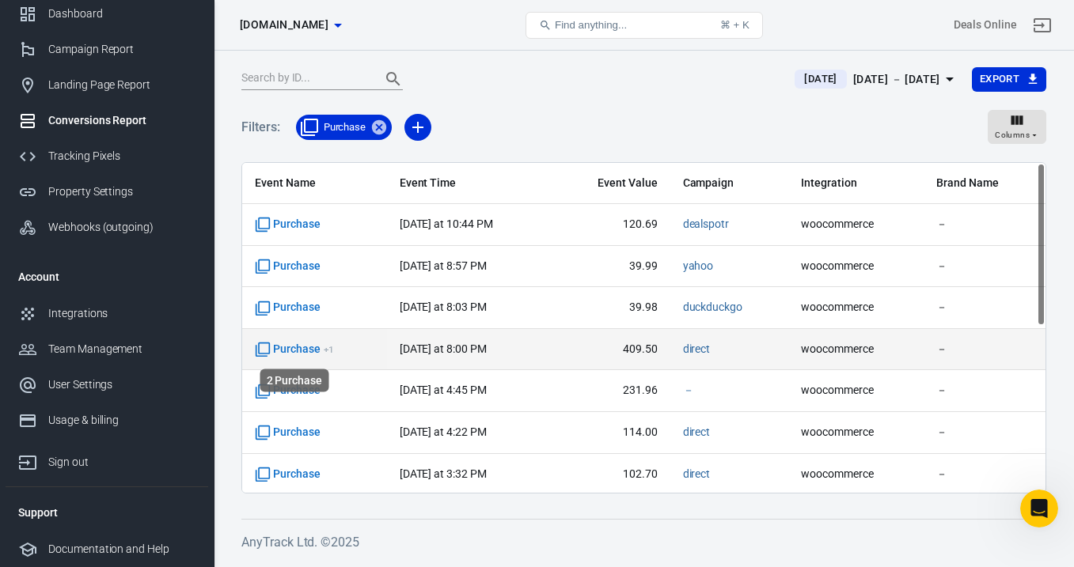
click at [302, 347] on span "Purchase + 1" at bounding box center [294, 350] width 79 height 16
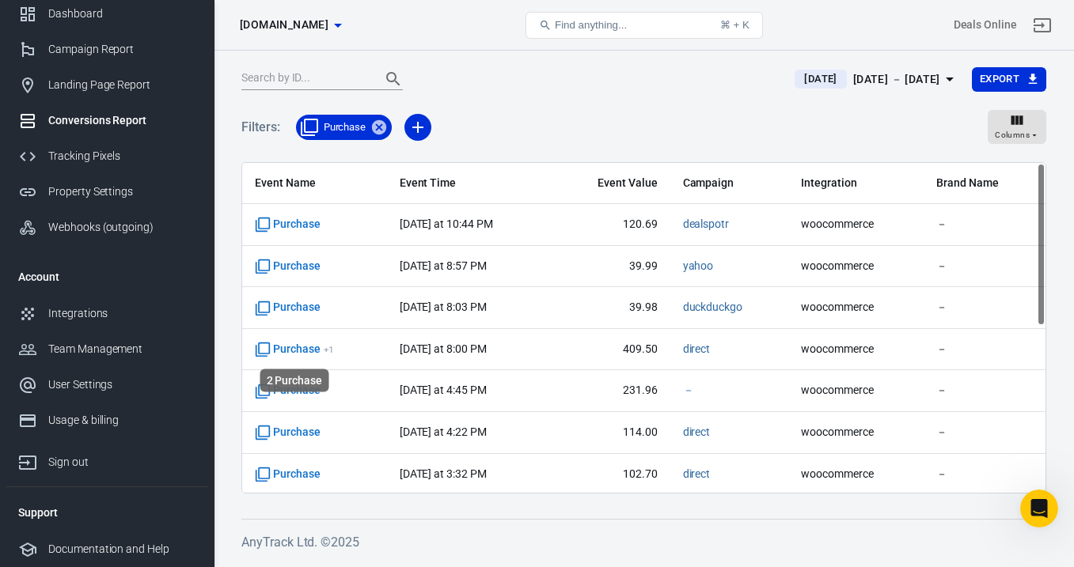
click at [304, 389] on div "2 Purchase" at bounding box center [294, 381] width 69 height 23
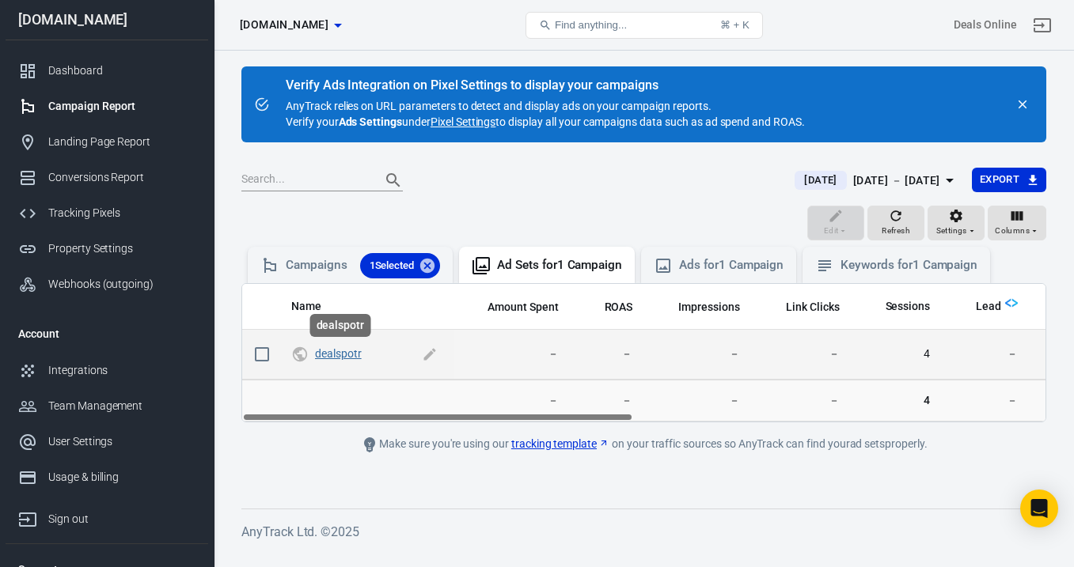
click at [338, 356] on link "dealspotr" at bounding box center [338, 353] width 47 height 13
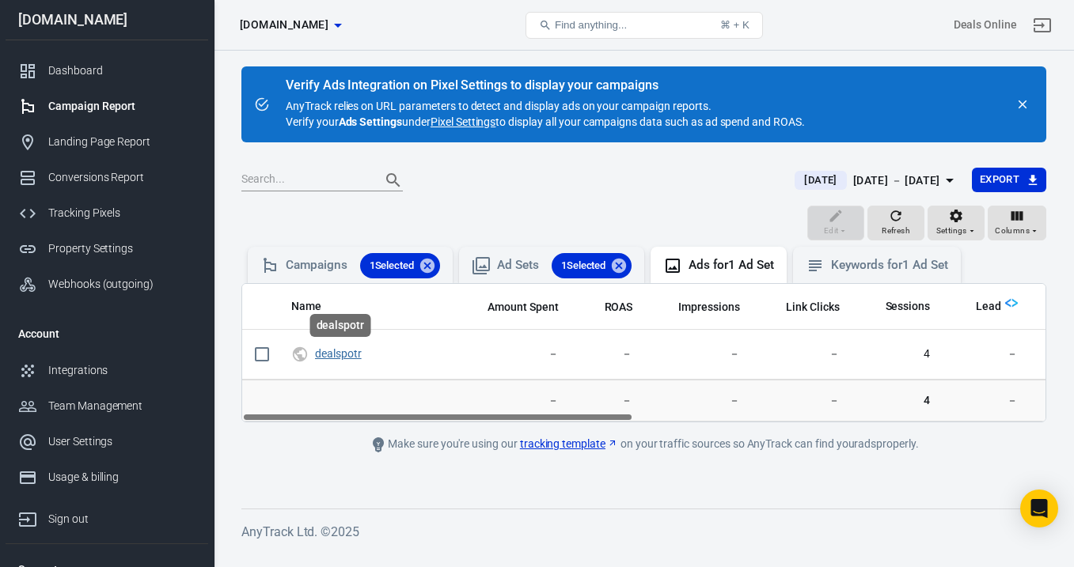
click at [338, 356] on link "dealspotr" at bounding box center [338, 353] width 47 height 13
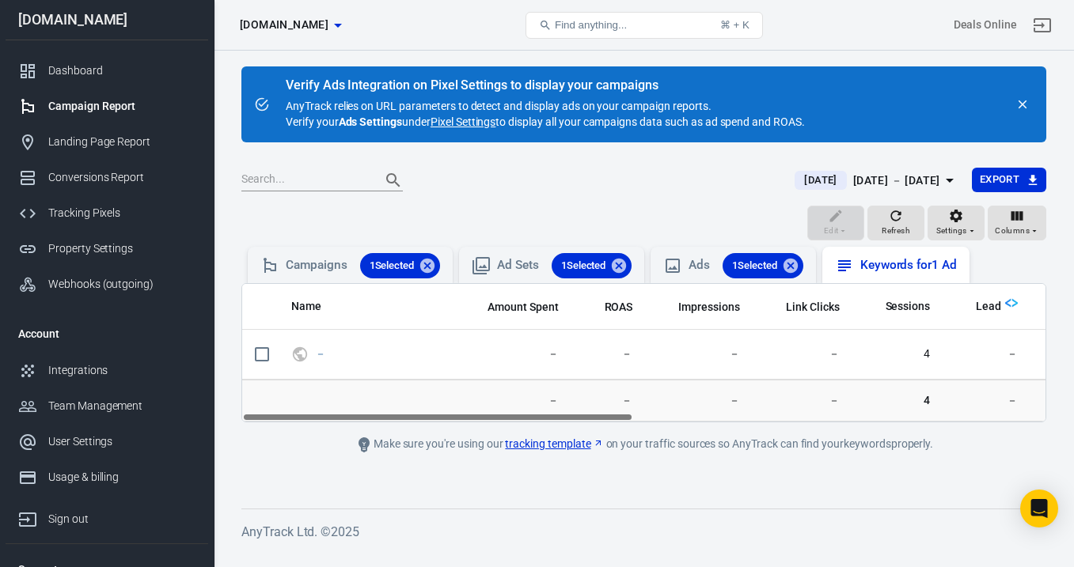
click at [854, 256] on icon at bounding box center [844, 265] width 19 height 19
click at [429, 266] on icon at bounding box center [427, 265] width 14 height 14
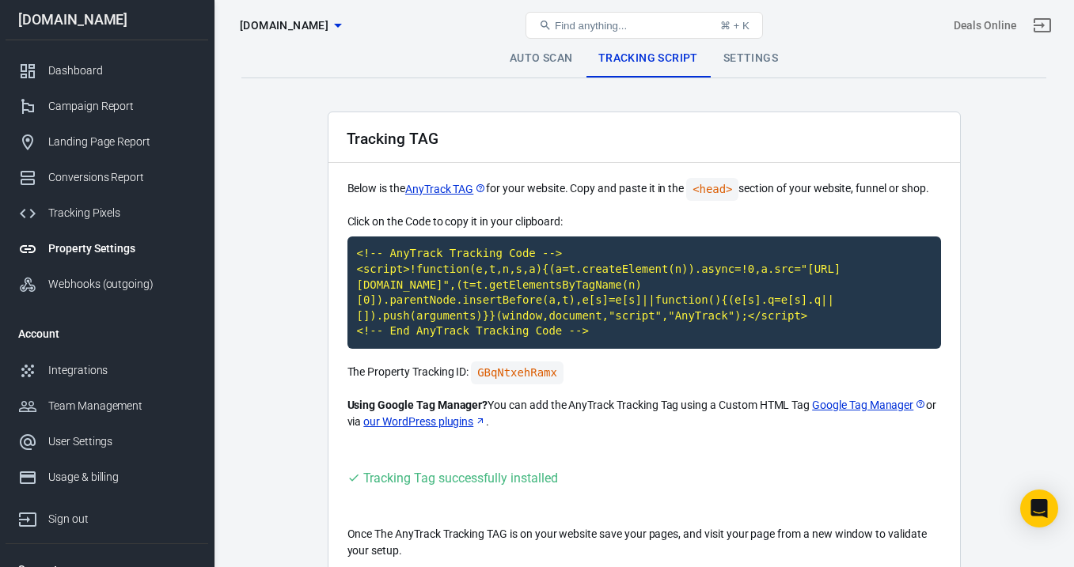
scroll to position [80, 0]
